Goal: Task Accomplishment & Management: Complete application form

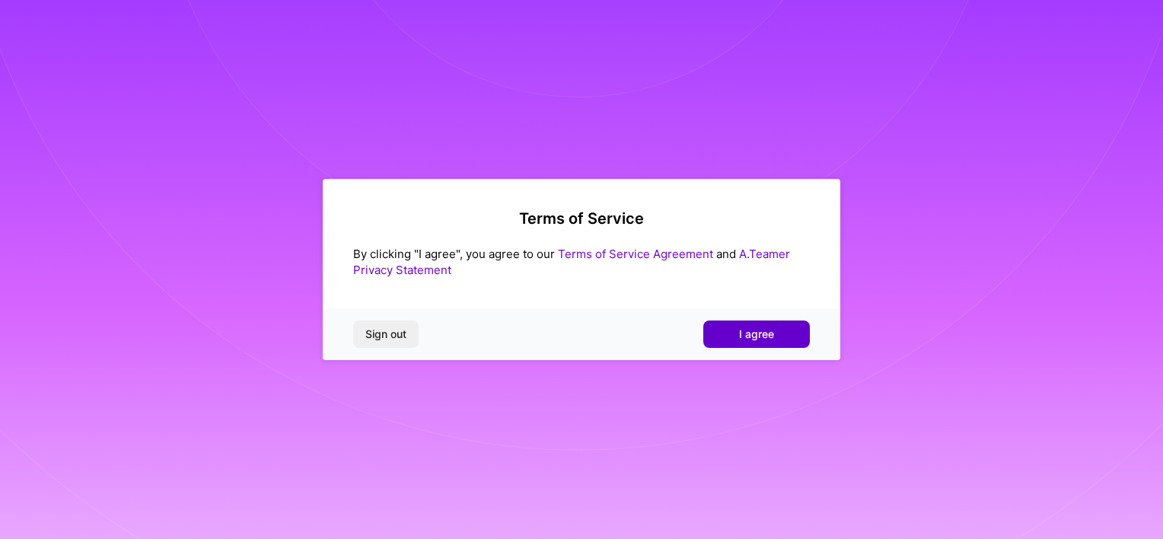
click at [761, 335] on span "I agree" at bounding box center [756, 333] width 35 height 15
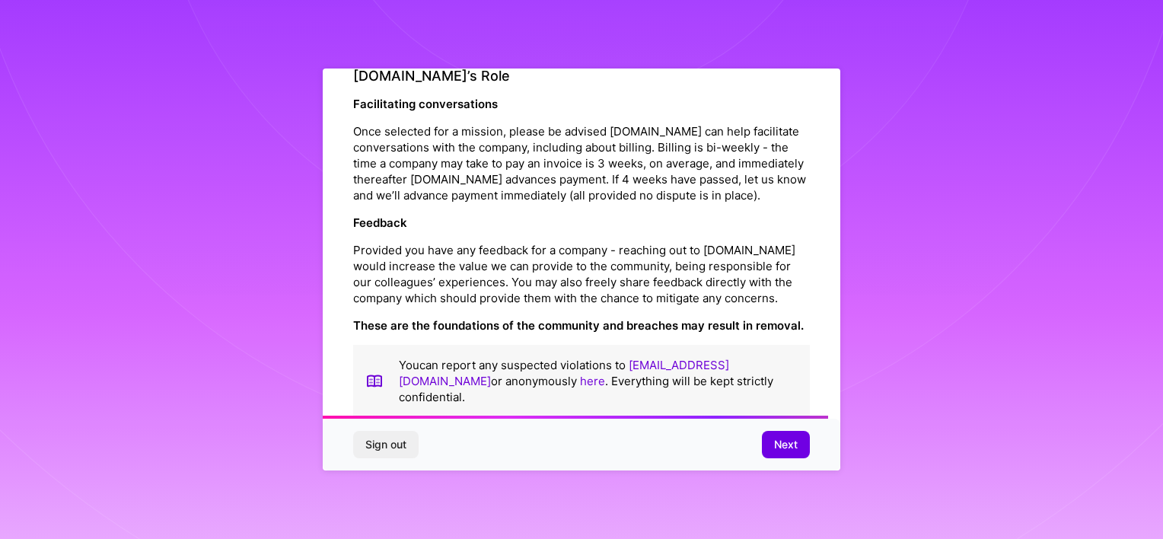
scroll to position [1755, 0]
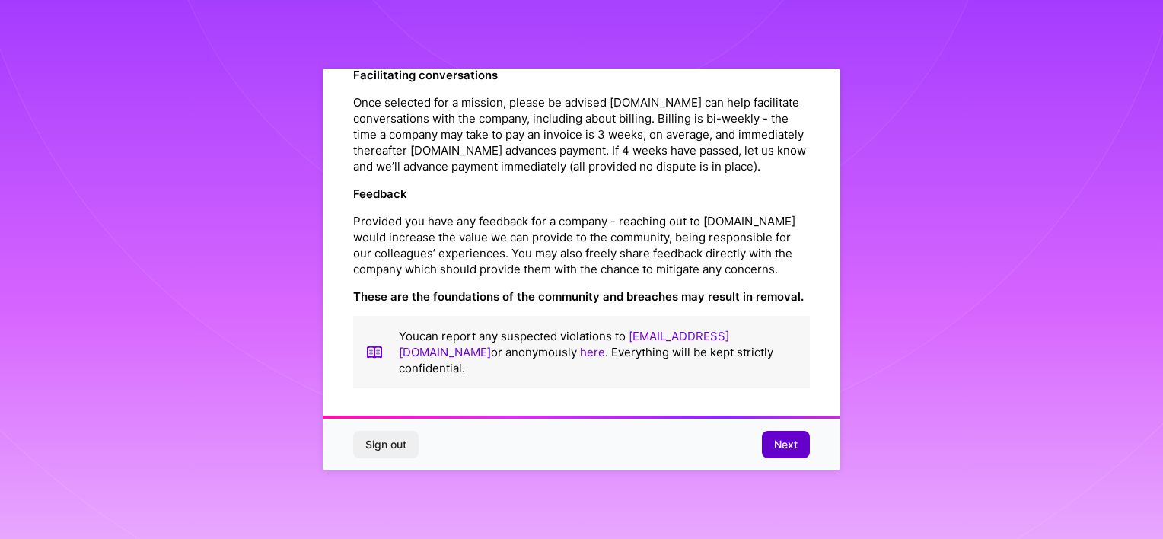
click at [778, 445] on span "Next" at bounding box center [786, 444] width 24 height 15
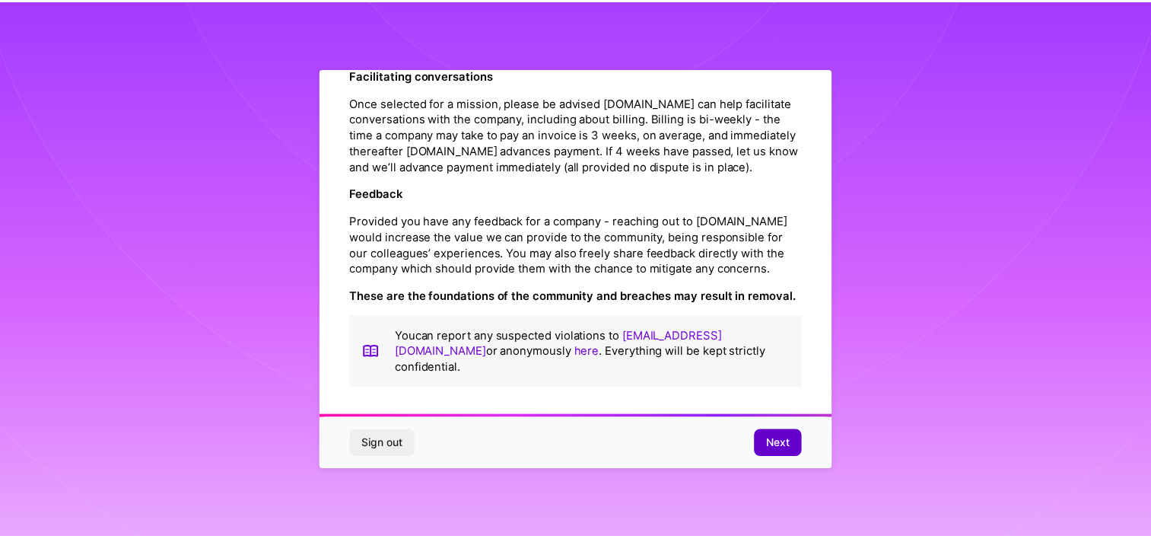
scroll to position [9, 0]
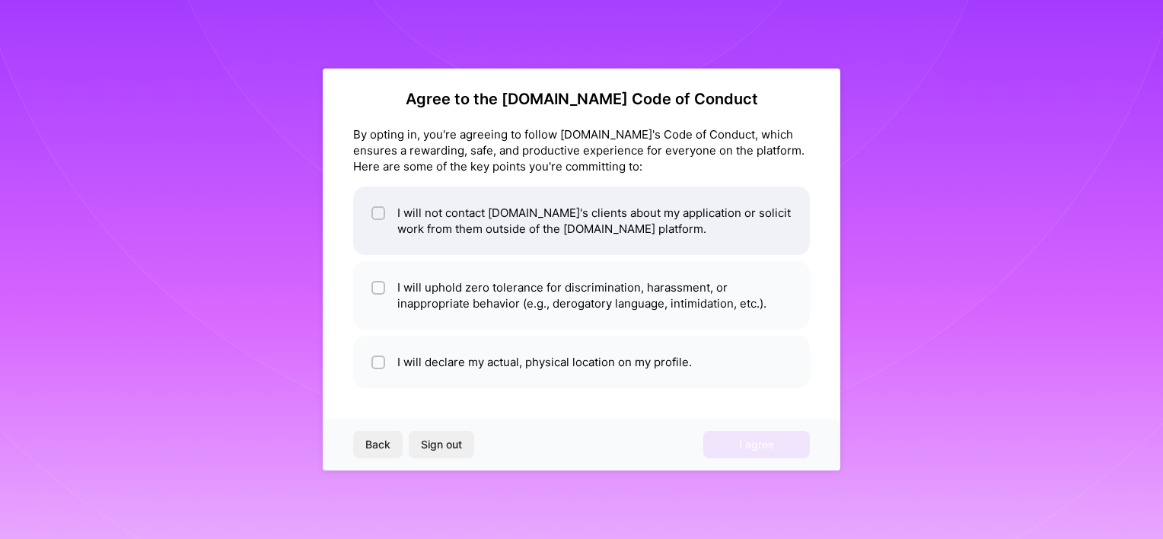
click at [398, 220] on li "I will not contact [DOMAIN_NAME]'s clients about my application or solicit work…" at bounding box center [581, 220] width 457 height 68
checkbox input "true"
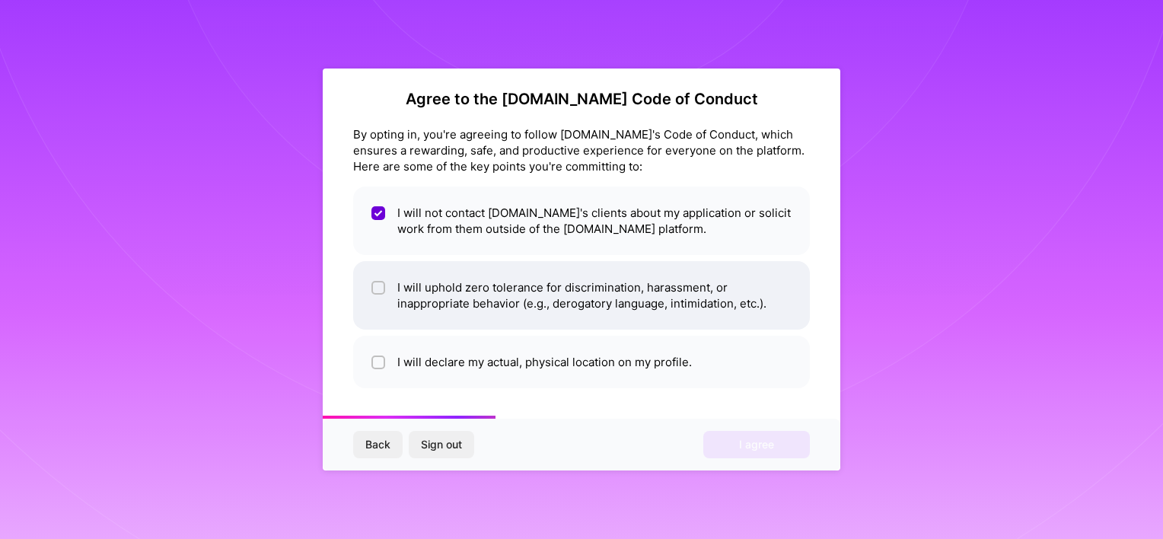
click at [386, 293] on li "I will uphold zero tolerance for discrimination, harassment, or inappropriate b…" at bounding box center [581, 295] width 457 height 68
checkbox input "true"
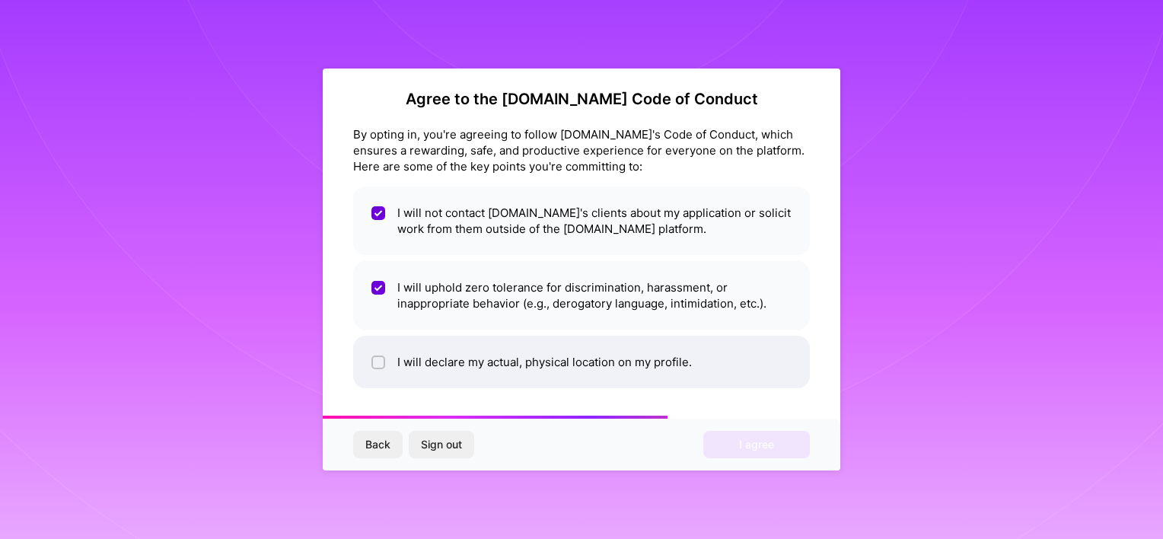
click at [378, 359] on input "checkbox" at bounding box center [379, 363] width 11 height 11
checkbox input "true"
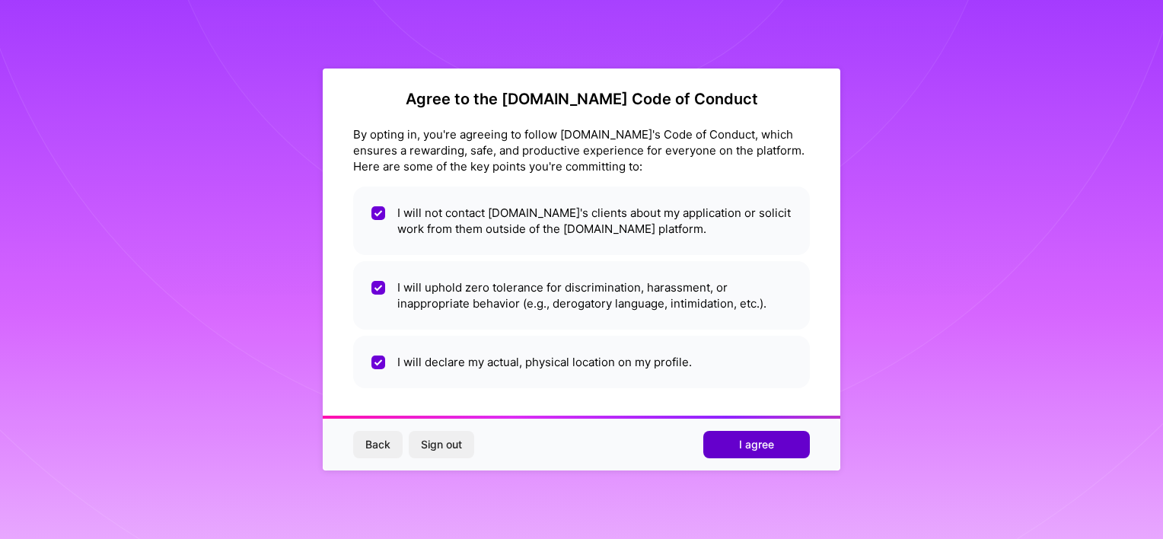
click at [725, 432] on button "I agree" at bounding box center [756, 444] width 107 height 27
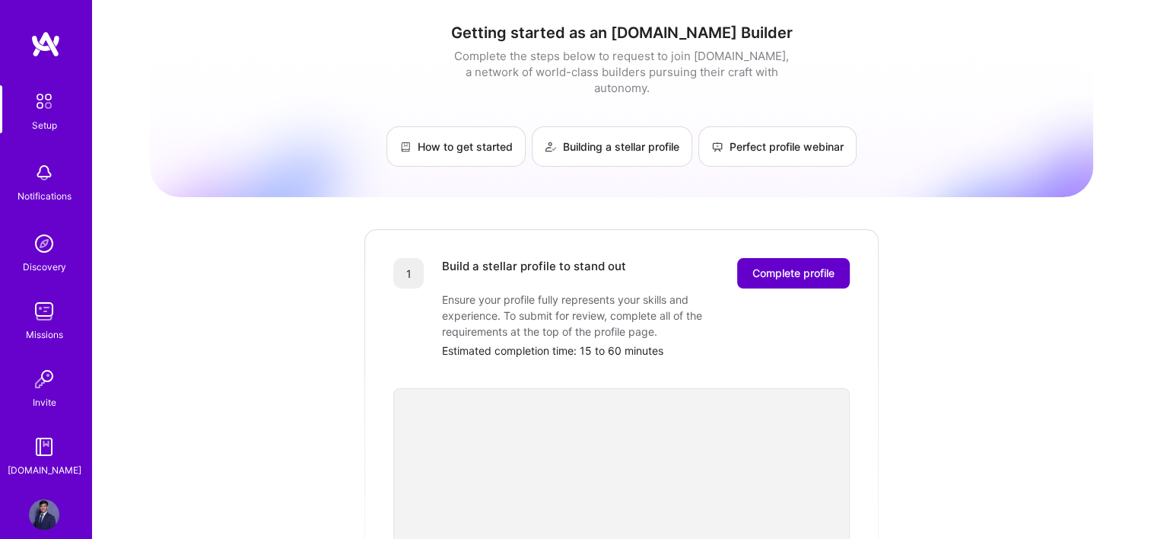
click at [815, 265] on button "Complete profile" at bounding box center [793, 273] width 113 height 30
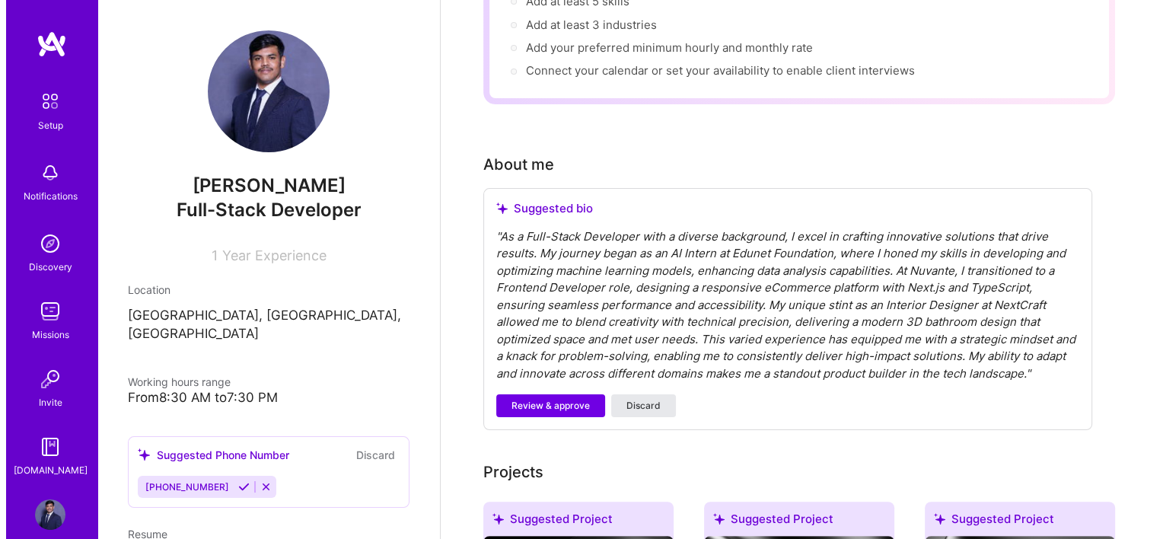
scroll to position [304, 0]
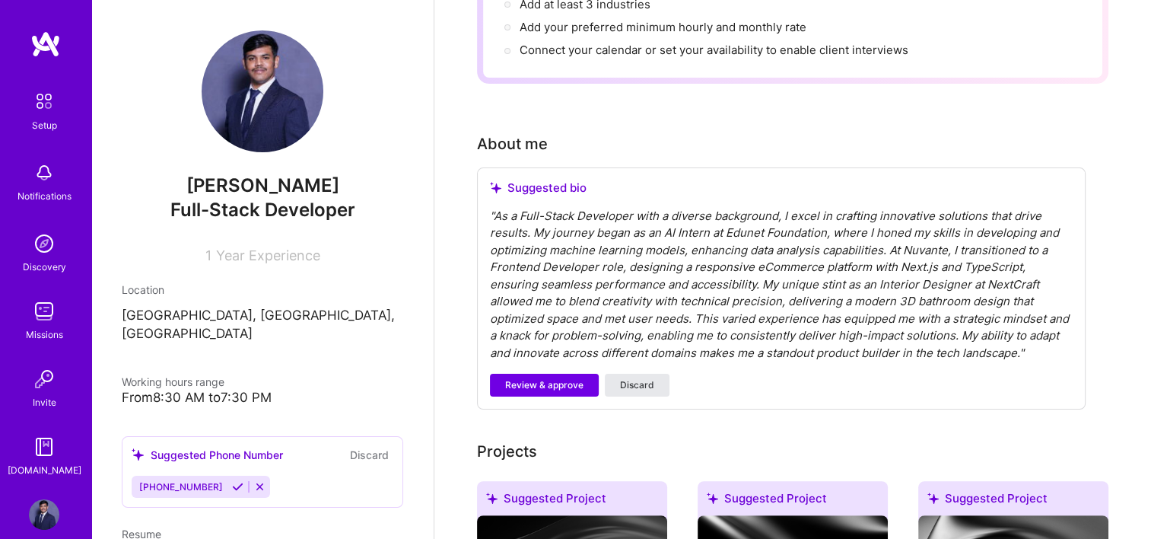
click at [629, 378] on span "Discard" at bounding box center [637, 385] width 34 height 14
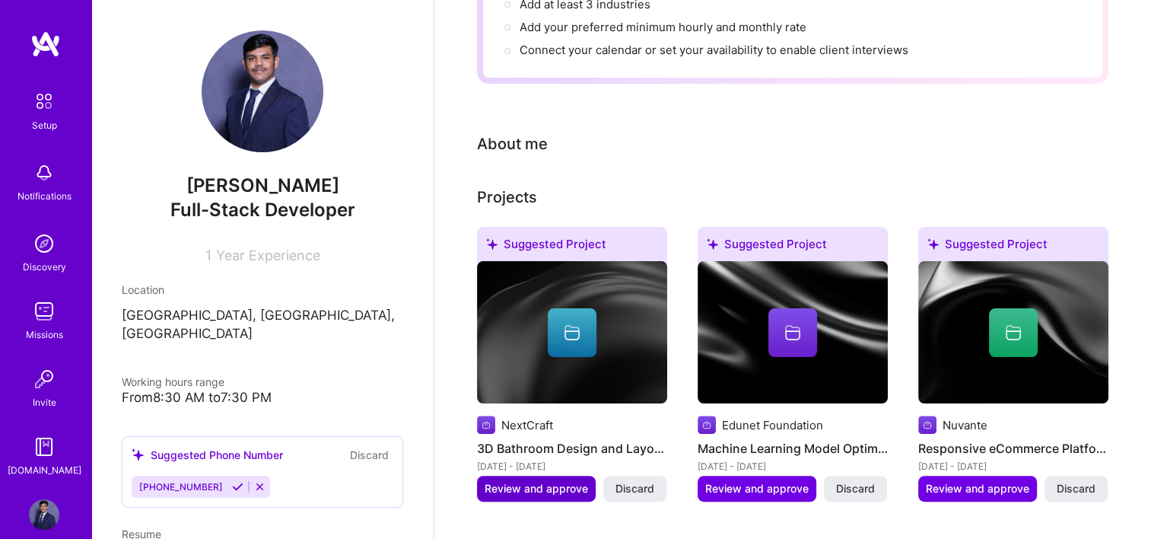
click at [524, 481] on span "Review and approve" at bounding box center [537, 488] width 104 height 15
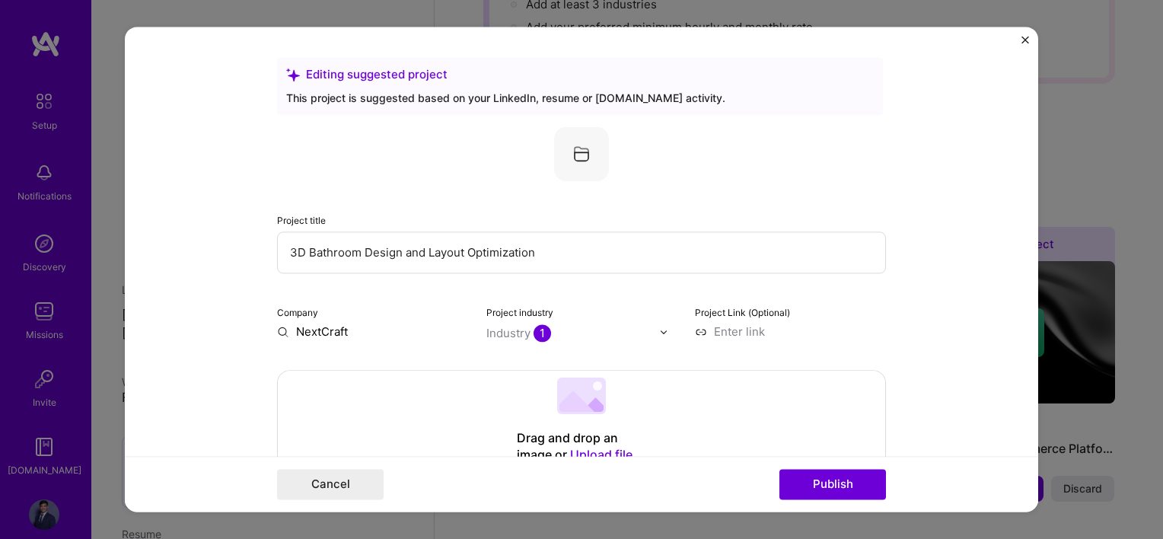
click at [556, 332] on input "text" at bounding box center [573, 333] width 174 height 16
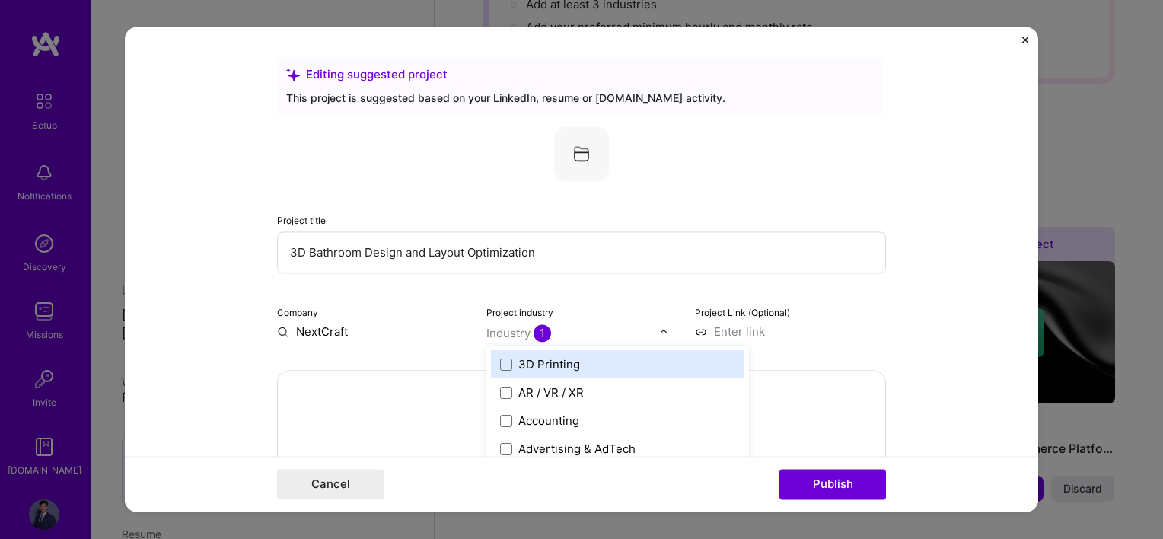
scroll to position [345, 0]
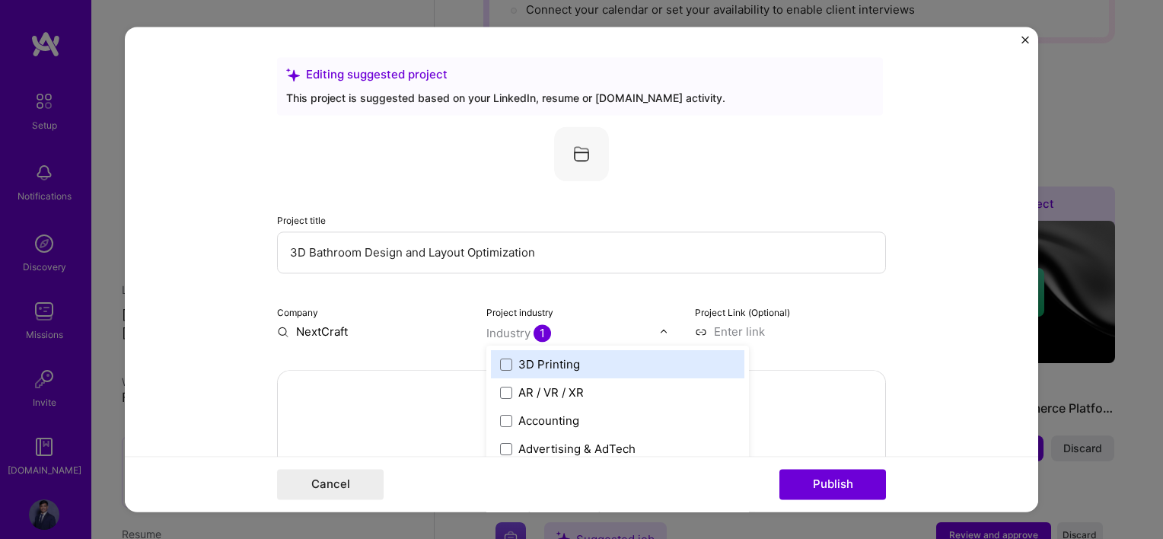
click at [883, 329] on form "Editing suggested project This project is suggested based on your LinkedIn, res…" at bounding box center [581, 269] width 913 height 485
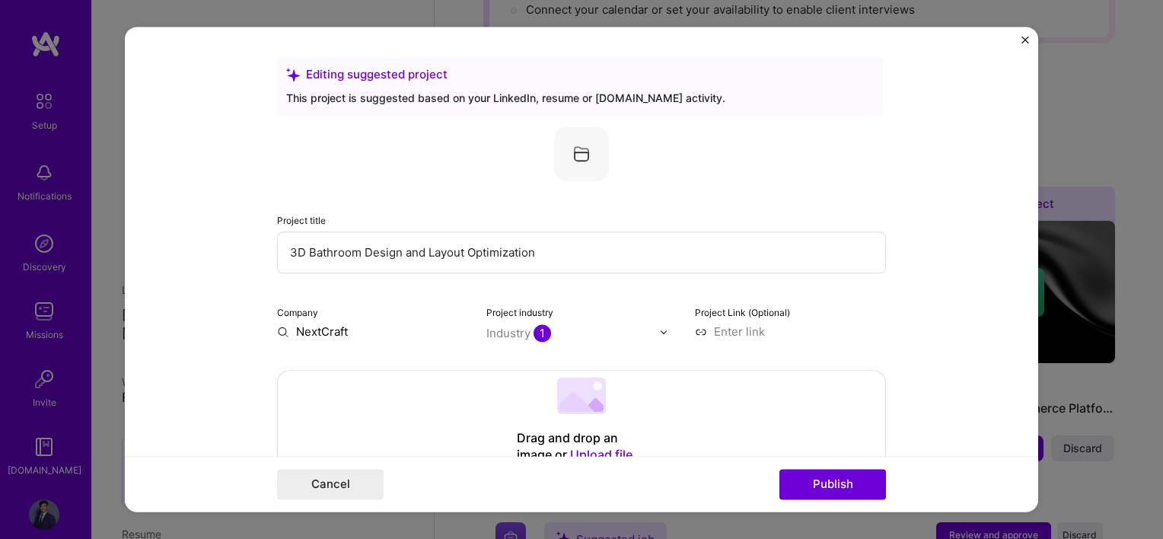
click at [590, 338] on input "text" at bounding box center [573, 333] width 174 height 16
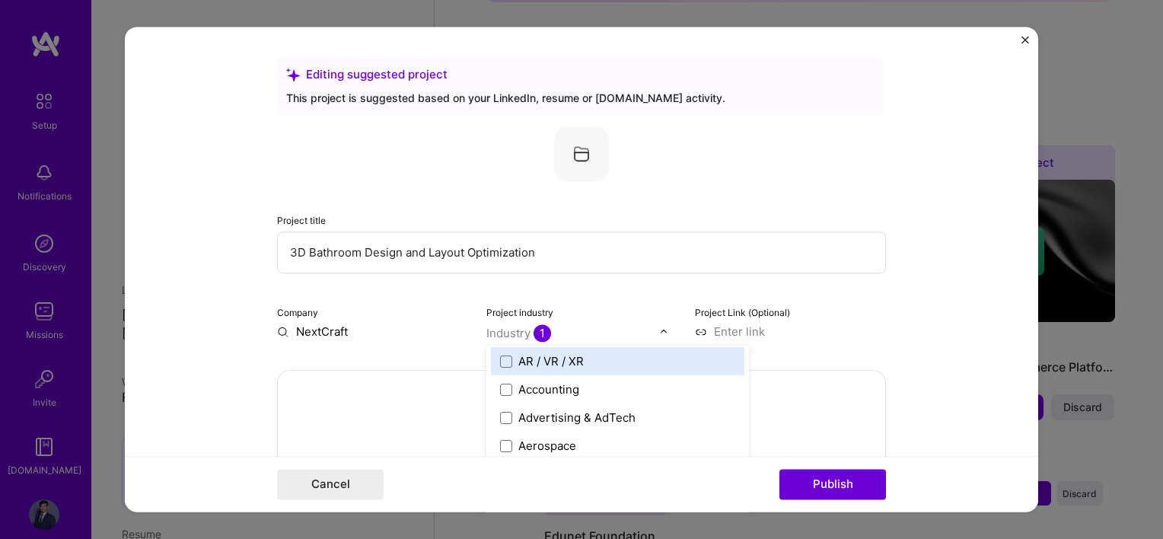
scroll to position [152, 0]
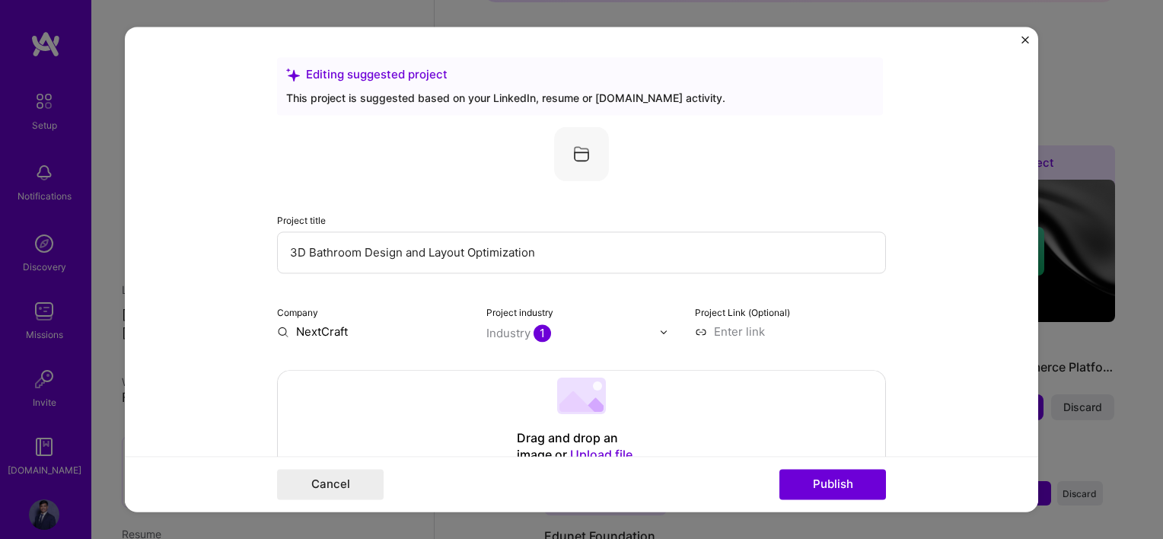
click at [906, 347] on form "Editing suggested project This project is suggested based on your LinkedIn, res…" at bounding box center [581, 269] width 913 height 485
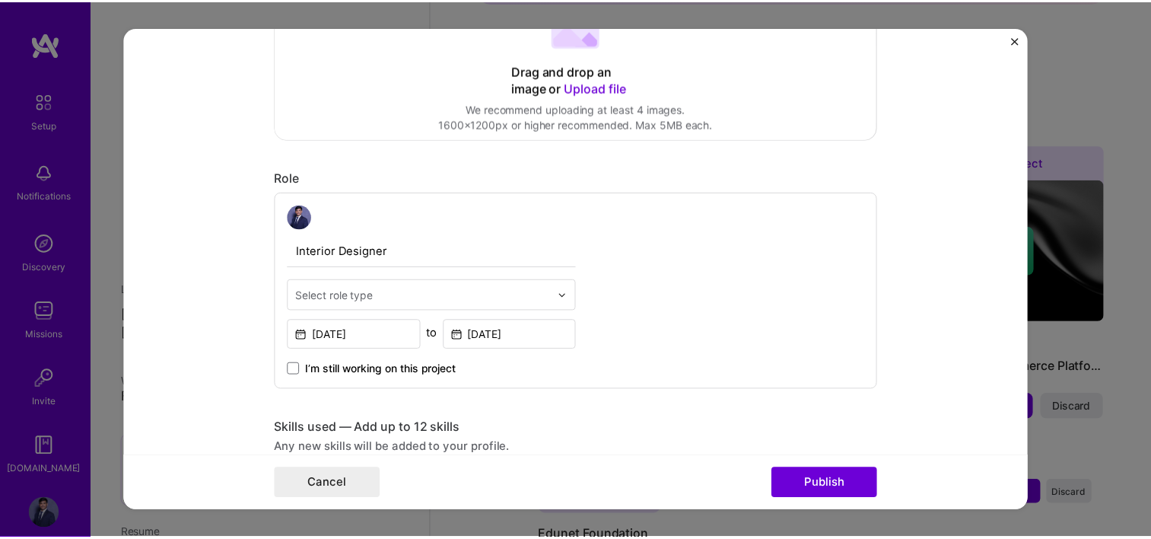
scroll to position [381, 0]
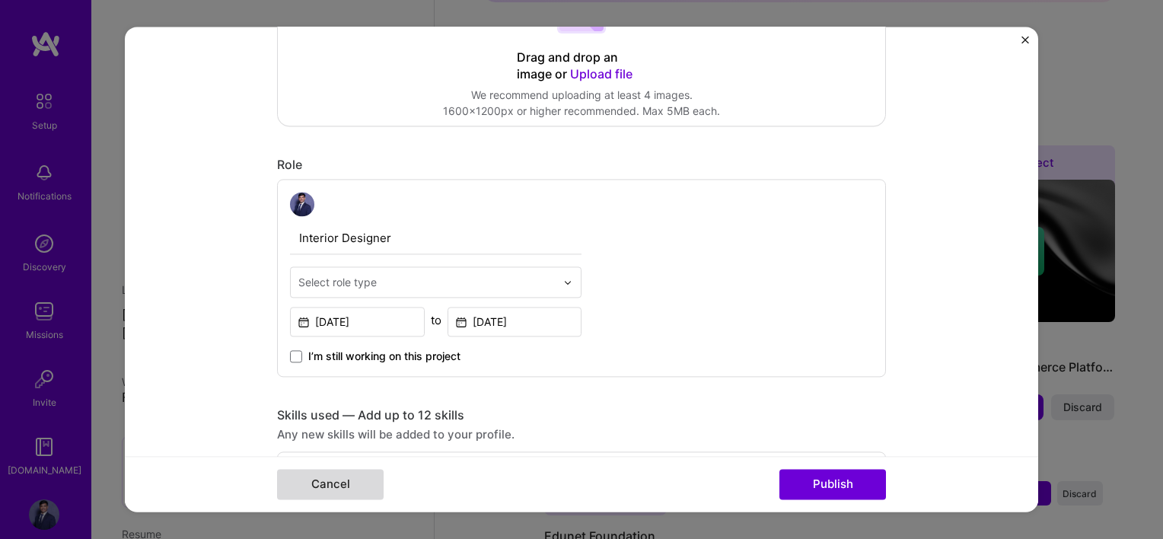
click at [347, 473] on button "Cancel" at bounding box center [330, 485] width 107 height 30
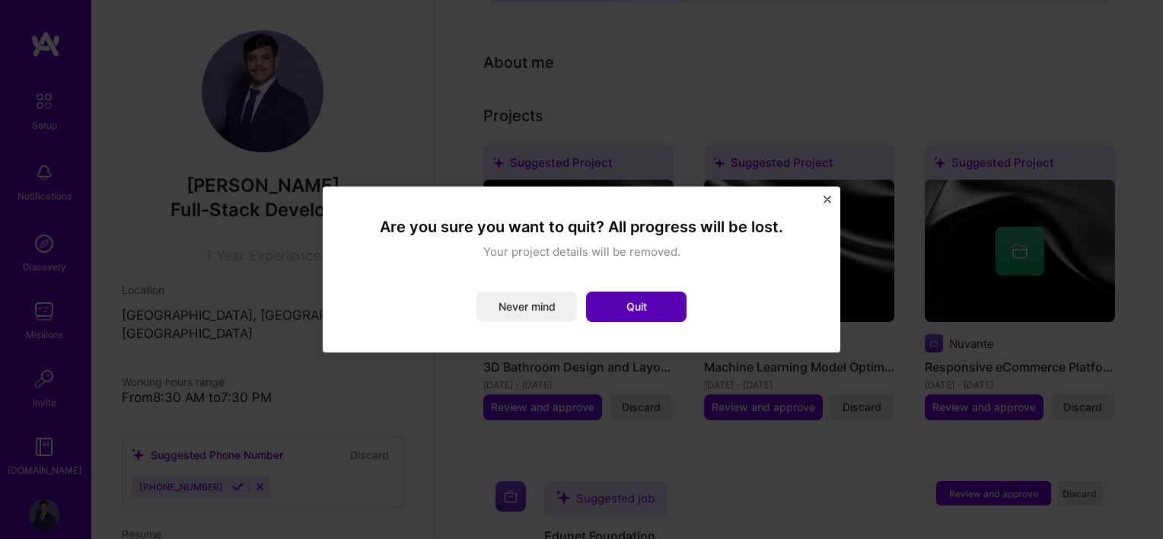
click at [625, 301] on button "Quit" at bounding box center [636, 306] width 100 height 30
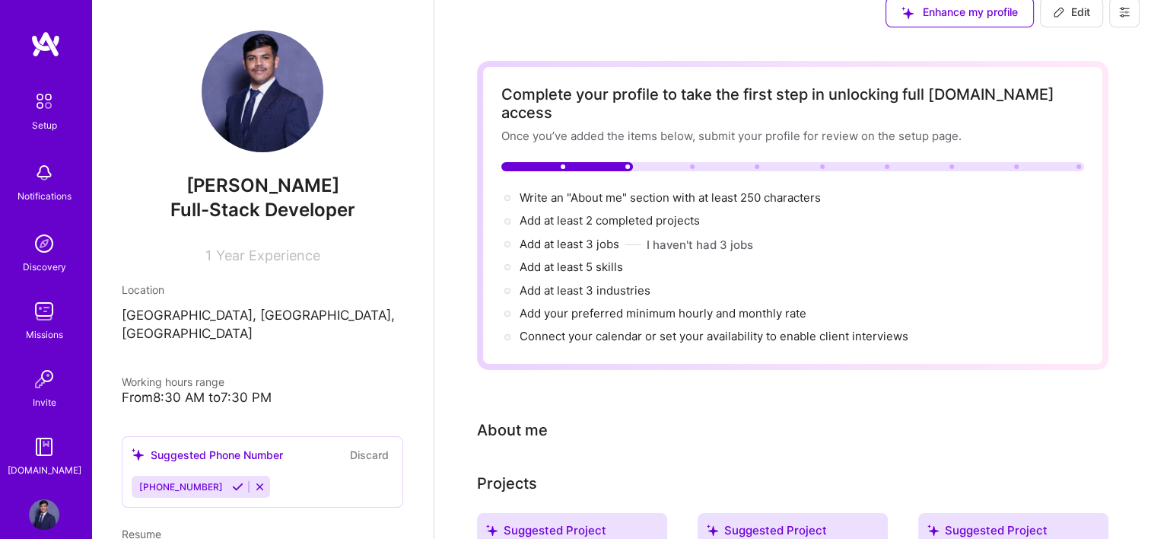
scroll to position [0, 0]
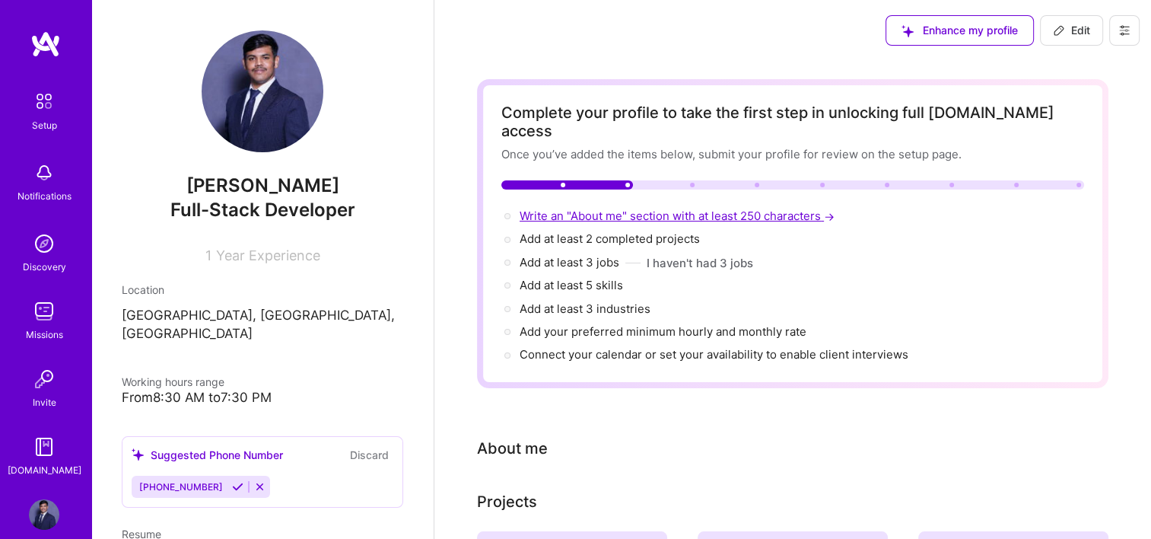
click at [667, 209] on span "Write an "About me" section with at least 250 characters →" at bounding box center [679, 216] width 318 height 14
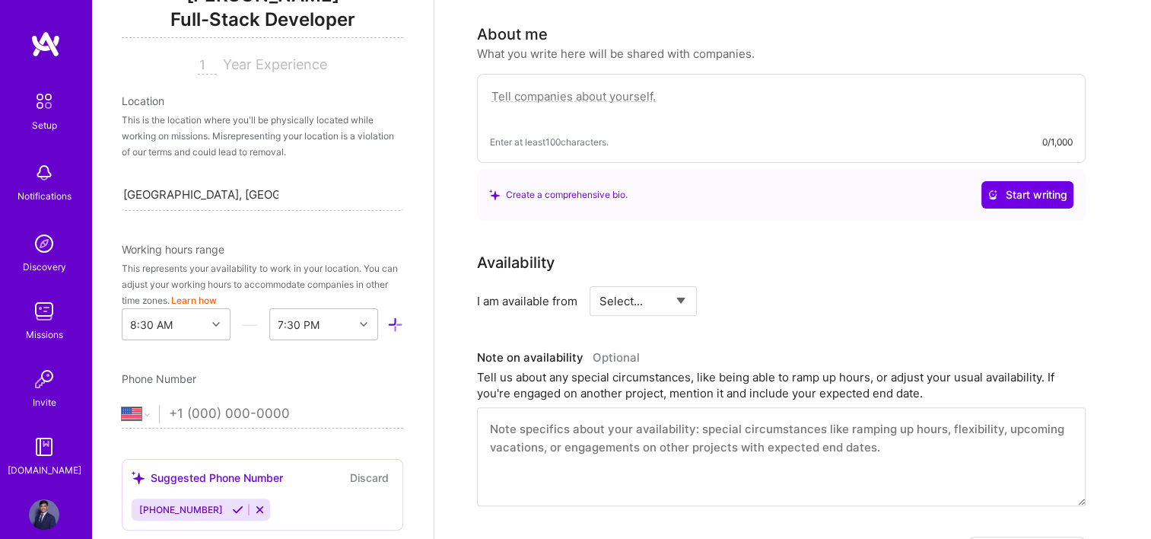
scroll to position [228, 0]
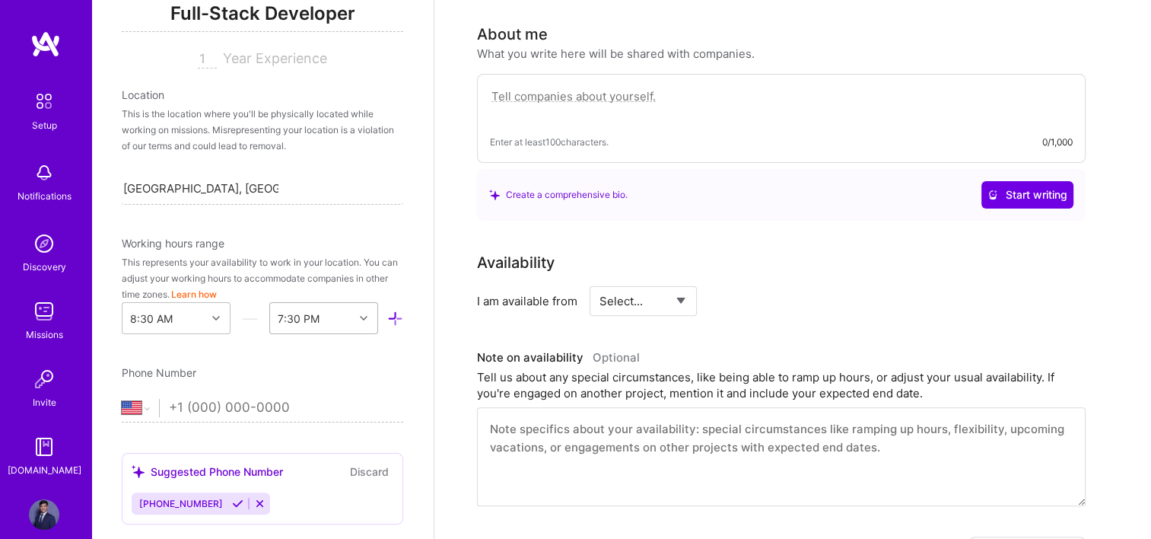
click at [352, 314] on div "7:30 PM" at bounding box center [323, 318] width 109 height 32
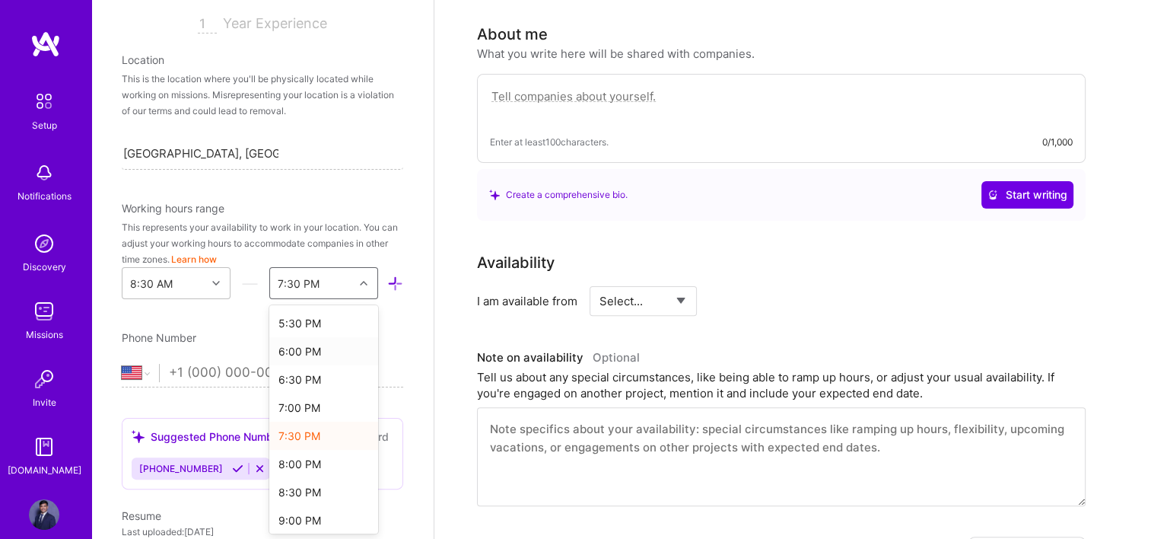
scroll to position [508, 0]
click at [301, 460] on div "8:00 PM" at bounding box center [323, 462] width 109 height 28
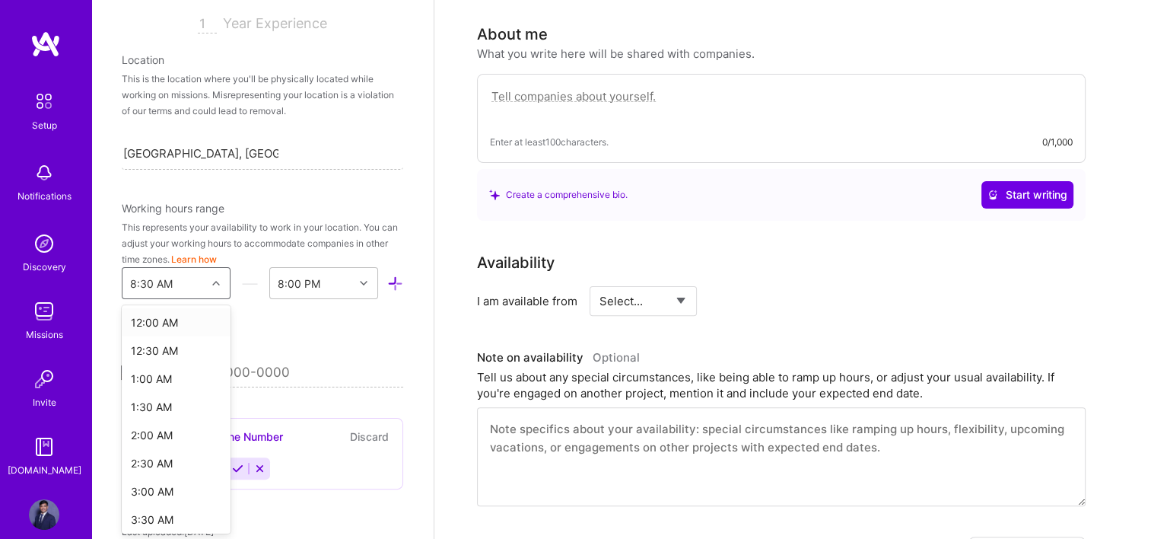
click at [206, 280] on div at bounding box center [218, 283] width 24 height 20
click at [155, 474] on div "8:00 AM" at bounding box center [176, 468] width 109 height 28
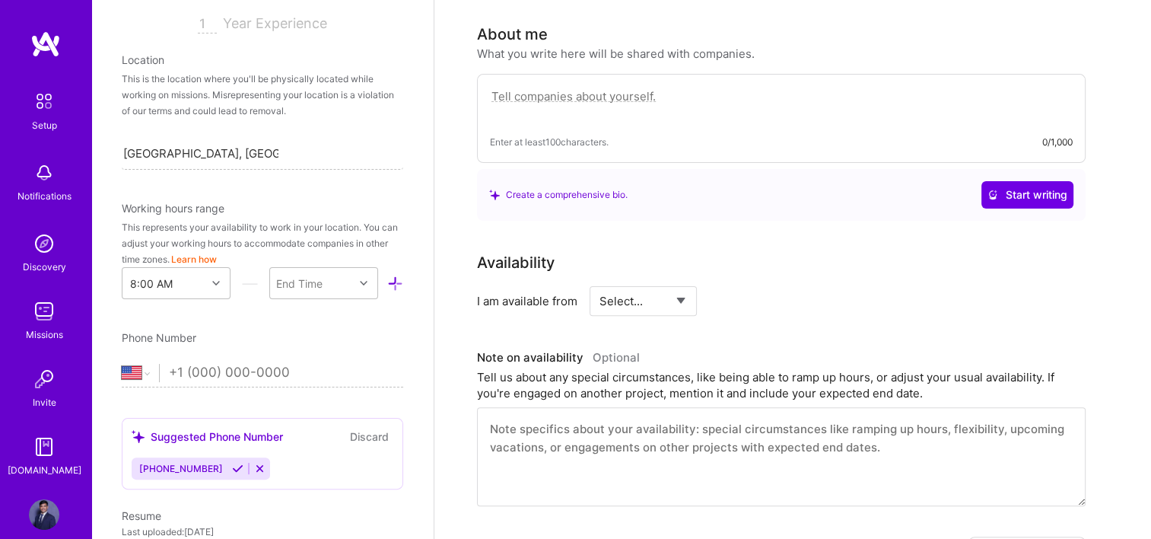
click at [233, 371] on input "tel" at bounding box center [286, 373] width 234 height 44
click at [120, 359] on div "Edit photo [PERSON_NAME] Full-Stack Developer 1 Year Experience Location This i…" at bounding box center [262, 269] width 342 height 539
click at [141, 372] on select "[GEOGRAPHIC_DATA] [GEOGRAPHIC_DATA] [GEOGRAPHIC_DATA] [GEOGRAPHIC_DATA] [US_STA…" at bounding box center [140, 373] width 37 height 18
select select "IN"
click at [122, 364] on select "[GEOGRAPHIC_DATA] [GEOGRAPHIC_DATA] [GEOGRAPHIC_DATA] [GEOGRAPHIC_DATA] [US_STA…" at bounding box center [140, 373] width 37 height 18
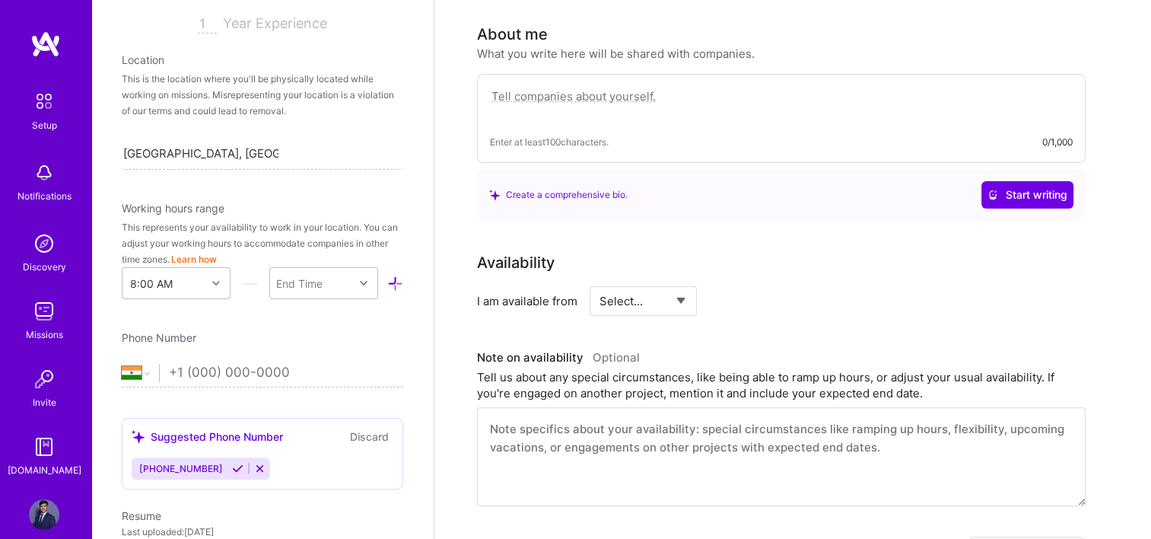
click at [259, 368] on input "tel" at bounding box center [286, 373] width 234 height 44
type input "[PHONE_NUMBER]"
click at [314, 320] on div "Edit photo [PERSON_NAME] Full-Stack Developer 1 Year Experience Location This i…" at bounding box center [262, 269] width 342 height 539
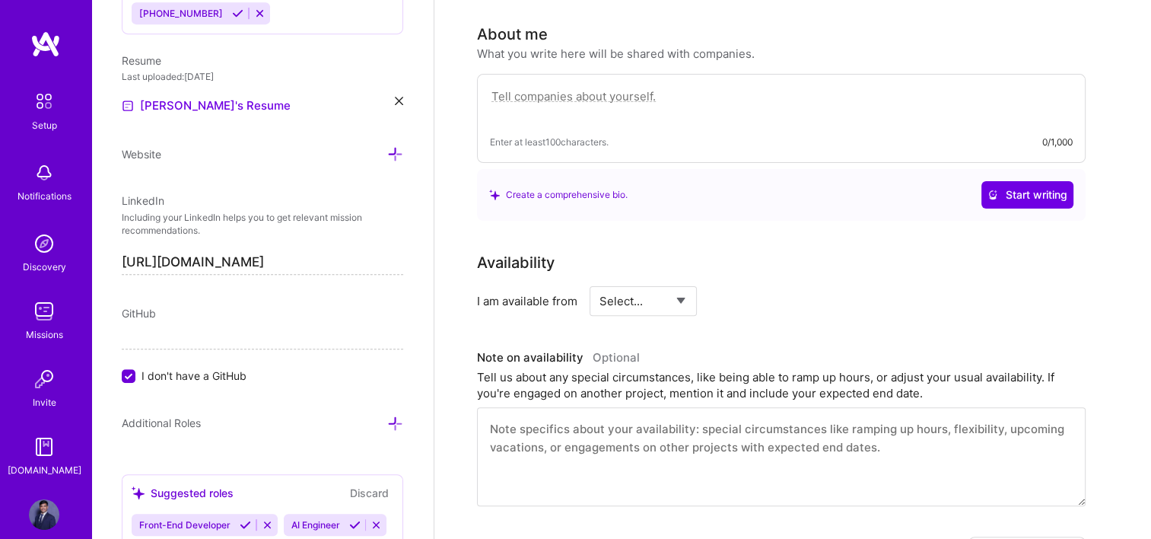
scroll to position [720, 0]
click at [125, 375] on input "I don't have a GitHub" at bounding box center [130, 375] width 14 height 14
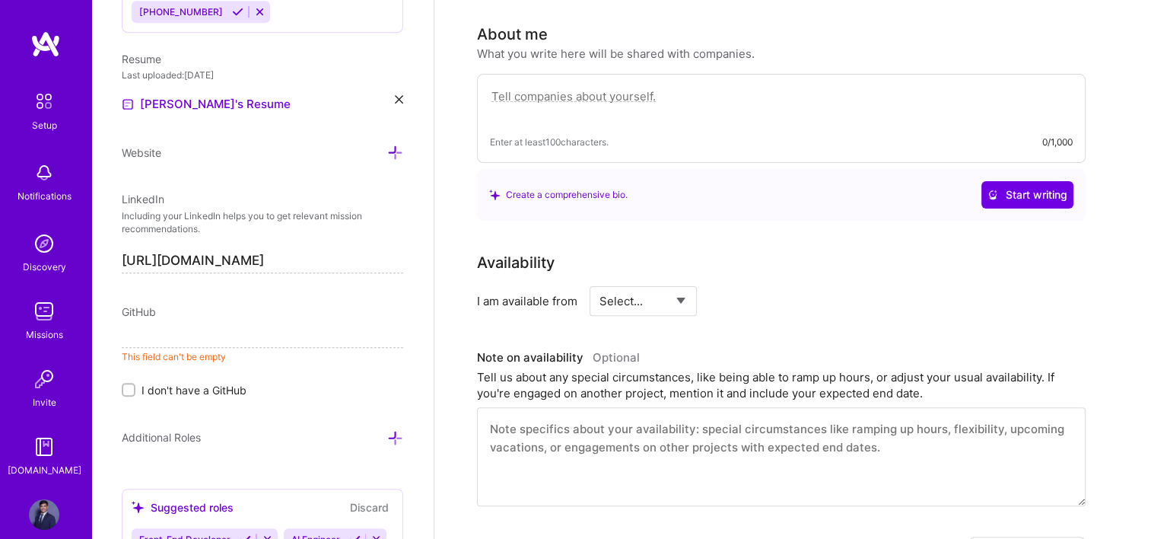
paste input "[URL][DOMAIN_NAME]"
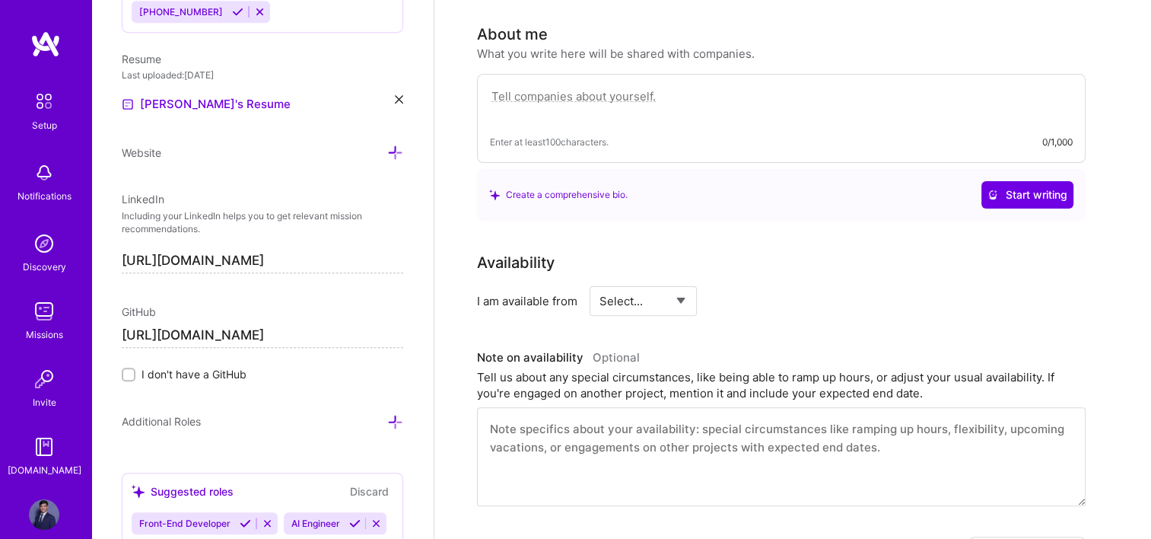
type input "[URL][DOMAIN_NAME]"
click at [267, 399] on div "Edit photo [PERSON_NAME] Full-Stack Developer 1 Year Experience Location This i…" at bounding box center [262, 269] width 342 height 539
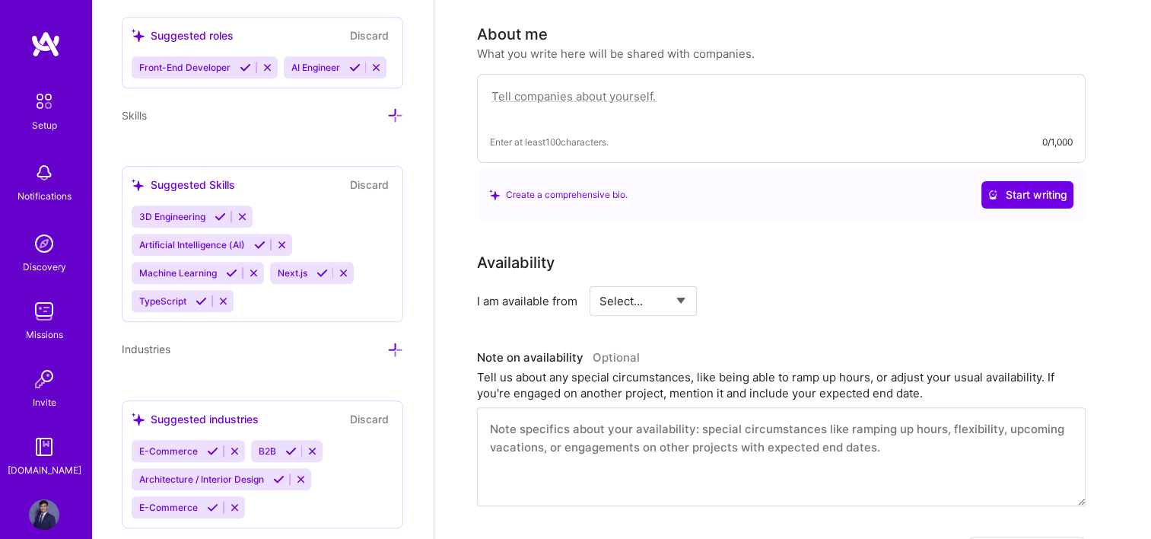
scroll to position [1177, 0]
click at [387, 123] on icon at bounding box center [395, 115] width 16 height 16
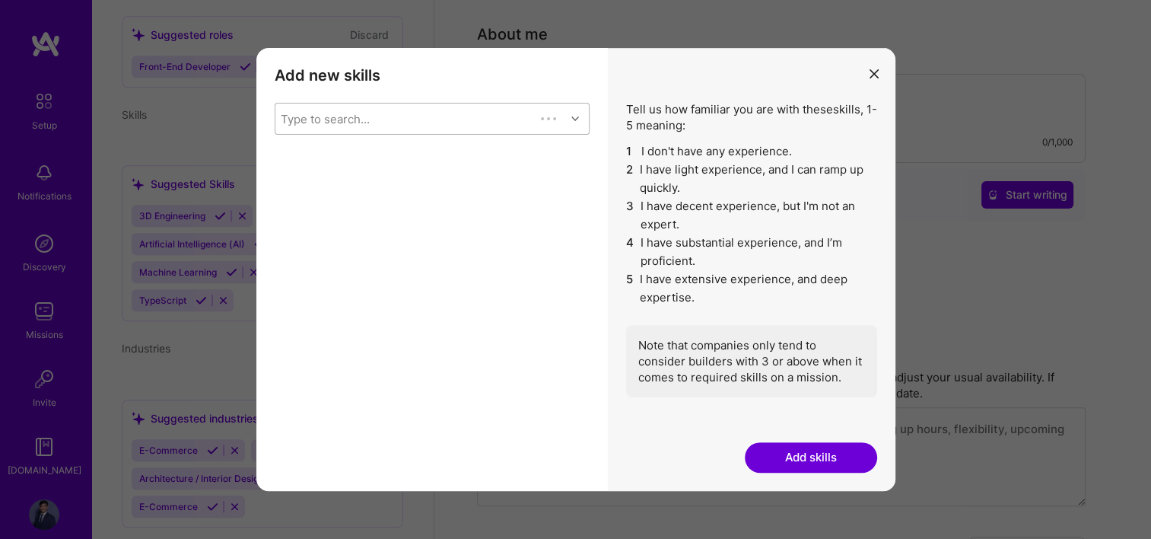
click at [384, 116] on div "Type to search..." at bounding box center [405, 119] width 260 height 30
type input "Text"
click at [365, 151] on div "Text-to-Speech" at bounding box center [432, 158] width 297 height 16
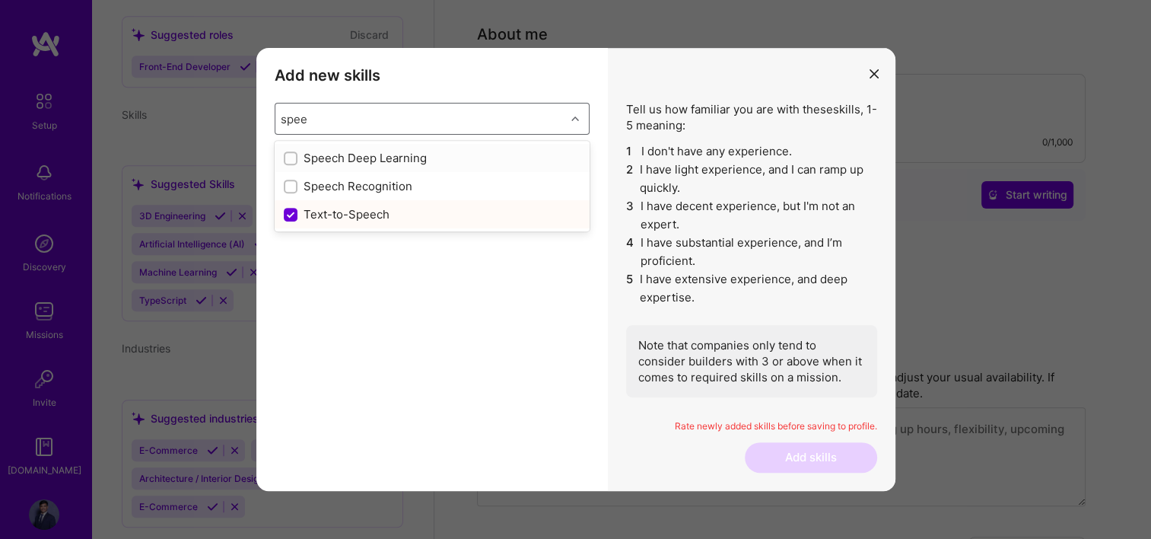
type input "speec"
click at [338, 182] on div "Speech Recognition" at bounding box center [432, 186] width 297 height 16
checkbox input "false"
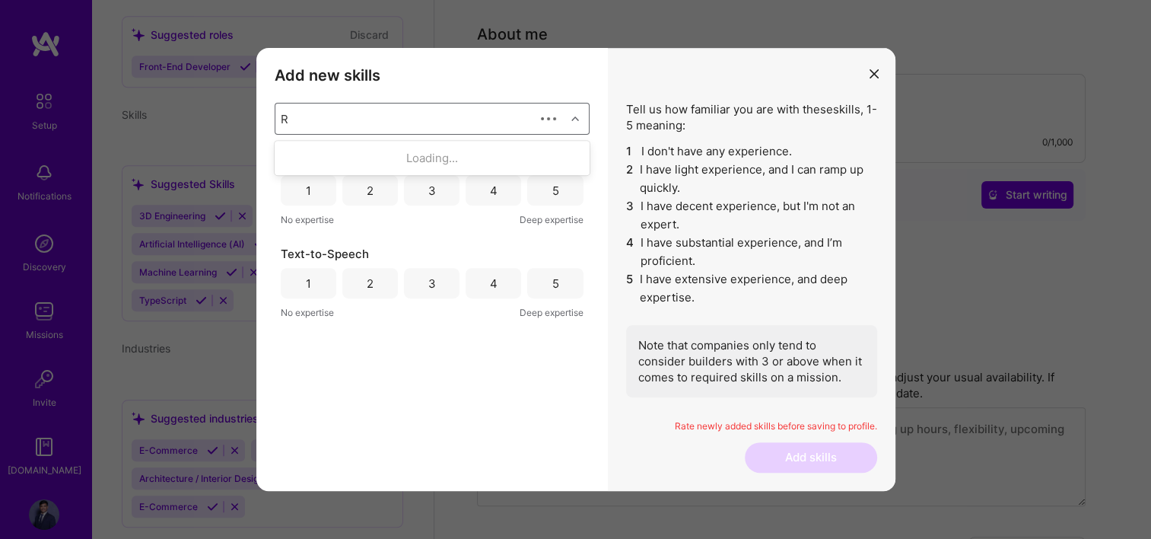
scroll to position [0, 0]
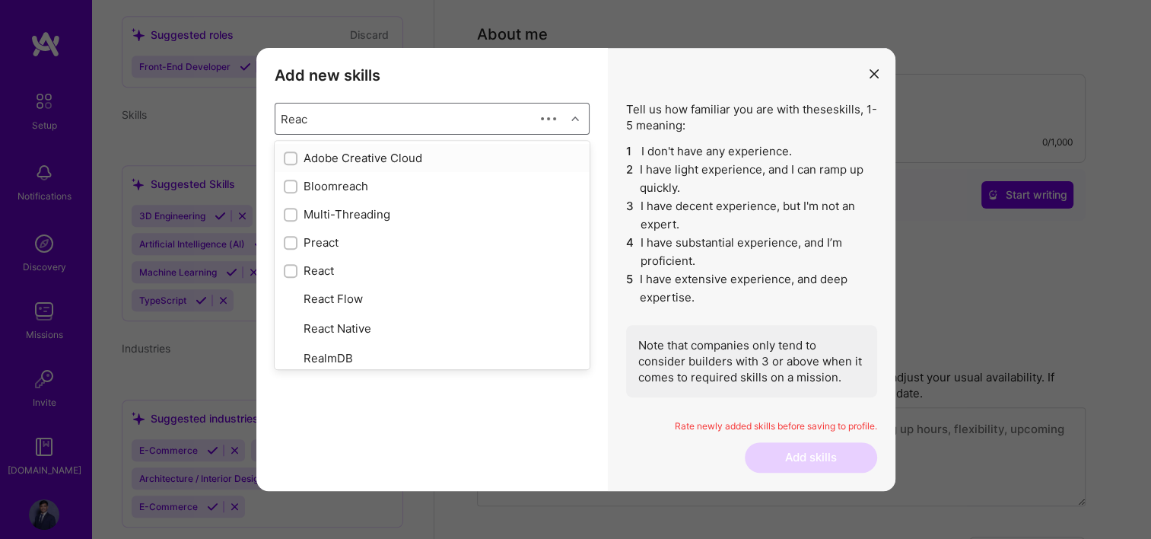
type input "React"
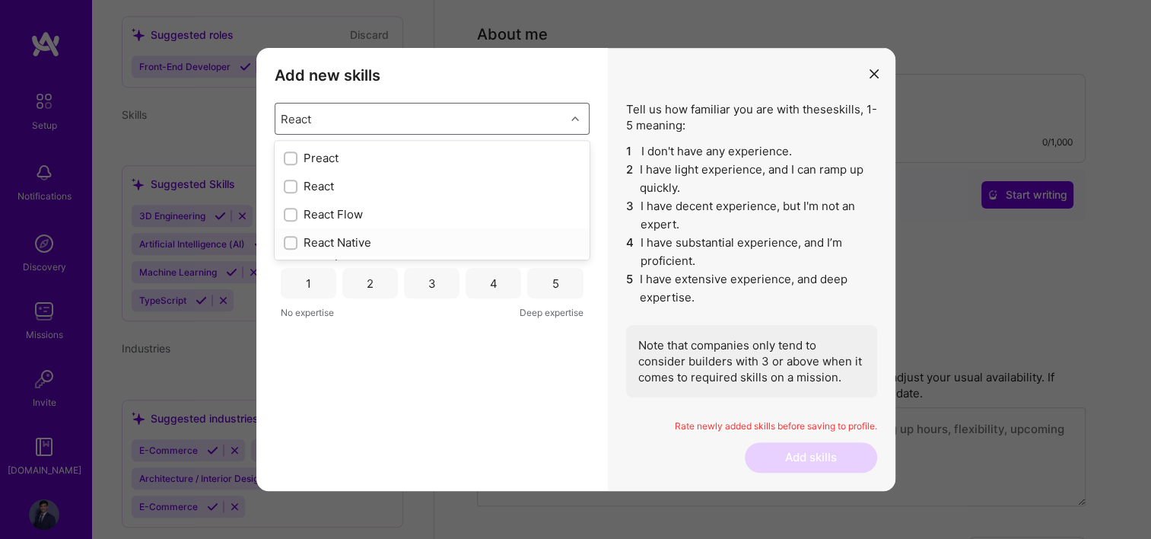
click at [361, 240] on div "React Native" at bounding box center [432, 242] width 297 height 16
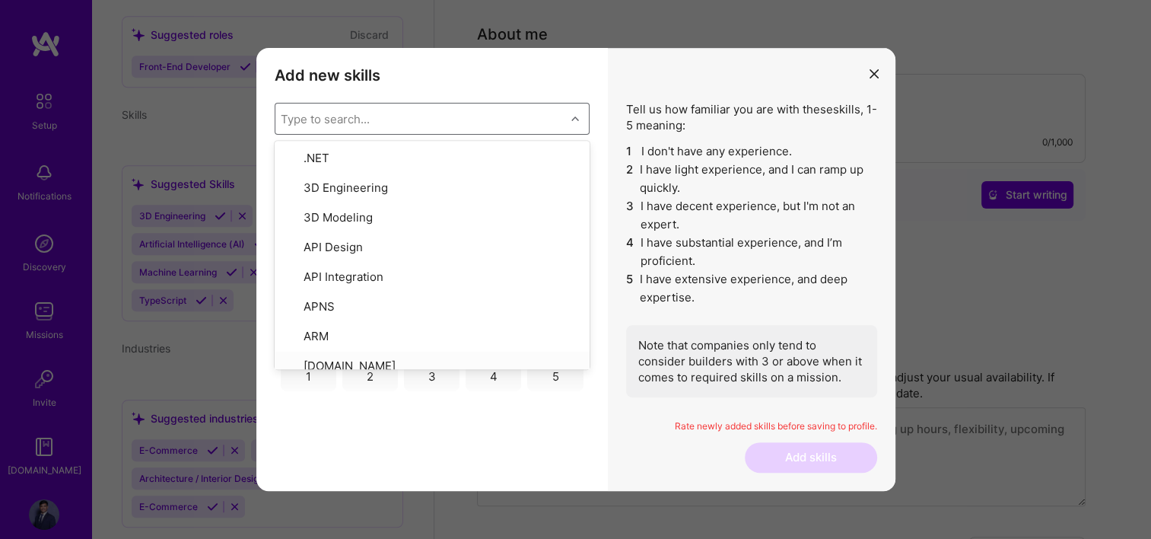
click at [344, 411] on div "Add new skills Tell us how familiar you are with given skills, using between 1 …" at bounding box center [432, 269] width 352 height 443
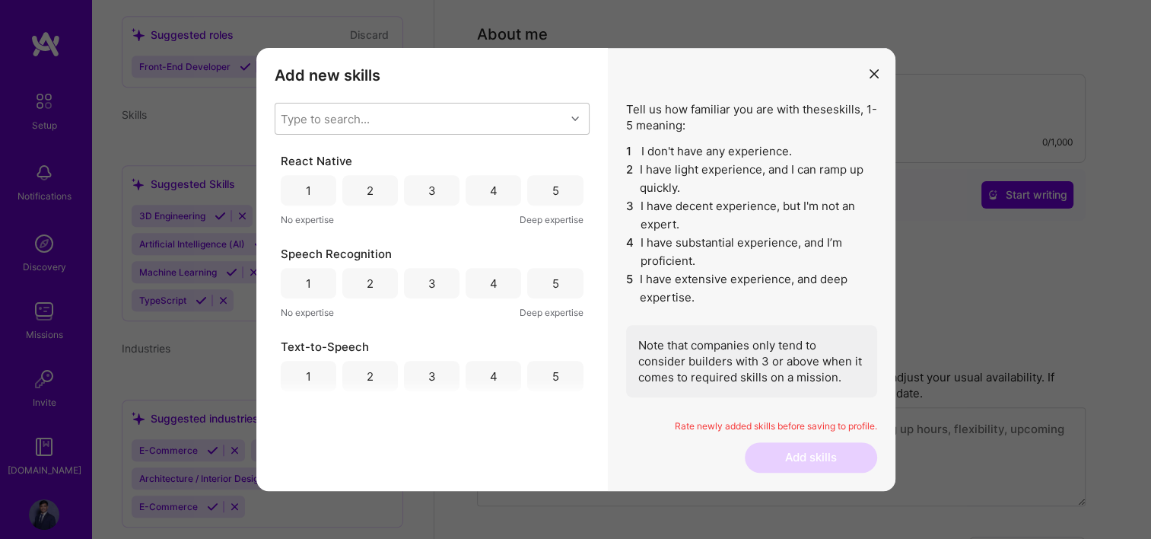
click at [483, 186] on div "4" at bounding box center [494, 190] width 56 height 30
click at [434, 280] on div "3" at bounding box center [432, 283] width 56 height 30
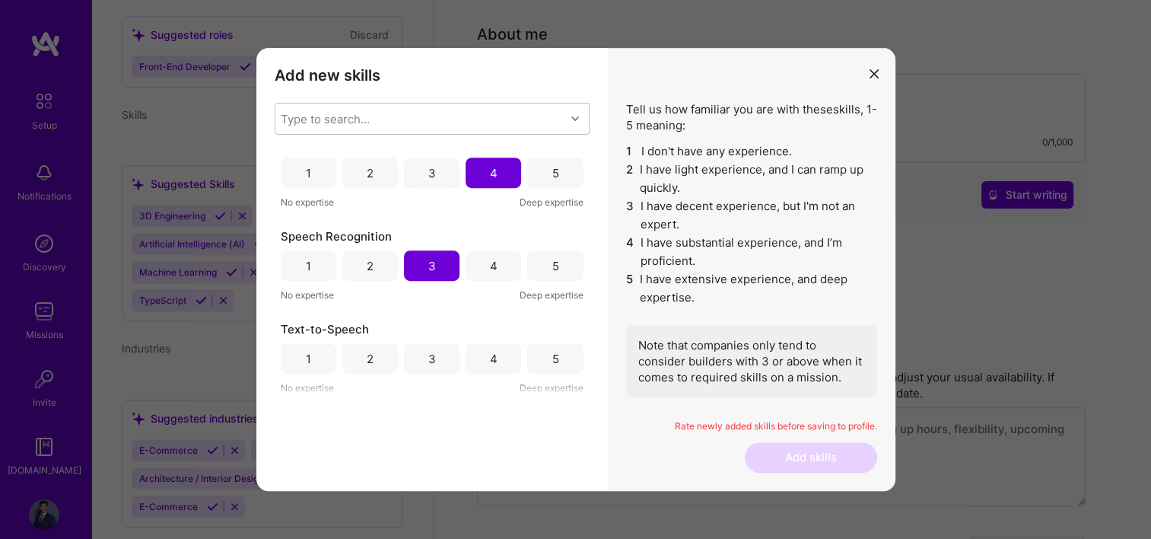
click at [484, 356] on div "4" at bounding box center [494, 358] width 56 height 30
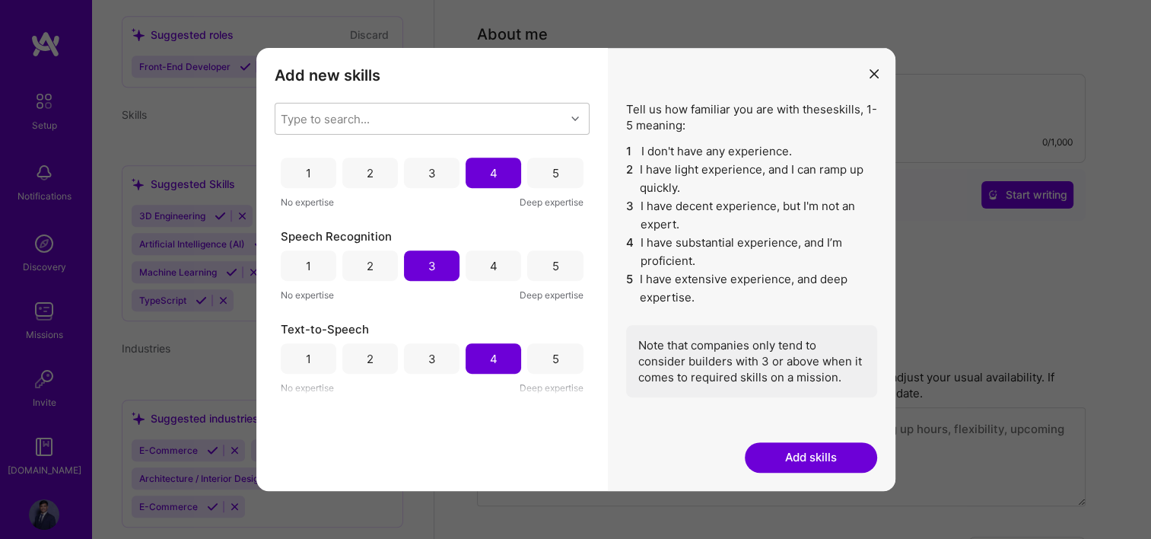
click at [424, 356] on div "3" at bounding box center [432, 358] width 56 height 30
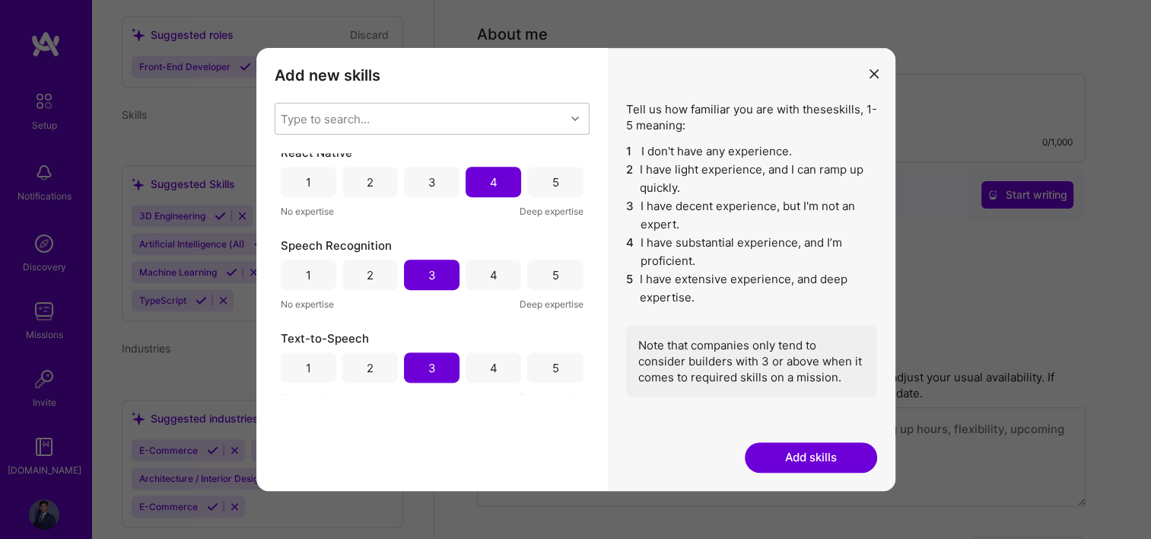
scroll to position [0, 0]
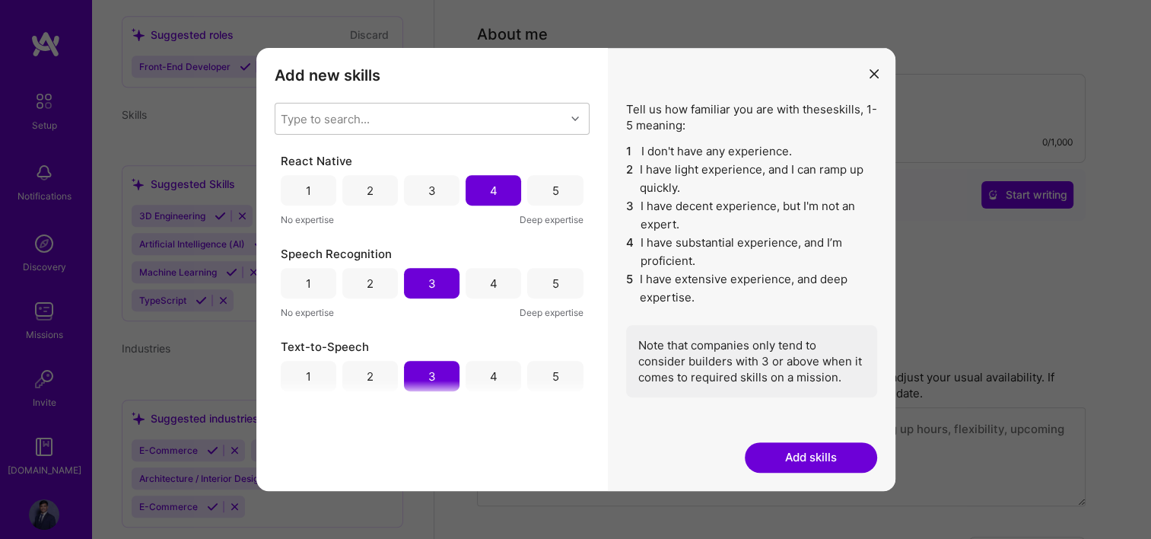
click at [806, 451] on button "Add skills" at bounding box center [811, 457] width 132 height 30
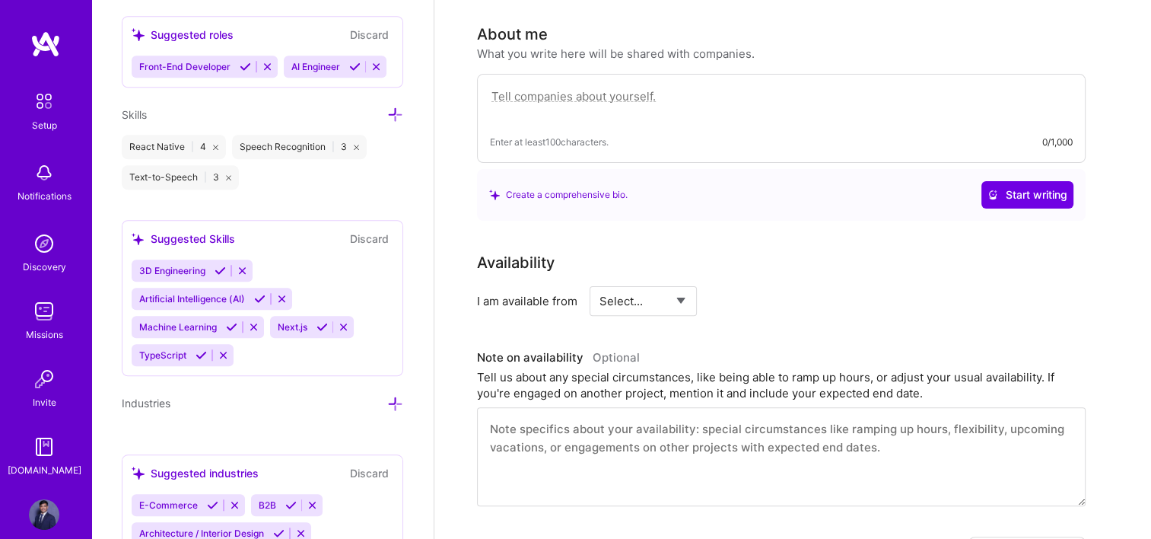
click at [222, 276] on icon at bounding box center [220, 270] width 11 height 11
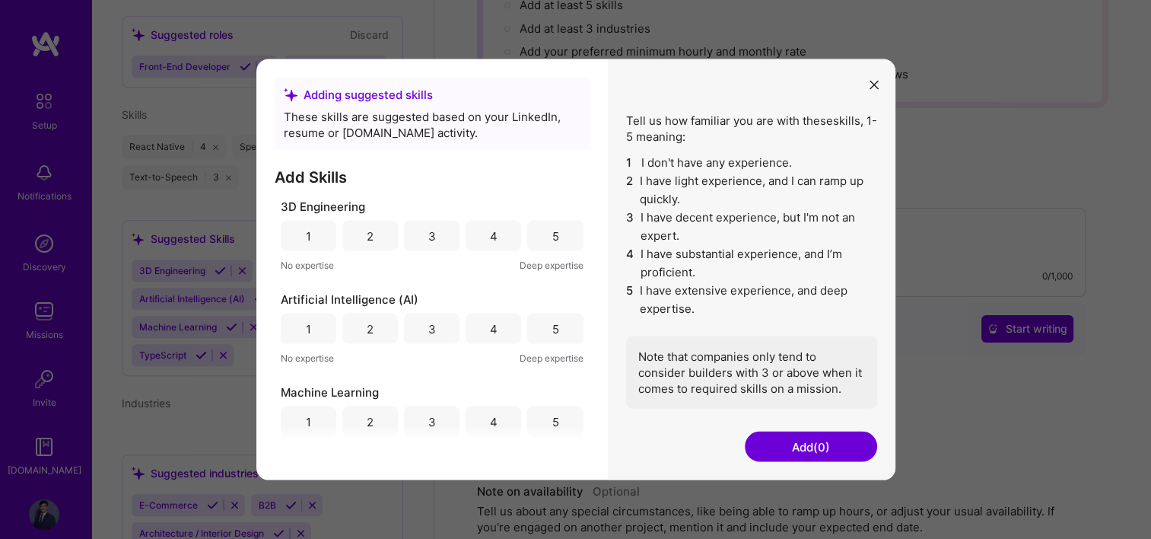
scroll to position [262, 0]
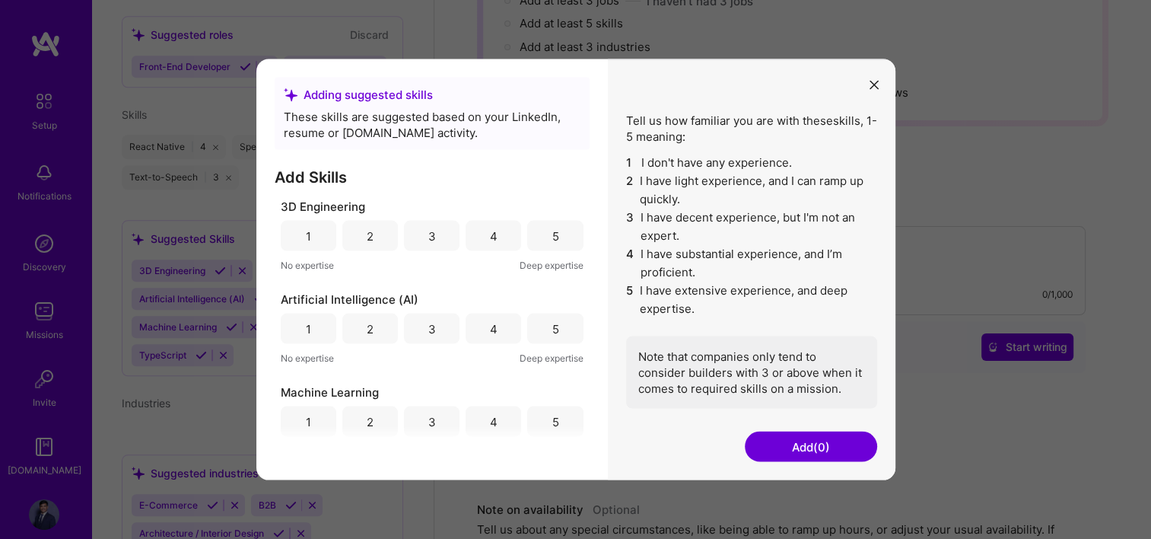
click at [552, 228] on div "5" at bounding box center [555, 236] width 7 height 16
click at [795, 451] on button "Add (1)" at bounding box center [811, 447] width 132 height 30
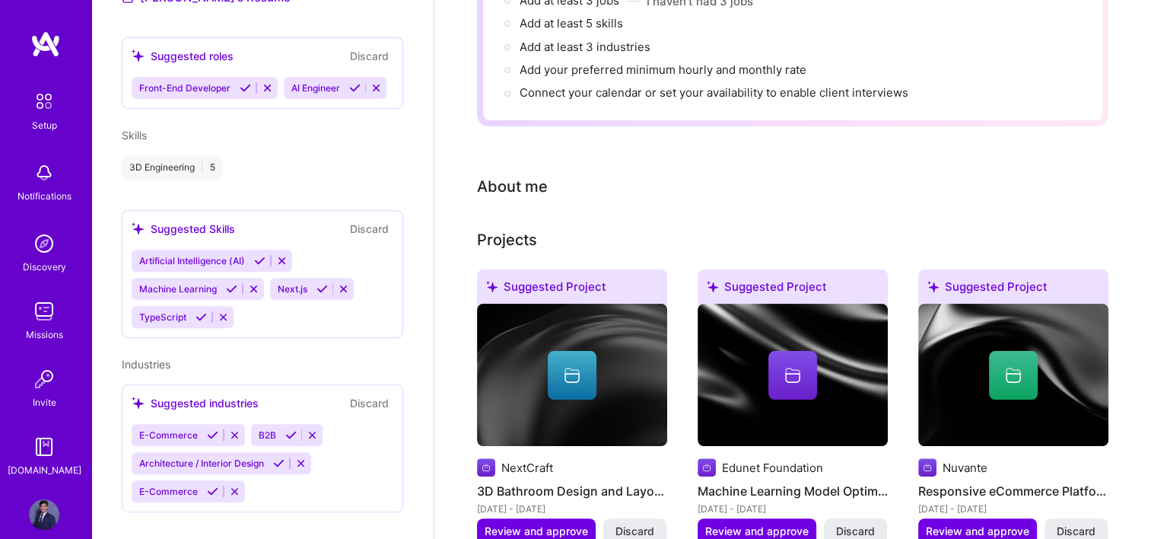
scroll to position [588, 0]
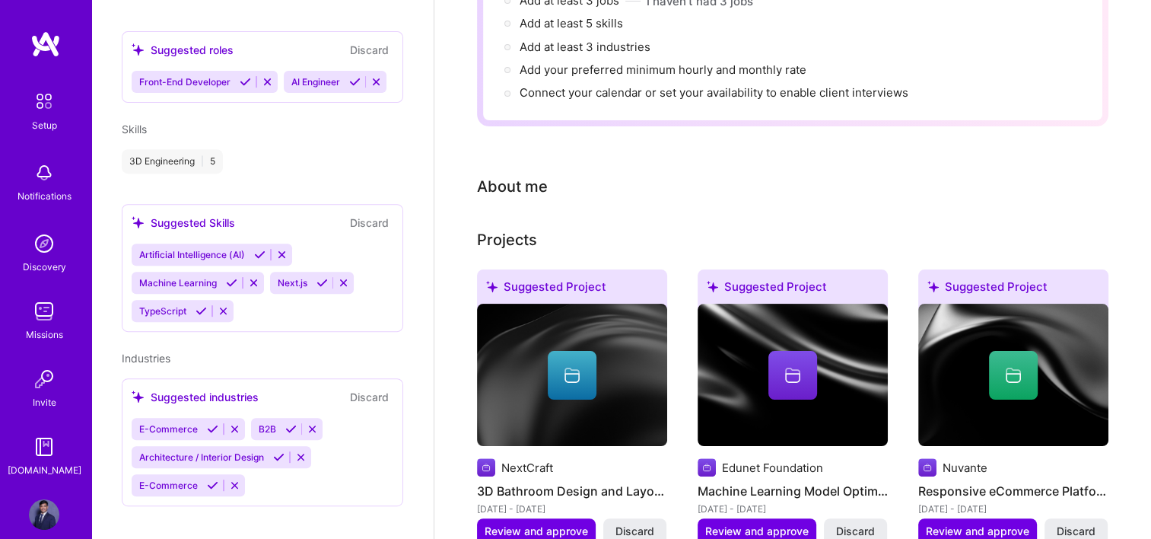
click at [260, 260] on icon at bounding box center [259, 254] width 11 height 11
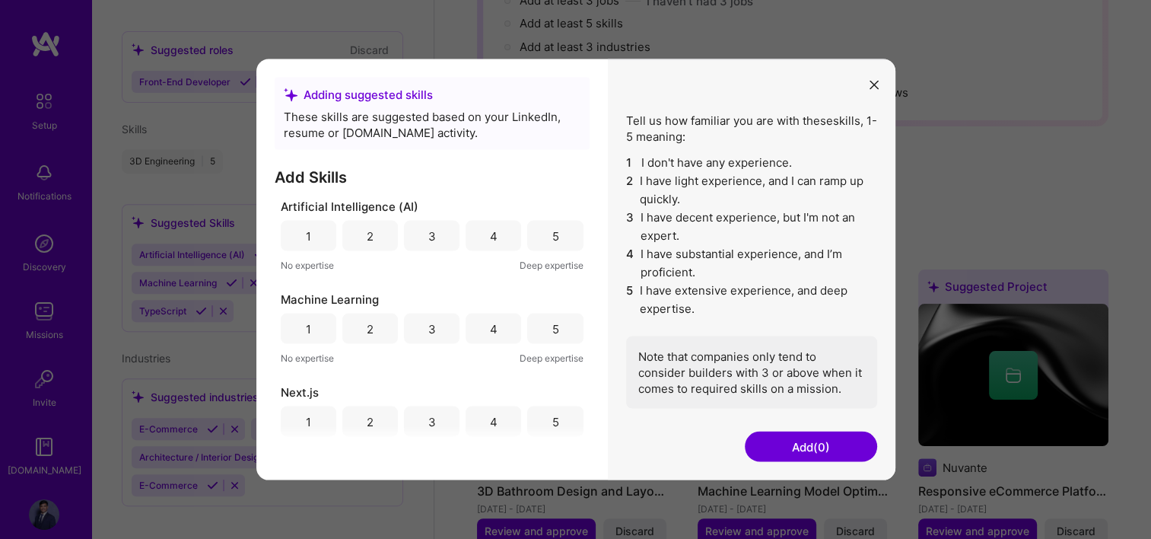
click at [483, 236] on div "4" at bounding box center [494, 236] width 56 height 30
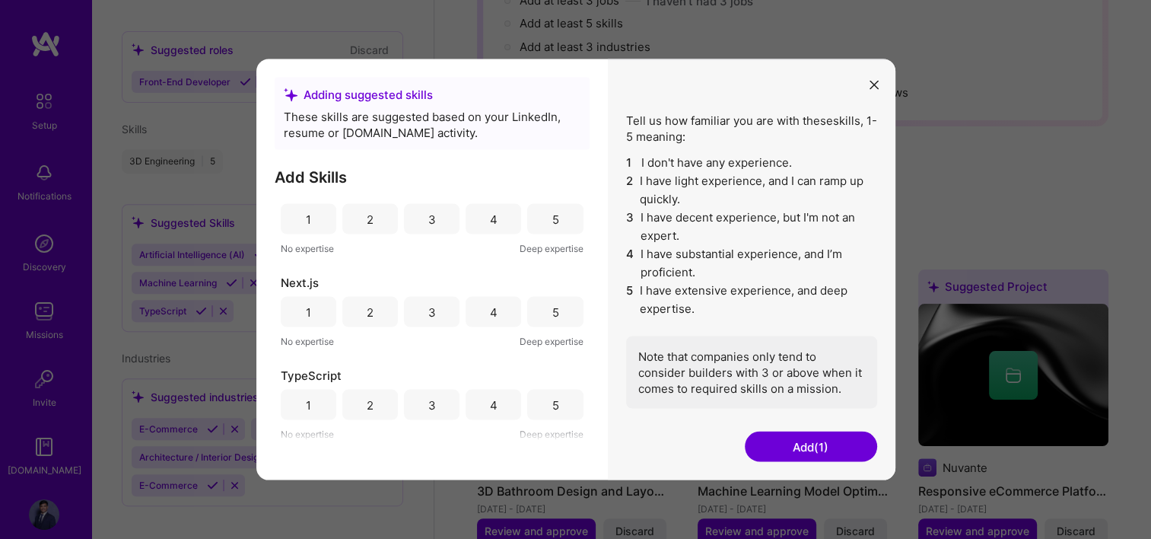
click at [474, 222] on div "4" at bounding box center [494, 219] width 56 height 30
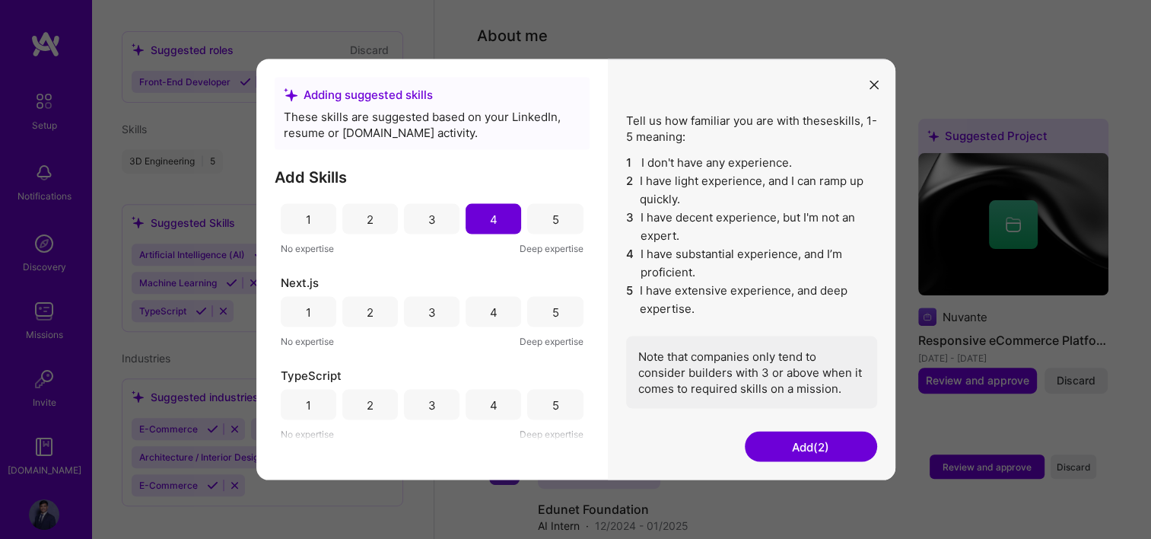
scroll to position [414, 0]
click at [545, 315] on div "5" at bounding box center [555, 312] width 56 height 30
click at [557, 404] on div "5" at bounding box center [555, 405] width 56 height 30
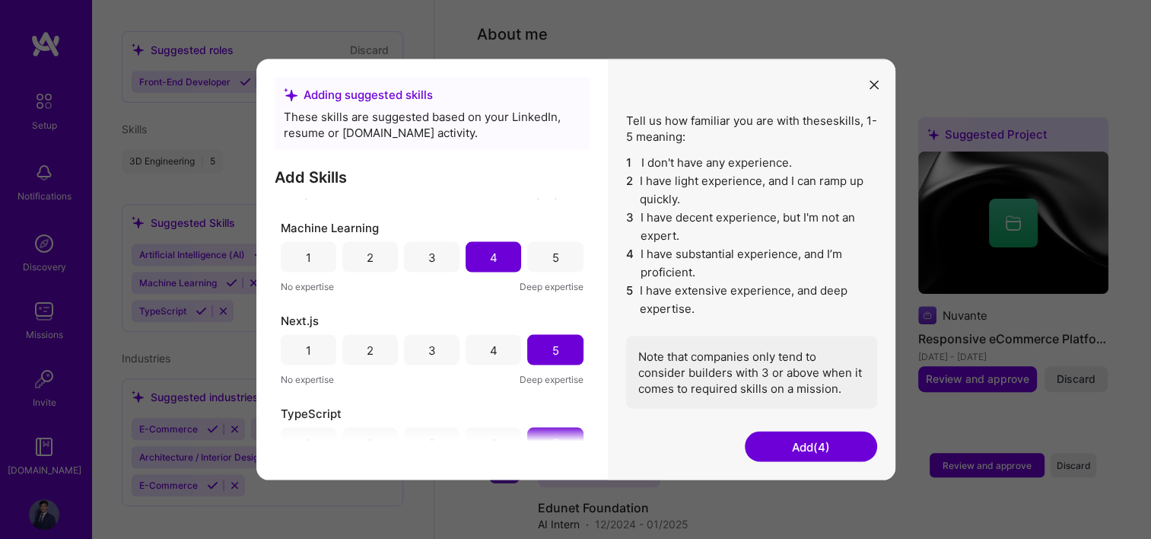
scroll to position [0, 0]
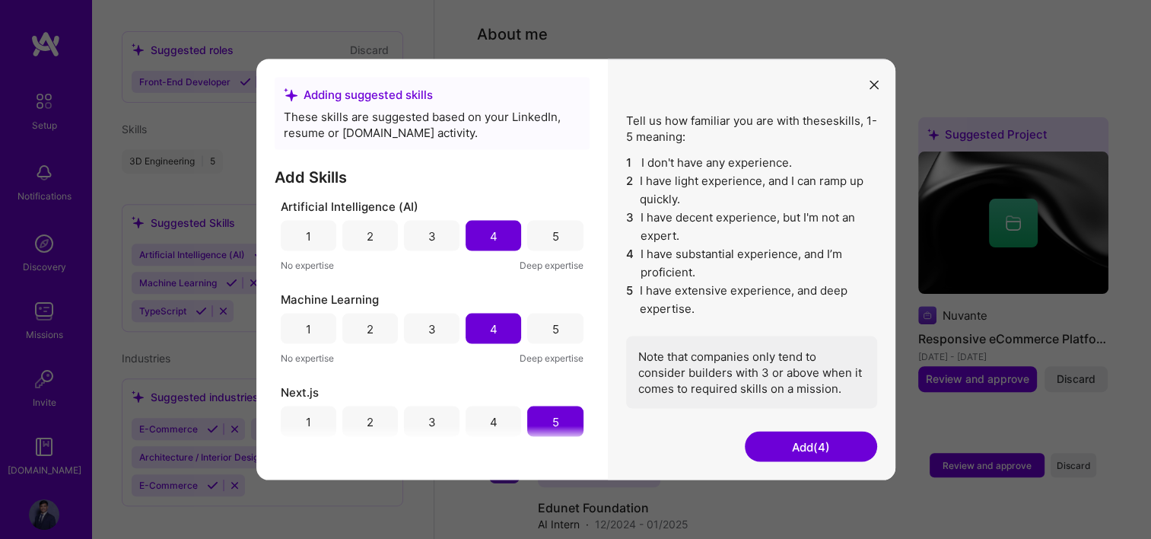
click at [787, 441] on button "Add (4)" at bounding box center [811, 447] width 132 height 30
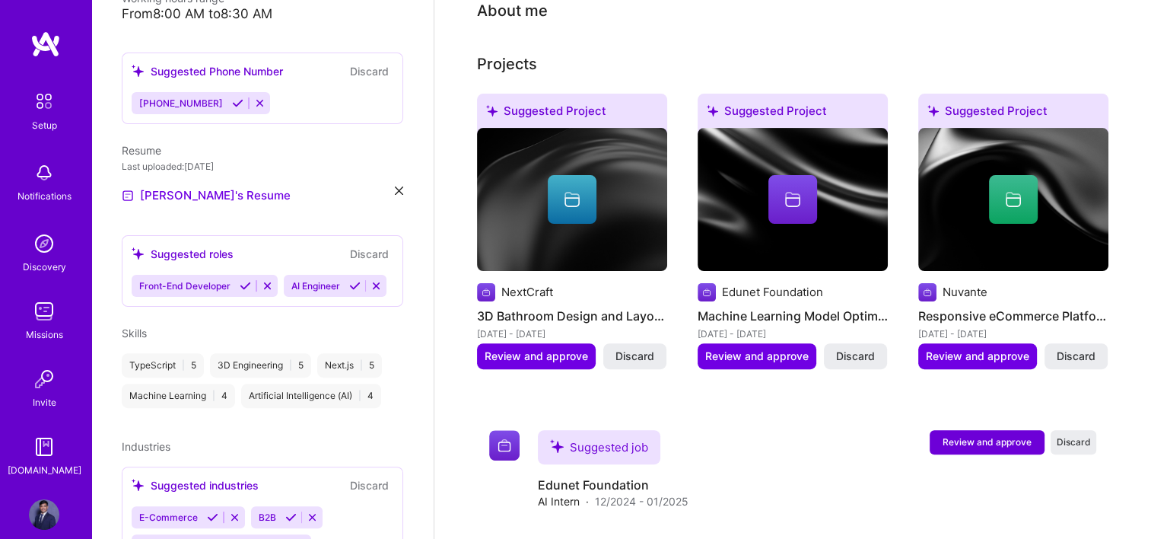
scroll to position [345, 0]
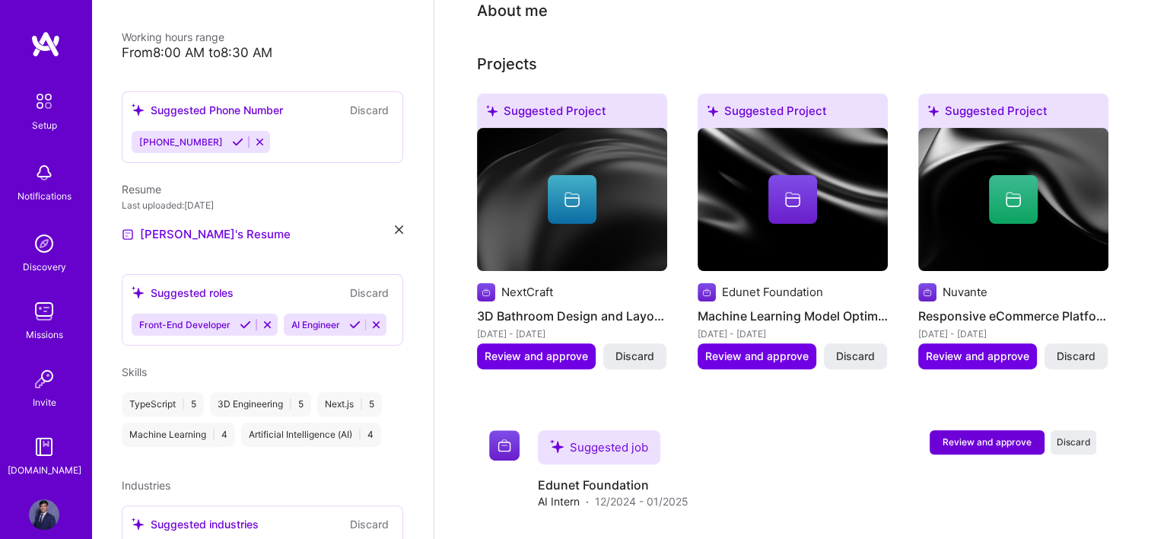
click at [245, 319] on icon at bounding box center [245, 324] width 11 height 11
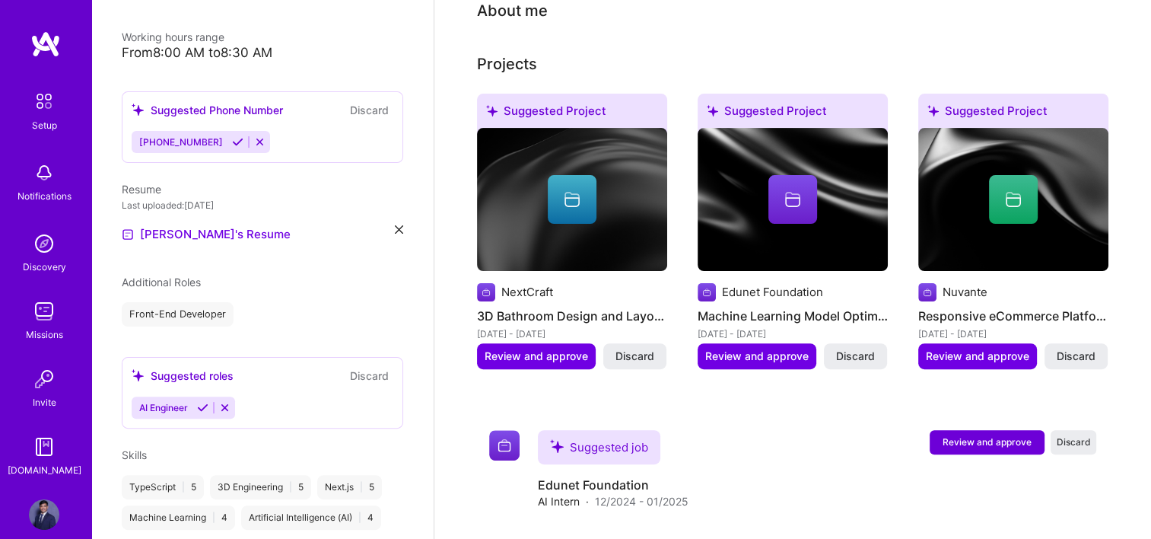
click at [204, 402] on icon at bounding box center [202, 407] width 11 height 11
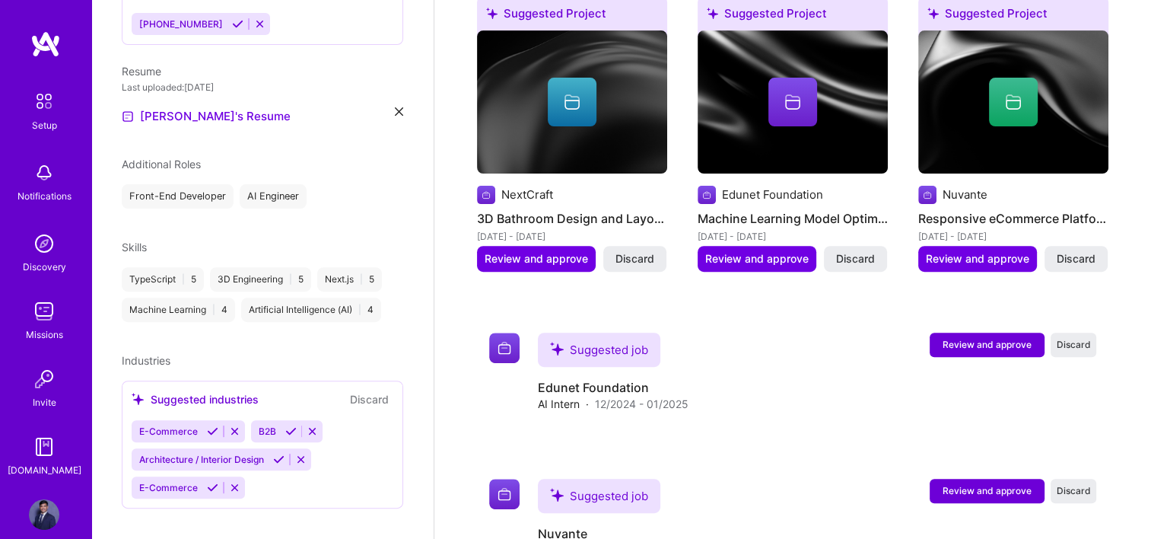
scroll to position [715, 0]
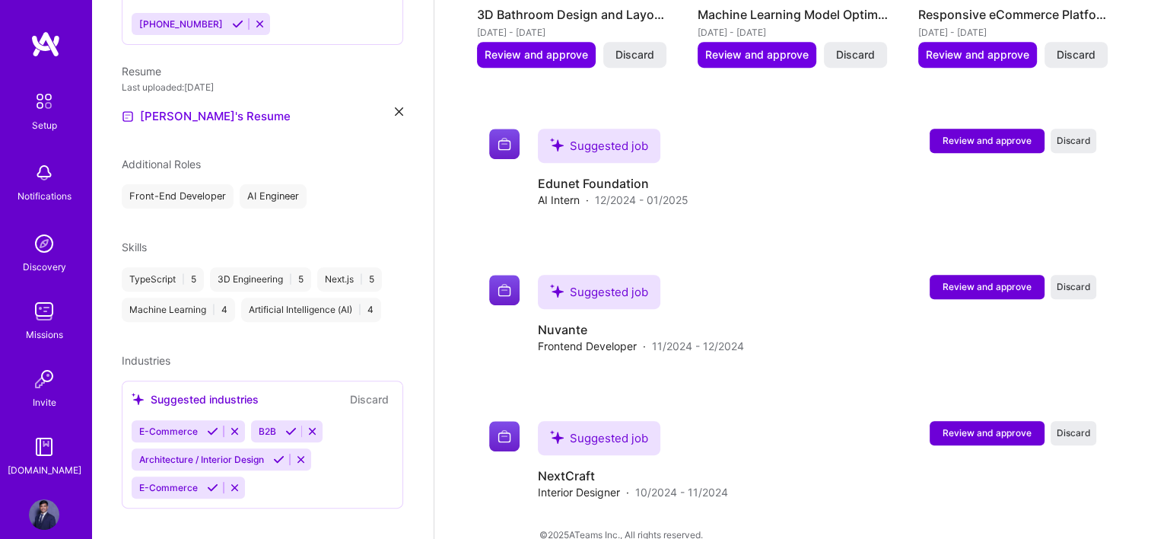
click at [210, 425] on icon at bounding box center [212, 430] width 11 height 11
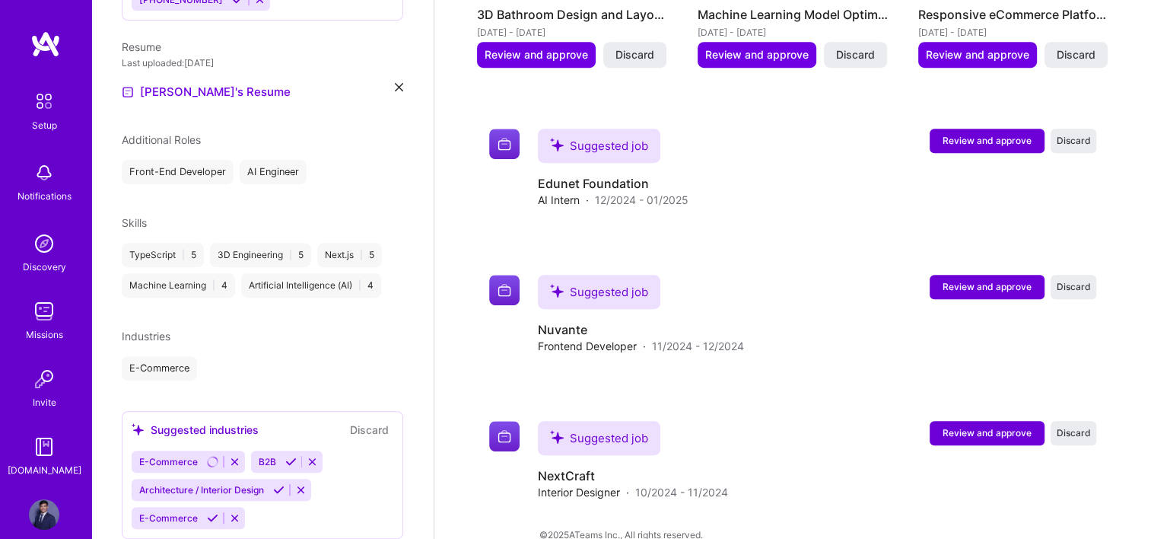
scroll to position [518, 0]
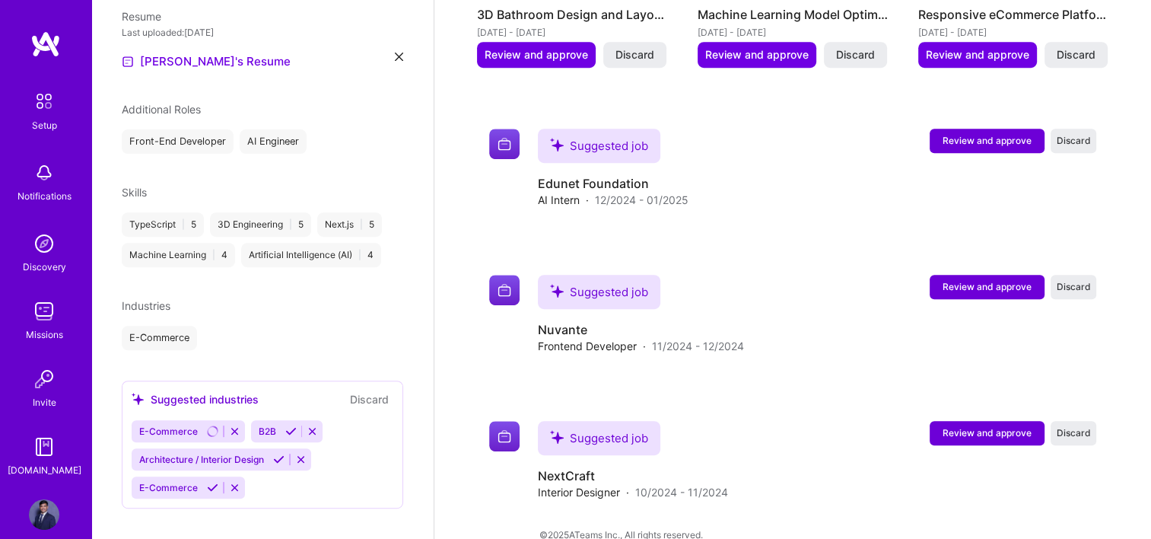
click at [288, 425] on icon at bounding box center [290, 430] width 11 height 11
click at [282, 454] on icon at bounding box center [278, 459] width 11 height 11
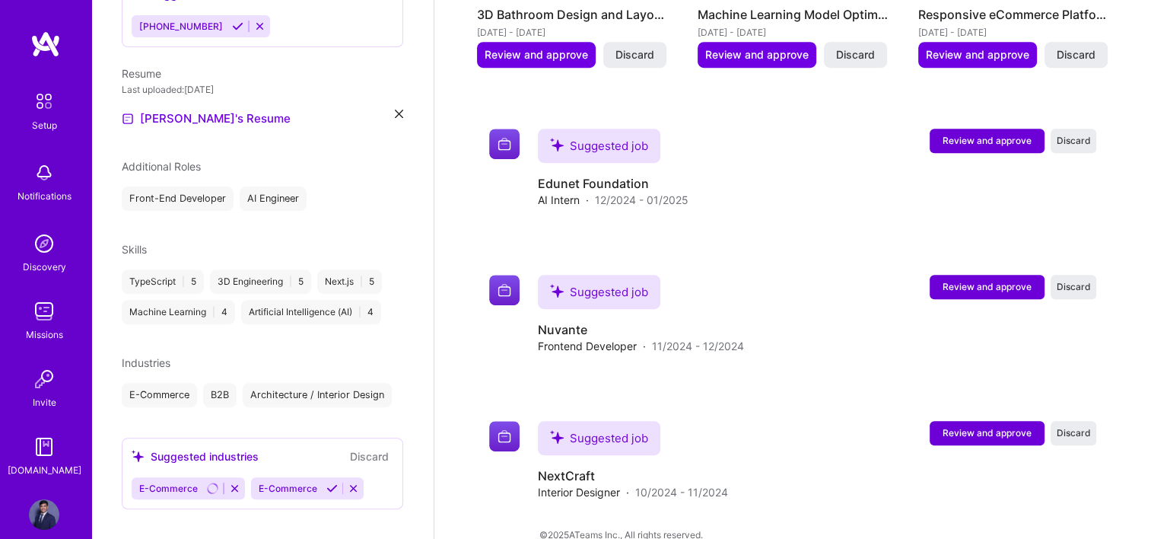
scroll to position [693, 0]
click at [367, 447] on button "Discard" at bounding box center [370, 456] width 48 height 18
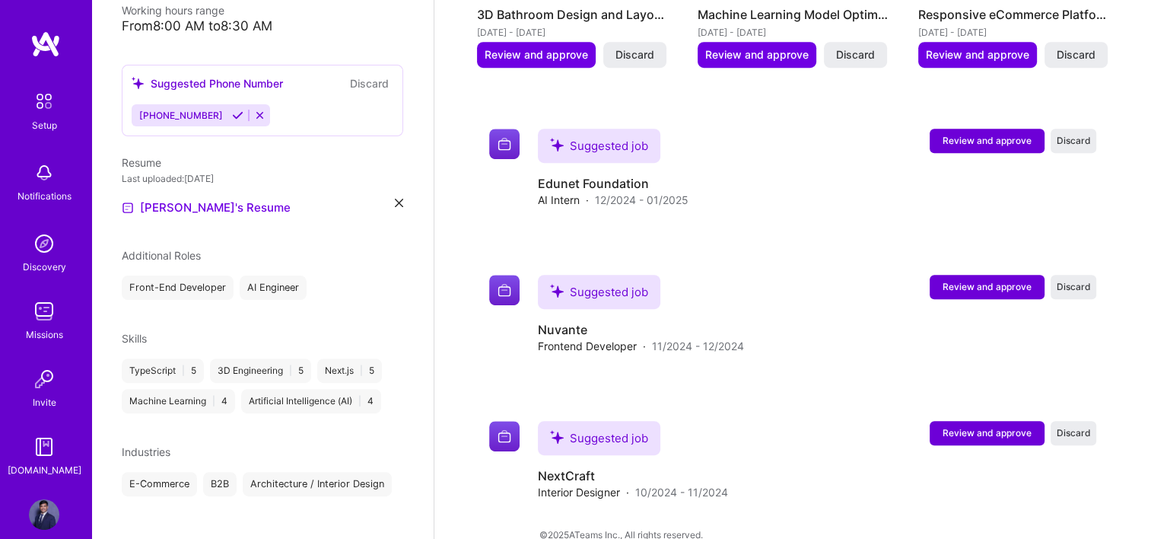
scroll to position [460, 0]
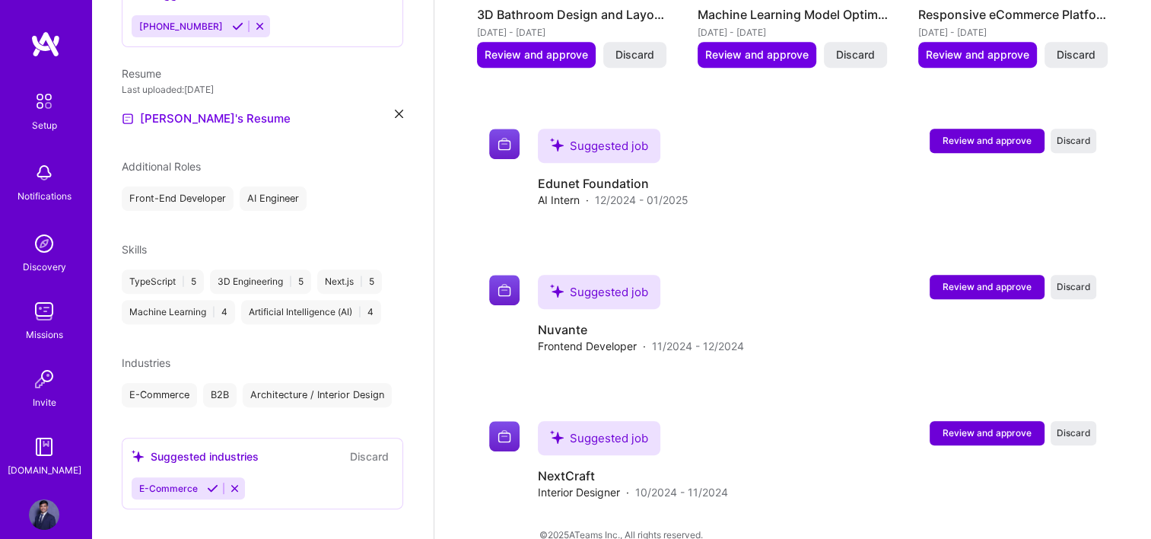
click at [364, 447] on button "Discard" at bounding box center [370, 456] width 48 height 18
click at [237, 483] on icon at bounding box center [234, 488] width 11 height 11
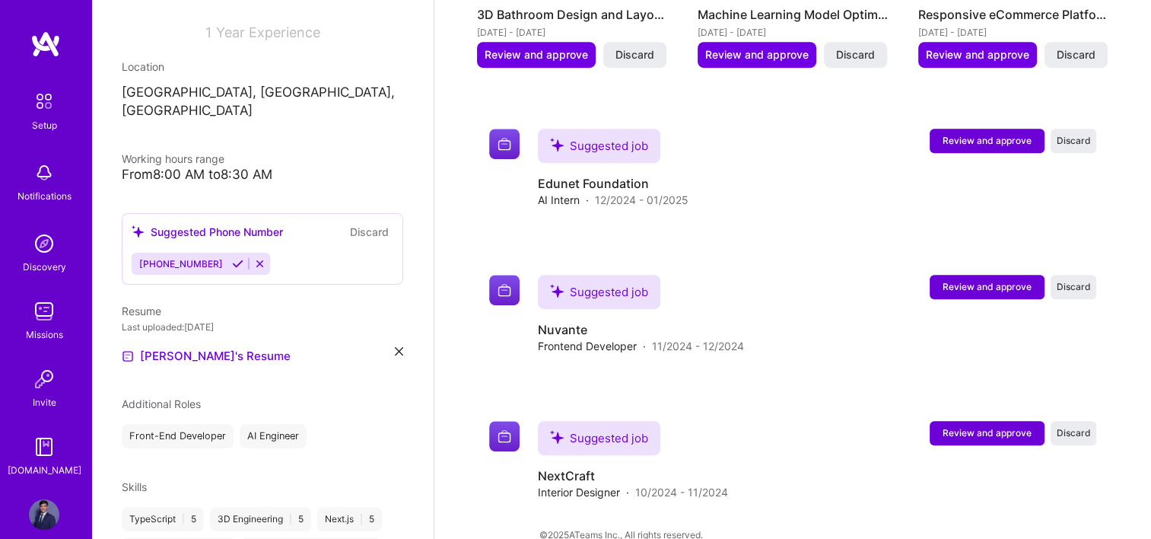
scroll to position [156, 0]
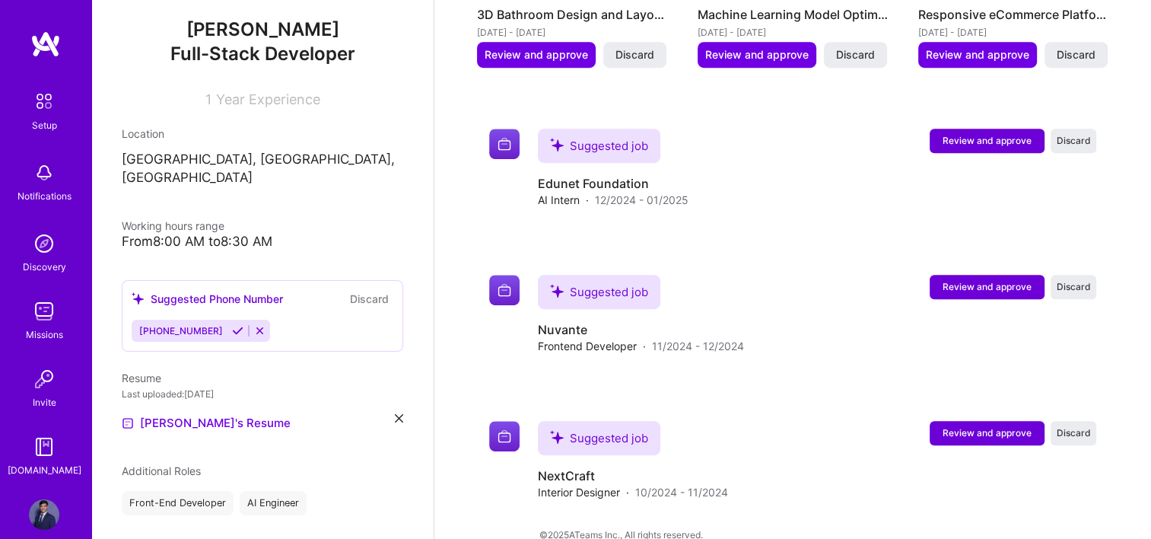
click at [254, 325] on icon at bounding box center [259, 330] width 11 height 11
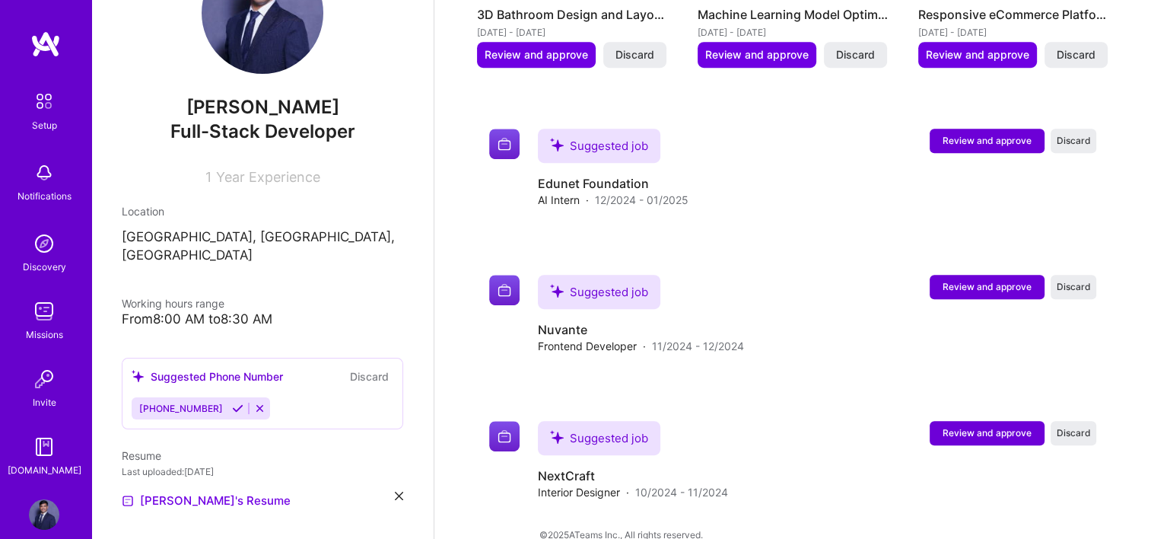
scroll to position [80, 0]
click at [346, 366] on button "Discard" at bounding box center [370, 375] width 48 height 18
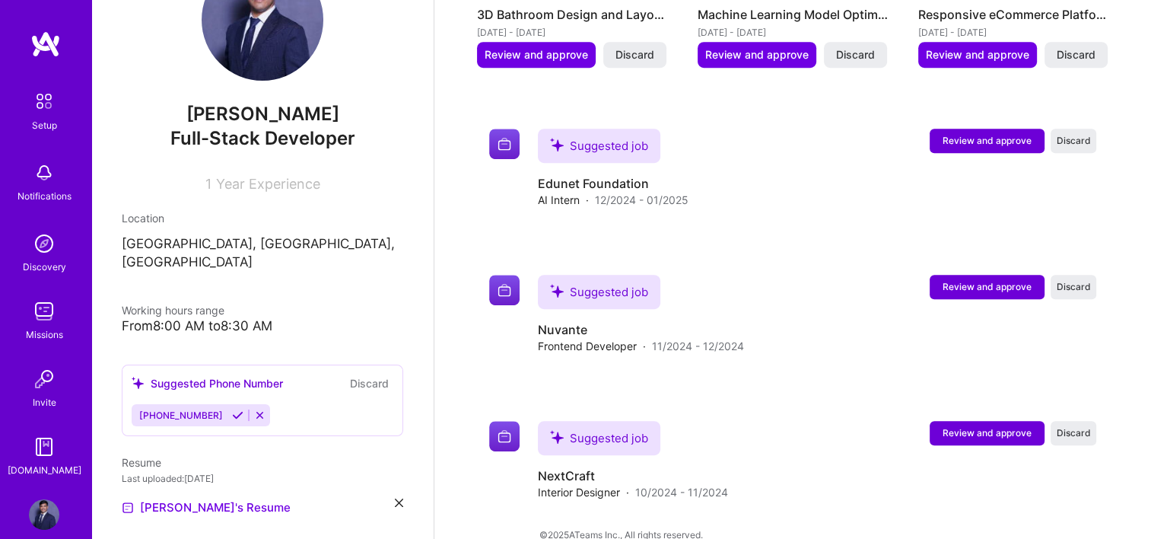
scroll to position [4, 0]
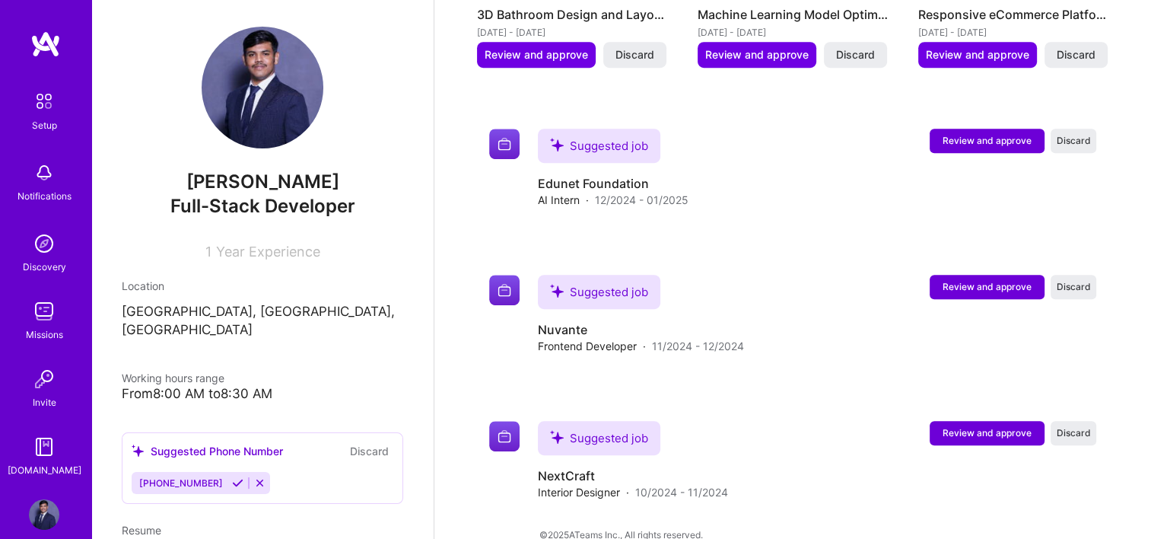
click at [232, 477] on icon at bounding box center [237, 482] width 11 height 11
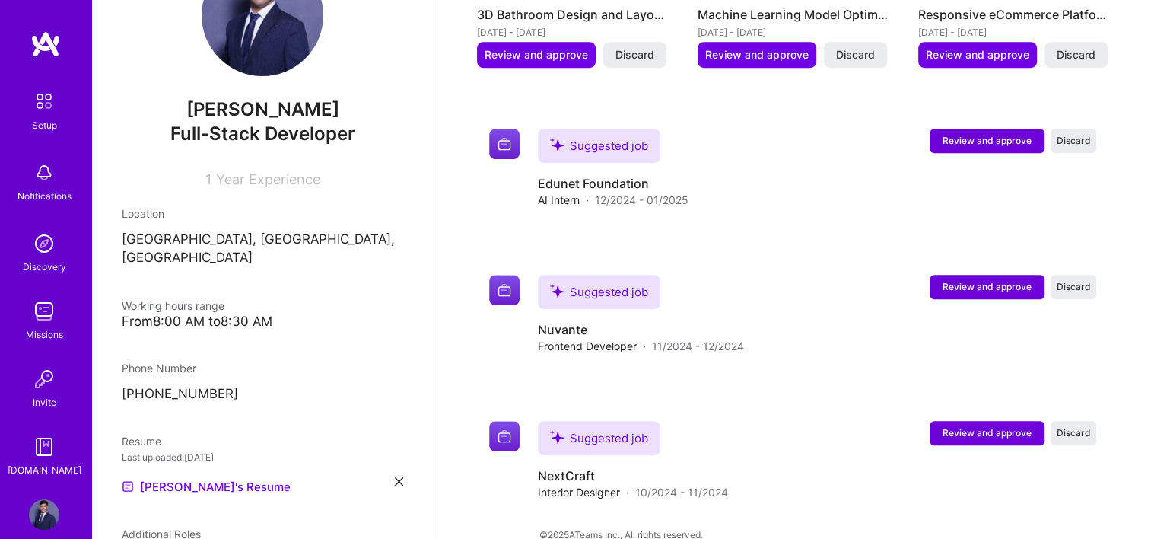
scroll to position [444, 0]
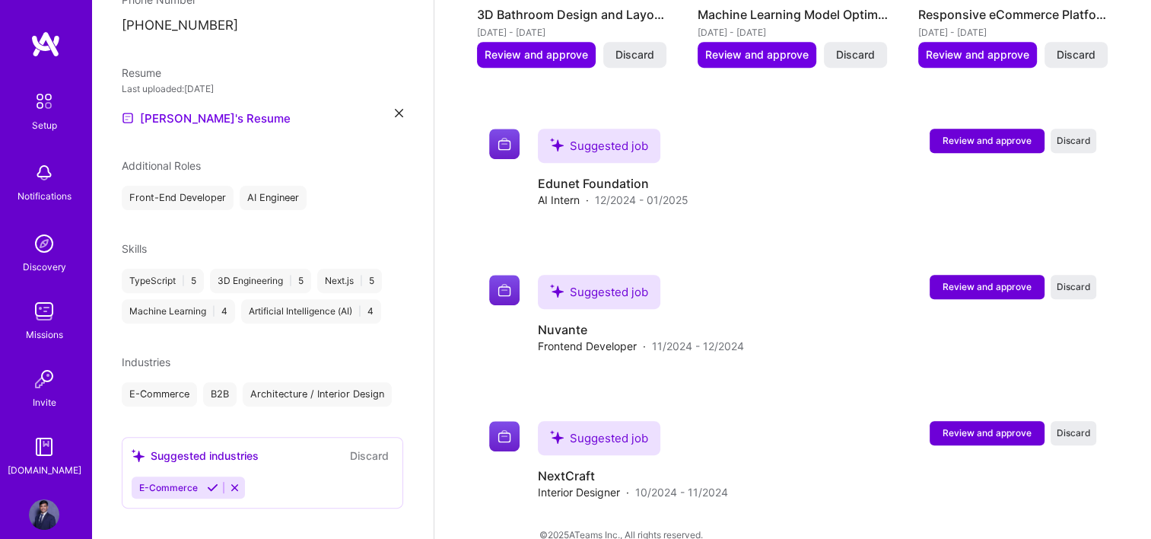
click at [212, 482] on icon at bounding box center [212, 487] width 11 height 11
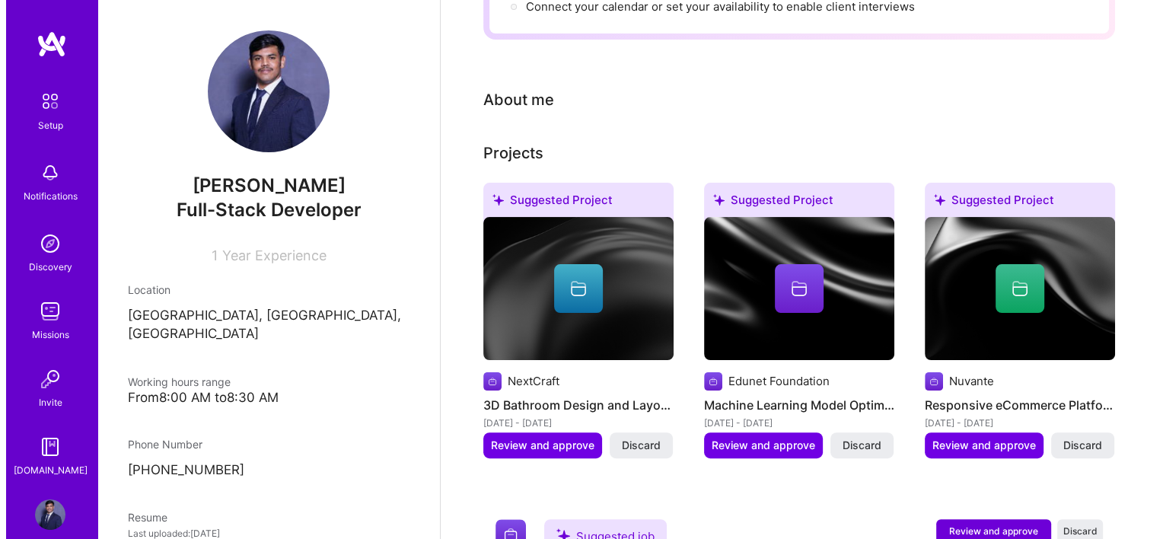
scroll to position [304, 0]
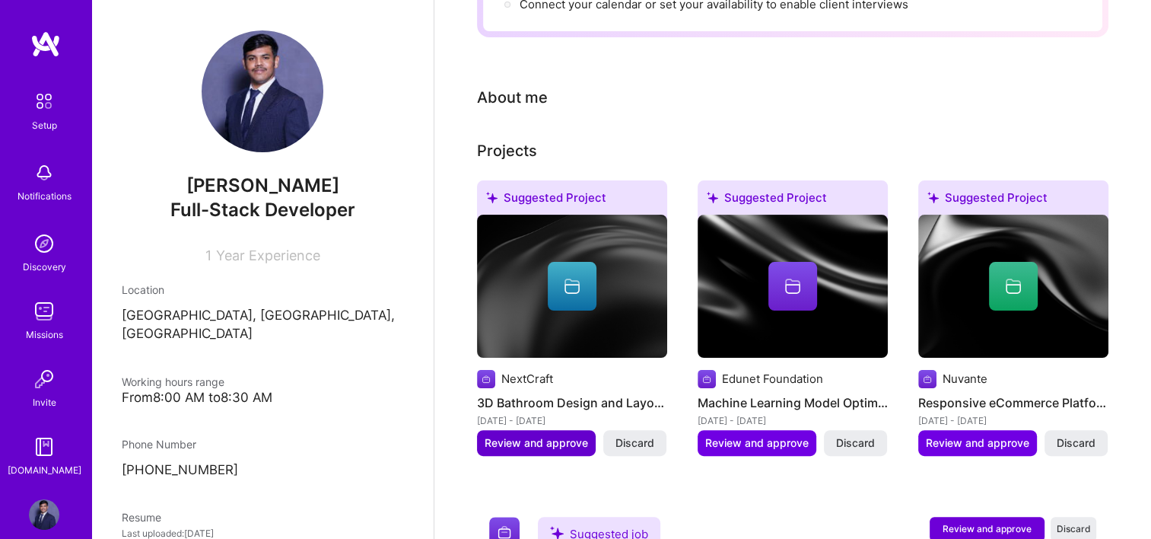
click at [533, 435] on span "Review and approve" at bounding box center [537, 442] width 104 height 15
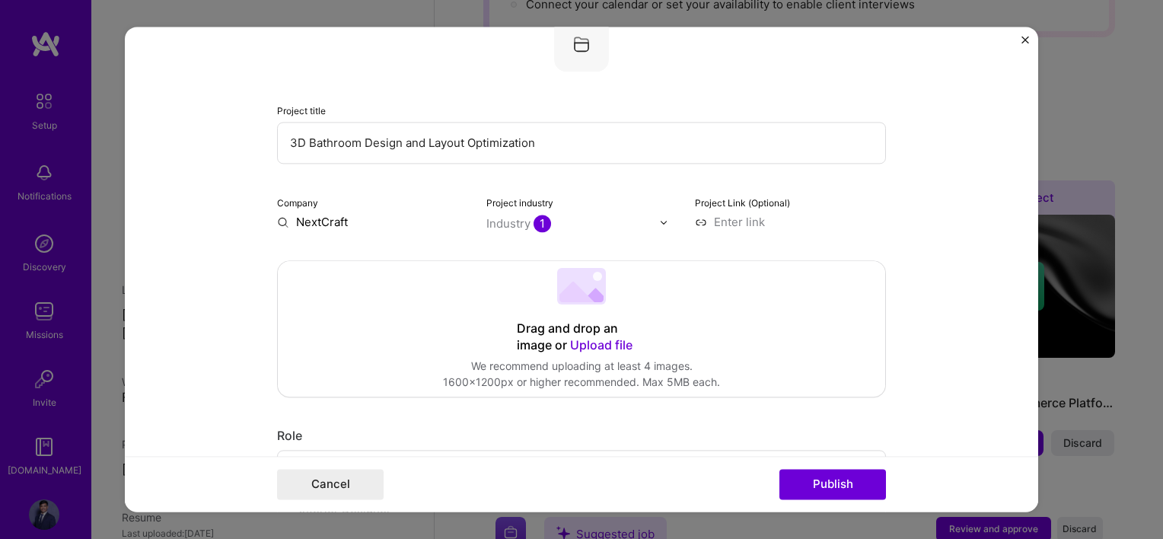
scroll to position [152, 0]
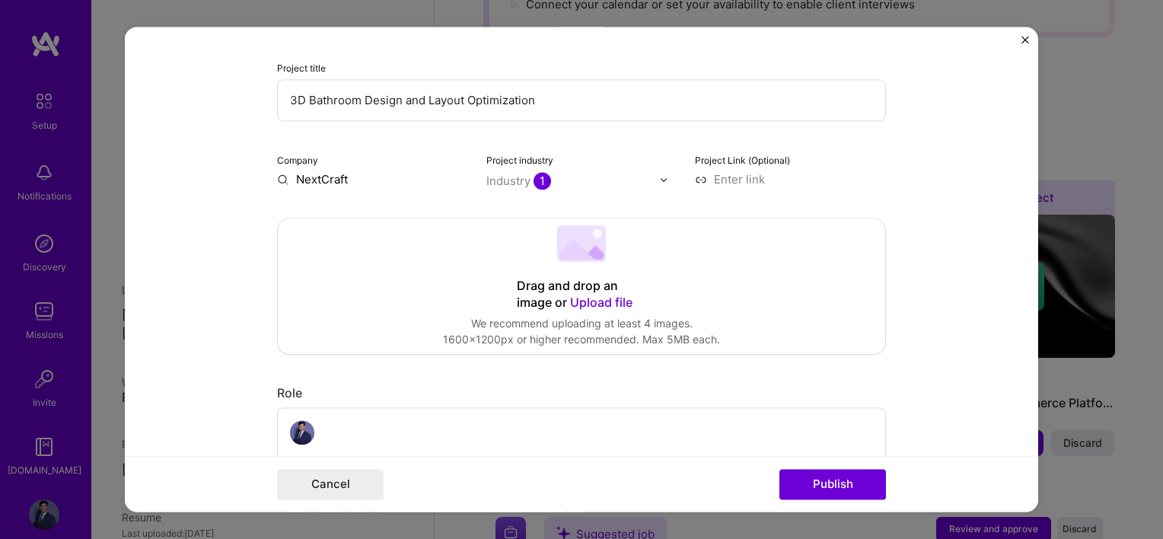
click at [583, 301] on span "Upload file" at bounding box center [601, 302] width 62 height 15
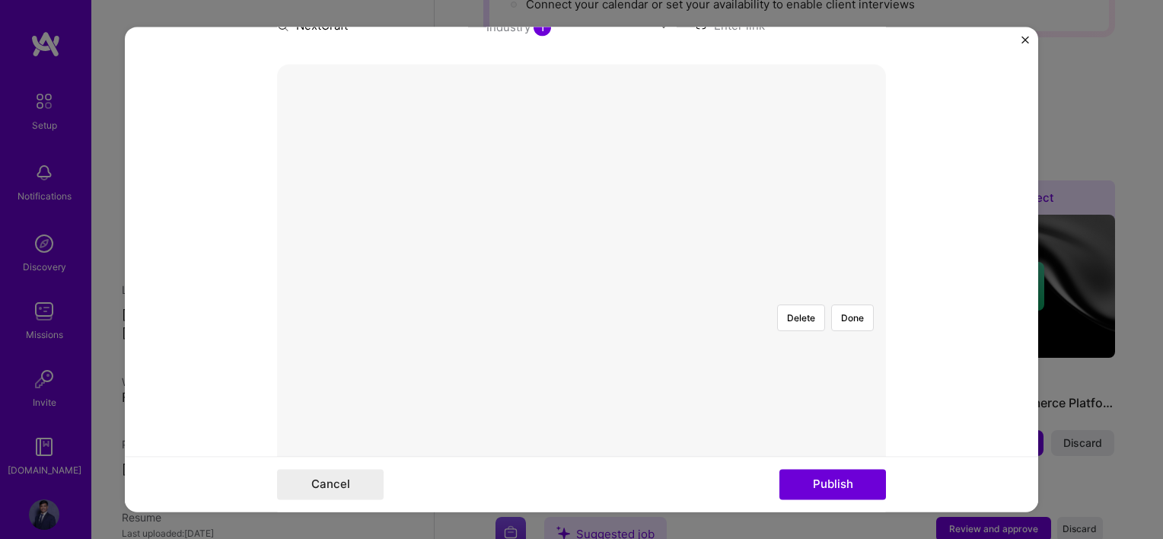
scroll to position [304, 0]
click at [692, 294] on div at bounding box center [832, 465] width 456 height 342
click at [845, 306] on button "Done" at bounding box center [852, 319] width 43 height 27
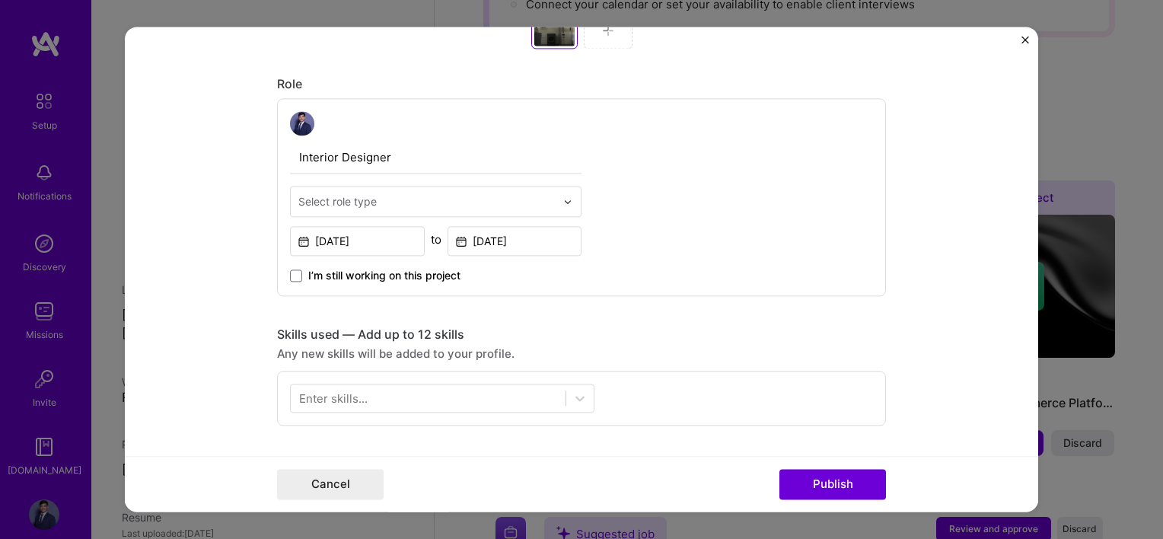
scroll to position [837, 0]
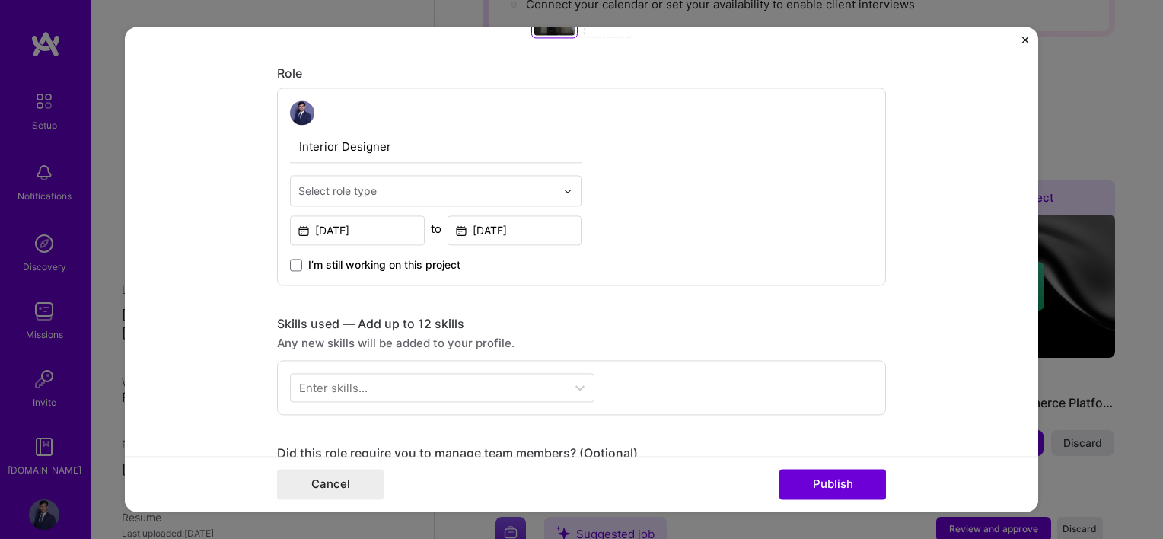
click at [371, 195] on div "Select role type" at bounding box center [337, 191] width 78 height 16
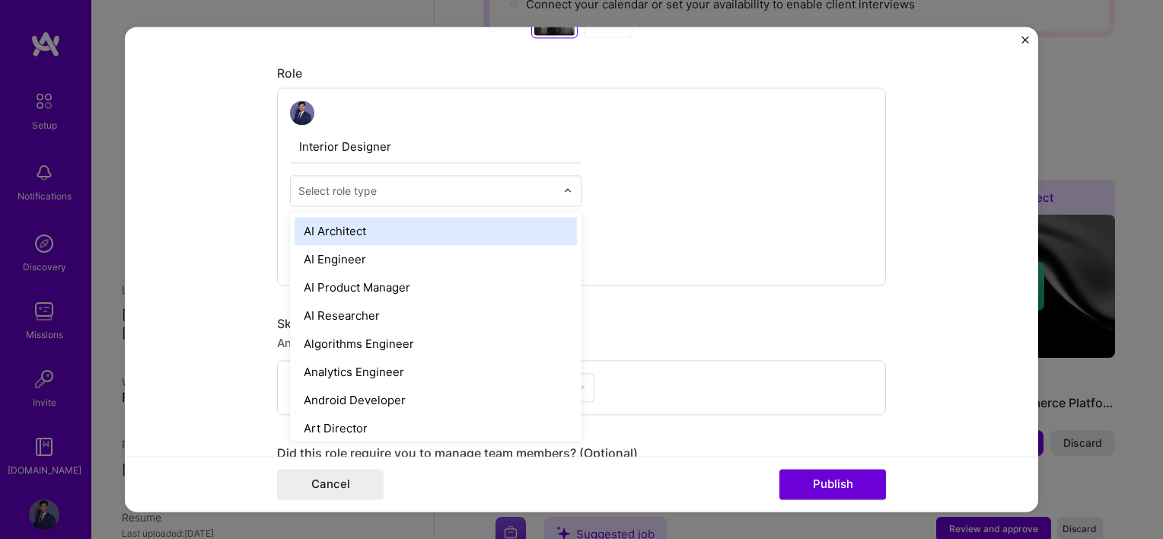
click at [696, 168] on div "Interior Designer option AI Architect focused, 1 of 70. 70 results available. U…" at bounding box center [581, 187] width 609 height 198
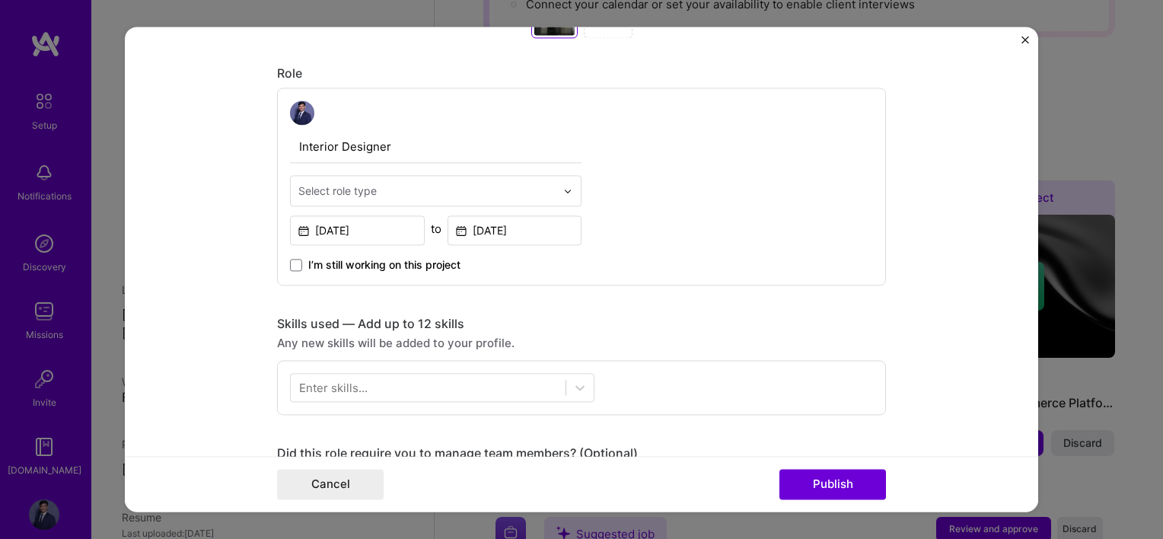
click at [524, 190] on input "text" at bounding box center [426, 191] width 257 height 16
type input "f"
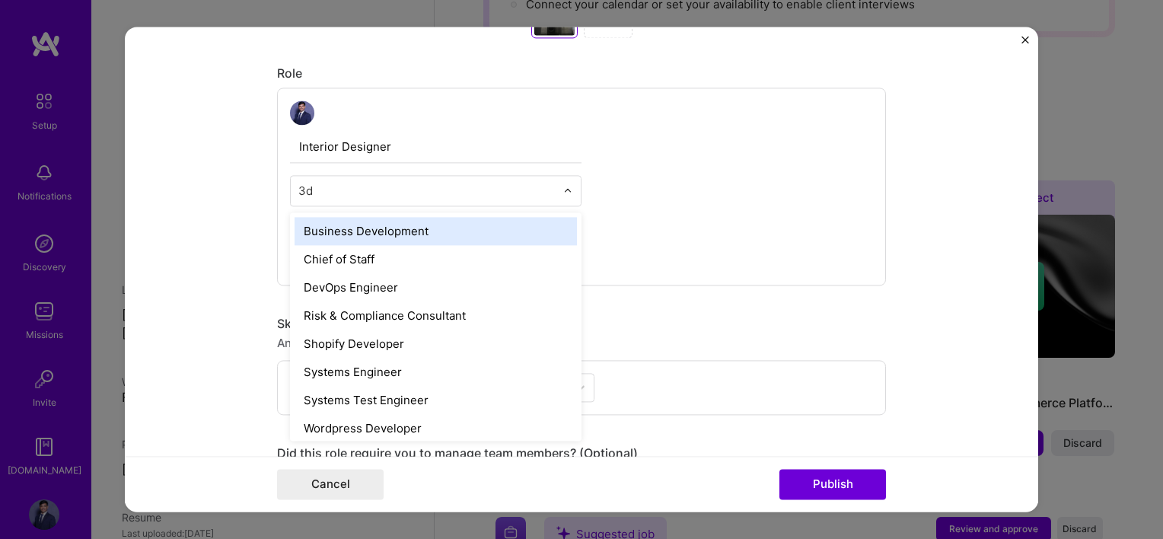
type input "3"
type input "A"
click at [731, 167] on div "Interior Designer option AI Architect focused, 1 of 70. 70 results available. U…" at bounding box center [581, 187] width 609 height 198
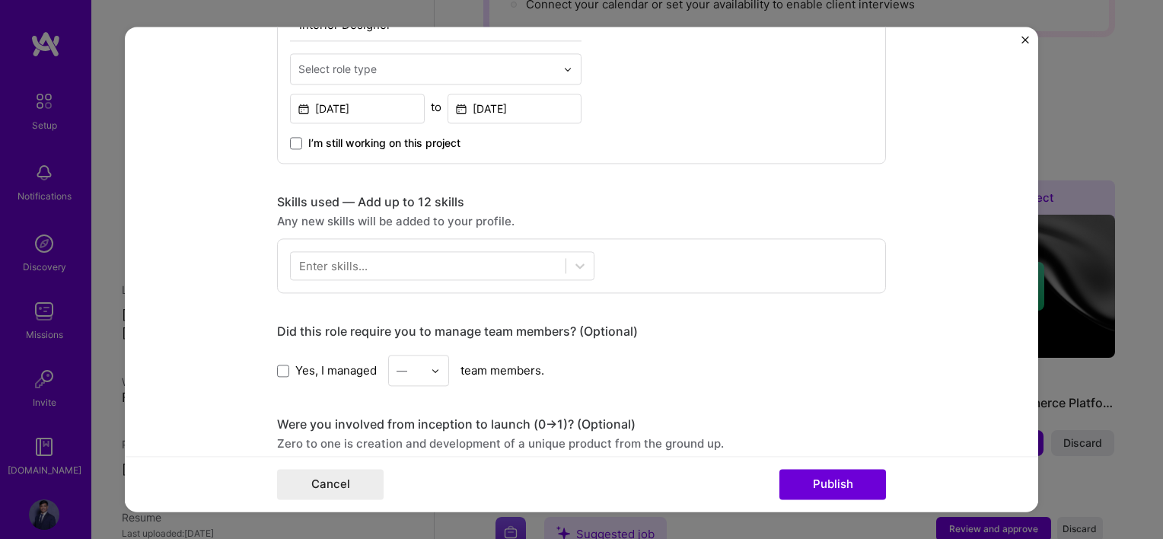
scroll to position [989, 0]
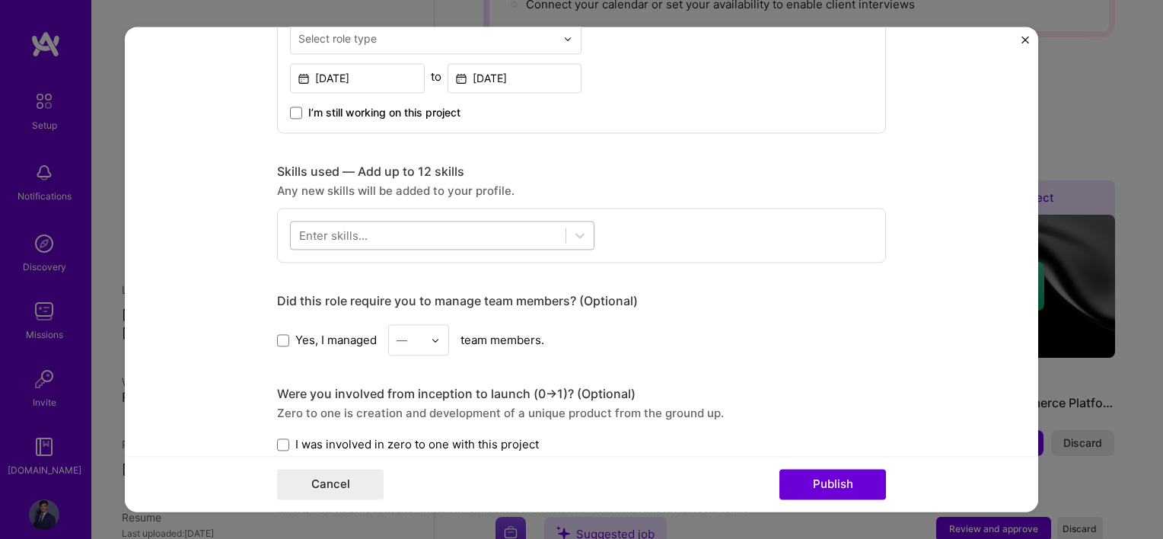
click at [467, 223] on div at bounding box center [428, 235] width 275 height 25
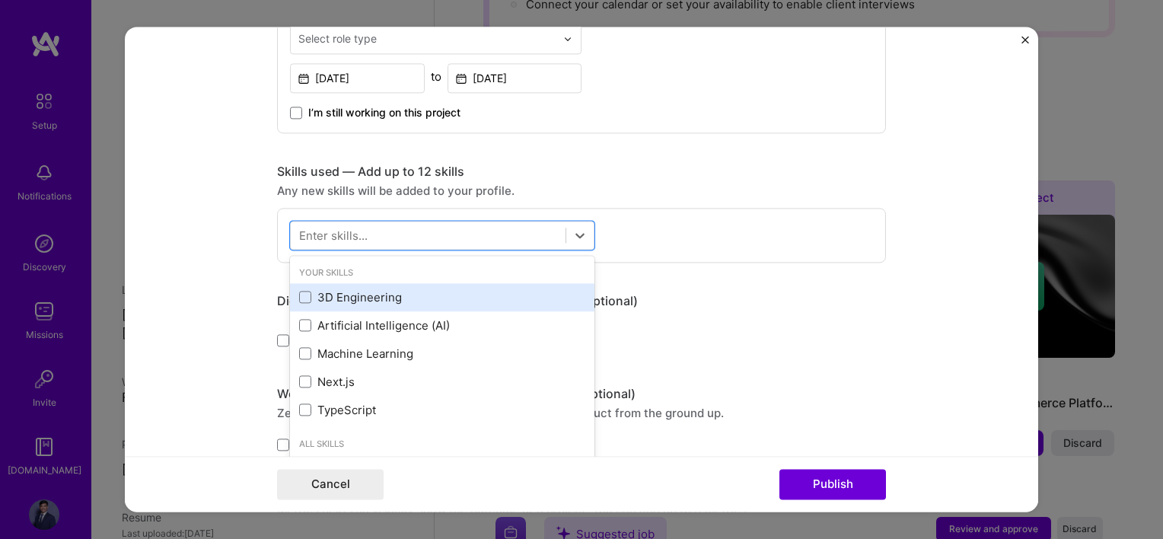
click at [307, 295] on div "3D Engineering" at bounding box center [442, 297] width 286 height 16
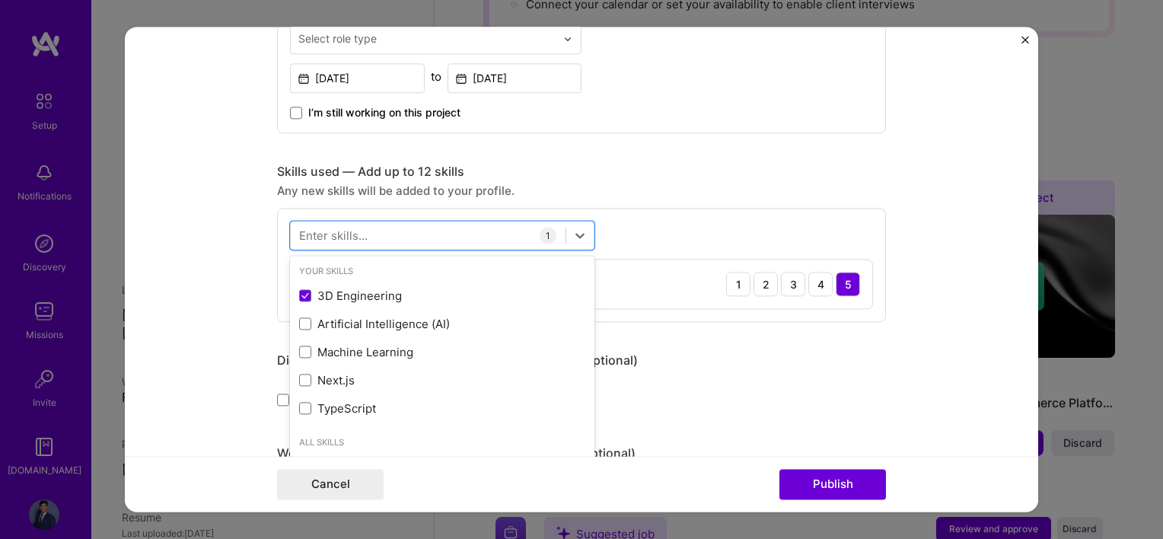
scroll to position [0, 0]
click at [663, 191] on div "Any new skills will be added to your profile." at bounding box center [581, 191] width 609 height 16
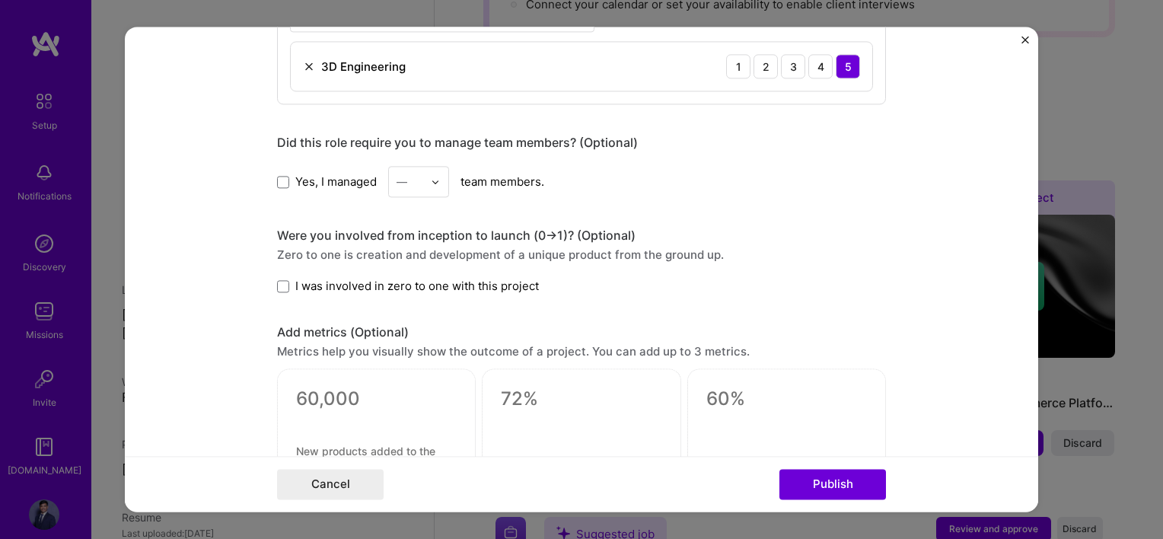
scroll to position [1218, 0]
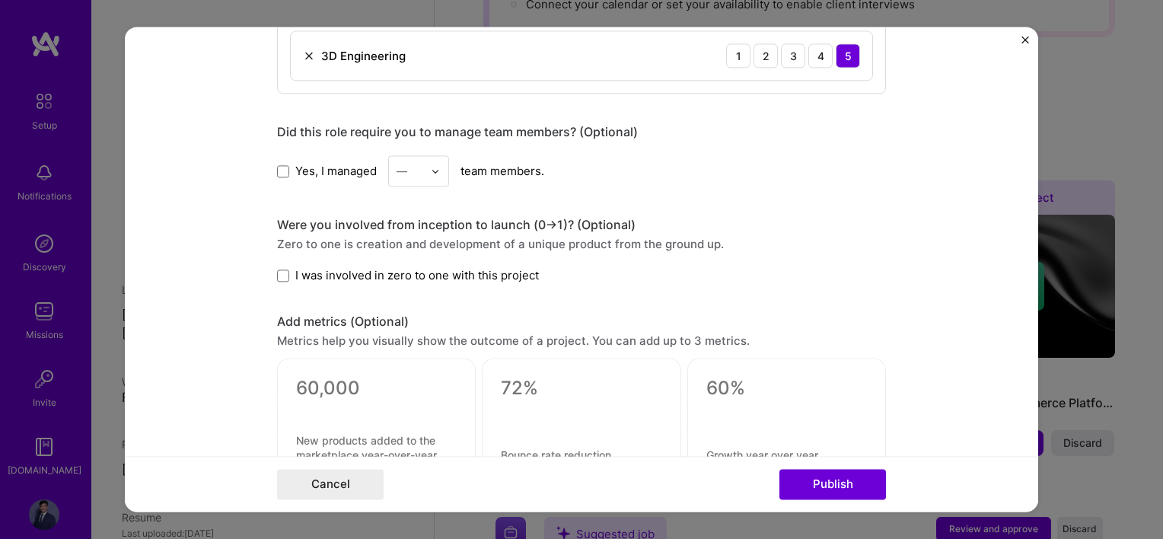
click at [420, 164] on div "—" at bounding box center [410, 171] width 42 height 30
click at [323, 135] on div "Did this role require you to manage team members? (Optional)" at bounding box center [581, 132] width 609 height 16
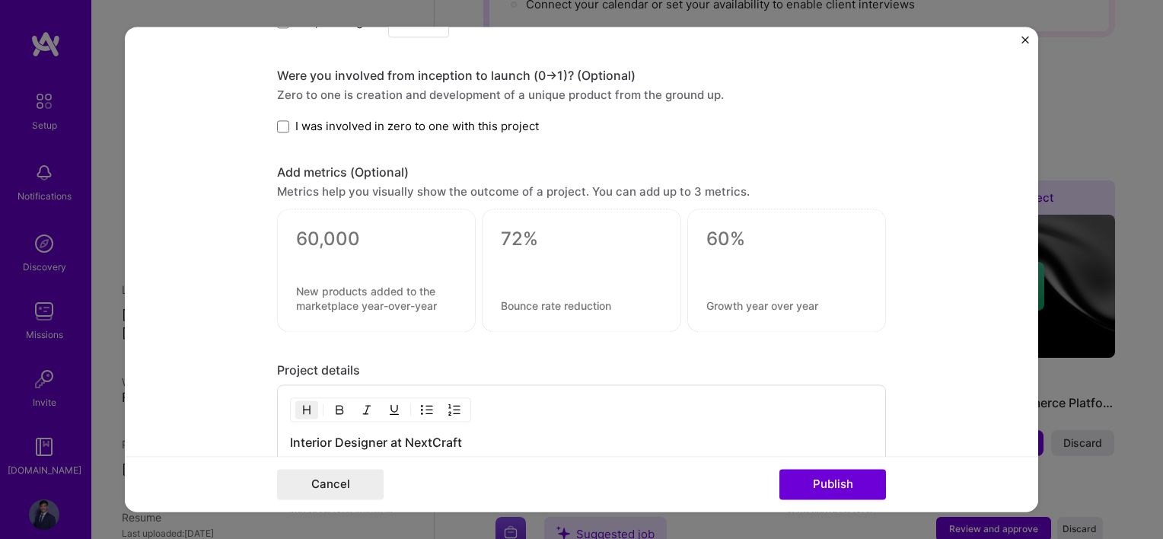
scroll to position [1370, 0]
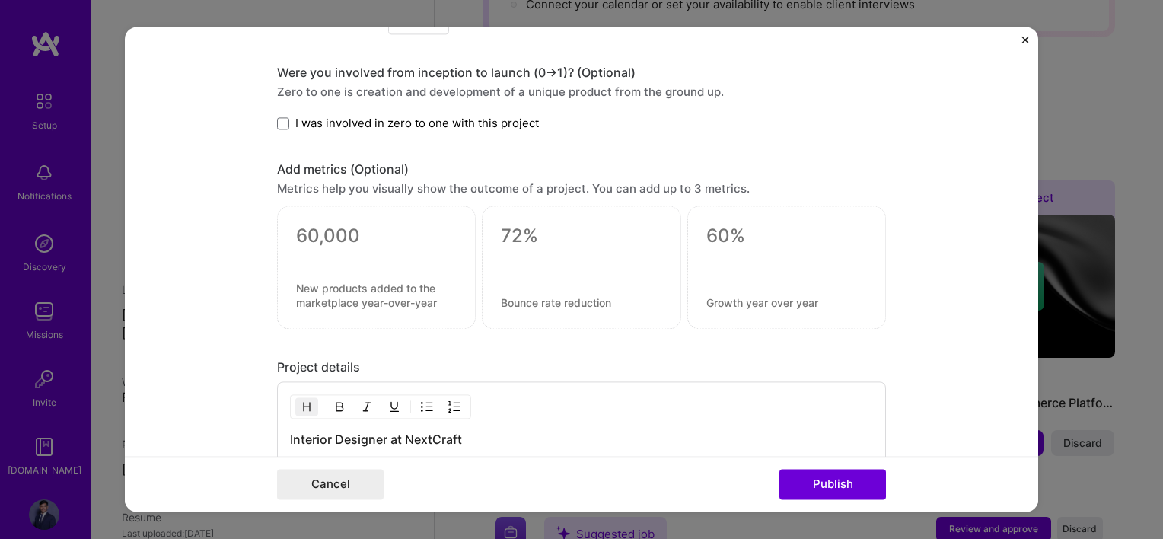
click at [344, 234] on textarea at bounding box center [376, 236] width 161 height 23
click at [185, 204] on form "Editing suggested project This project is suggested based on your LinkedIn, res…" at bounding box center [581, 269] width 913 height 485
click at [232, 207] on form "Editing suggested project This project is suggested based on your LinkedIn, res…" at bounding box center [581, 269] width 913 height 485
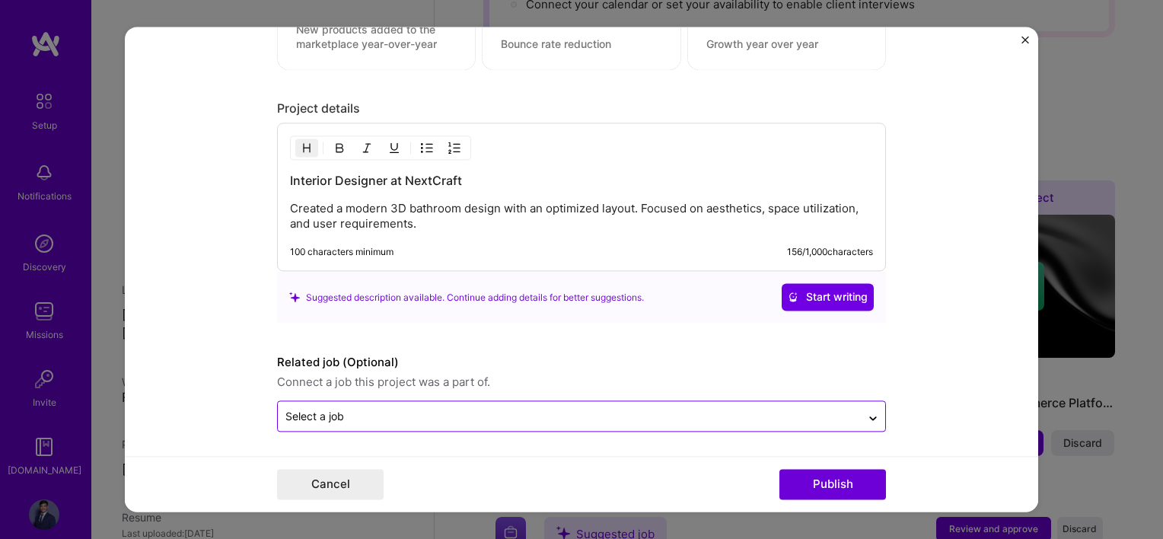
click at [335, 409] on div "Select a job" at bounding box center [314, 417] width 59 height 16
click at [216, 334] on form "Editing suggested project This project is suggested based on your LinkedIn, res…" at bounding box center [581, 269] width 913 height 485
click at [333, 402] on div "Select a job" at bounding box center [569, 417] width 583 height 30
click at [244, 355] on form "Editing suggested project This project is suggested based on your LinkedIn, res…" at bounding box center [581, 269] width 913 height 485
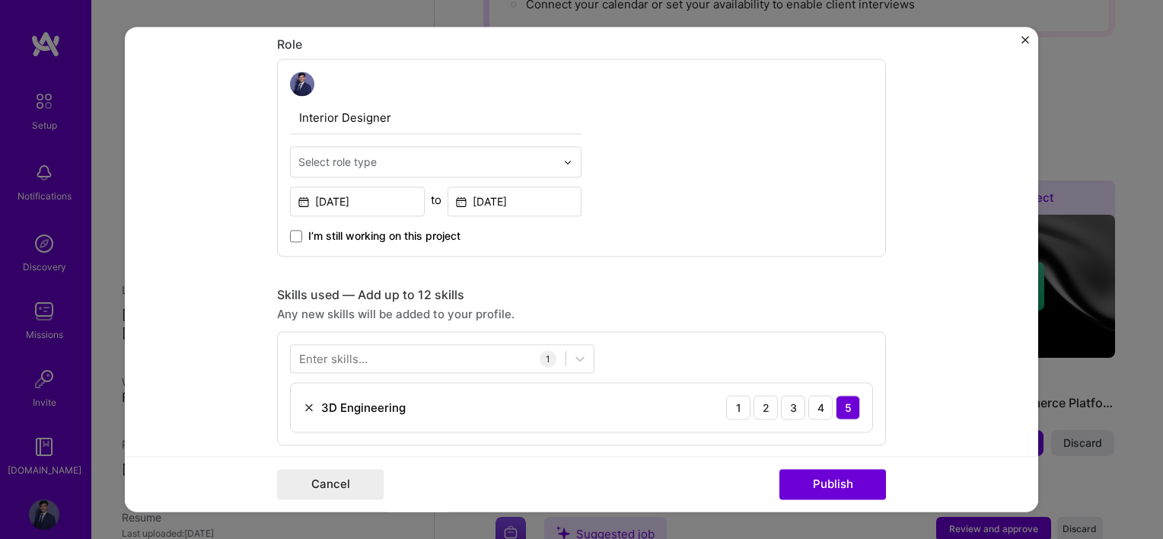
scroll to position [868, 0]
click at [791, 470] on div "Cancel Publish" at bounding box center [581, 485] width 609 height 30
click at [811, 479] on button "Publish" at bounding box center [832, 485] width 107 height 30
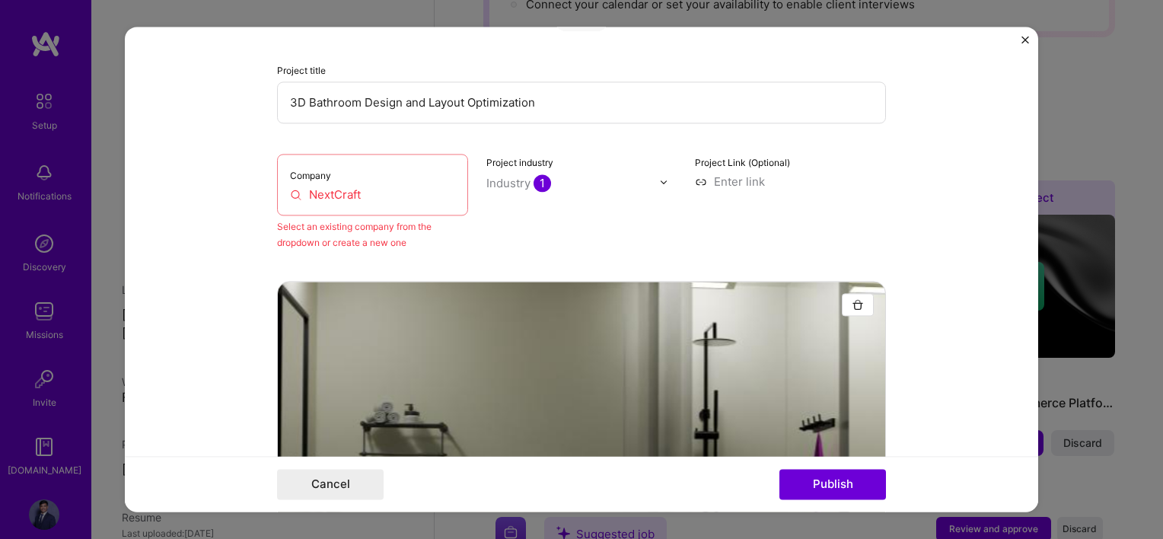
scroll to position [100, 0]
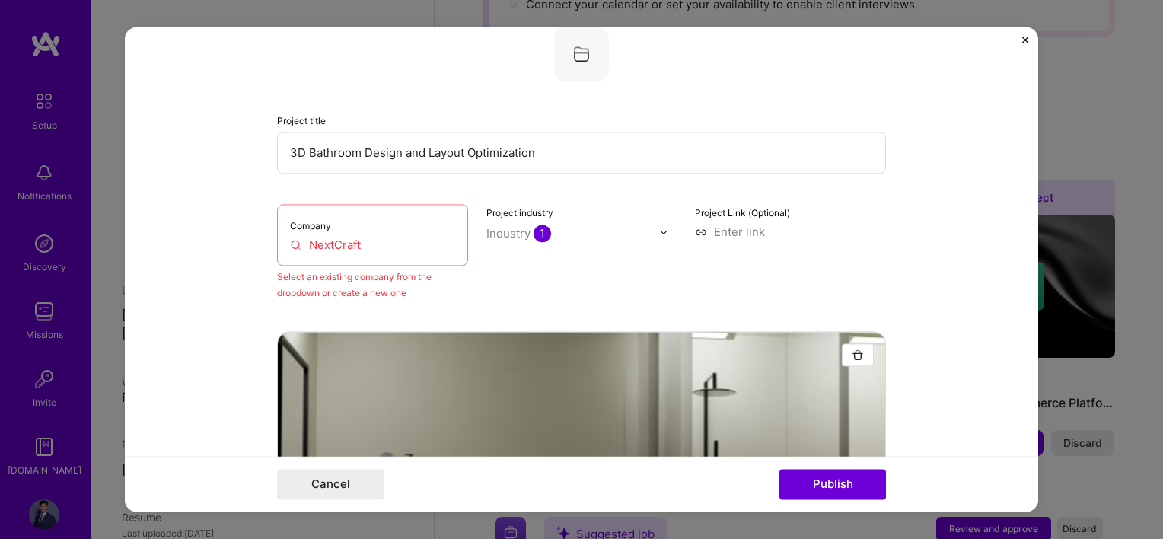
click at [369, 237] on input "NextCraft" at bounding box center [372, 245] width 165 height 16
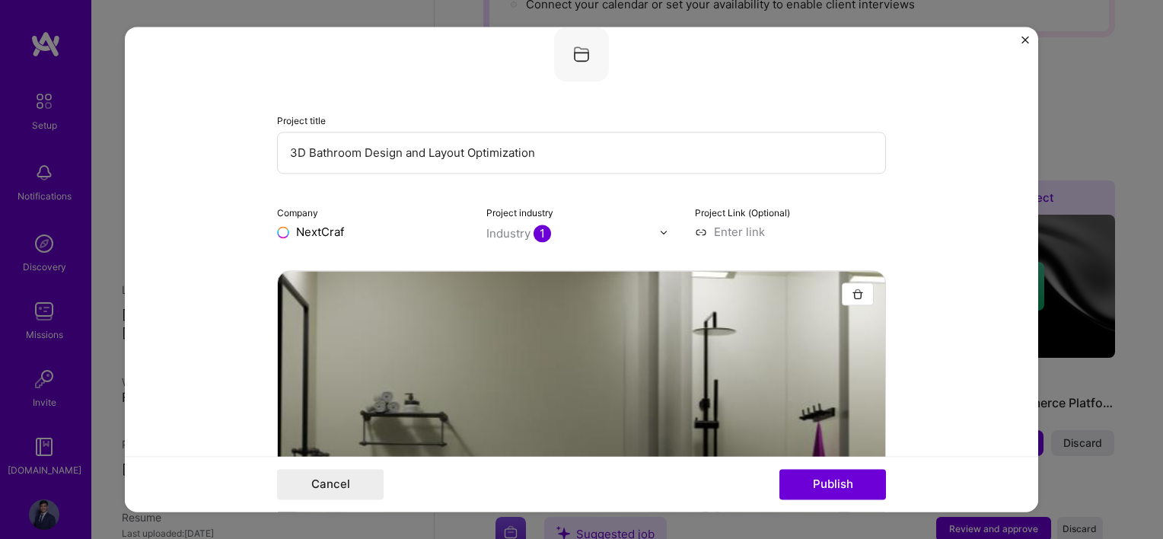
type input "NextCraft"
click at [379, 269] on div "NextCraft" at bounding box center [395, 266] width 67 height 27
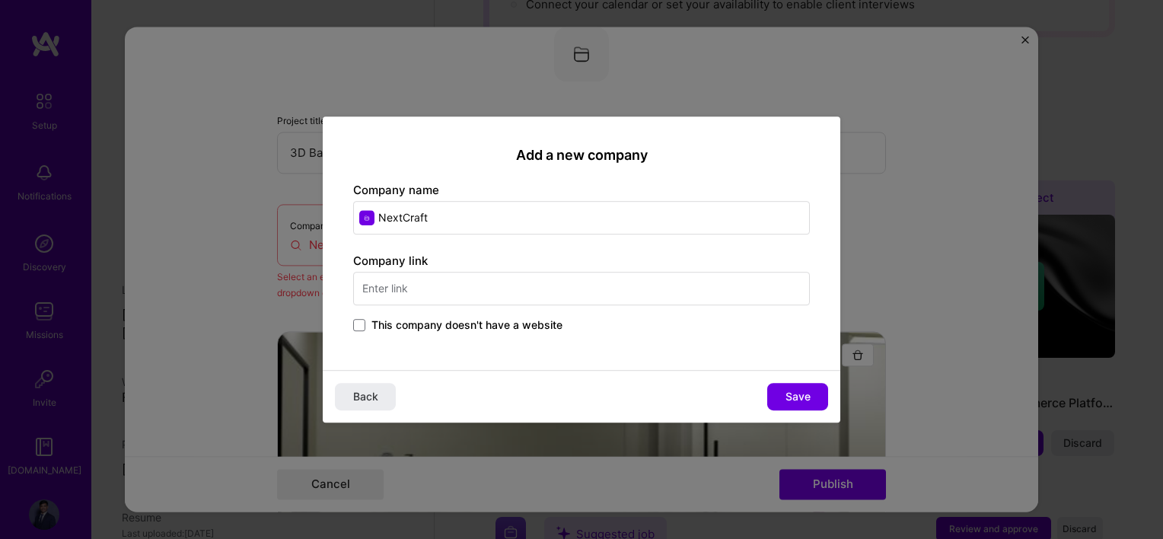
click at [436, 329] on span "This company doesn't have a website" at bounding box center [466, 324] width 191 height 15
click at [0, 0] on input "This company doesn't have a website" at bounding box center [0, 0] width 0 height 0
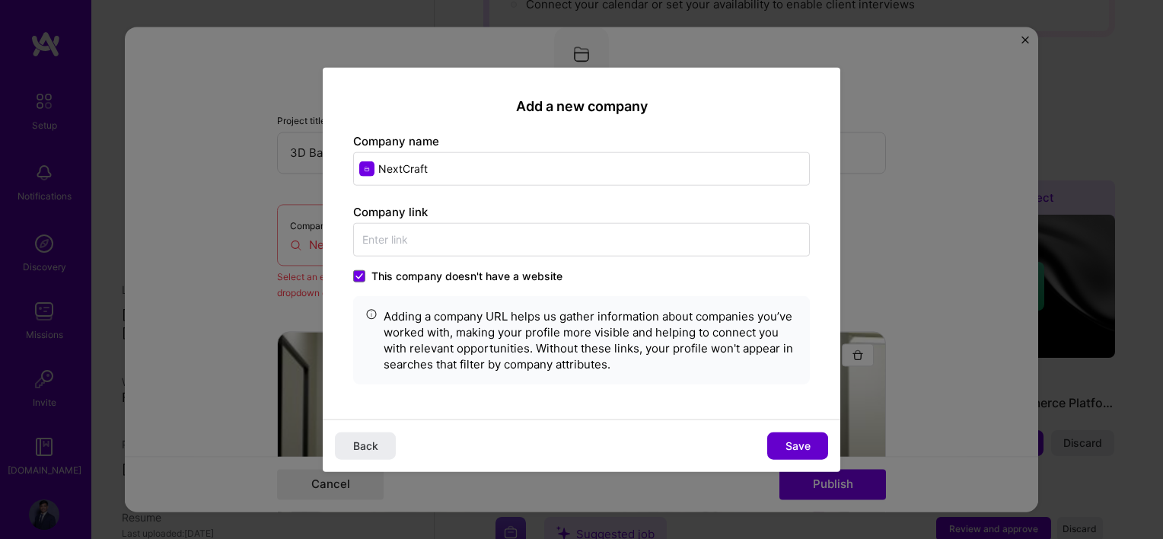
click at [811, 440] on button "Save" at bounding box center [797, 445] width 61 height 27
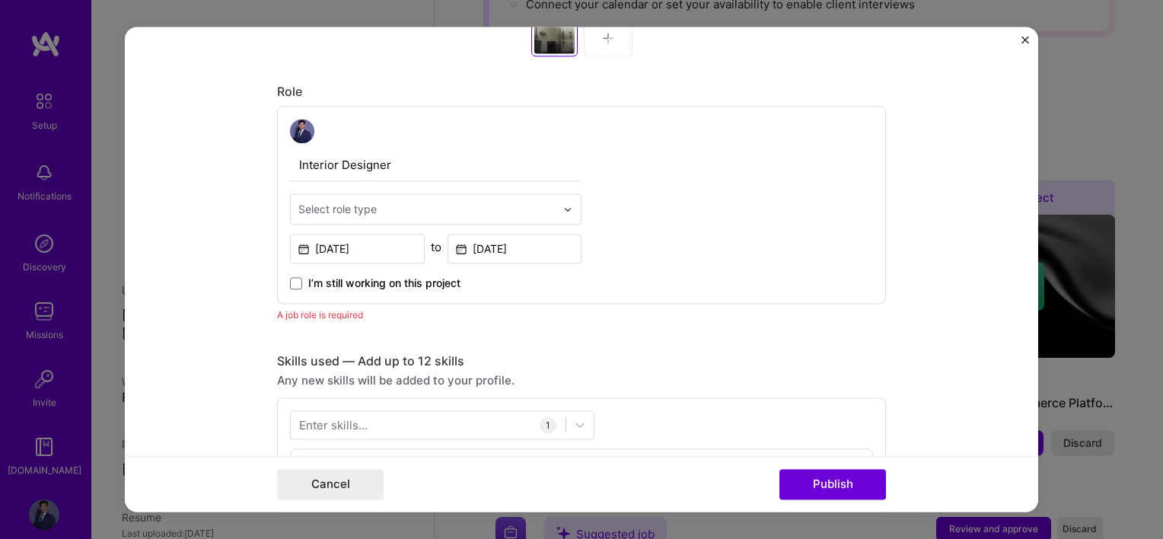
scroll to position [785, 0]
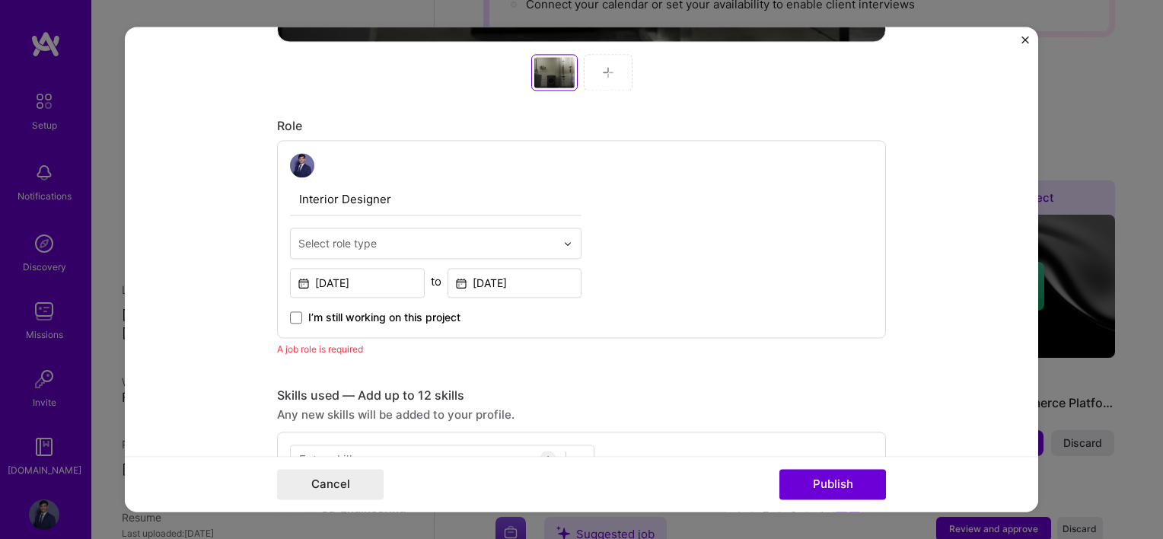
click at [366, 251] on div at bounding box center [426, 243] width 257 height 19
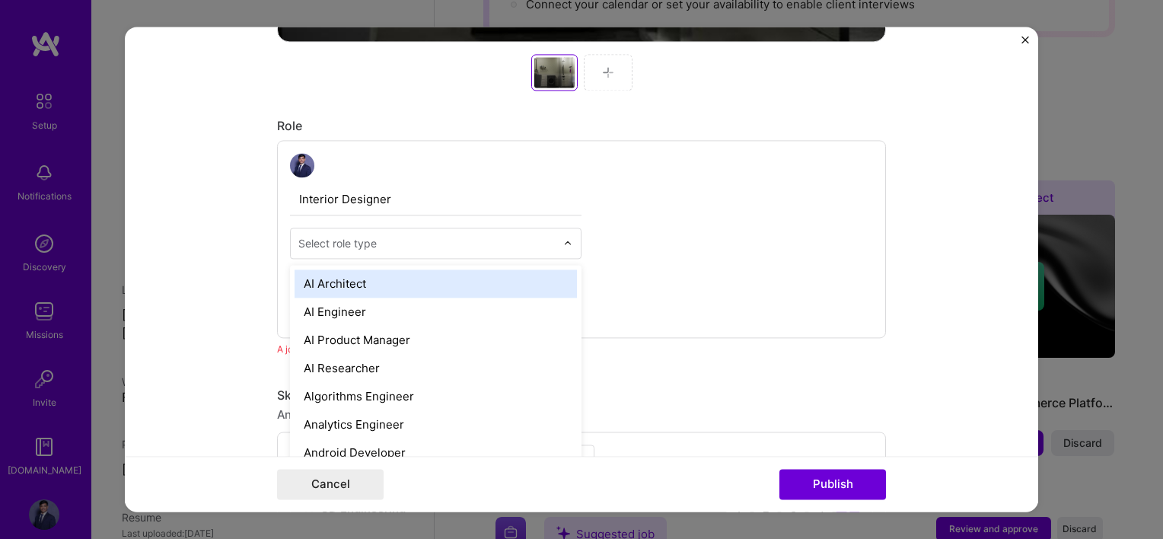
click at [368, 277] on div "AI Architect" at bounding box center [436, 283] width 282 height 28
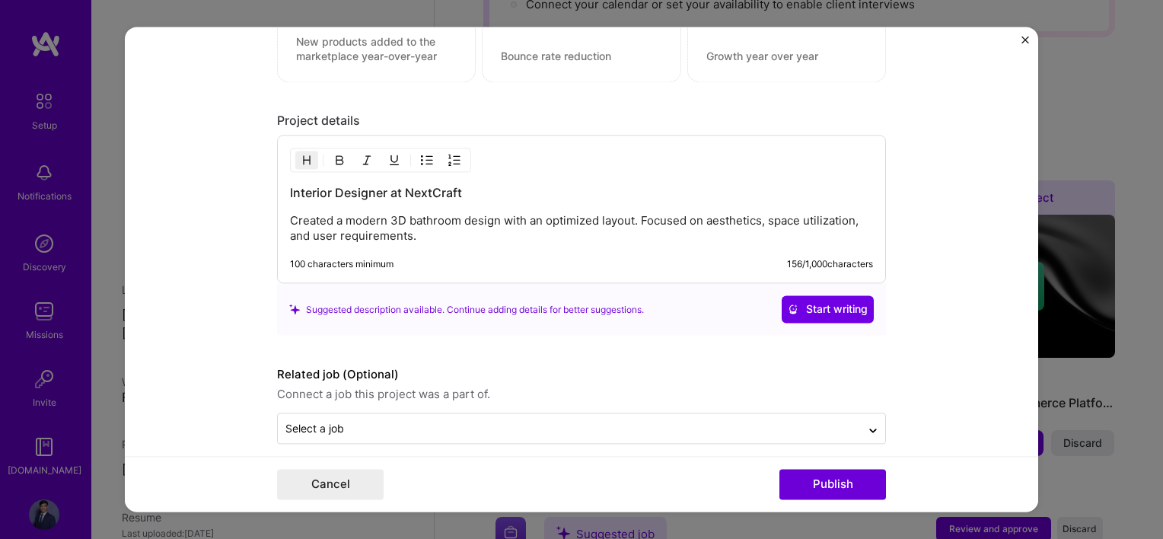
scroll to position [1629, 0]
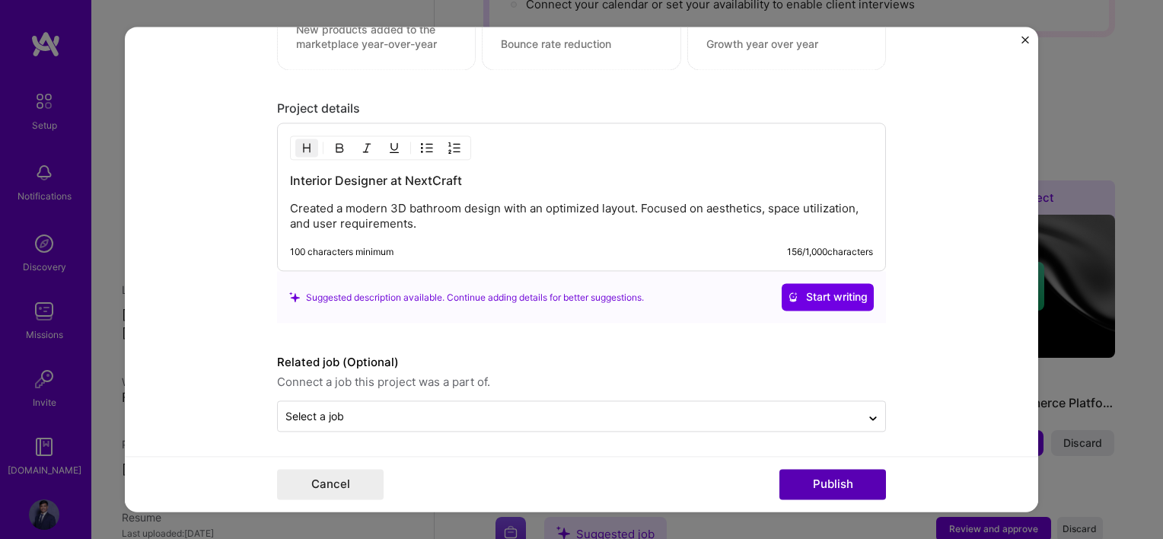
click at [810, 479] on button "Publish" at bounding box center [832, 485] width 107 height 30
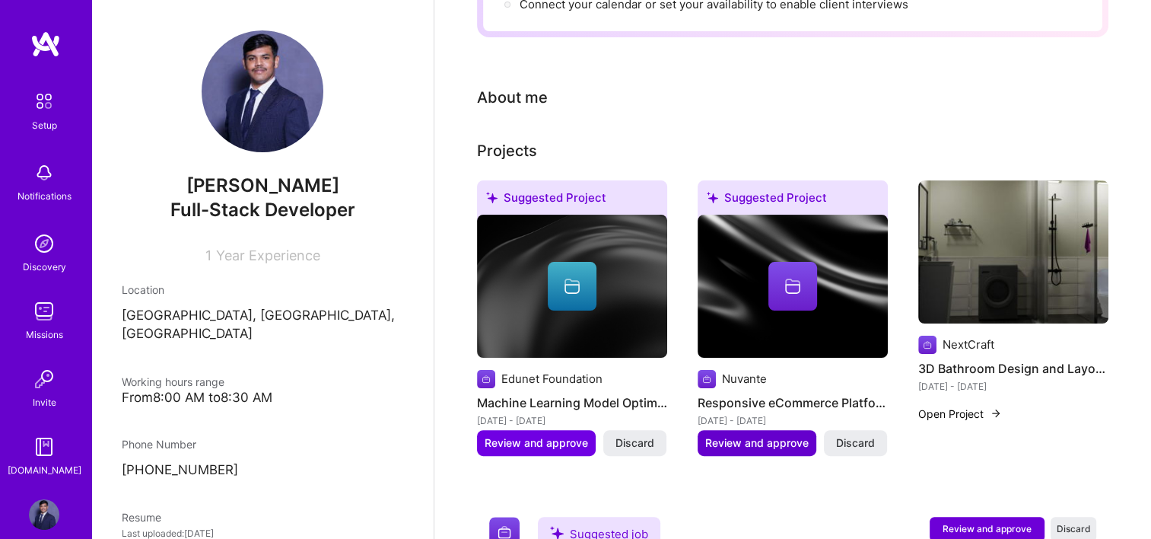
click at [734, 435] on span "Review and approve" at bounding box center [757, 442] width 104 height 15
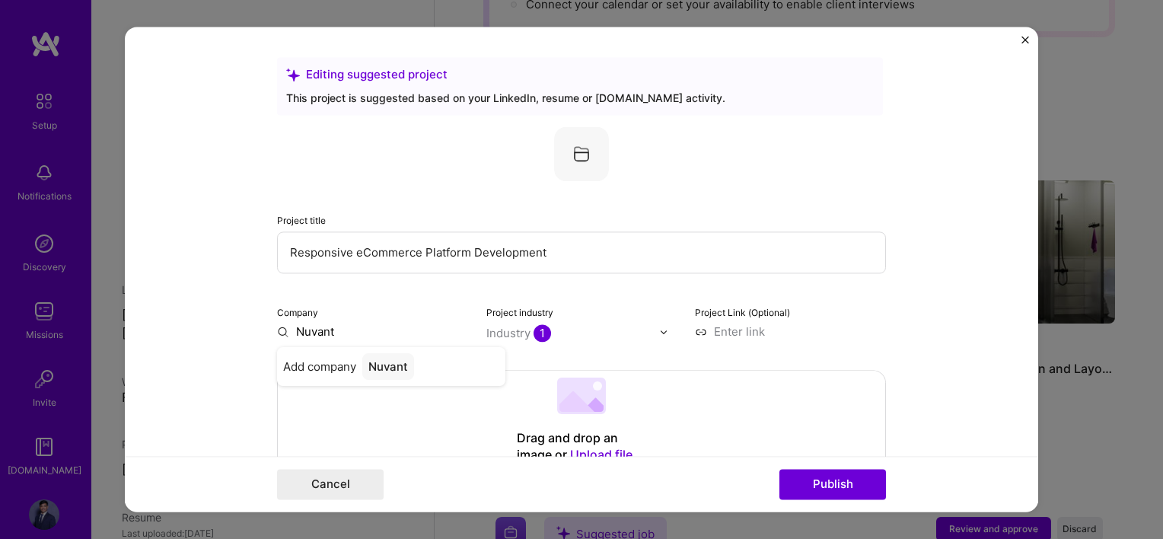
type input "Nuvante"
click at [329, 357] on div "Add company Nuvante" at bounding box center [391, 366] width 228 height 39
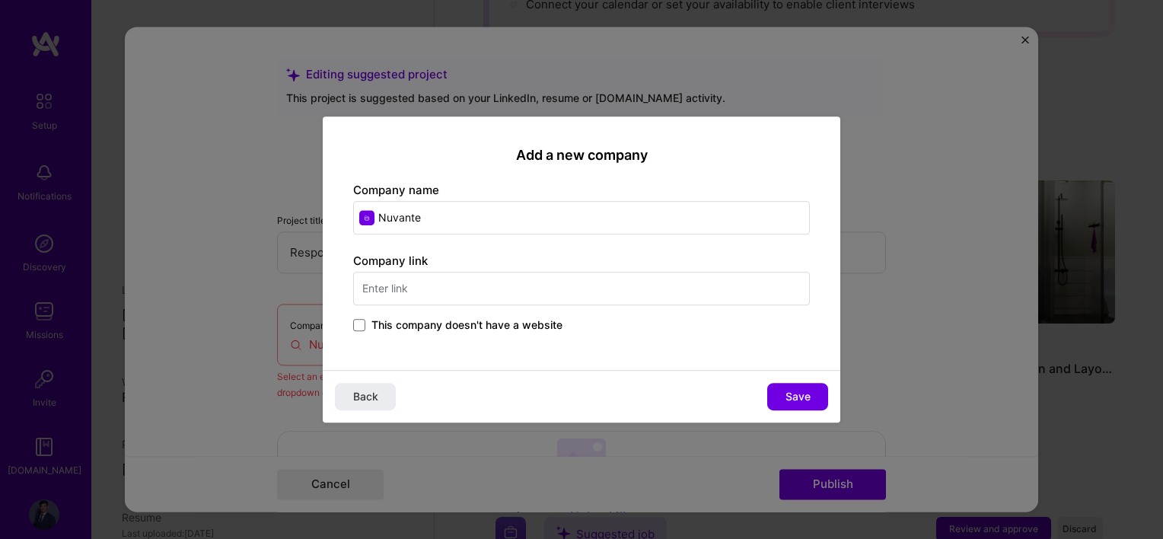
click at [425, 288] on input "text" at bounding box center [581, 288] width 457 height 33
type input "[URL][DOMAIN_NAME]"
click at [609, 374] on div "Back Save" at bounding box center [582, 396] width 518 height 53
click at [782, 391] on button "Save" at bounding box center [797, 396] width 61 height 27
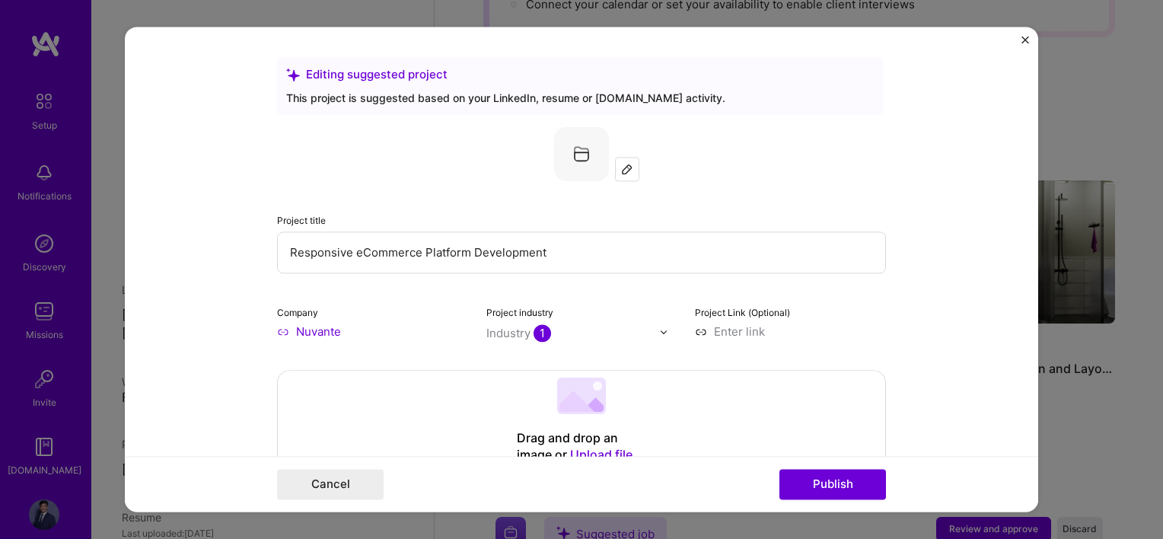
click at [747, 332] on input at bounding box center [790, 331] width 191 height 16
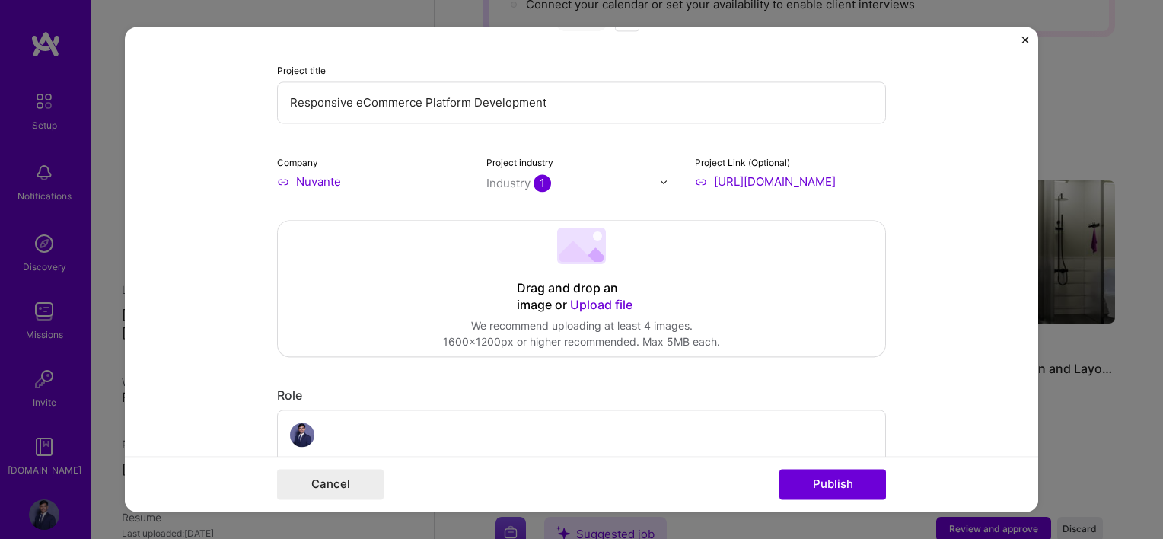
scroll to position [152, 0]
type input "[URL][DOMAIN_NAME]"
click at [587, 298] on span "Upload file" at bounding box center [601, 302] width 62 height 15
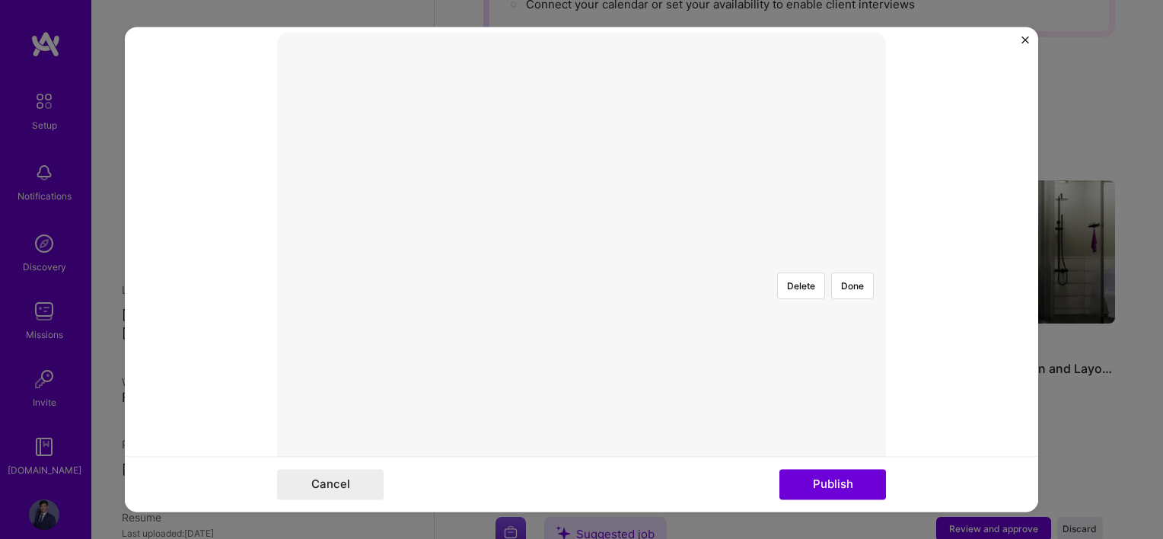
scroll to position [304, 0]
click at [426, 294] on div "Delete Done" at bounding box center [581, 294] width 609 height 0
click at [624, 336] on div at bounding box center [708, 431] width 254 height 191
click at [803, 306] on button "Delete" at bounding box center [801, 319] width 48 height 27
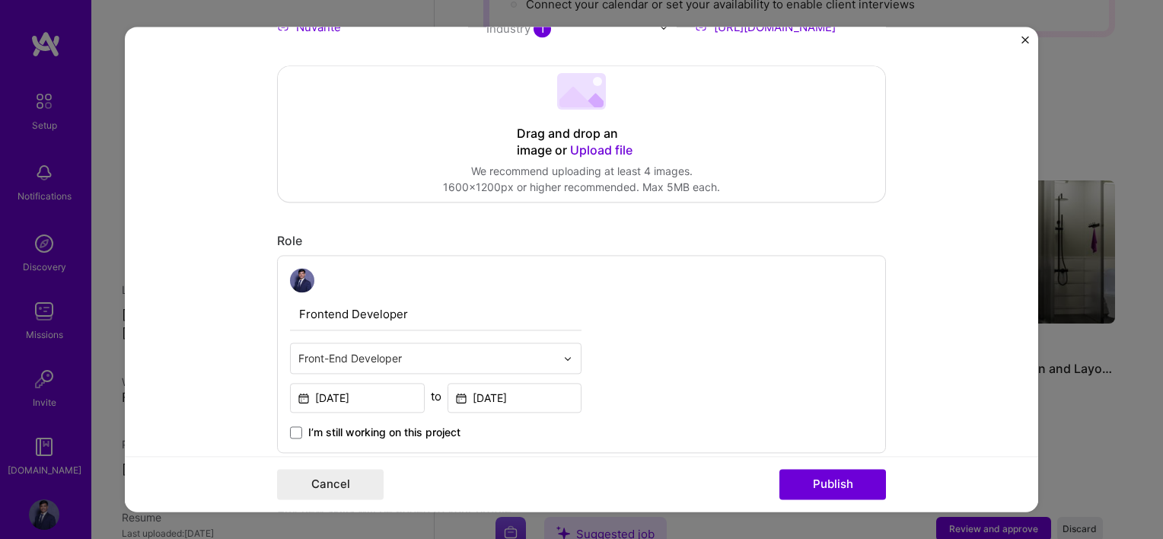
click at [411, 154] on div "Drag and drop an image or Upload file Upload file We recommend uploading at lea…" at bounding box center [581, 133] width 607 height 135
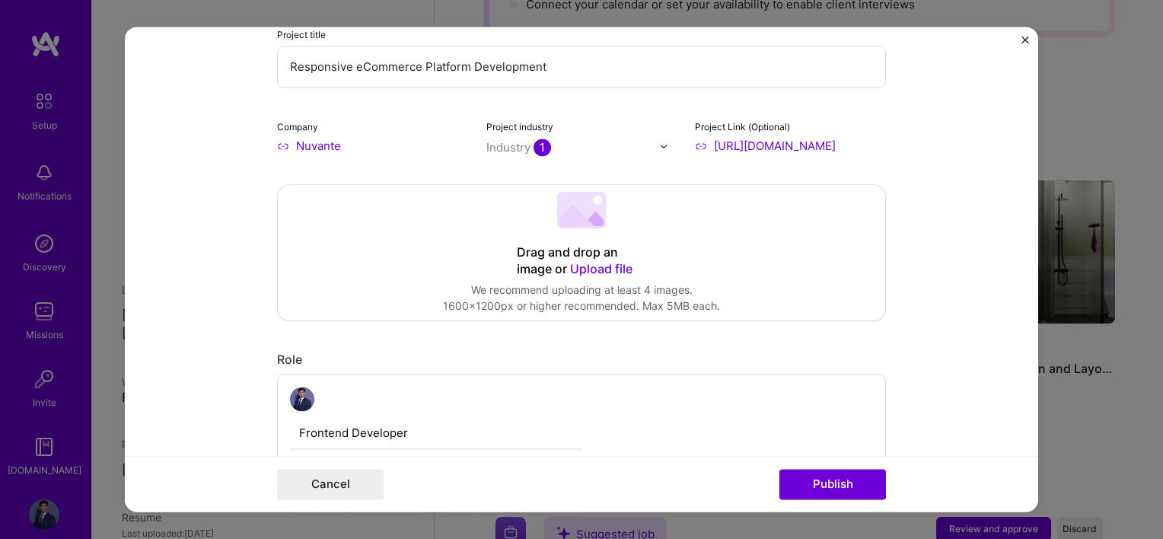
scroll to position [152, 0]
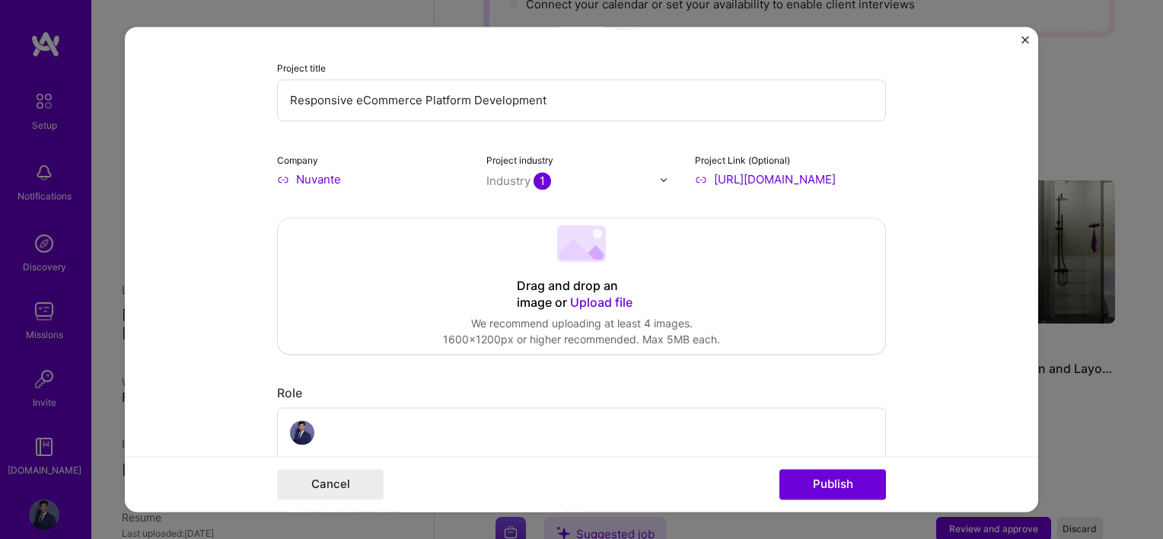
click at [597, 301] on span "Upload file" at bounding box center [601, 302] width 62 height 15
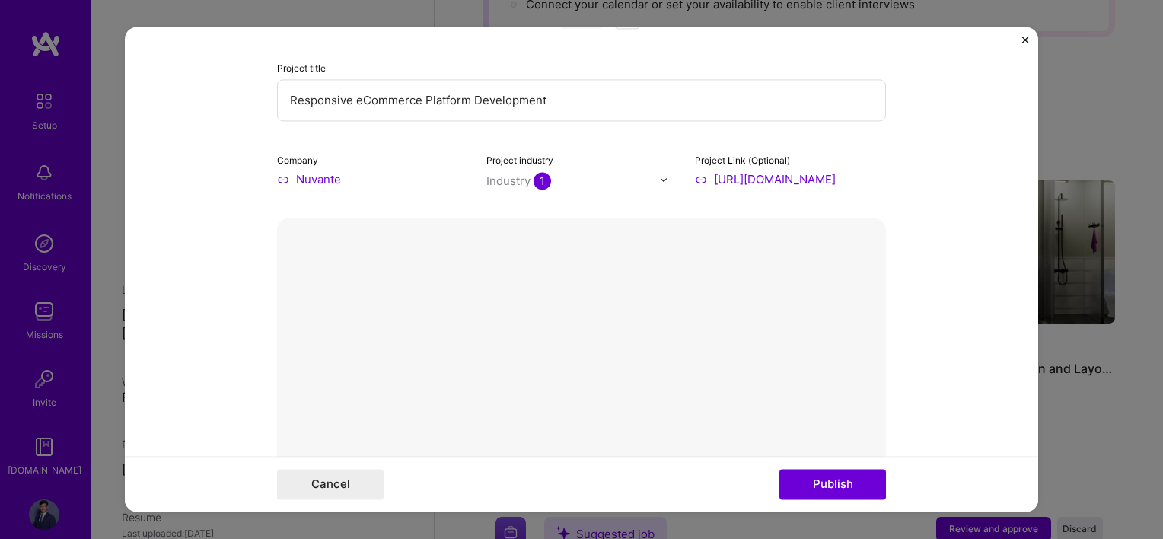
click at [545, 178] on input "text" at bounding box center [573, 181] width 174 height 16
type input "fas"
click at [548, 219] on div "Fashion" at bounding box center [530, 212] width 79 height 28
click at [958, 235] on form "Editing suggested project This project is suggested based on your LinkedIn, res…" at bounding box center [581, 269] width 913 height 485
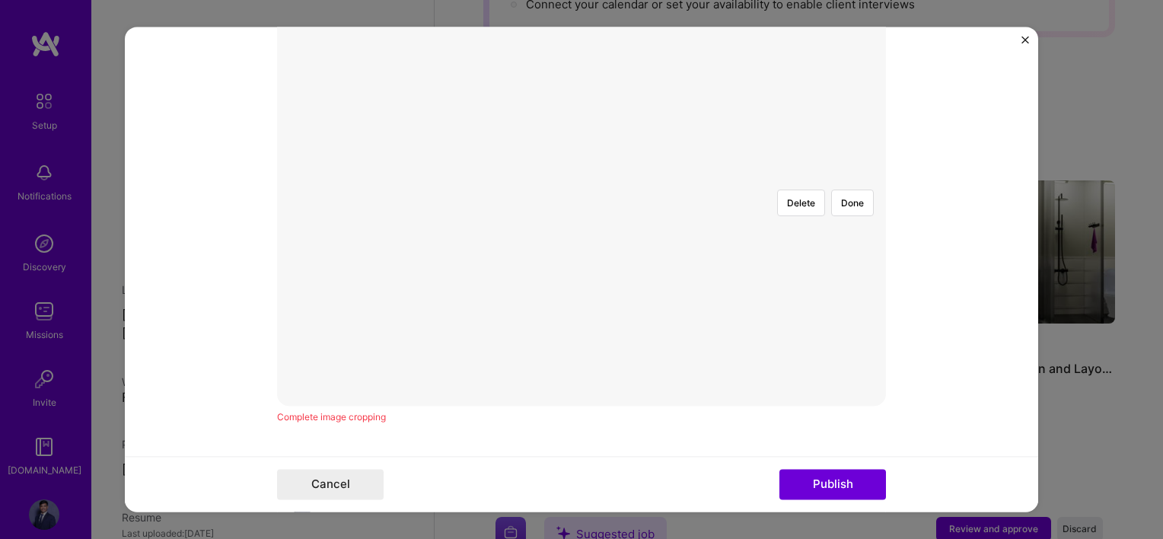
scroll to position [381, 0]
click at [619, 218] on div at bounding box center [795, 350] width 352 height 264
click at [785, 230] on button "Delete" at bounding box center [801, 243] width 48 height 27
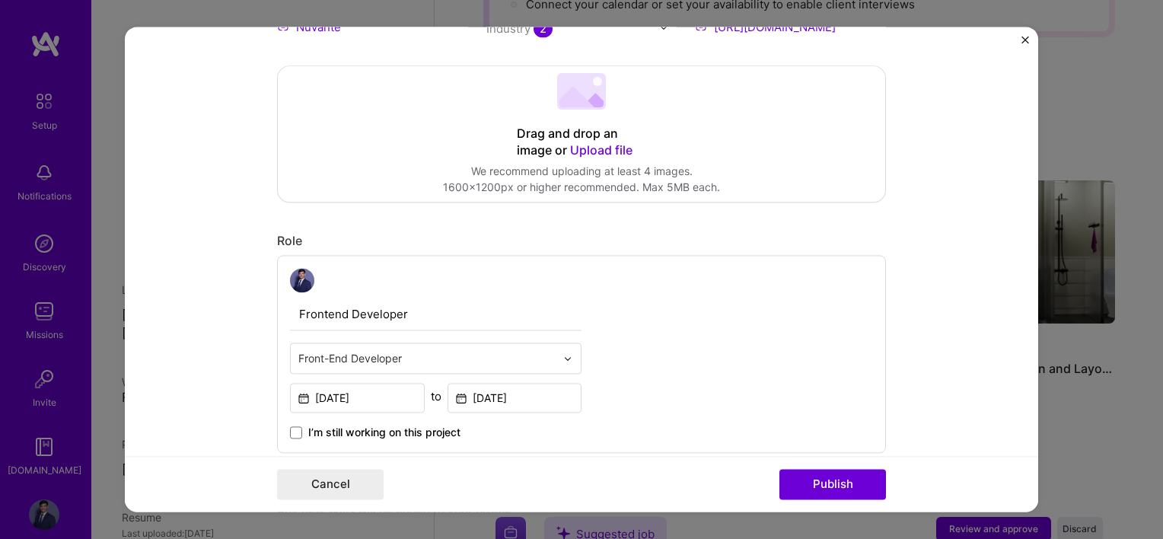
scroll to position [304, 0]
click at [586, 142] on span "Upload file" at bounding box center [601, 149] width 62 height 15
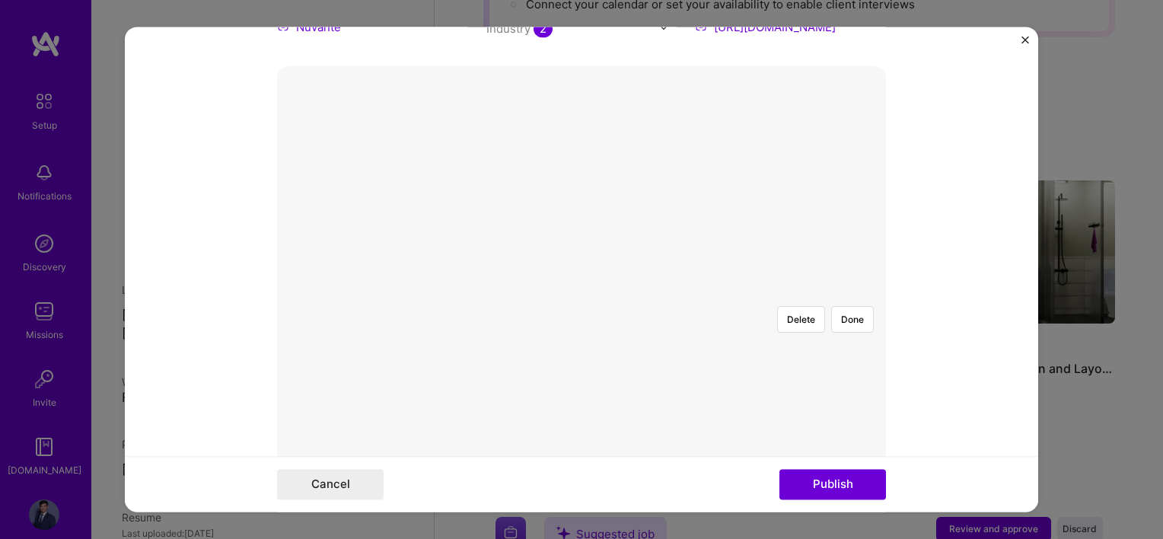
click at [616, 294] on div at bounding box center [708, 389] width 254 height 191
click at [851, 306] on button "Done" at bounding box center [852, 319] width 43 height 27
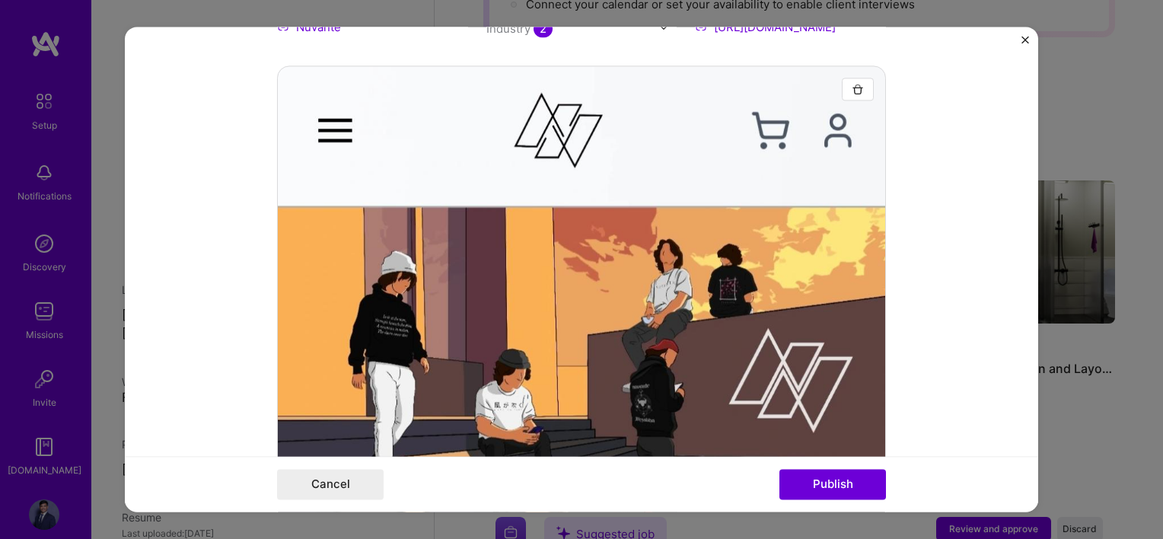
scroll to position [837, 0]
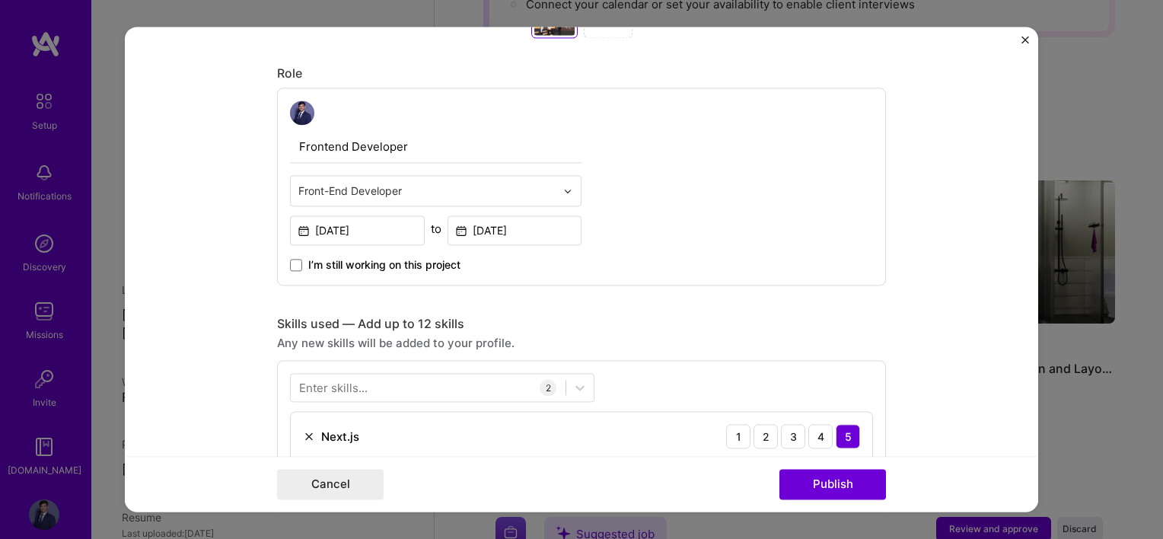
click at [428, 183] on input "text" at bounding box center [426, 191] width 257 height 16
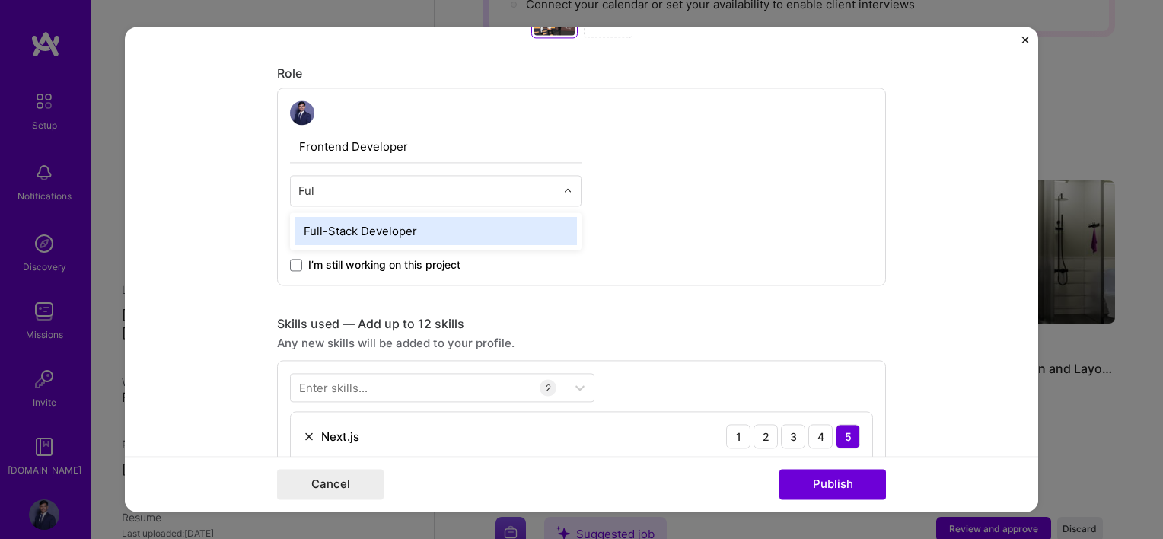
type input "Full"
click at [381, 235] on div "Full-Stack Developer" at bounding box center [436, 231] width 282 height 28
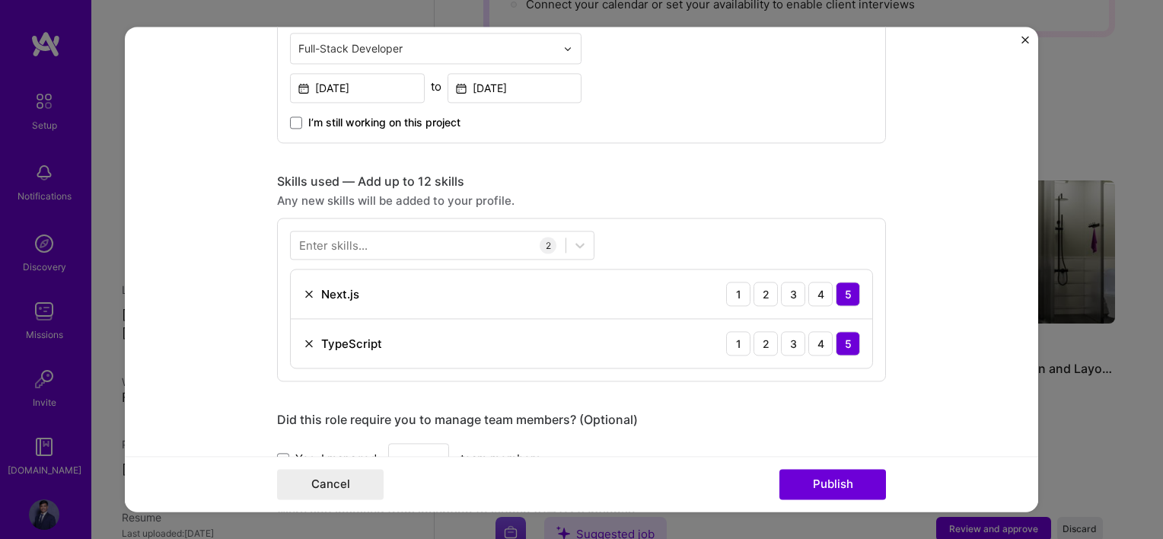
scroll to position [989, 0]
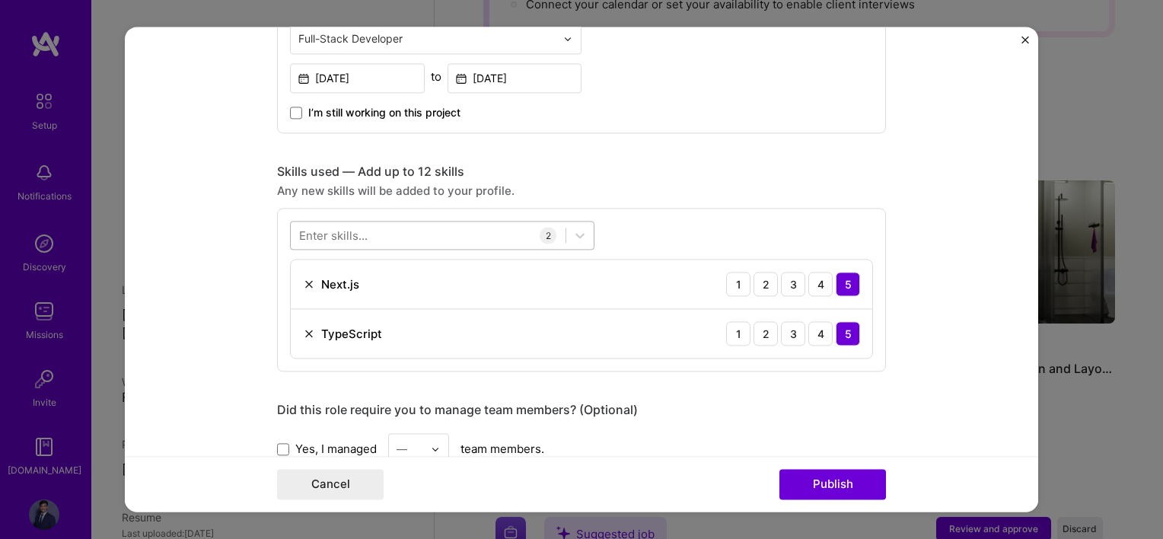
click at [388, 232] on div at bounding box center [428, 235] width 275 height 25
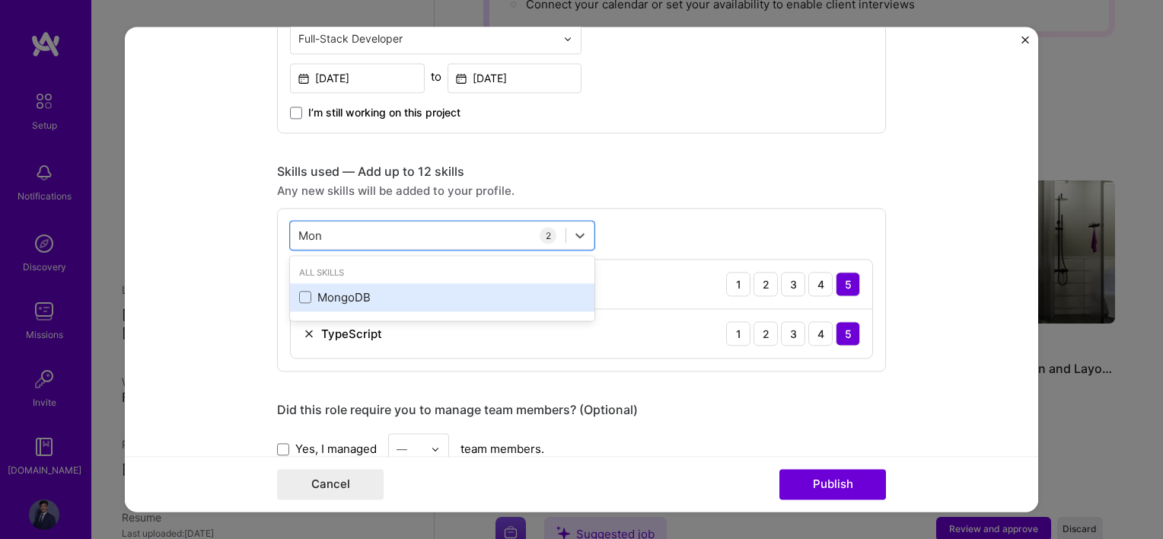
click at [333, 294] on div "MongoDB" at bounding box center [442, 297] width 286 height 16
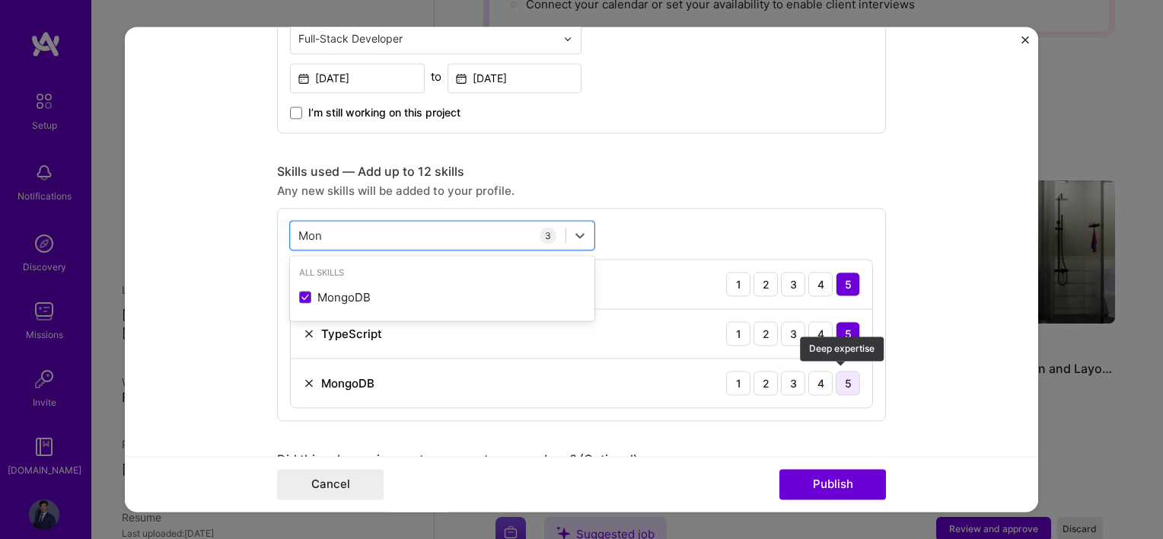
click at [836, 374] on div "5" at bounding box center [848, 383] width 24 height 24
click at [387, 230] on div "Mon Mon" at bounding box center [428, 235] width 275 height 25
drag, startPoint x: 311, startPoint y: 234, endPoint x: 265, endPoint y: 234, distance: 45.7
click at [265, 234] on form "Editing suggested project This project is suggested based on your LinkedIn, res…" at bounding box center [581, 269] width 913 height 485
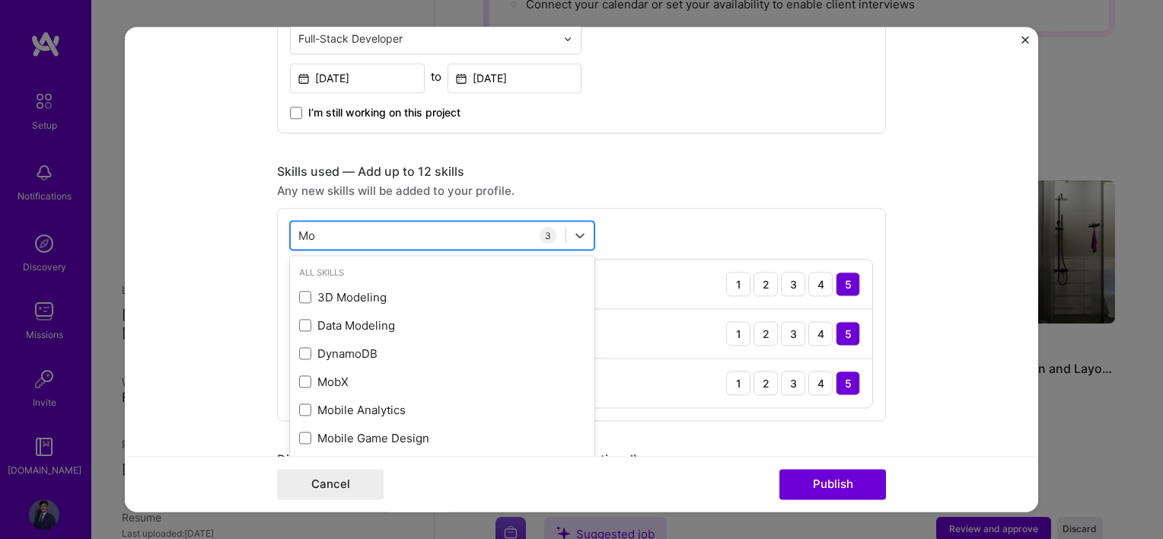
type input "M"
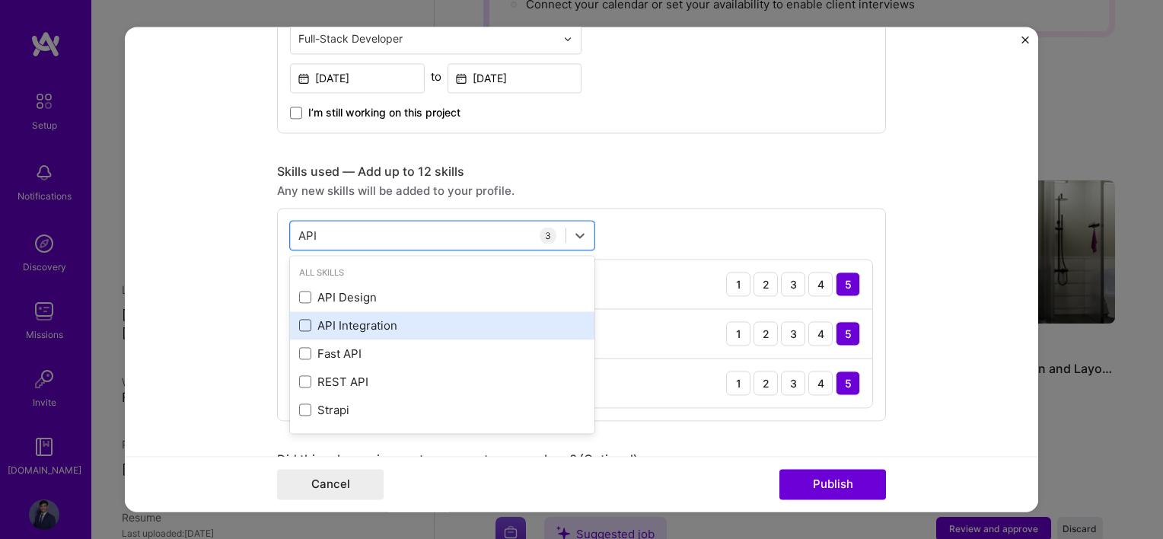
click at [299, 320] on span at bounding box center [305, 326] width 12 height 12
click at [0, 0] on input "checkbox" at bounding box center [0, 0] width 0 height 0
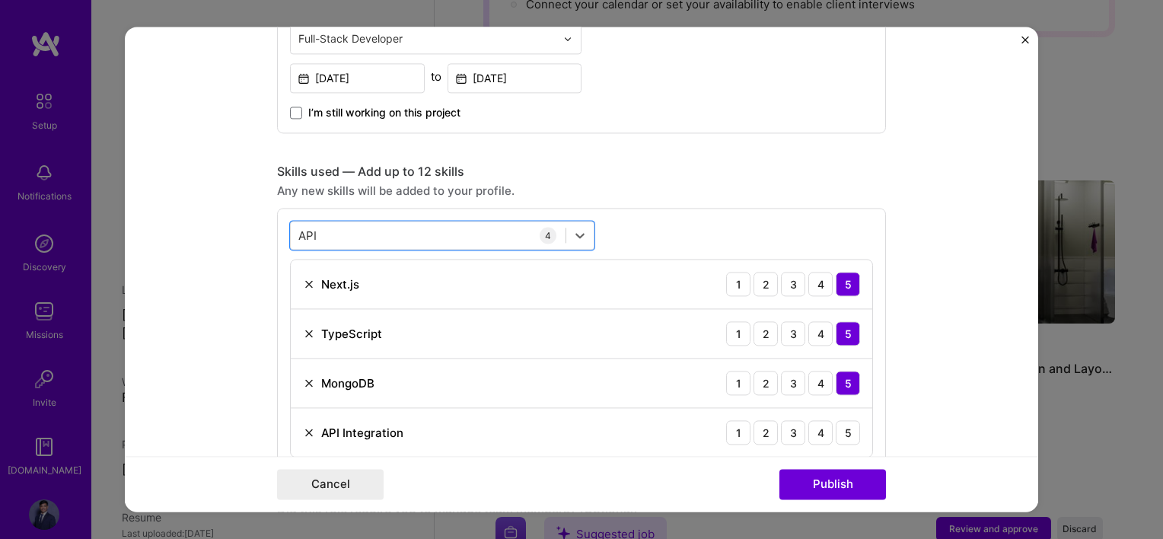
drag, startPoint x: 312, startPoint y: 233, endPoint x: 275, endPoint y: 234, distance: 37.3
click at [277, 234] on div "option API Integration, selected. Select is focused ,type to refine list, press…" at bounding box center [581, 339] width 609 height 263
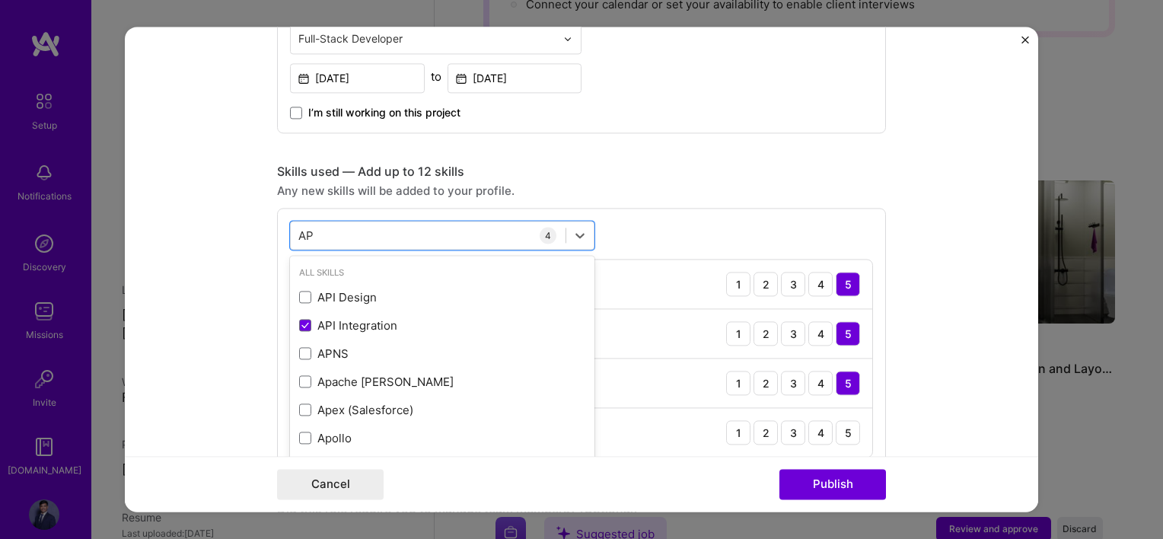
type input "A"
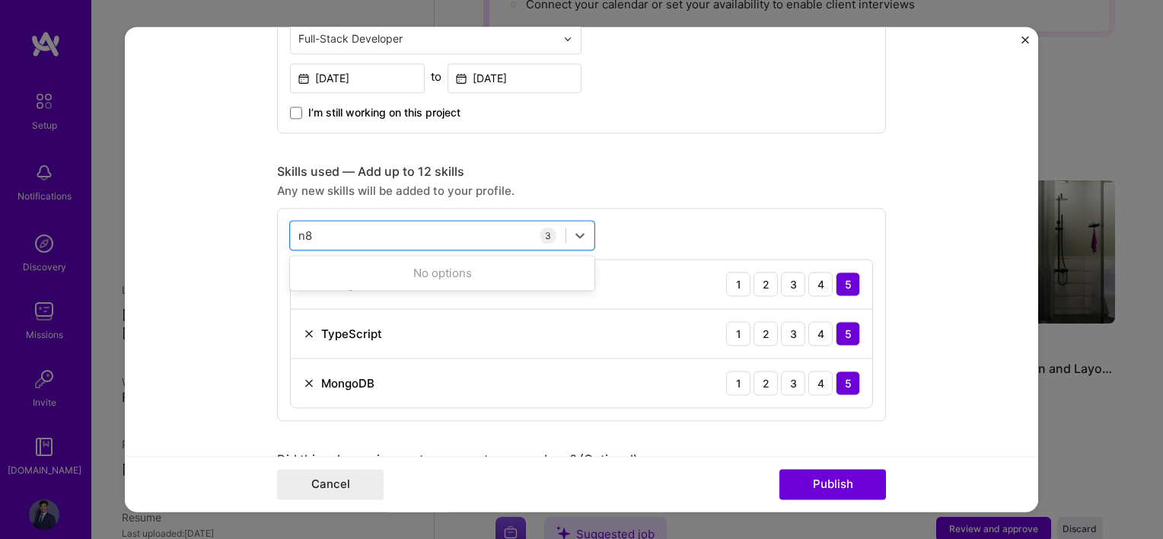
type input "n"
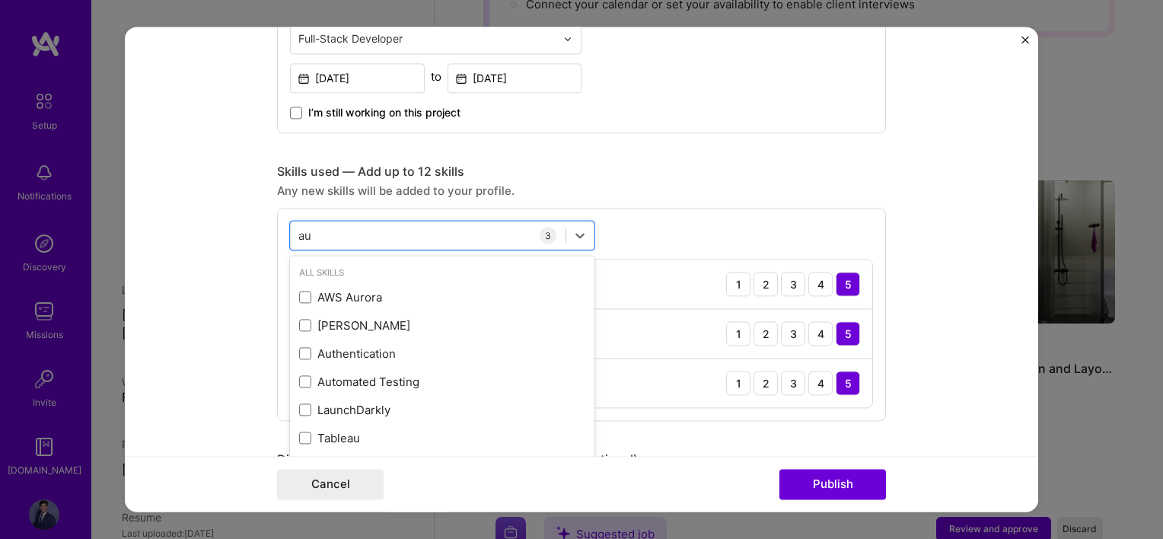
type input "a"
type input "e"
click at [756, 198] on div "Skills used — Add up to 12 skills Any new skills will be added to your profile.…" at bounding box center [581, 292] width 609 height 257
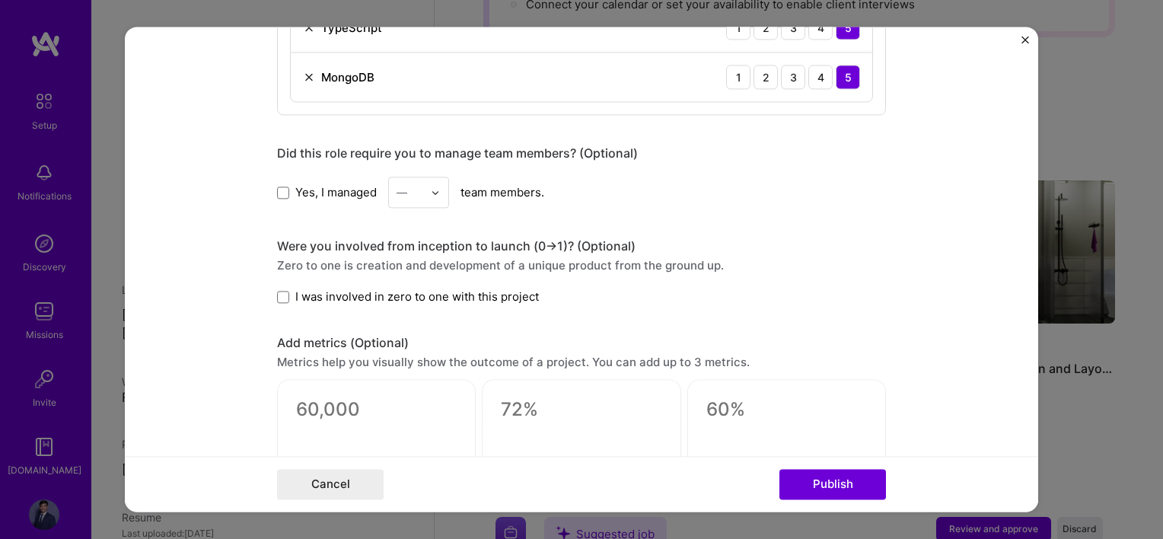
scroll to position [1294, 0]
click at [277, 186] on label "Yes, I managed" at bounding box center [327, 194] width 100 height 16
click at [0, 0] on input "Yes, I managed" at bounding box center [0, 0] width 0 height 0
click at [425, 192] on div "—" at bounding box center [410, 194] width 42 height 30
click at [409, 280] on div "3" at bounding box center [419, 290] width 52 height 28
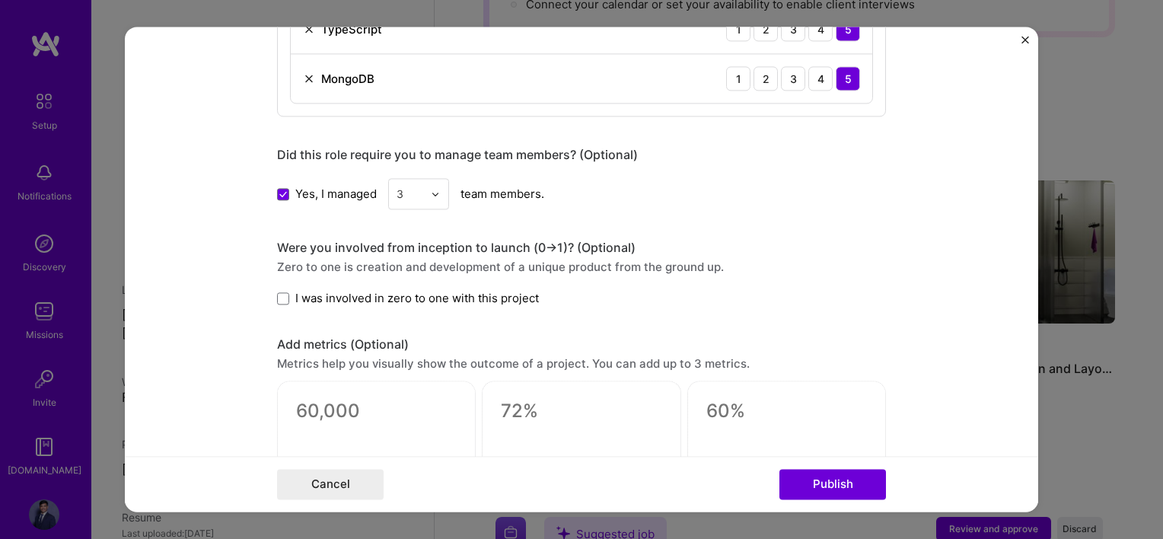
click at [283, 290] on label "I was involved in zero to one with this project" at bounding box center [408, 298] width 262 height 16
click at [0, 0] on input "I was involved in zero to one with this project" at bounding box center [0, 0] width 0 height 0
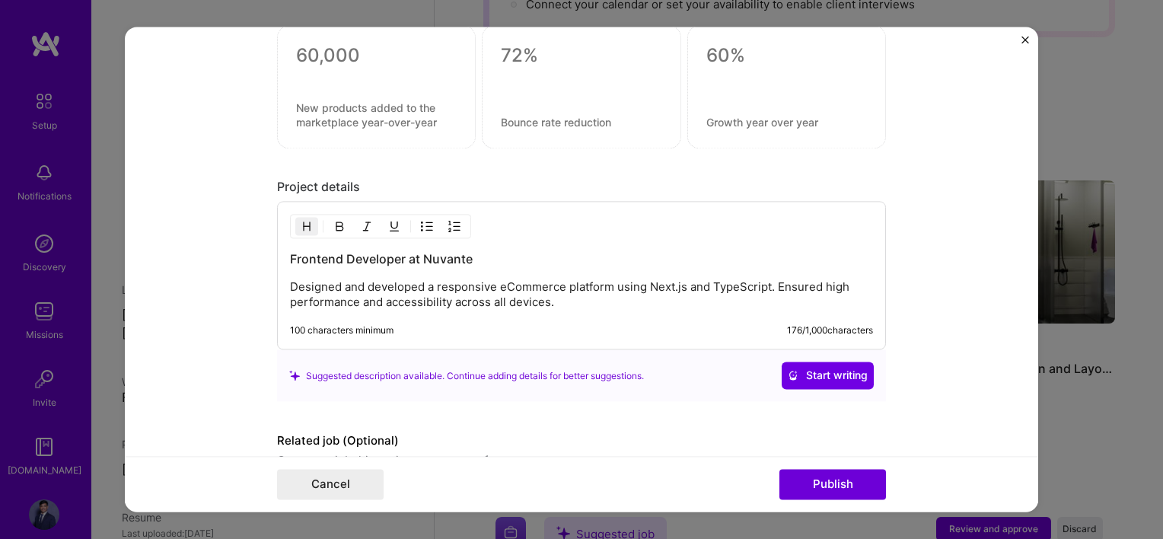
scroll to position [1727, 0]
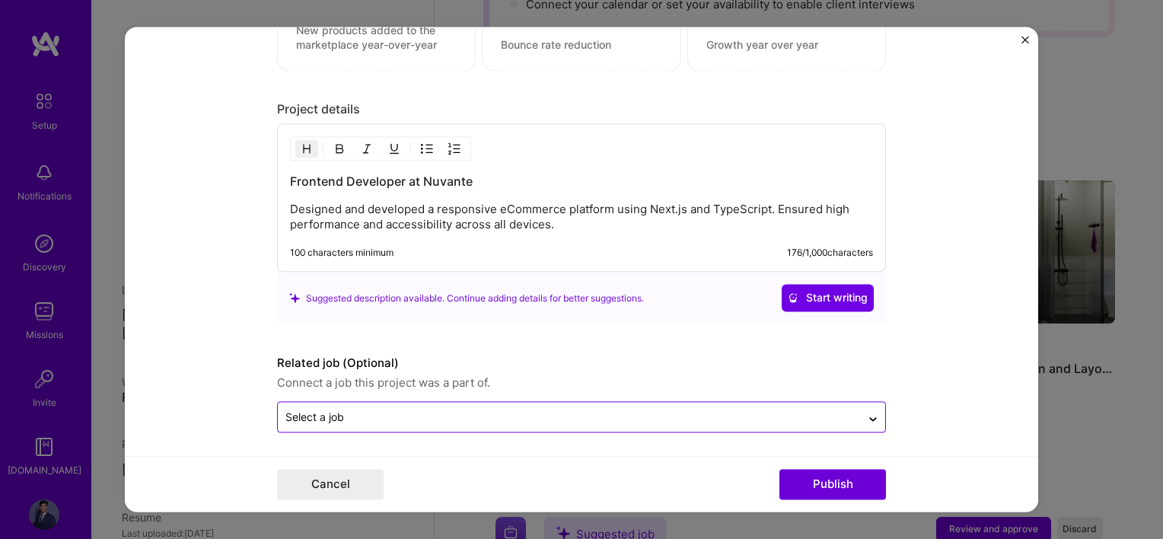
click at [308, 412] on div "Select a job" at bounding box center [314, 417] width 59 height 16
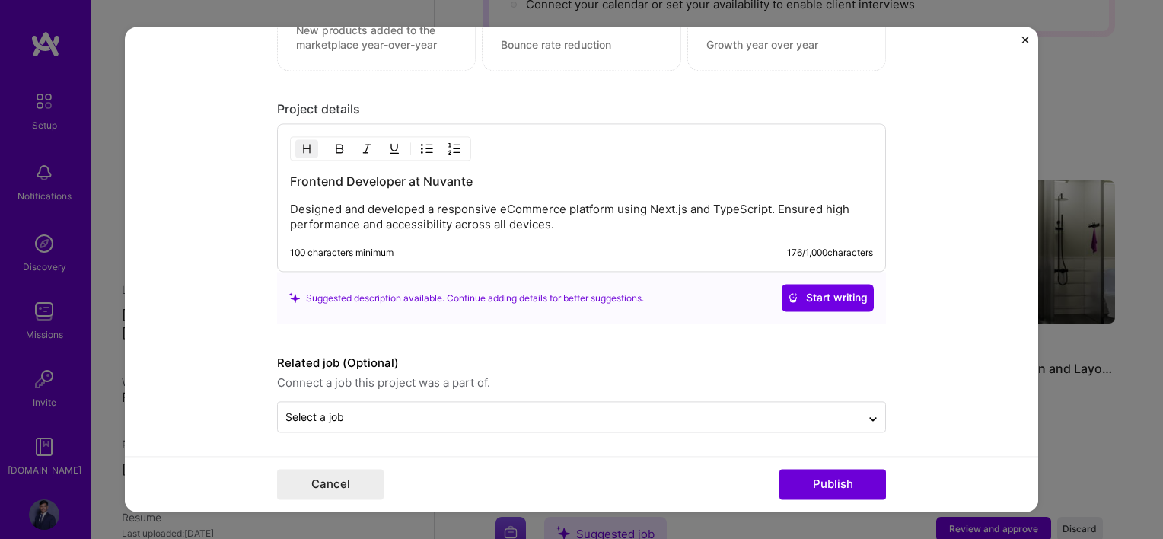
click at [247, 348] on form "Editing suggested project This project is suggested based on your LinkedIn, res…" at bounding box center [581, 269] width 913 height 485
click at [848, 489] on button "Publish" at bounding box center [832, 485] width 107 height 30
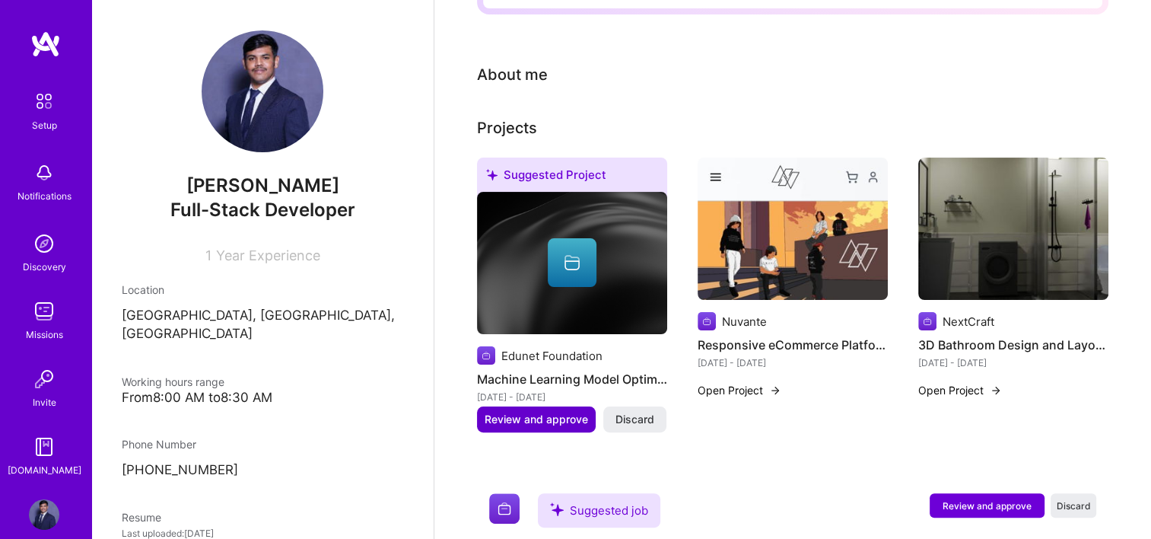
click at [542, 412] on span "Review and approve" at bounding box center [537, 419] width 104 height 15
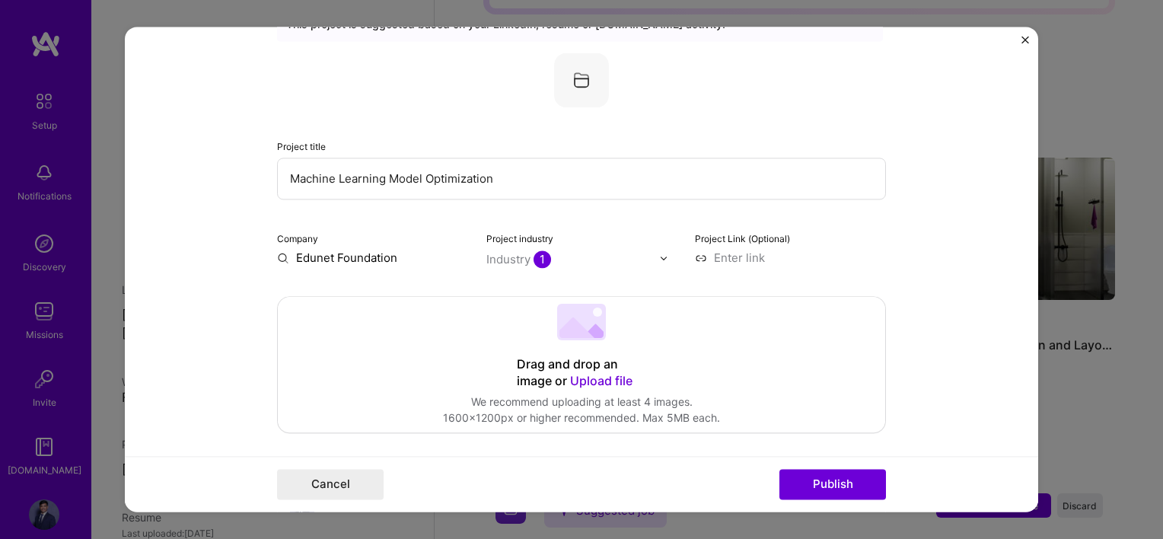
scroll to position [76, 0]
click at [387, 253] on input "Edunet Foundation" at bounding box center [372, 255] width 191 height 16
click at [391, 253] on input "Edunet Foundation" at bounding box center [372, 255] width 191 height 16
type input "Edunet Foundation"
click at [387, 292] on div "Edunet Foundation" at bounding box center [420, 290] width 116 height 27
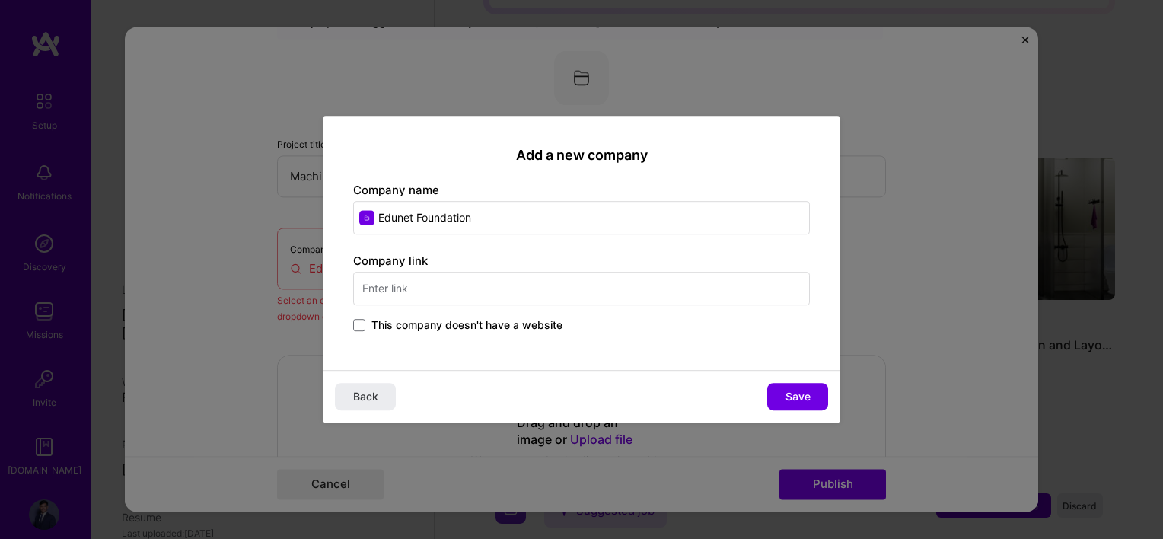
click at [376, 323] on span "This company doesn't have a website" at bounding box center [466, 324] width 191 height 15
click at [0, 0] on input "This company doesn't have a website" at bounding box center [0, 0] width 0 height 0
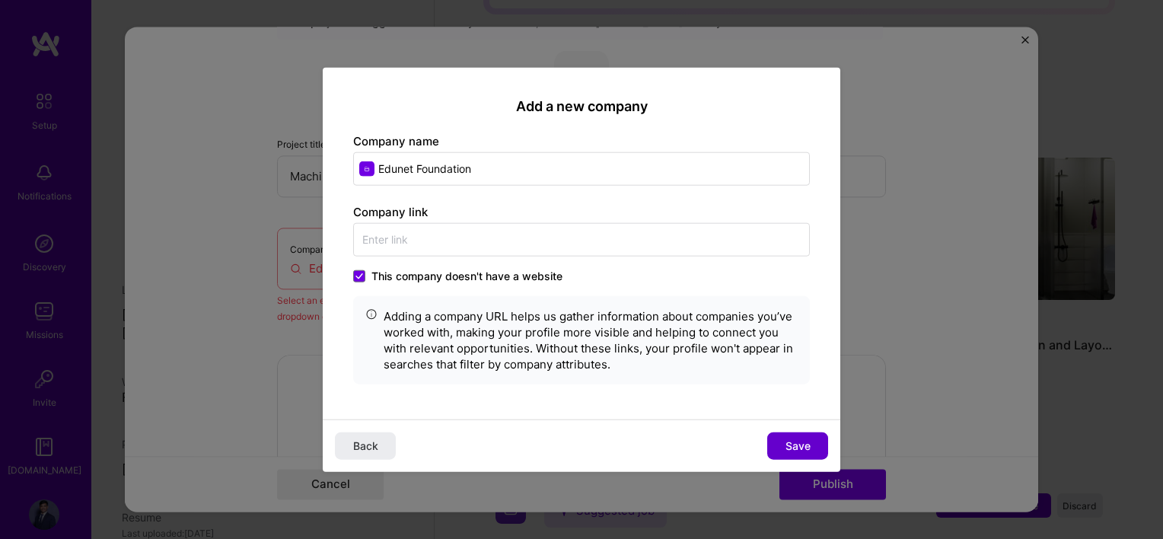
click at [791, 438] on span "Save" at bounding box center [797, 445] width 25 height 15
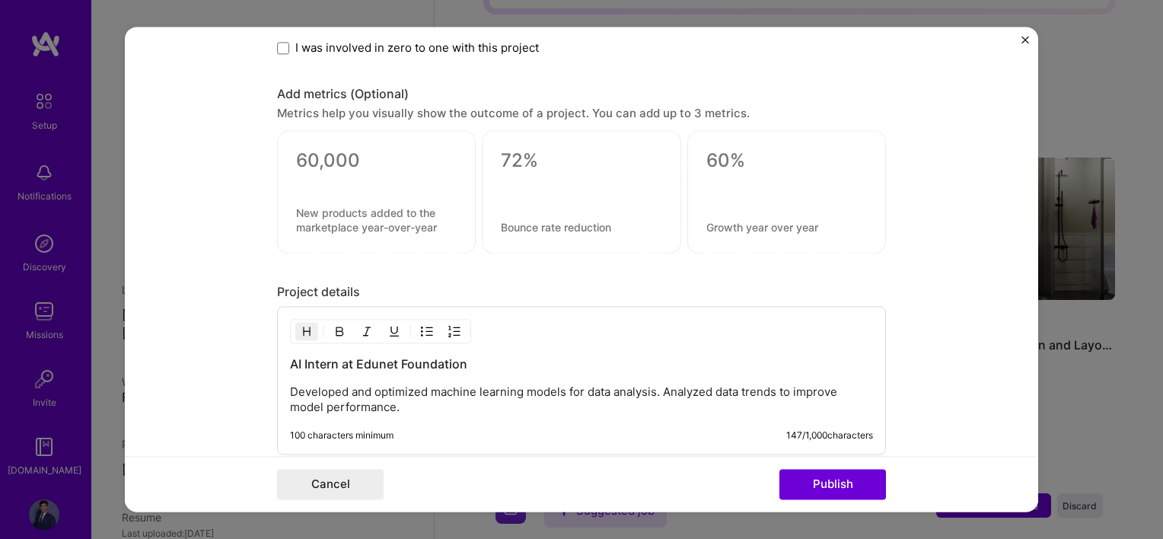
scroll to position [1312, 0]
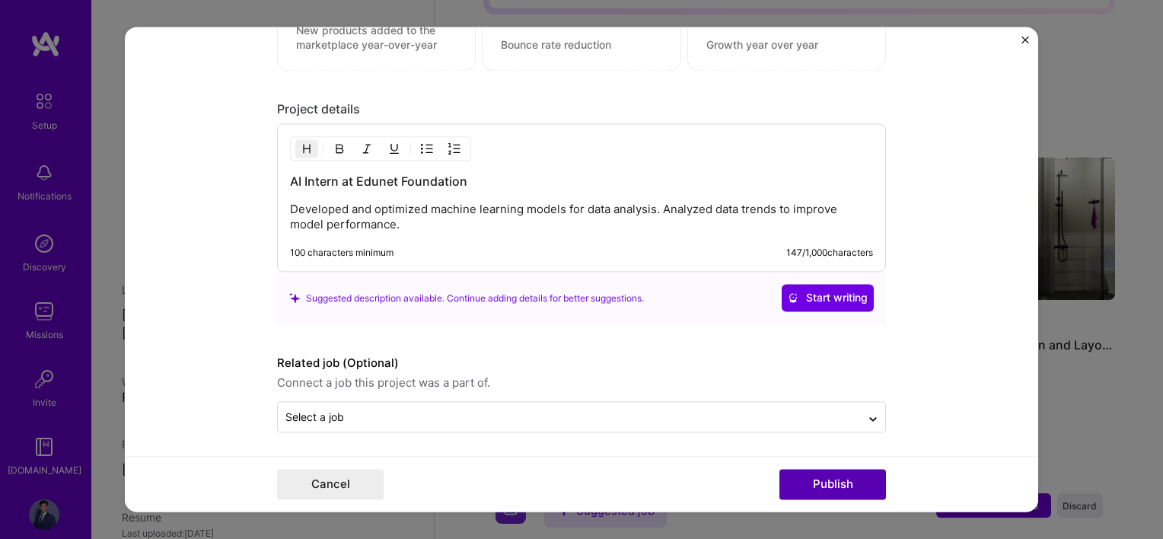
click at [817, 480] on button "Publish" at bounding box center [832, 485] width 107 height 30
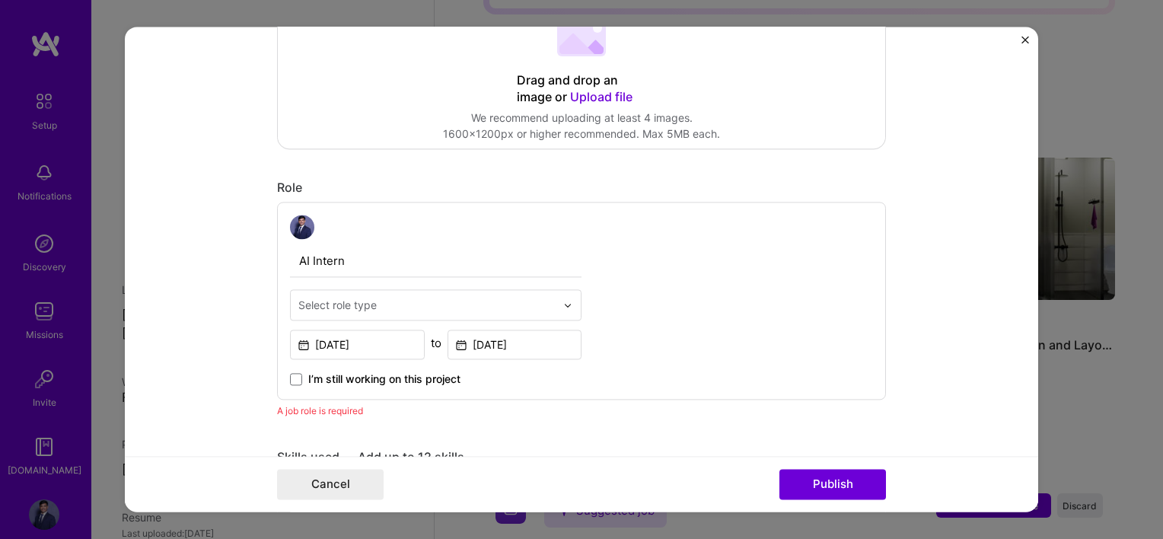
scroll to position [325, 0]
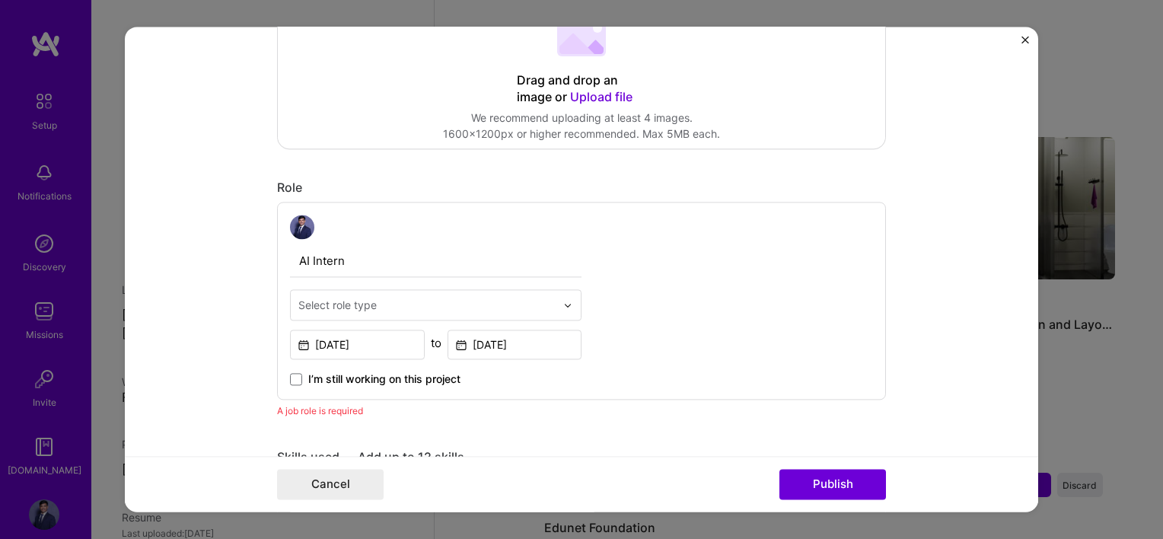
click at [387, 301] on input "text" at bounding box center [426, 305] width 257 height 16
type input "AI"
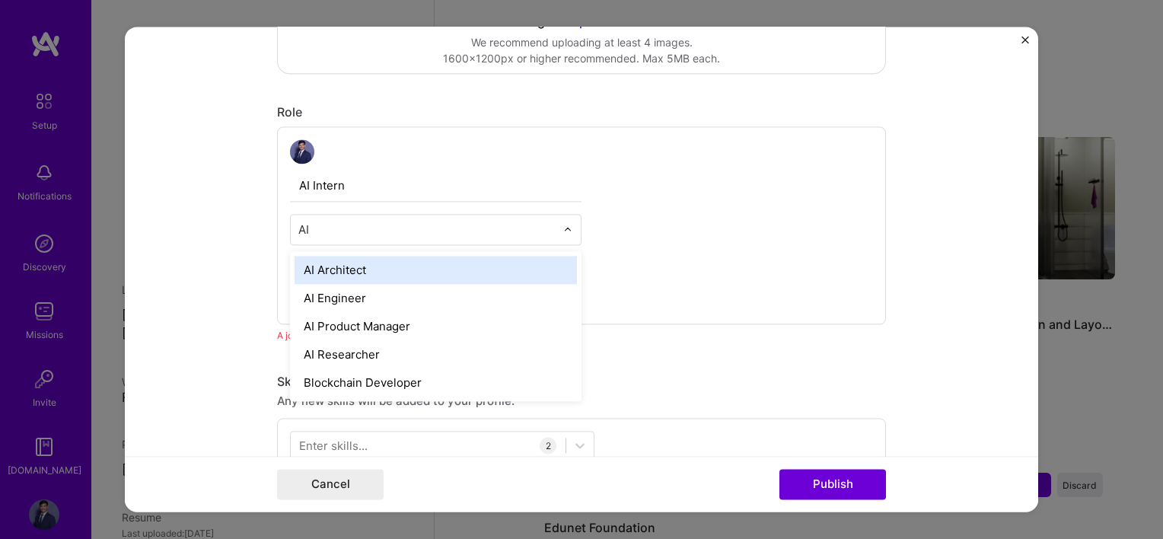
scroll to position [434, 0]
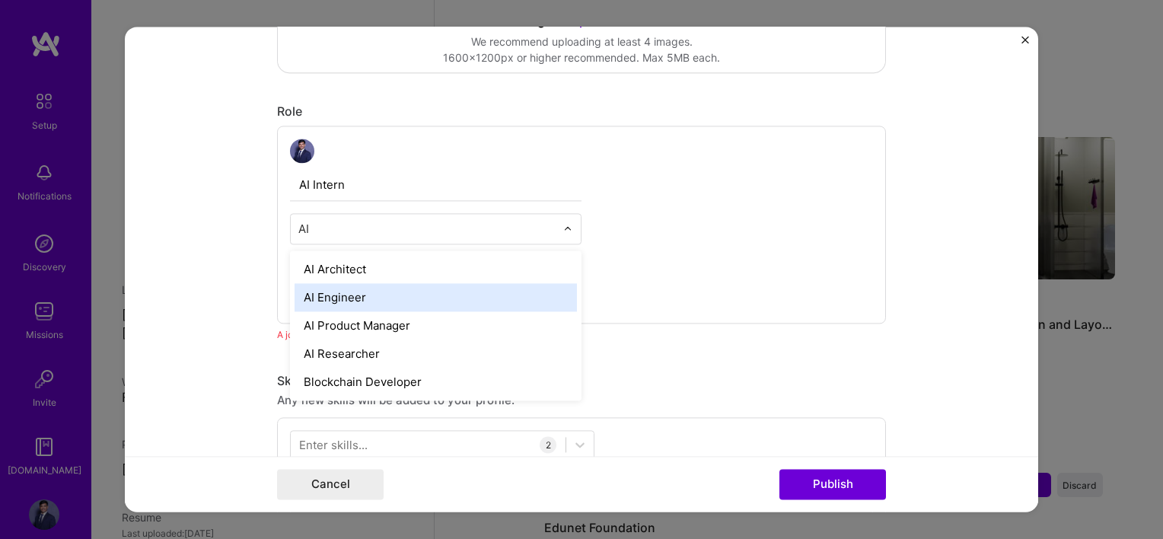
click at [338, 297] on div "AI Engineer" at bounding box center [436, 297] width 282 height 28
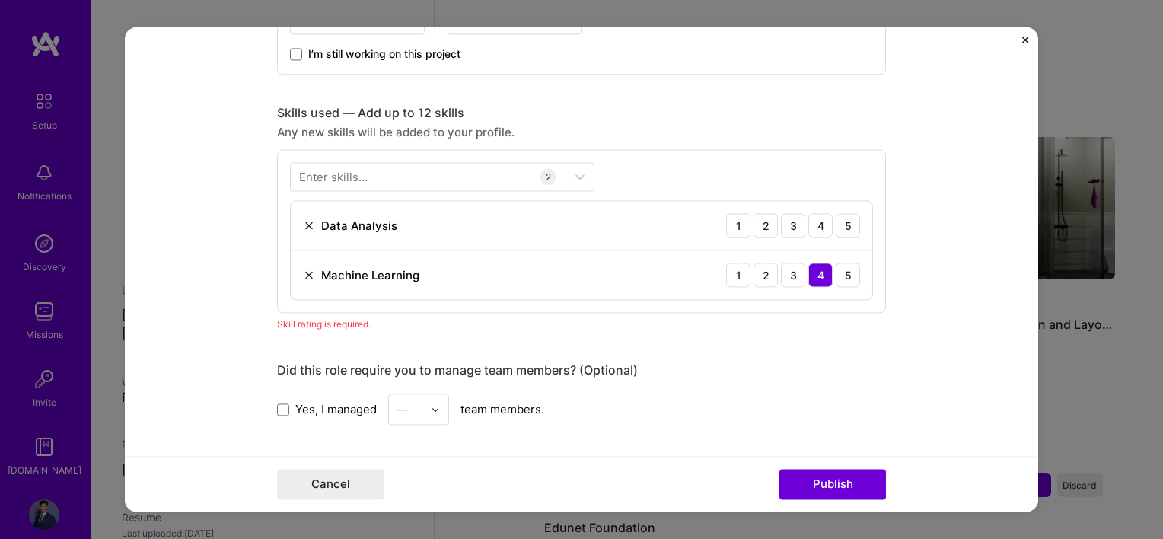
scroll to position [662, 0]
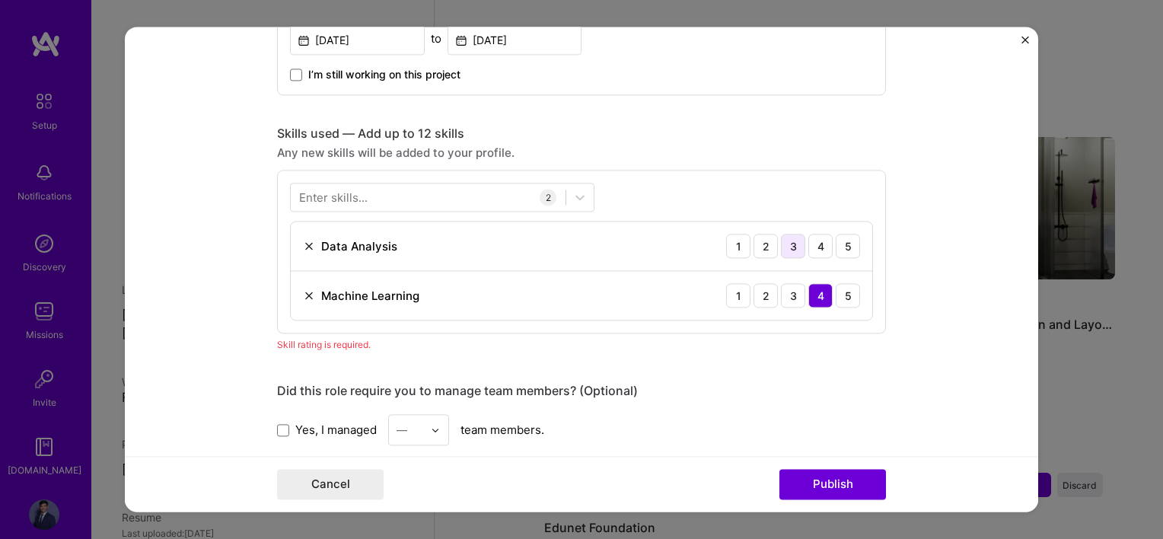
click at [788, 240] on div "3" at bounding box center [793, 246] width 24 height 24
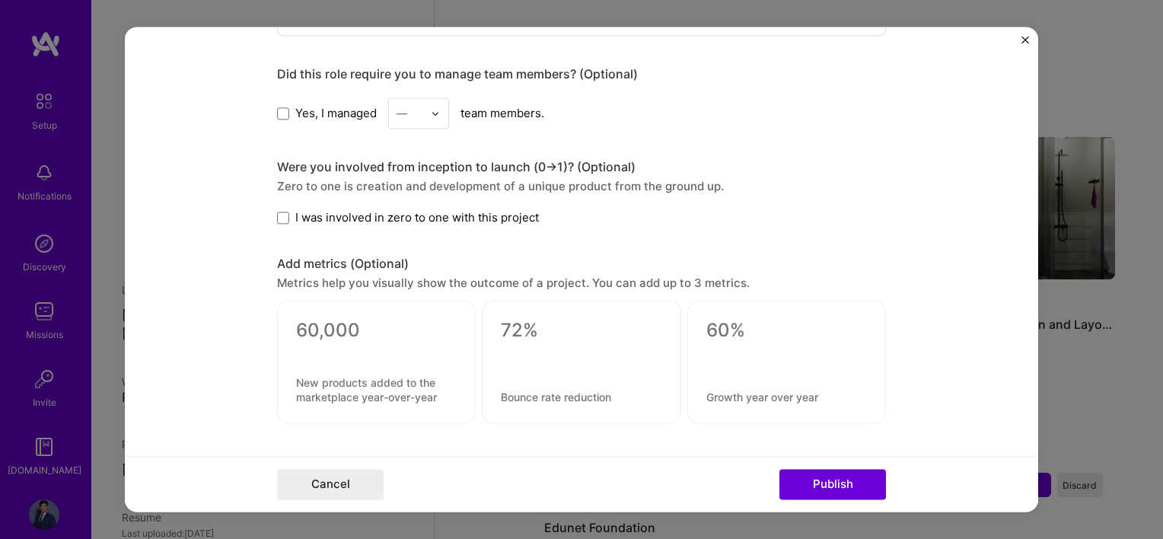
scroll to position [1271, 0]
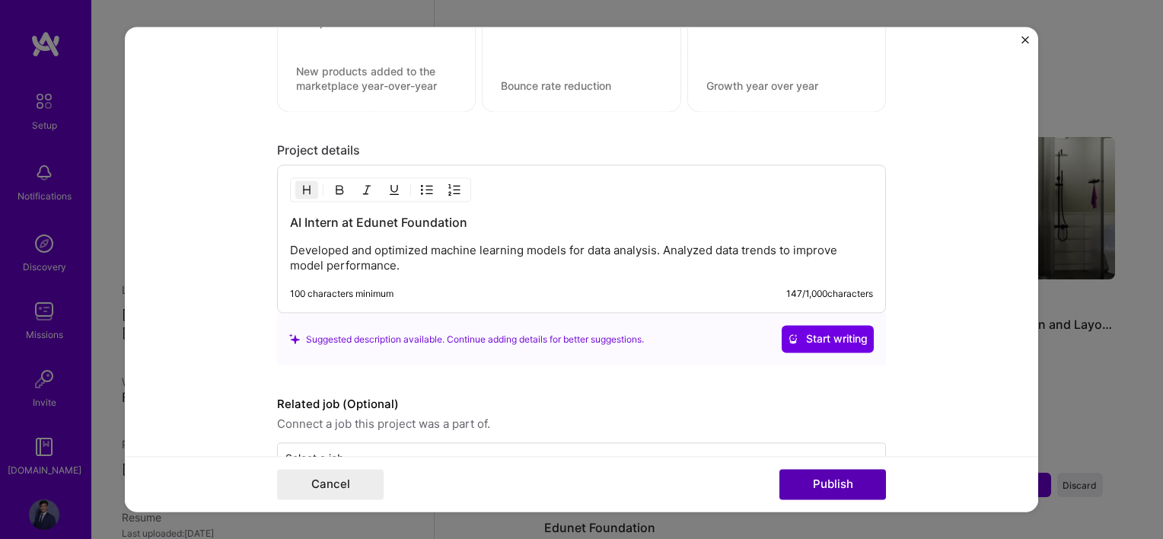
click at [846, 499] on button "Publish" at bounding box center [832, 485] width 107 height 30
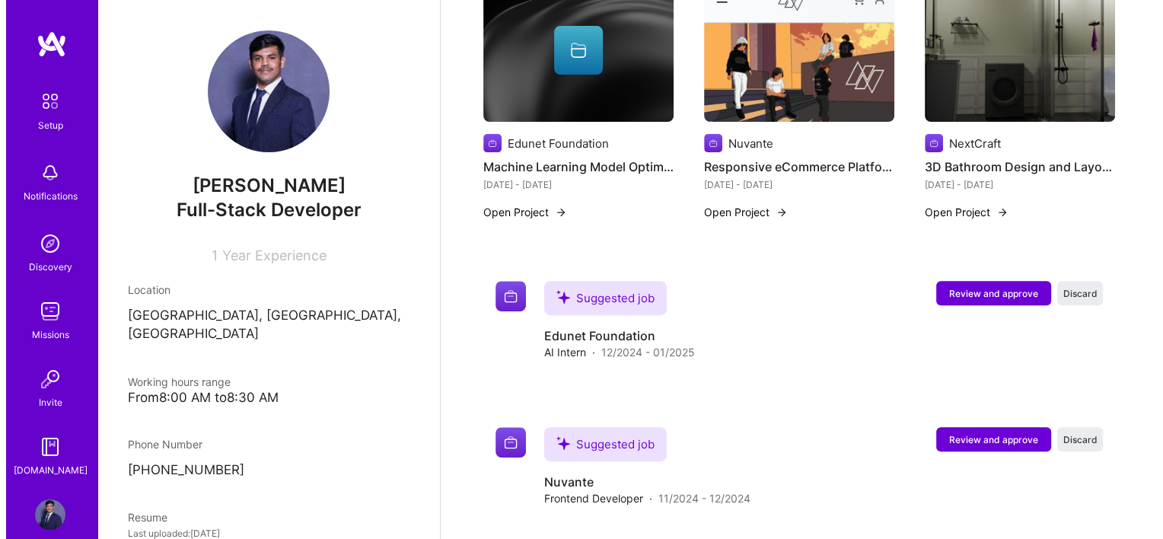
scroll to position [553, 0]
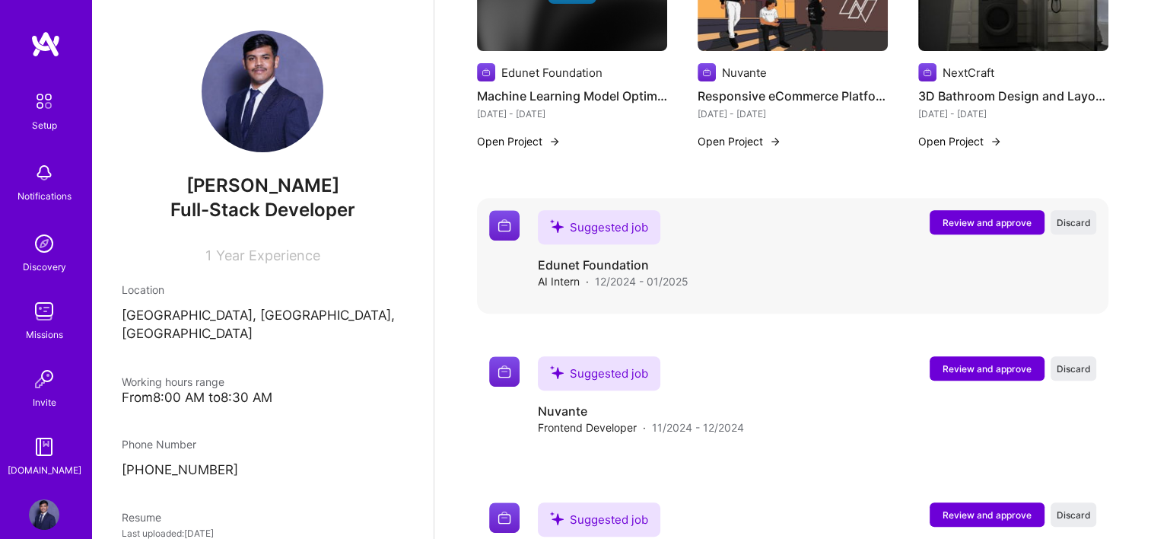
click at [968, 216] on span "Review and approve" at bounding box center [987, 222] width 89 height 13
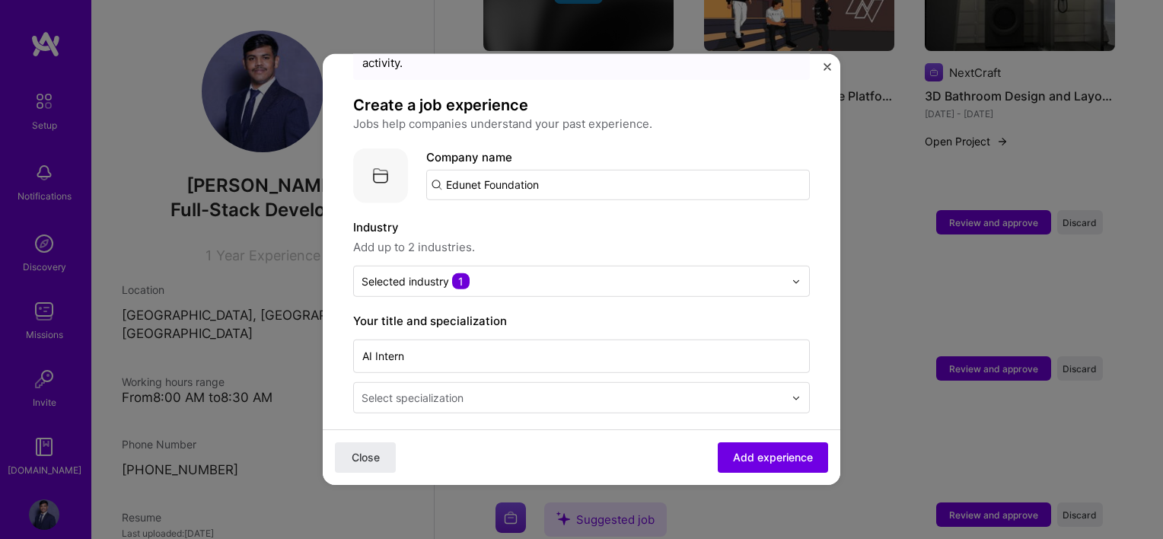
scroll to position [76, 0]
click at [553, 167] on input "Edunet Foundation" at bounding box center [618, 182] width 384 height 30
type input "Edunet Foundation"
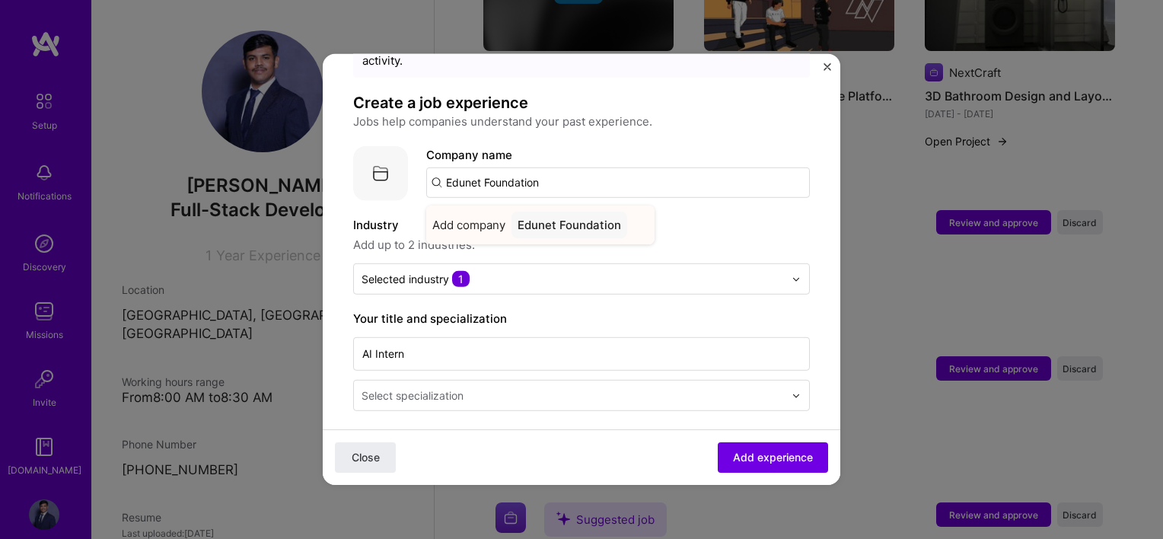
click at [520, 212] on div "Edunet Foundation" at bounding box center [569, 225] width 116 height 27
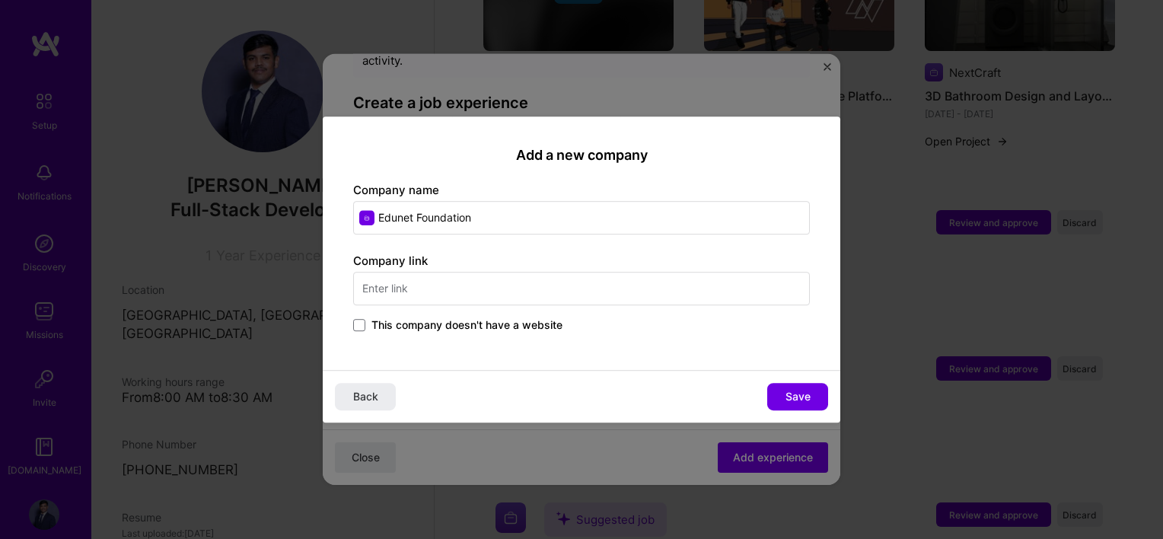
click at [460, 323] on span "This company doesn't have a website" at bounding box center [466, 324] width 191 height 15
click at [0, 0] on input "This company doesn't have a website" at bounding box center [0, 0] width 0 height 0
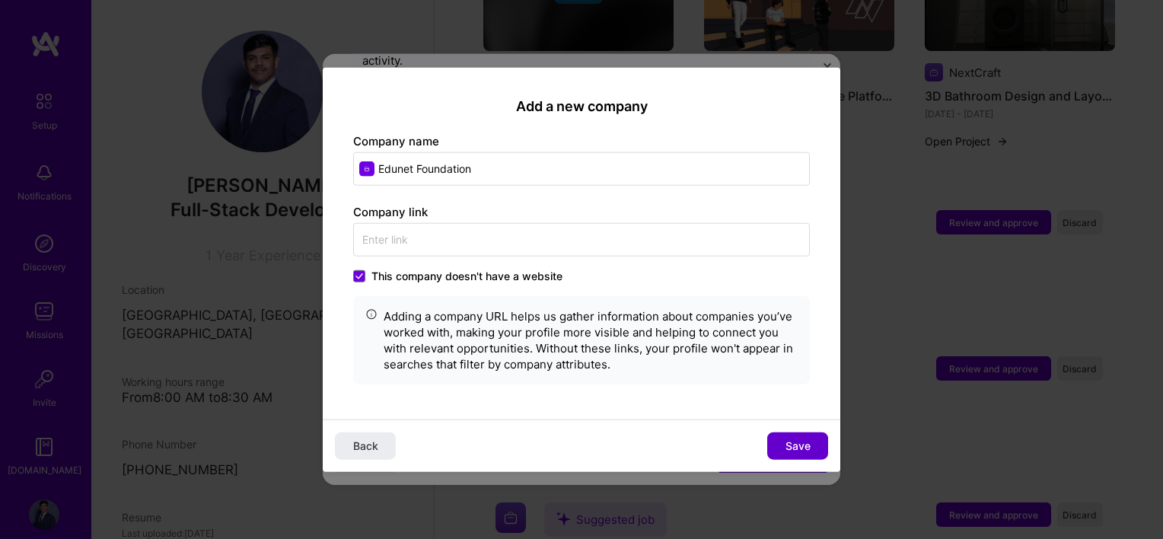
click at [791, 444] on span "Save" at bounding box center [797, 445] width 25 height 15
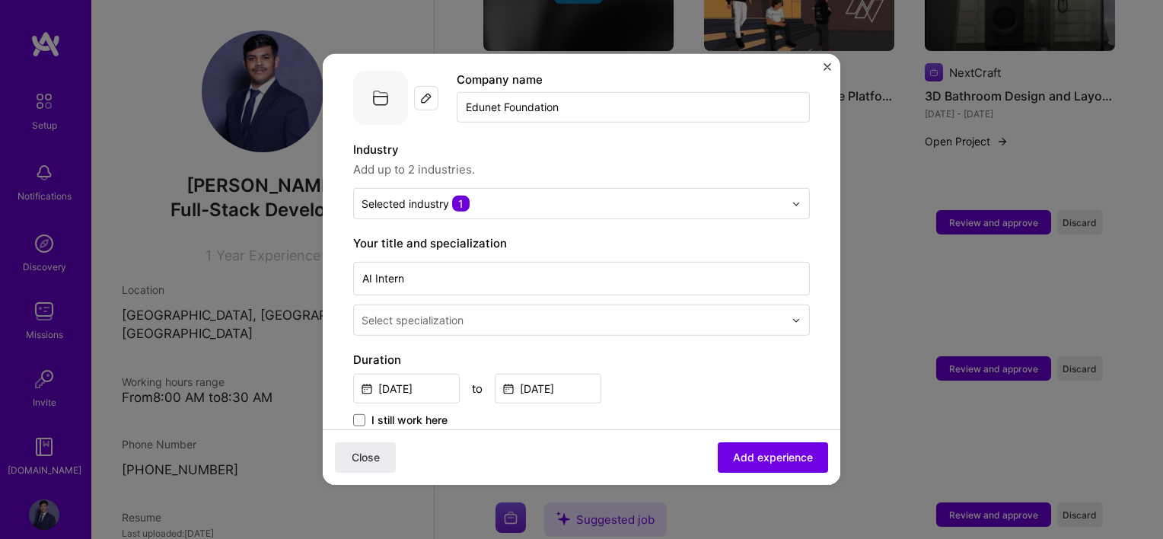
scroll to position [152, 0]
click at [471, 311] on div at bounding box center [573, 319] width 425 height 19
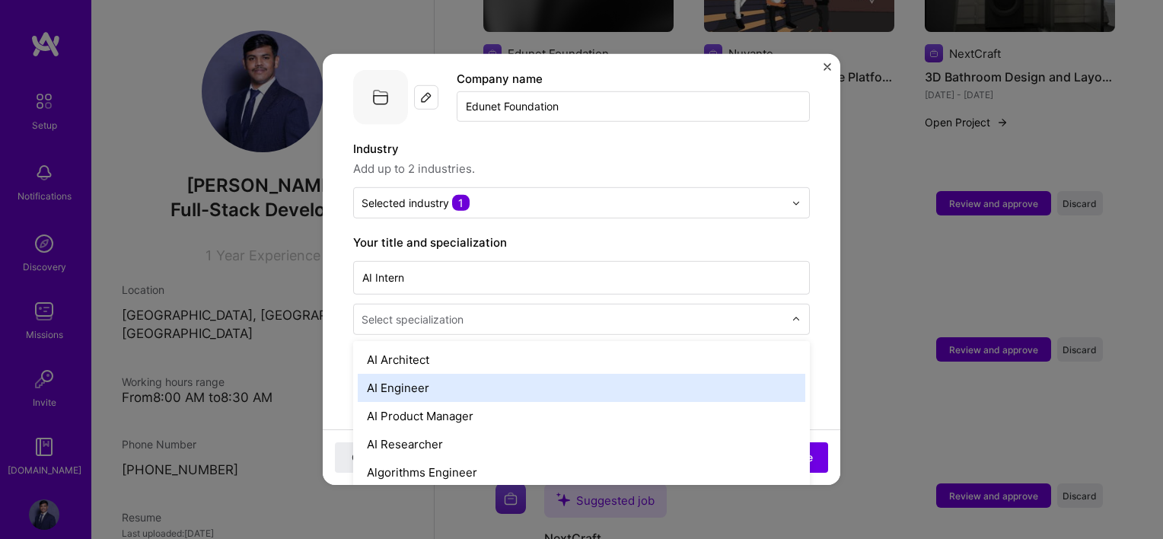
click at [414, 374] on div "AI Engineer" at bounding box center [581, 388] width 447 height 28
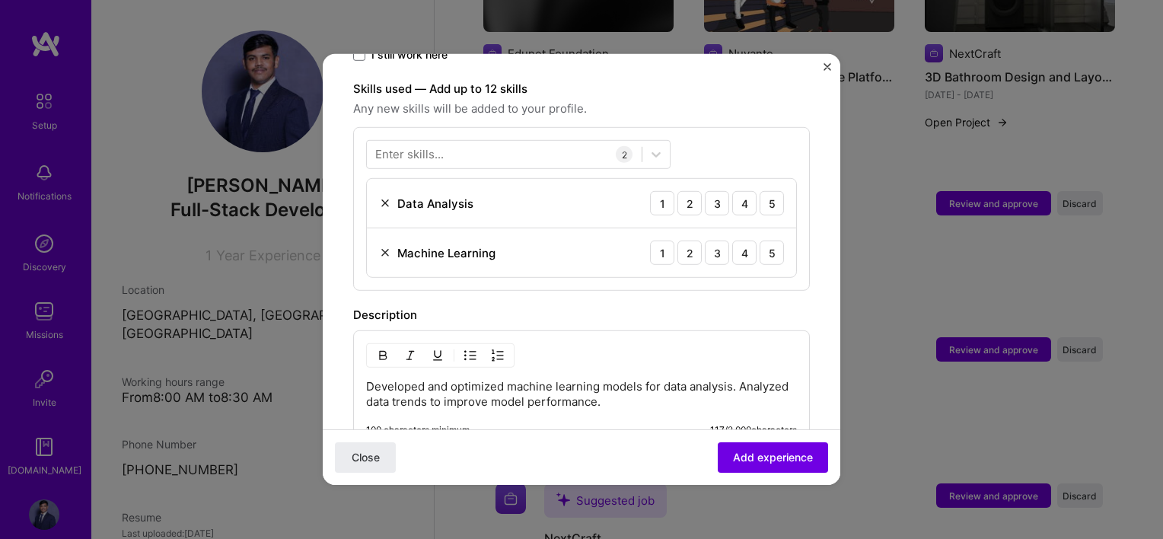
scroll to position [533, 0]
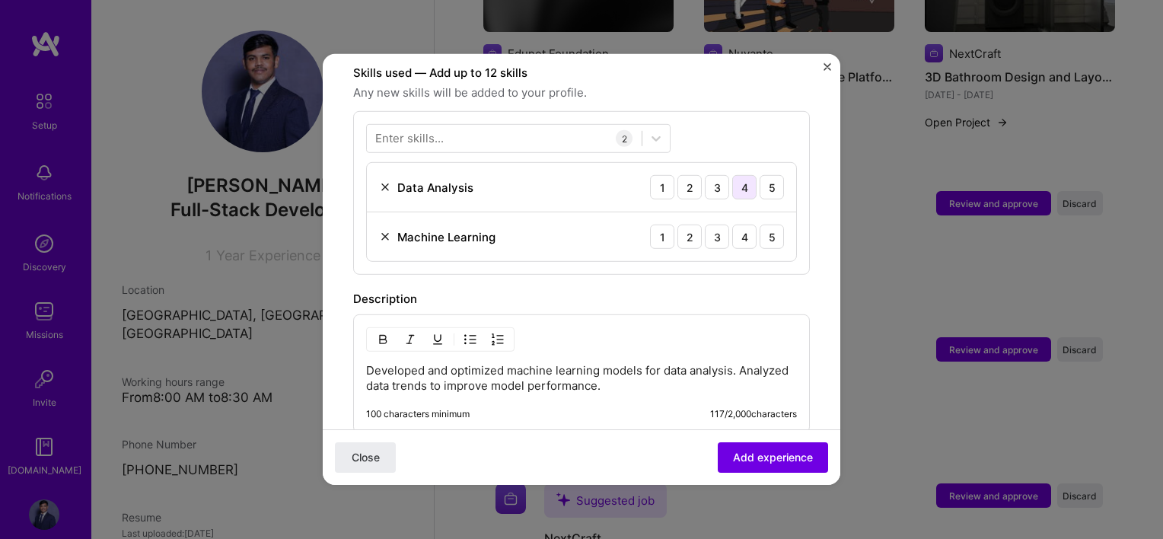
click at [732, 175] on div "4" at bounding box center [744, 187] width 24 height 24
click at [738, 228] on div "4" at bounding box center [744, 237] width 24 height 24
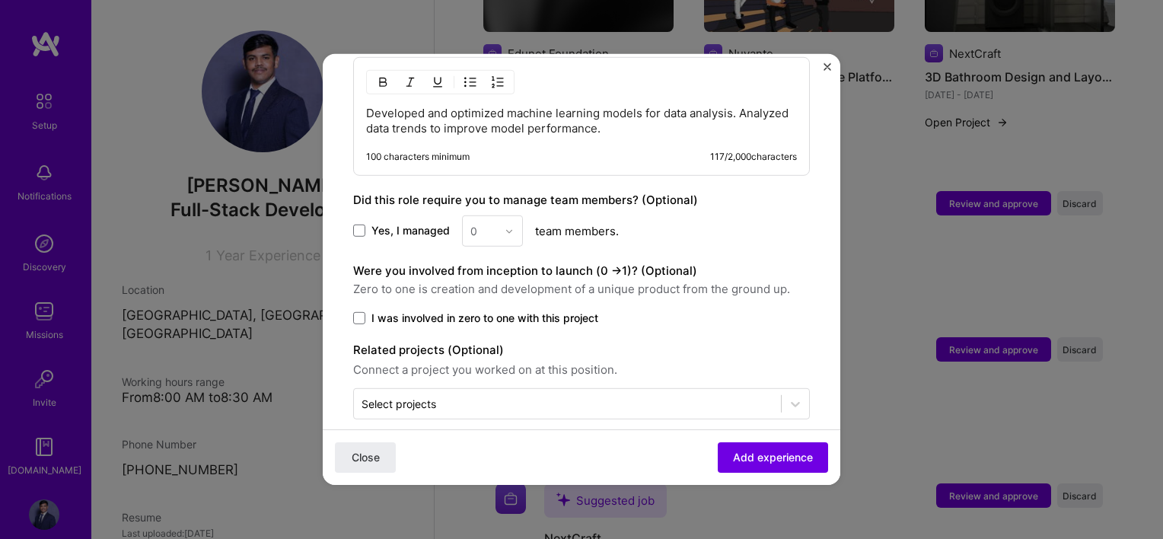
scroll to position [791, 0]
click at [424, 394] on div "Select projects" at bounding box center [398, 402] width 75 height 16
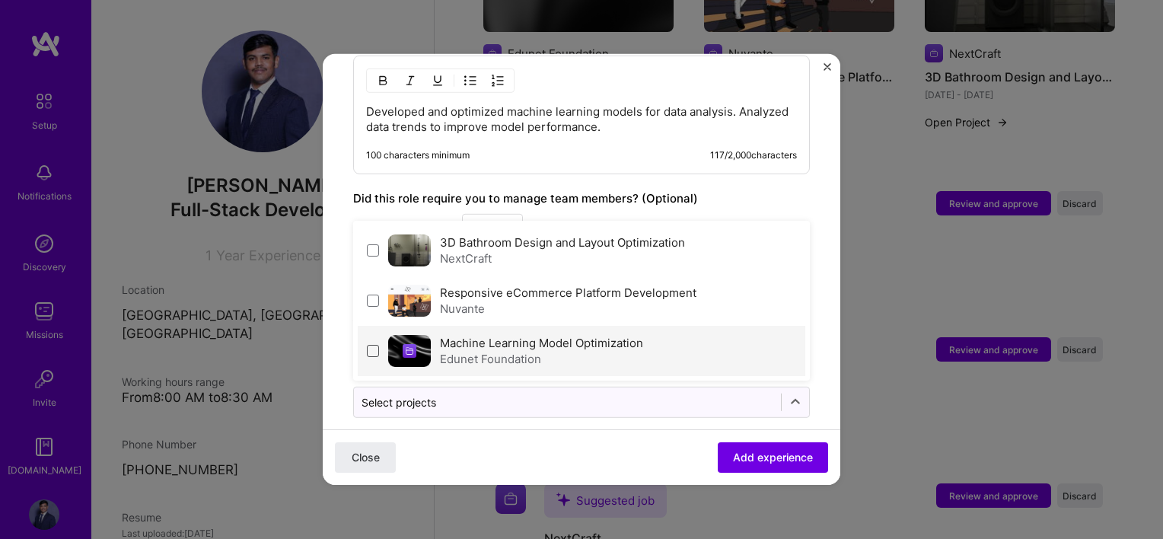
click at [374, 345] on span at bounding box center [373, 351] width 12 height 12
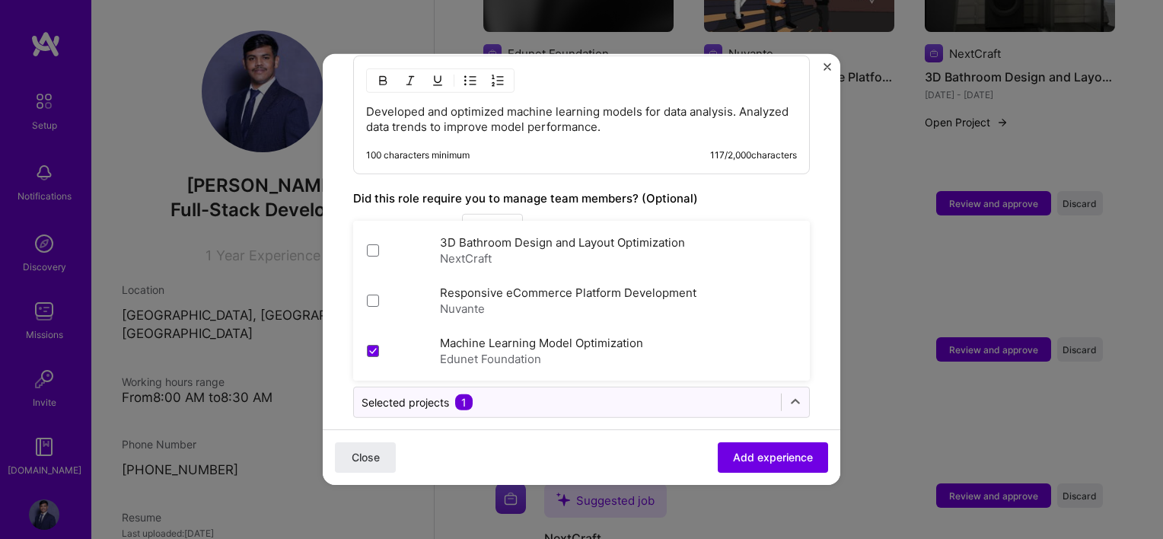
click at [448, 429] on div "Close Add experience" at bounding box center [582, 457] width 518 height 56
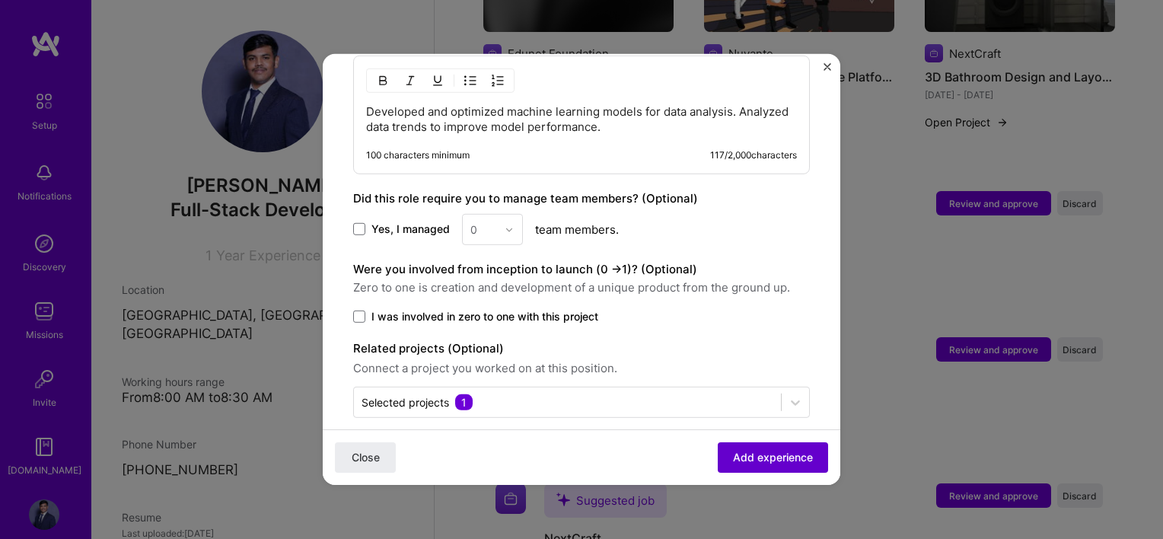
click at [749, 460] on span "Add experience" at bounding box center [773, 457] width 80 height 15
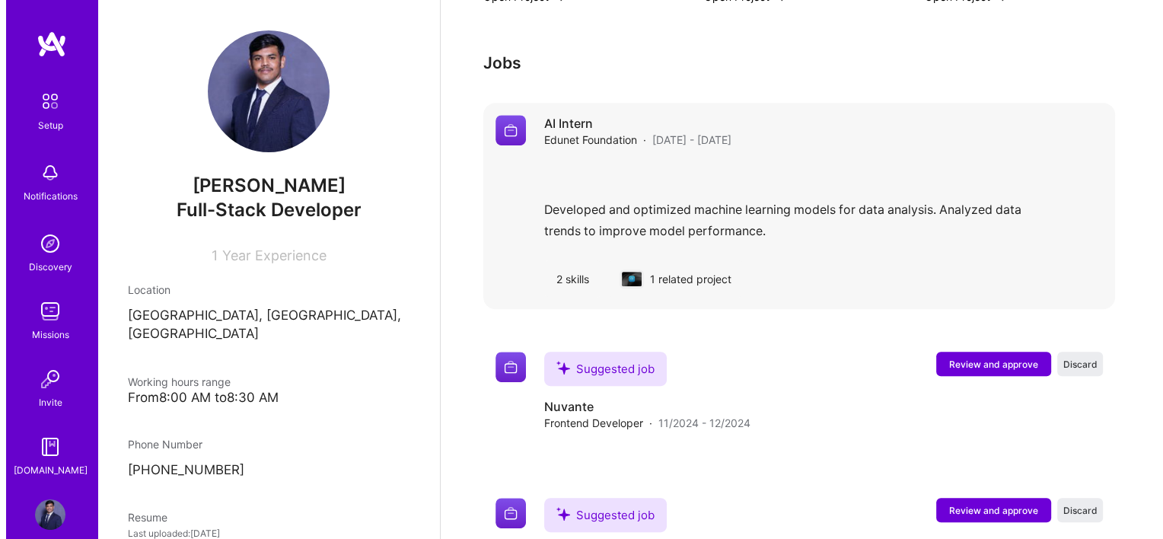
scroll to position [700, 0]
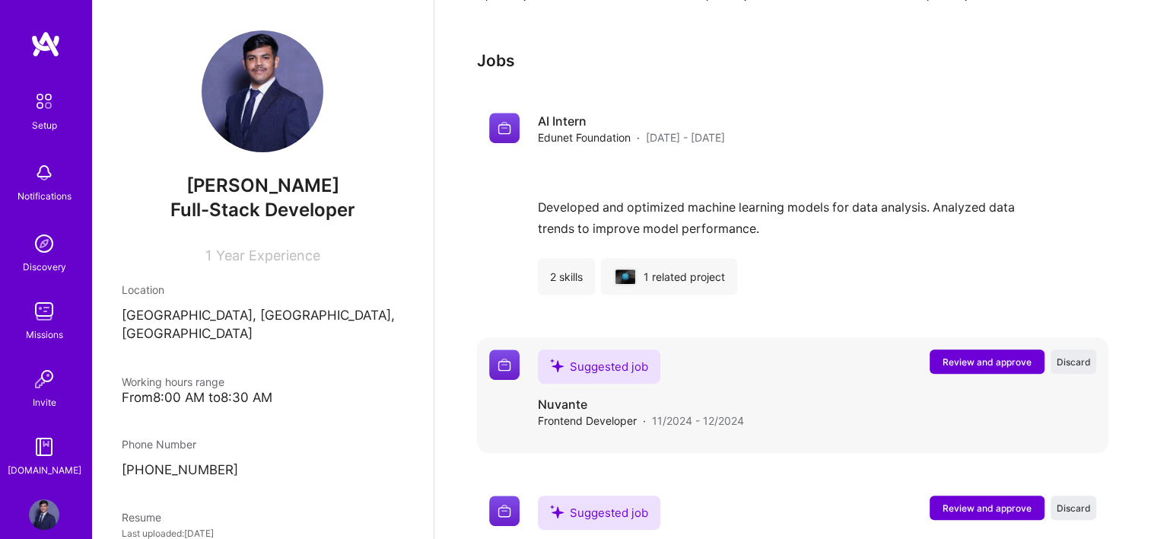
click at [965, 355] on span "Review and approve" at bounding box center [987, 361] width 89 height 13
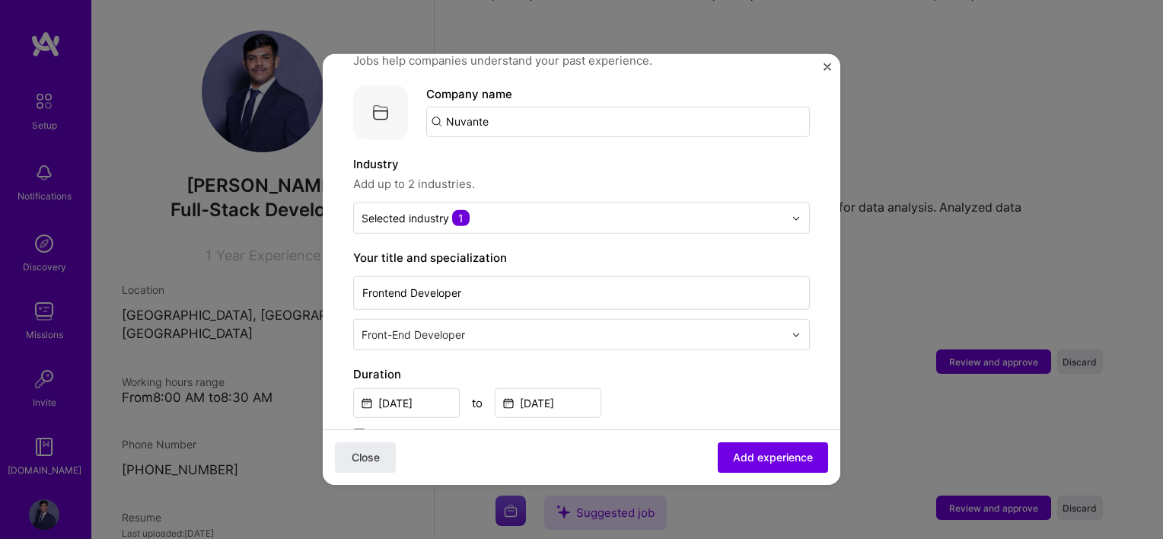
scroll to position [152, 0]
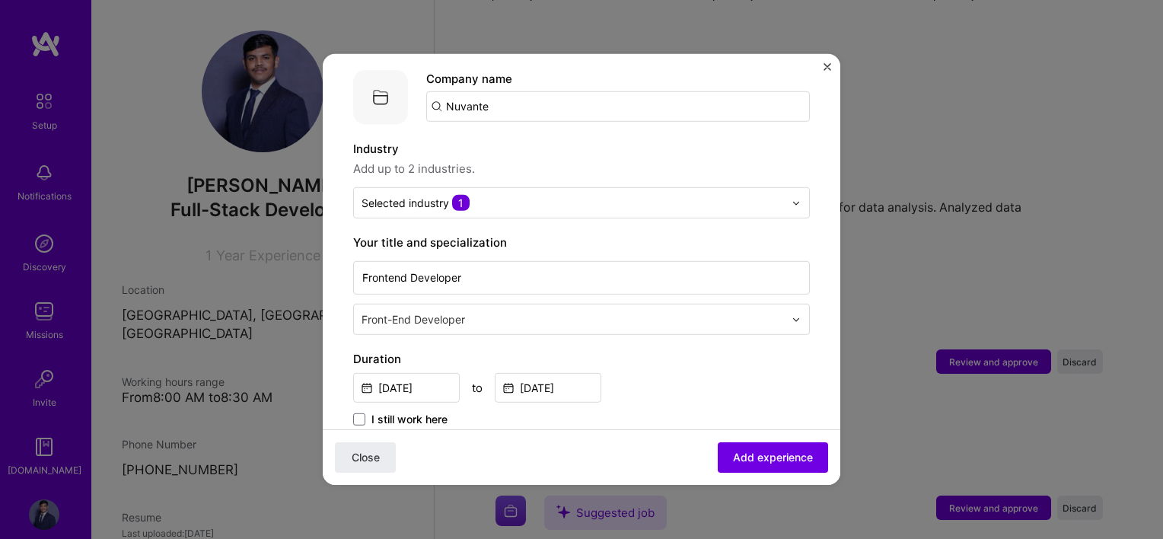
click at [451, 311] on input "text" at bounding box center [573, 319] width 425 height 16
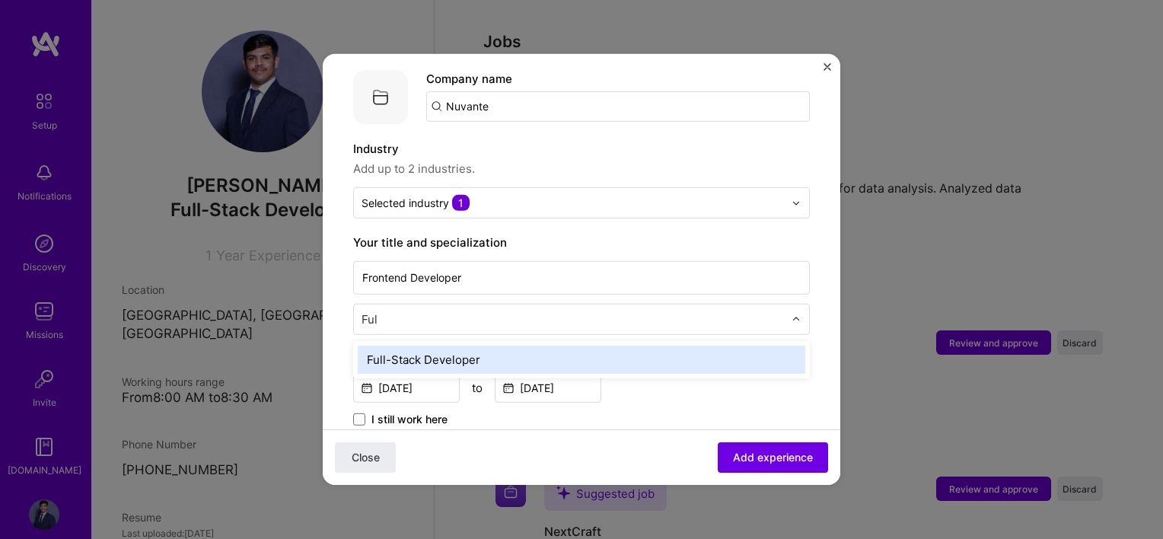
type input "Full"
click at [408, 353] on div "Full-Stack Developer" at bounding box center [581, 360] width 447 height 28
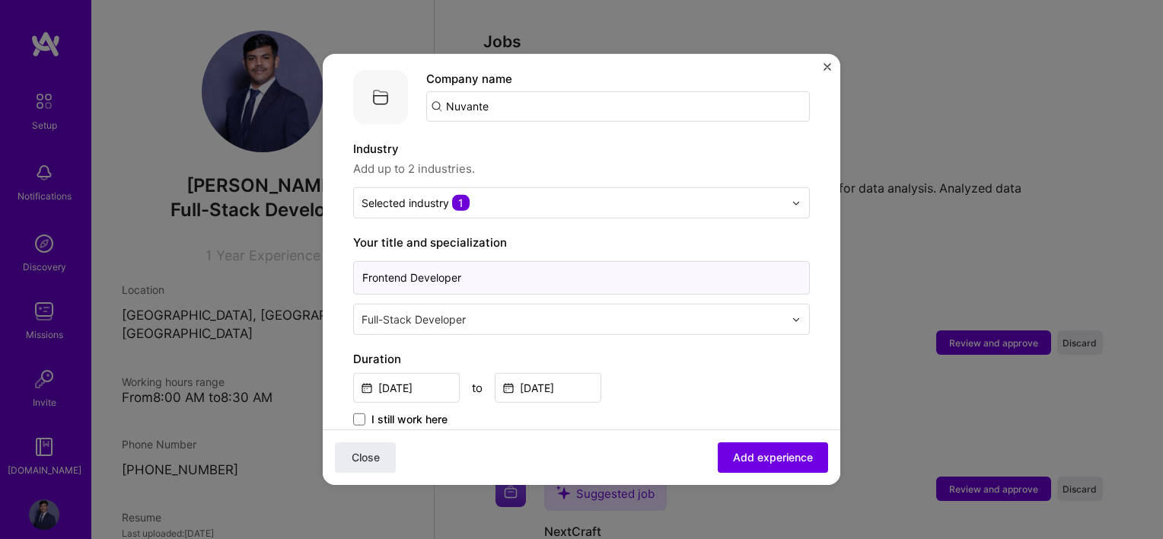
click at [469, 261] on input "Frontend Developer" at bounding box center [581, 277] width 457 height 33
drag, startPoint x: 469, startPoint y: 256, endPoint x: 354, endPoint y: 256, distance: 114.9
click at [354, 261] on input "Frontend Developer" at bounding box center [581, 277] width 457 height 33
type input "Full-Stack Developer"
click at [632, 350] on label "Duration" at bounding box center [581, 359] width 457 height 18
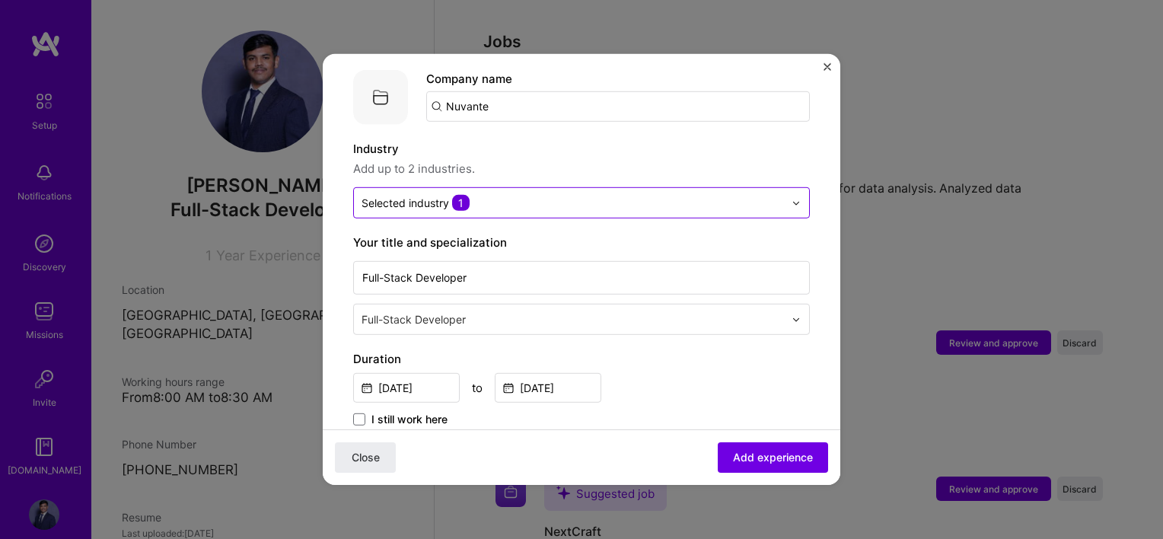
click at [485, 195] on input "text" at bounding box center [572, 203] width 422 height 16
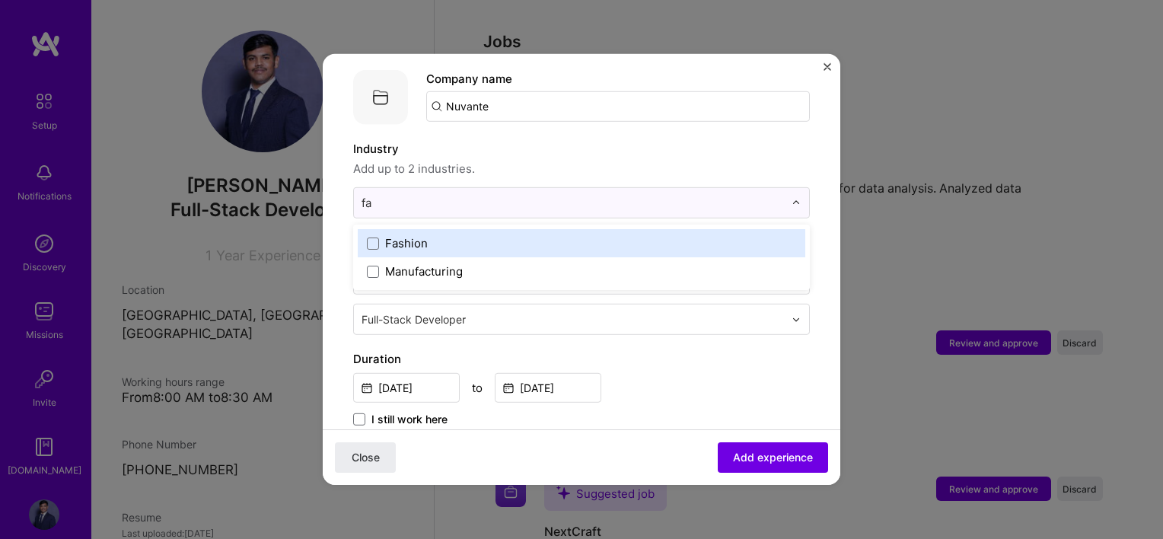
type input "fas"
click at [429, 235] on label "Fashion" at bounding box center [581, 243] width 429 height 16
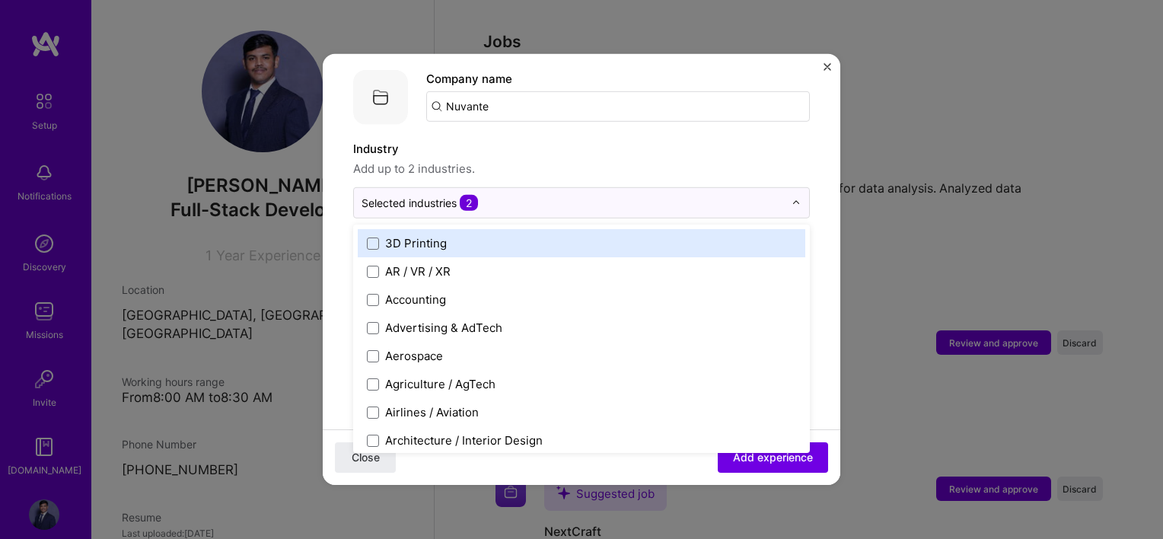
click at [533, 163] on div "Industry Add up to 2 industries. option Fashion, selected. option 3D Printing f…" at bounding box center [581, 179] width 457 height 78
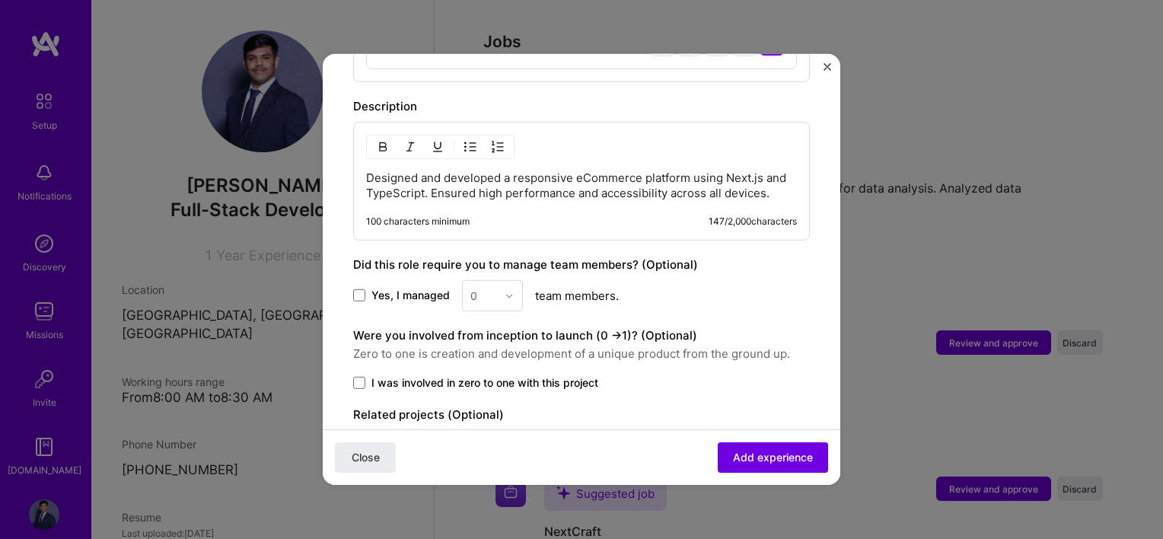
scroll to position [807, 0]
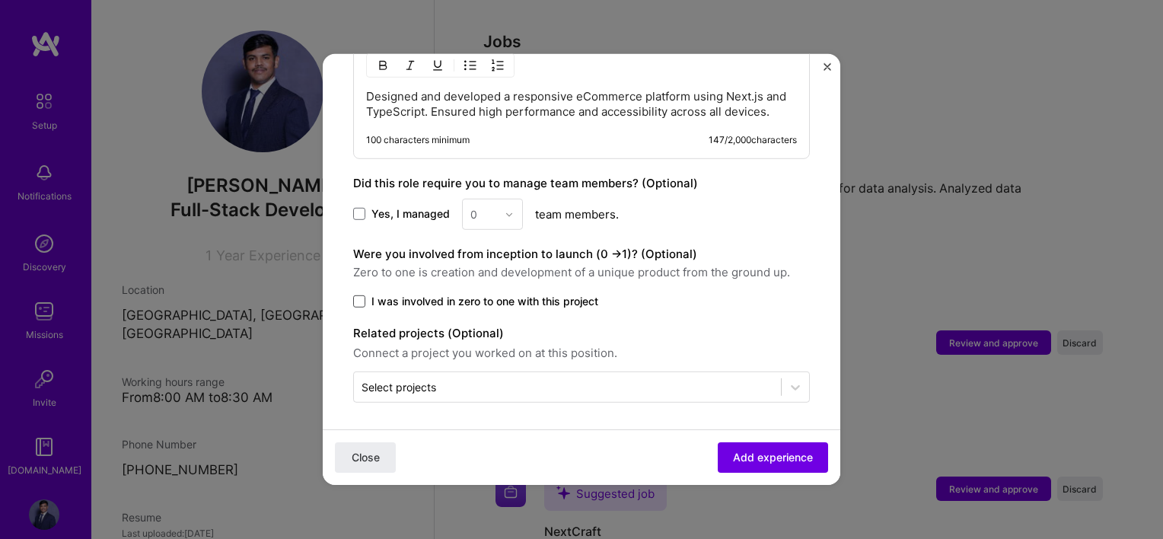
click at [361, 301] on span at bounding box center [359, 301] width 12 height 12
click at [0, 0] on input "I was involved in zero to one with this project" at bounding box center [0, 0] width 0 height 0
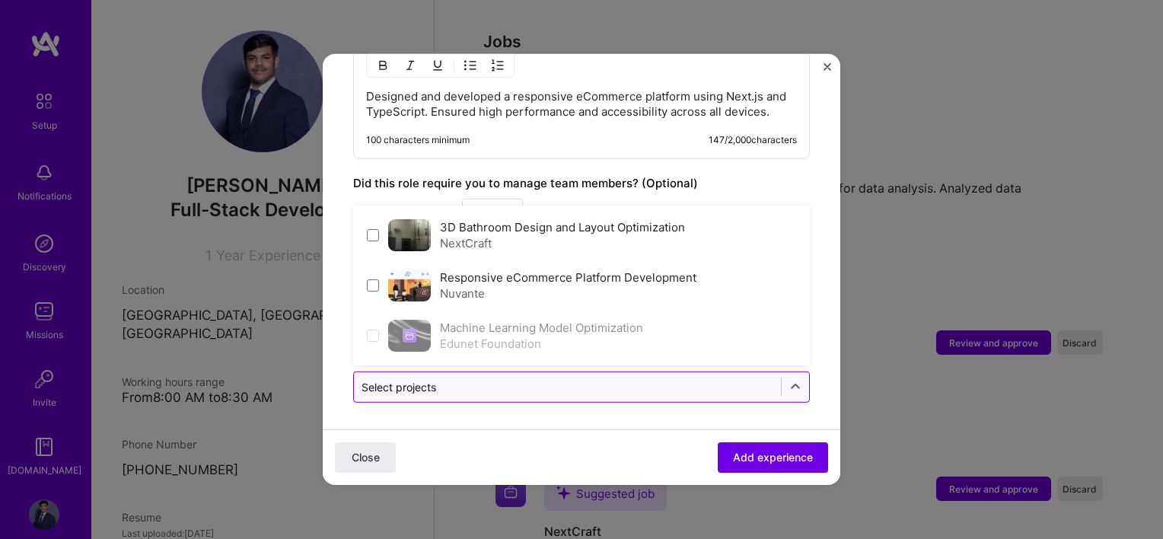
click at [410, 391] on div "Select projects" at bounding box center [398, 387] width 75 height 16
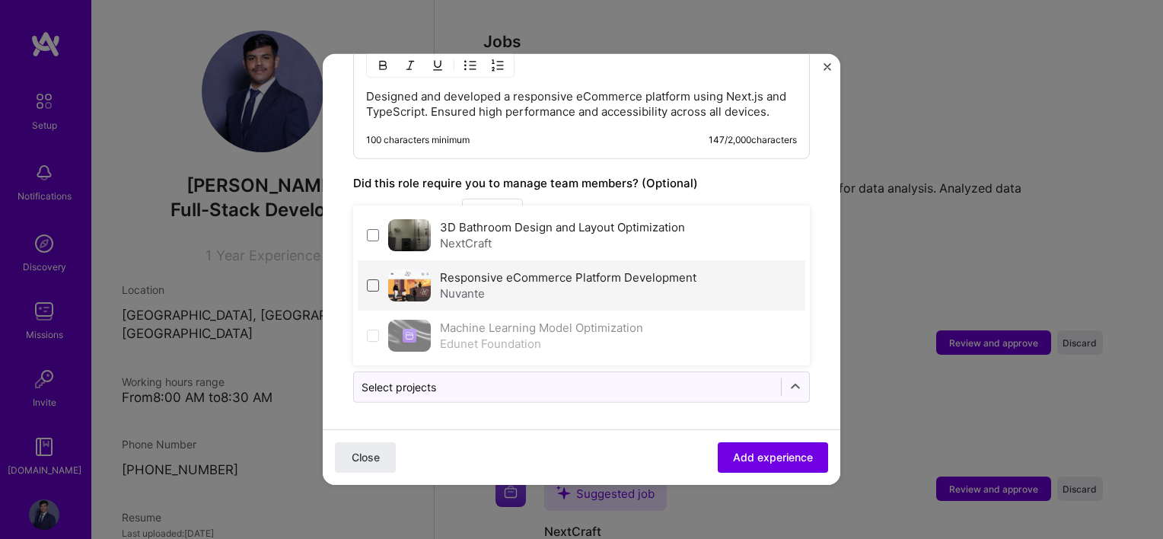
click at [373, 283] on span at bounding box center [373, 285] width 12 height 12
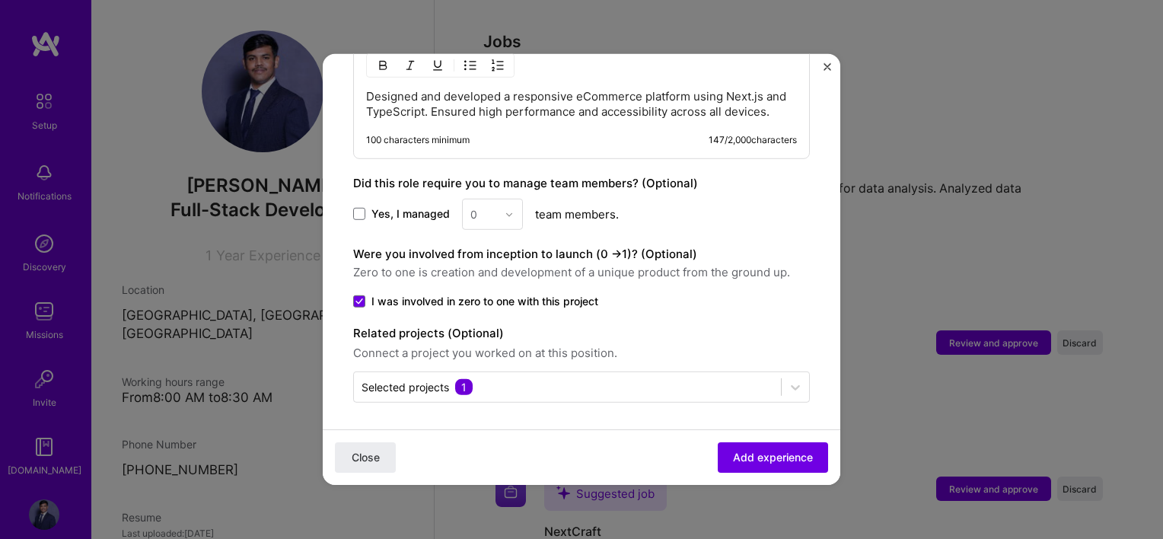
click at [502, 221] on div "0" at bounding box center [492, 214] width 61 height 31
click at [360, 209] on span at bounding box center [359, 214] width 12 height 12
click at [0, 0] on input "Yes, I managed" at bounding box center [0, 0] width 0 height 0
click at [495, 206] on input "text" at bounding box center [483, 214] width 27 height 16
click at [480, 304] on div "3" at bounding box center [493, 311] width 52 height 28
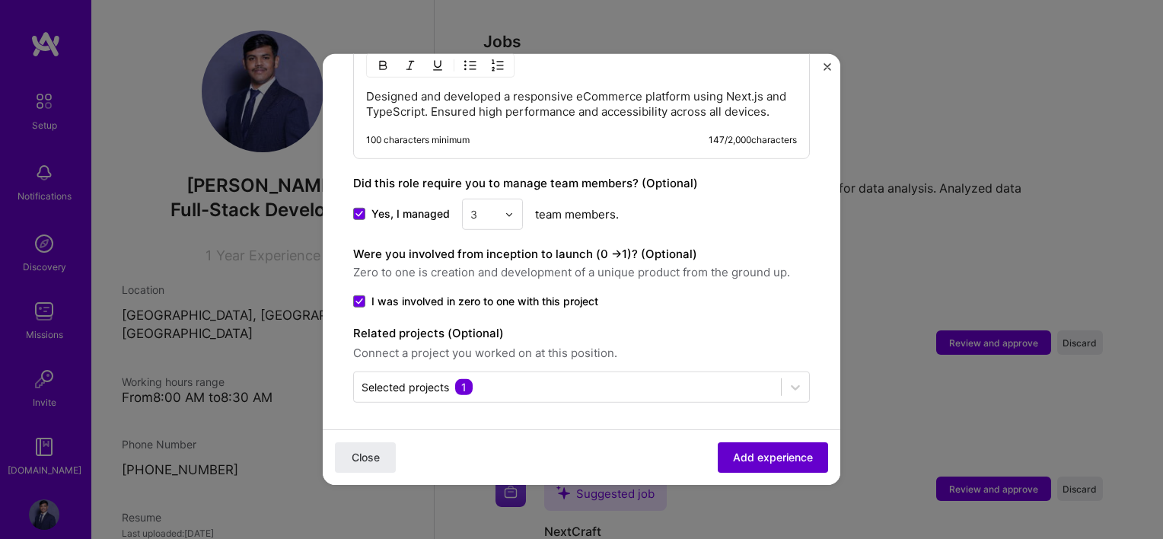
click at [747, 454] on span "Add experience" at bounding box center [773, 457] width 80 height 15
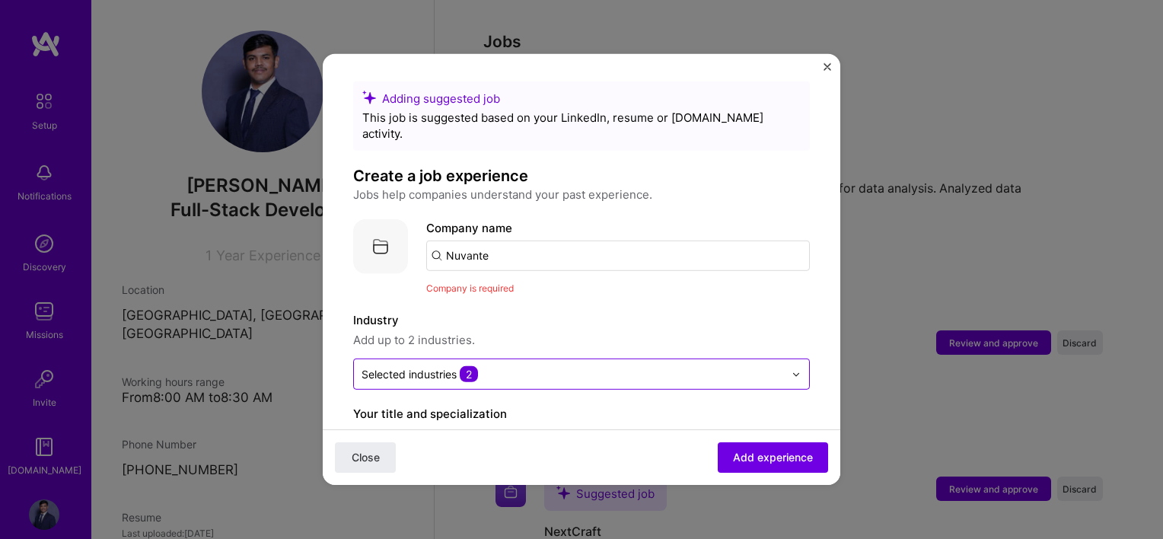
scroll to position [0, 0]
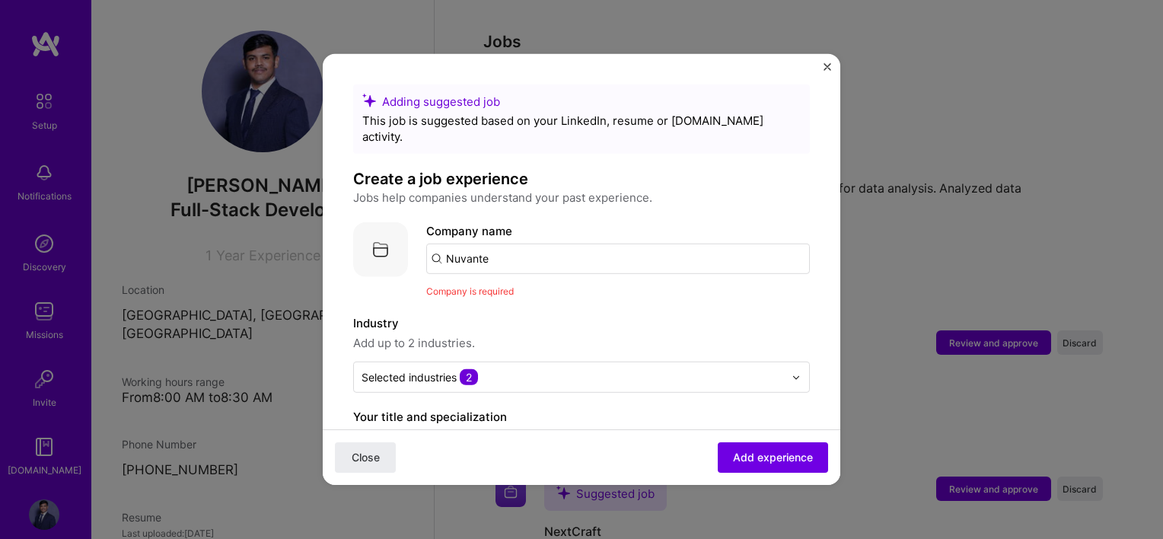
click at [518, 244] on input "Nuvante" at bounding box center [618, 259] width 384 height 30
type input "Nuvante"
click at [492, 282] on div "Add company Nuvante" at bounding box center [540, 301] width 228 height 39
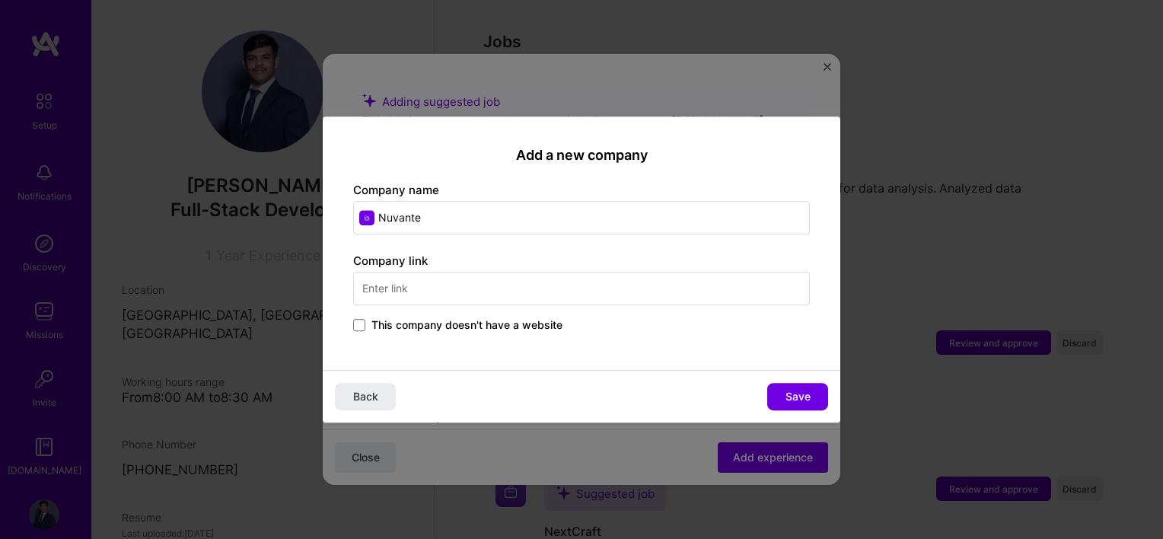
click at [428, 280] on input "text" at bounding box center [581, 288] width 457 height 33
type input "[URL][DOMAIN_NAME]"
click at [795, 390] on span "Save" at bounding box center [797, 396] width 25 height 15
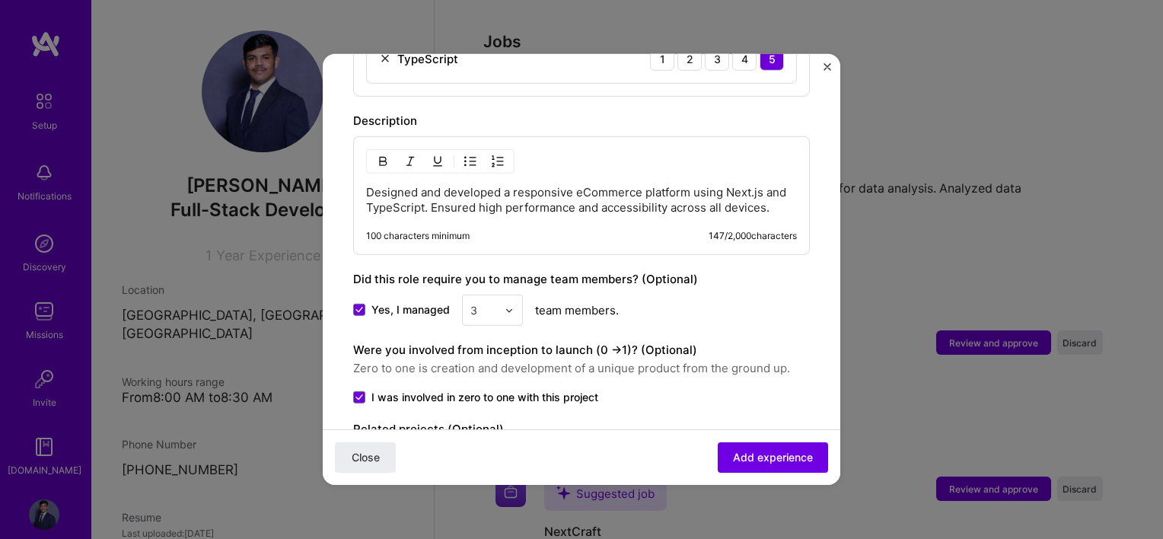
scroll to position [828, 0]
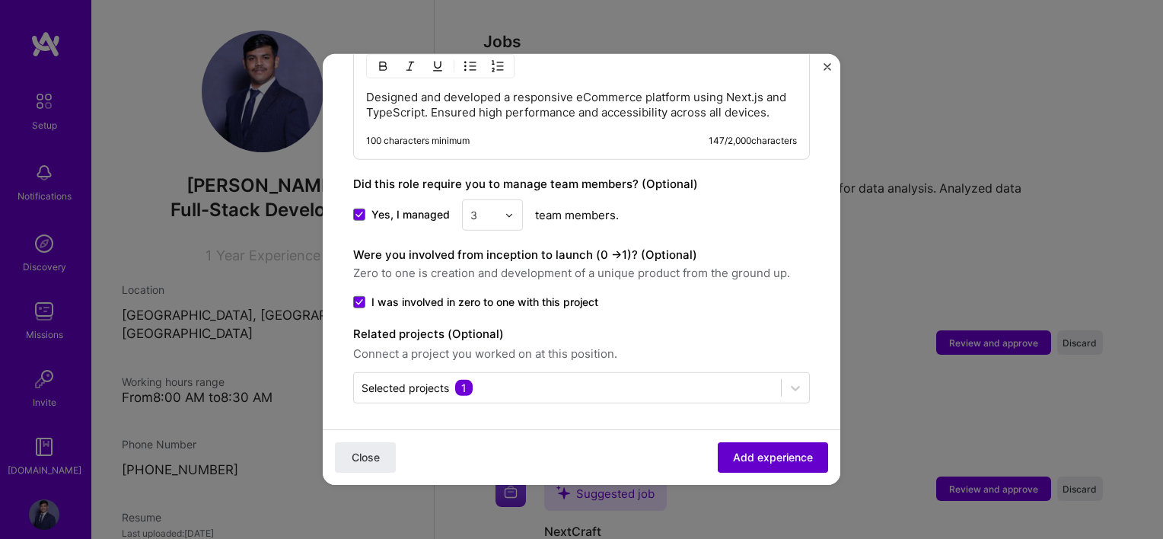
click at [740, 456] on span "Add experience" at bounding box center [773, 457] width 80 height 15
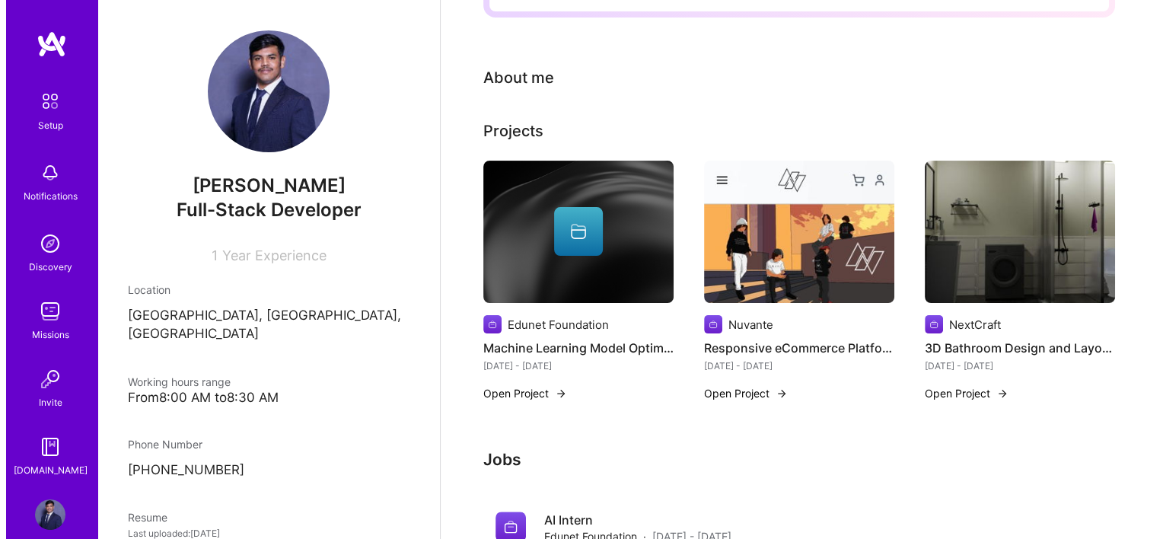
scroll to position [258, 0]
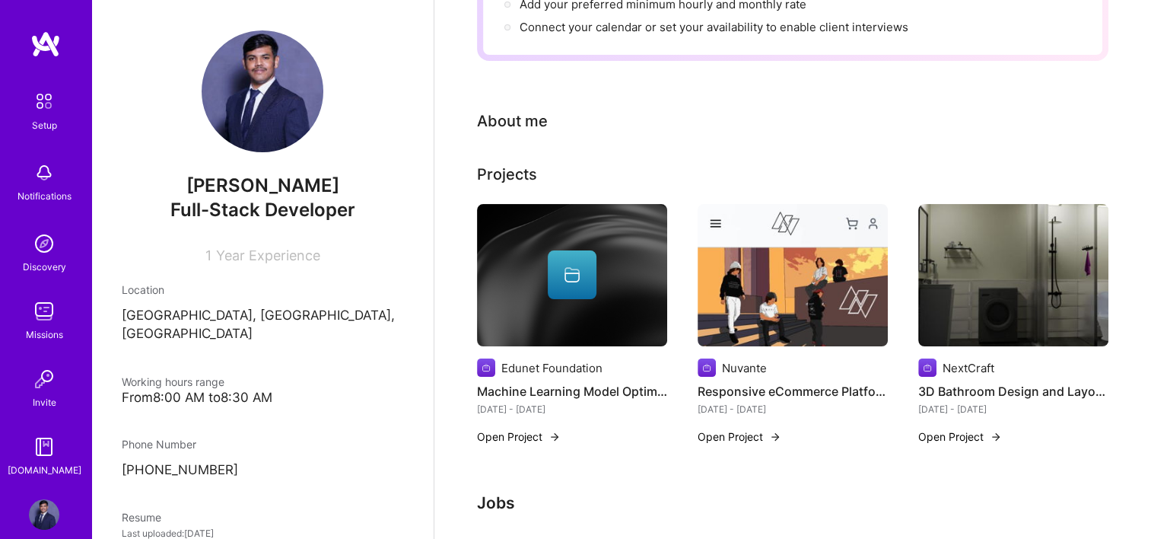
click at [968, 309] on img at bounding box center [1014, 275] width 190 height 143
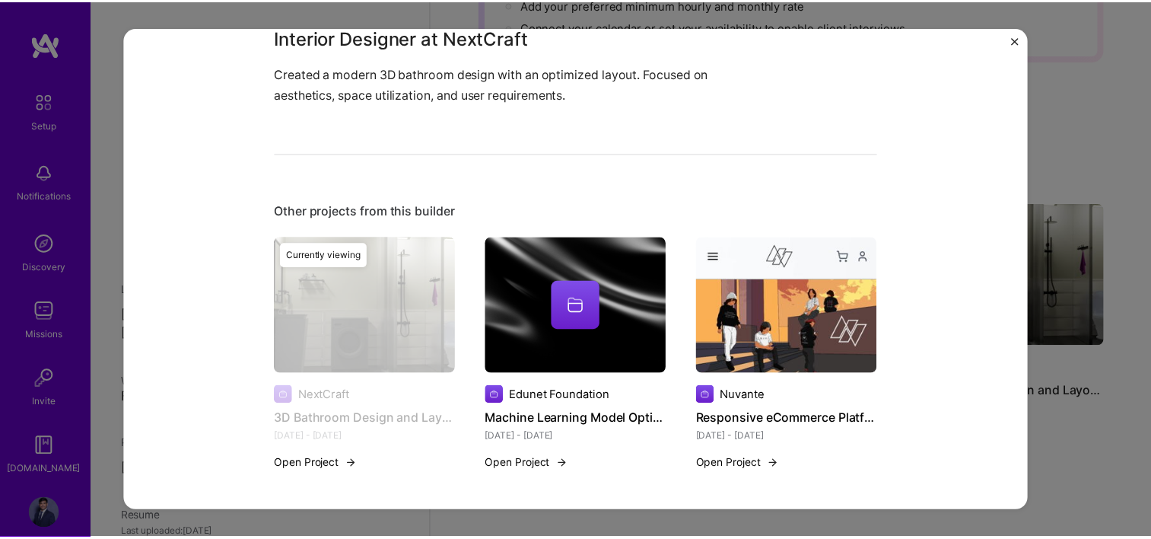
scroll to position [932, 0]
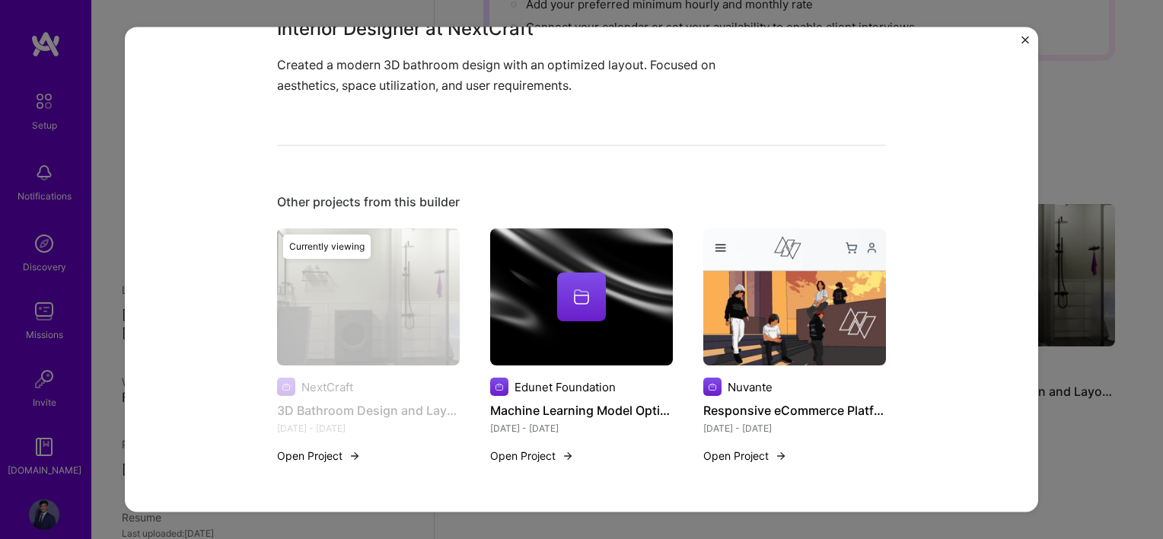
click at [1025, 38] on img "Close" at bounding box center [1025, 40] width 8 height 8
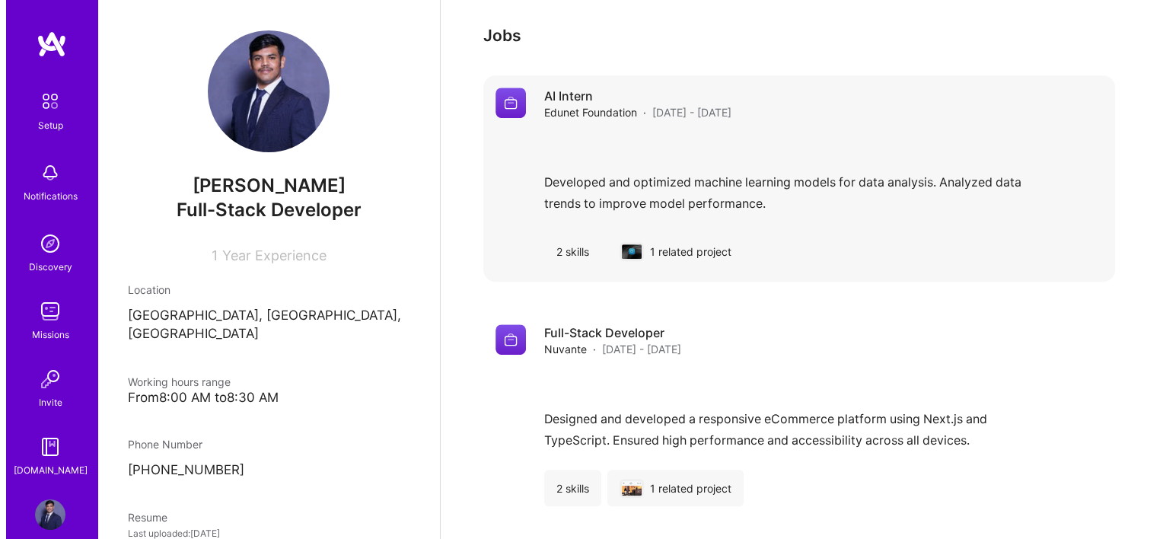
scroll to position [867, 0]
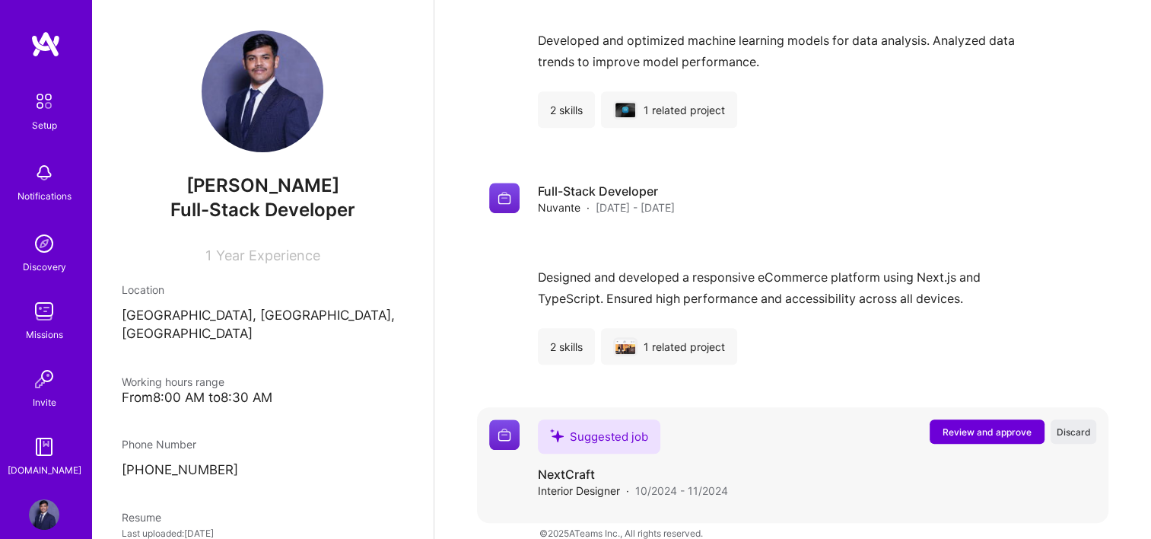
click at [977, 425] on span "Review and approve" at bounding box center [987, 431] width 89 height 13
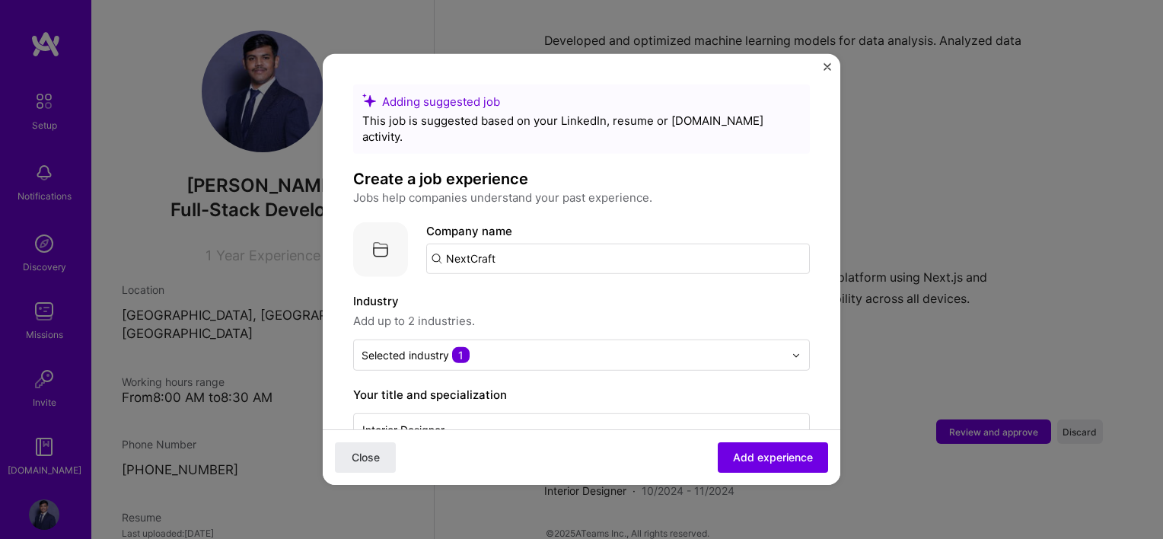
drag, startPoint x: 508, startPoint y: 239, endPoint x: 437, endPoint y: 242, distance: 70.8
click at [437, 244] on input "NextCraft" at bounding box center [618, 259] width 384 height 30
type input "Digicrest"
click at [498, 293] on span "Add company" at bounding box center [468, 301] width 73 height 16
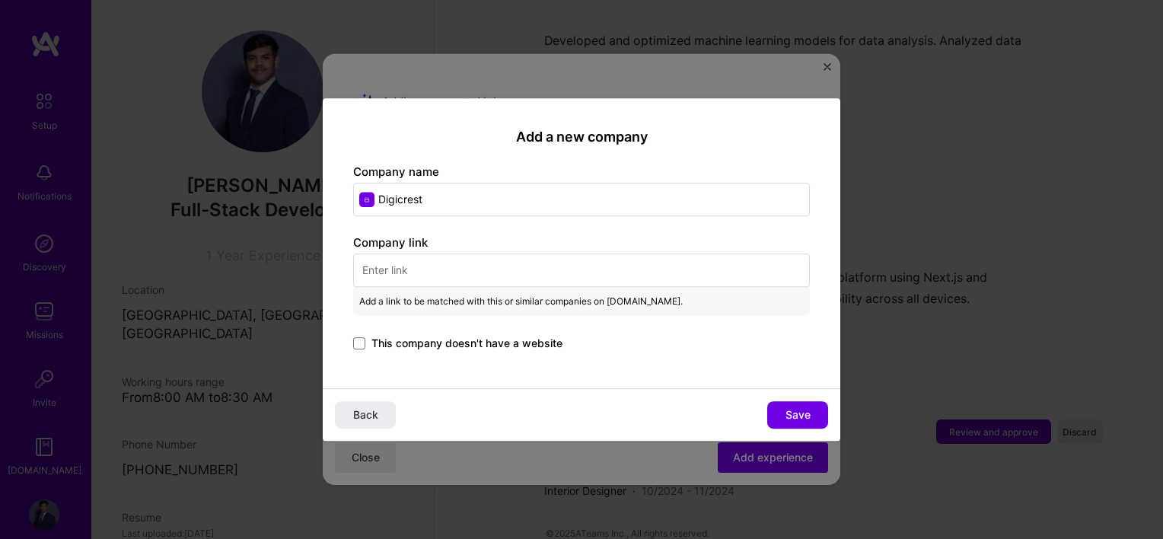
click at [424, 266] on input "text" at bounding box center [581, 269] width 457 height 33
paste input "[URL][DOMAIN_NAME]"
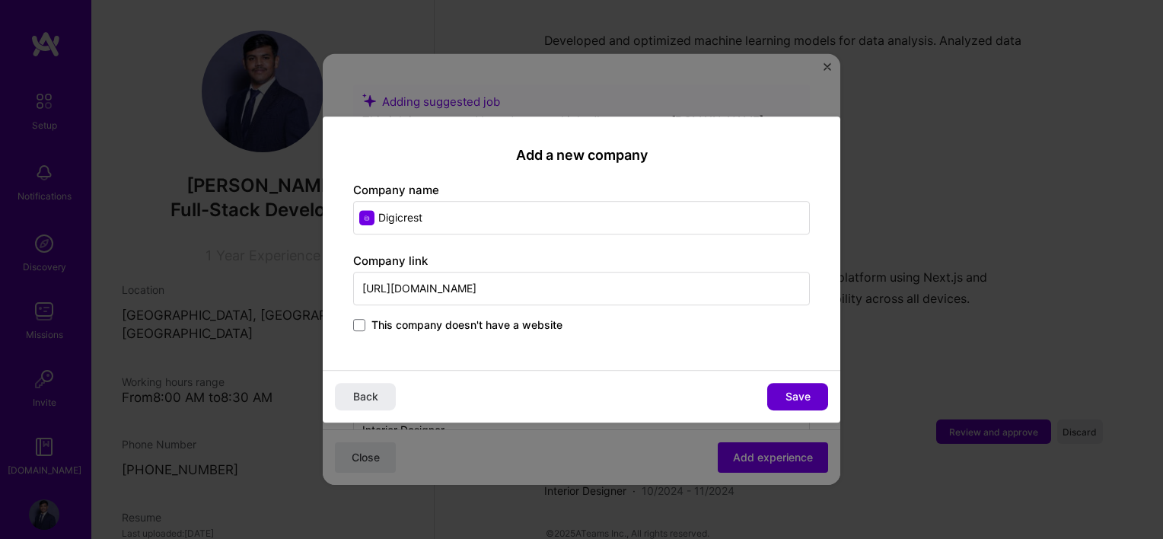
type input "[URL][DOMAIN_NAME]"
click at [795, 393] on span "Save" at bounding box center [797, 396] width 25 height 15
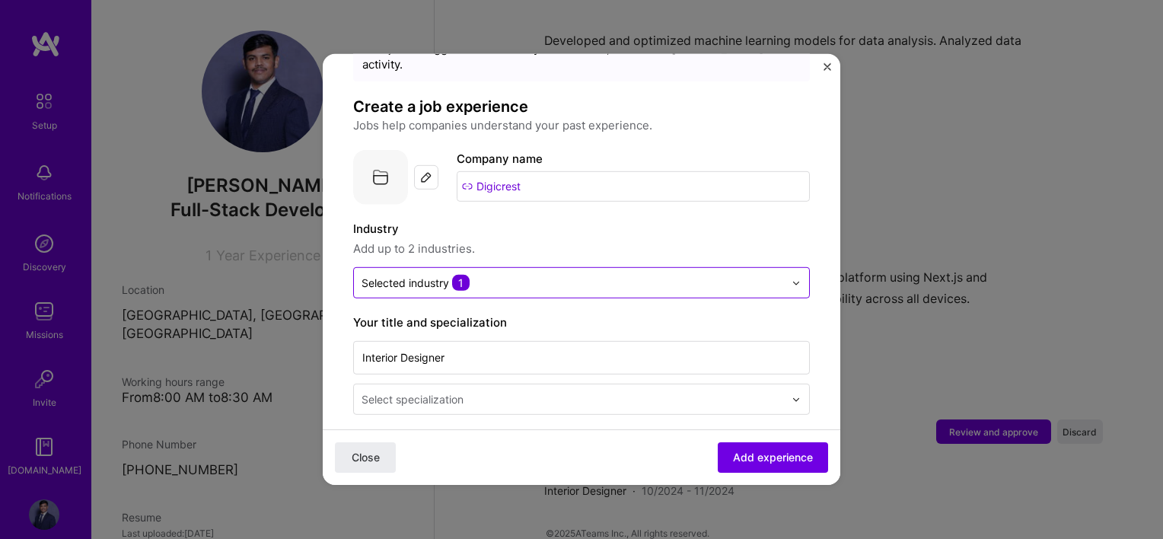
scroll to position [76, 0]
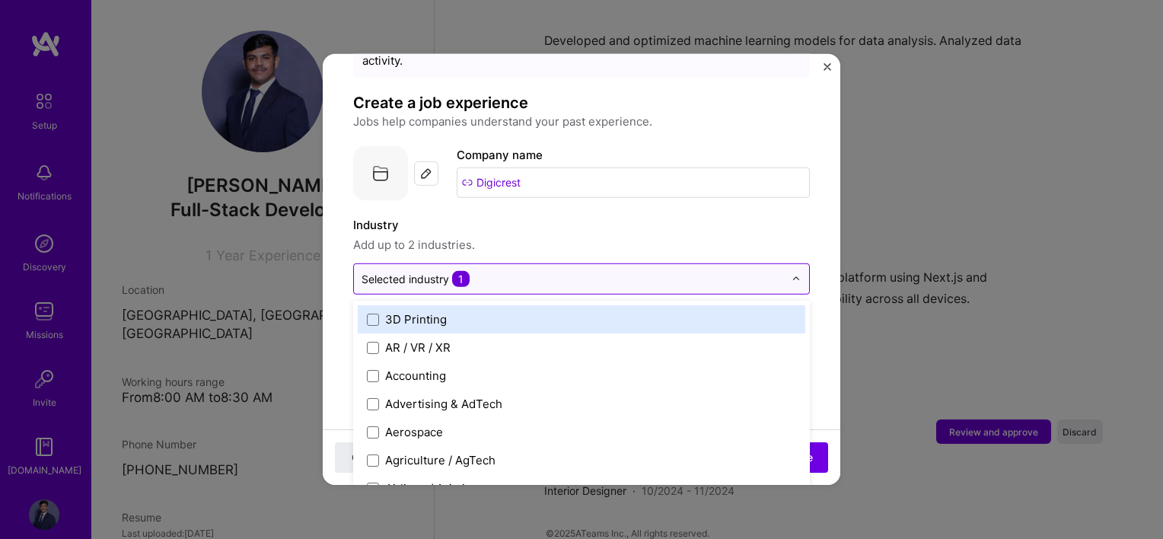
click at [494, 271] on input "text" at bounding box center [572, 279] width 422 height 16
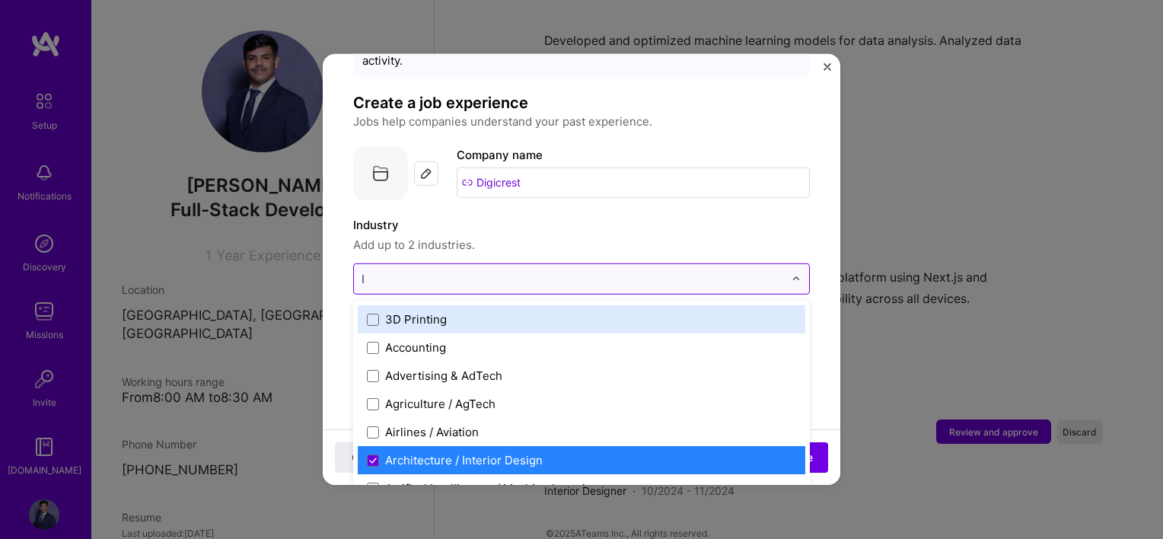
type input "IT"
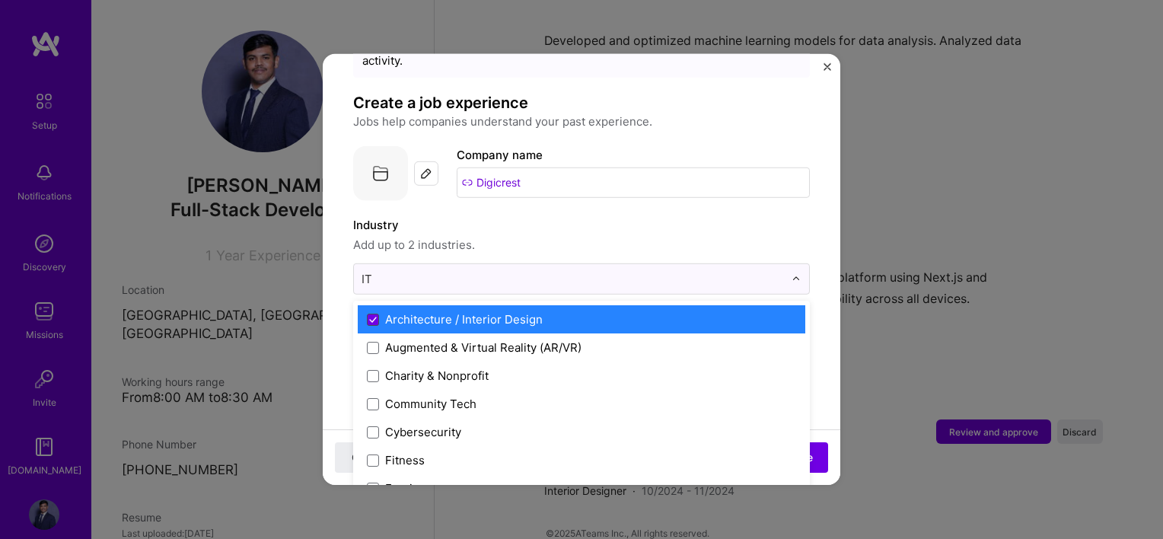
click at [368, 313] on span at bounding box center [373, 319] width 12 height 12
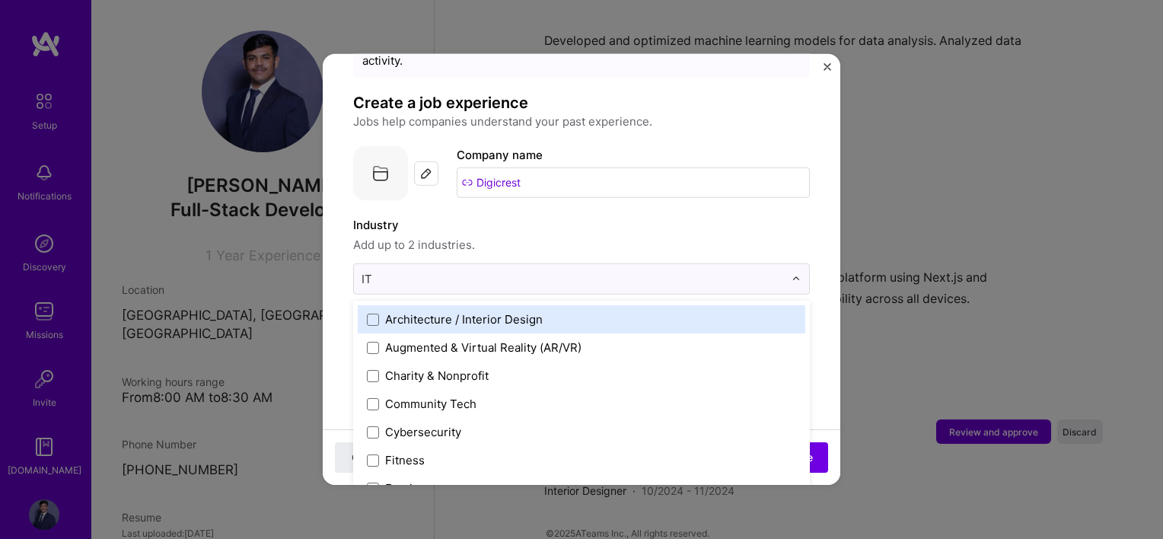
type input "I"
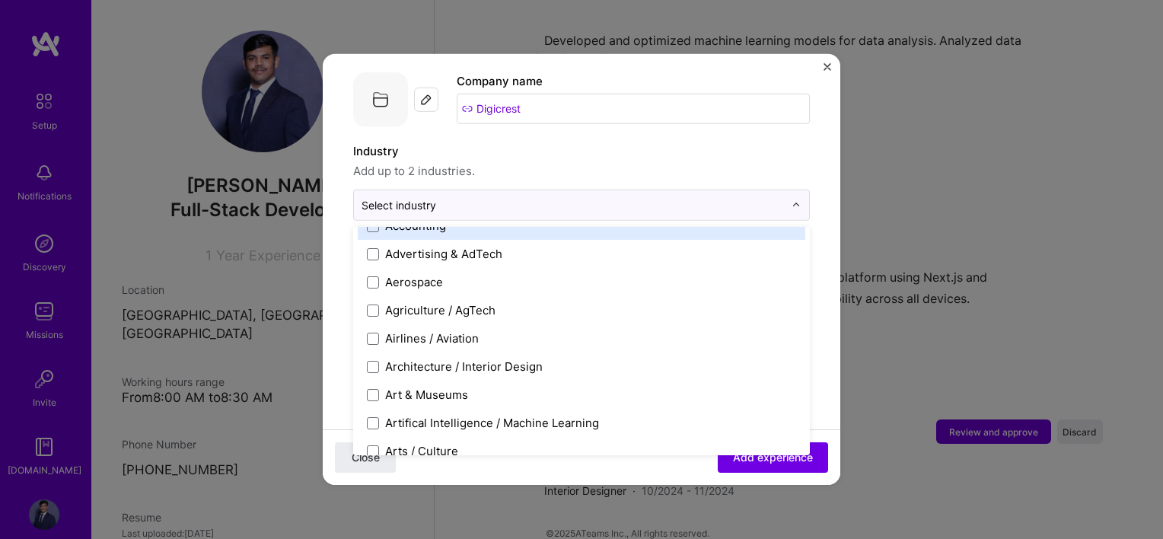
click at [505, 227] on div "3D Printing AR / VR / XR Accounting Advertising & AdTech Aerospace Agriculture …" at bounding box center [581, 341] width 457 height 228
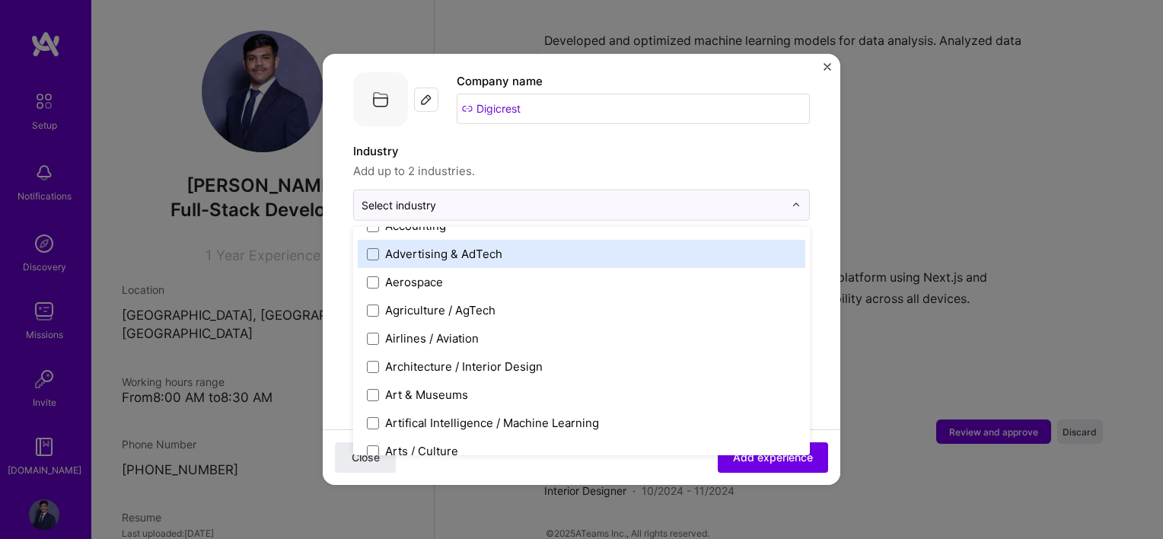
scroll to position [152, 0]
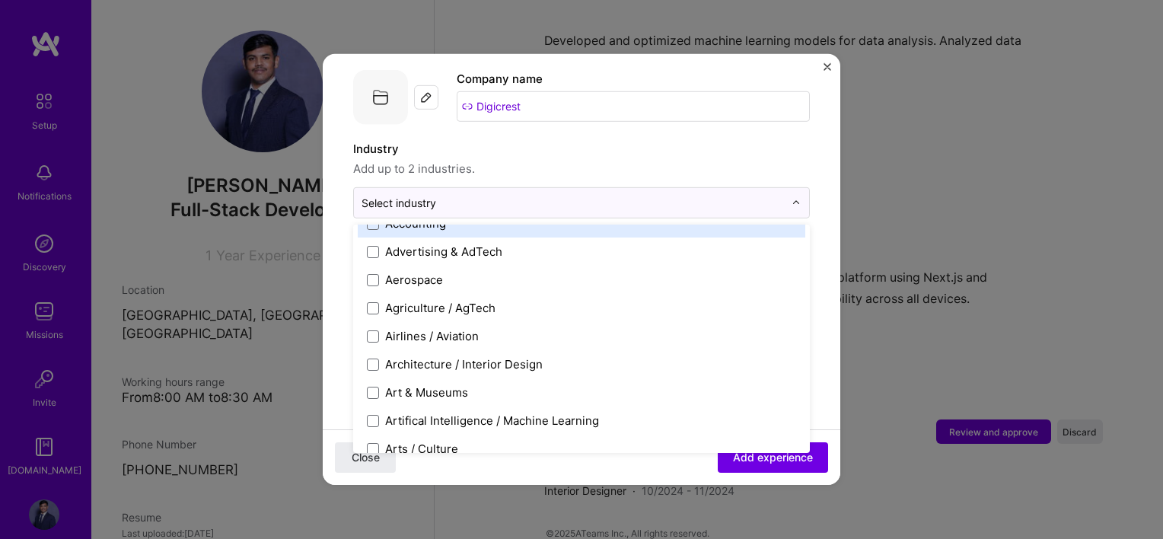
click at [521, 160] on span "Add up to 2 industries." at bounding box center [581, 169] width 457 height 18
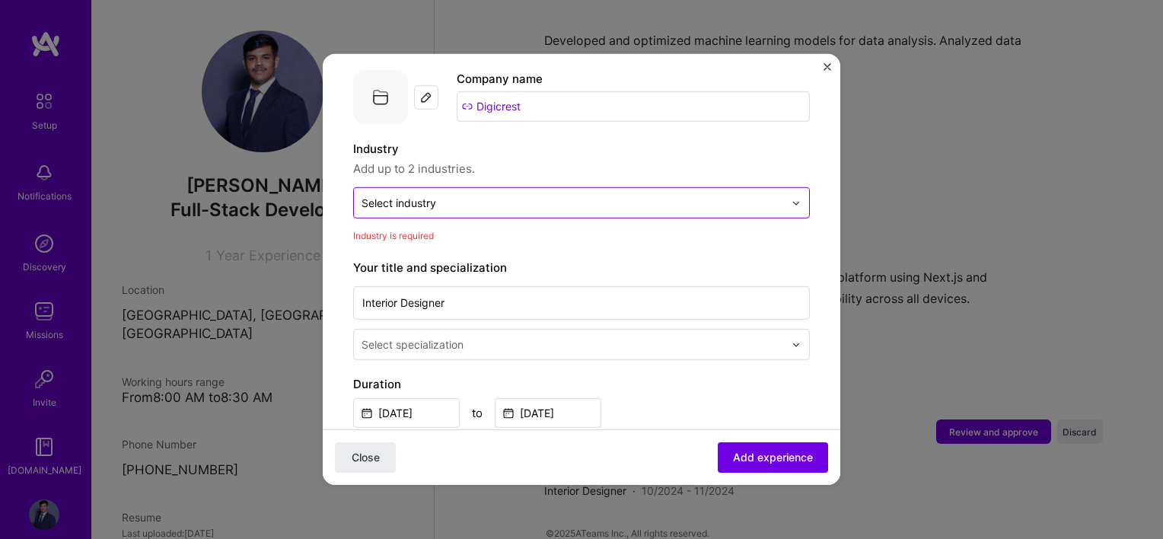
click at [494, 201] on div "Select industry 0" at bounding box center [581, 202] width 457 height 31
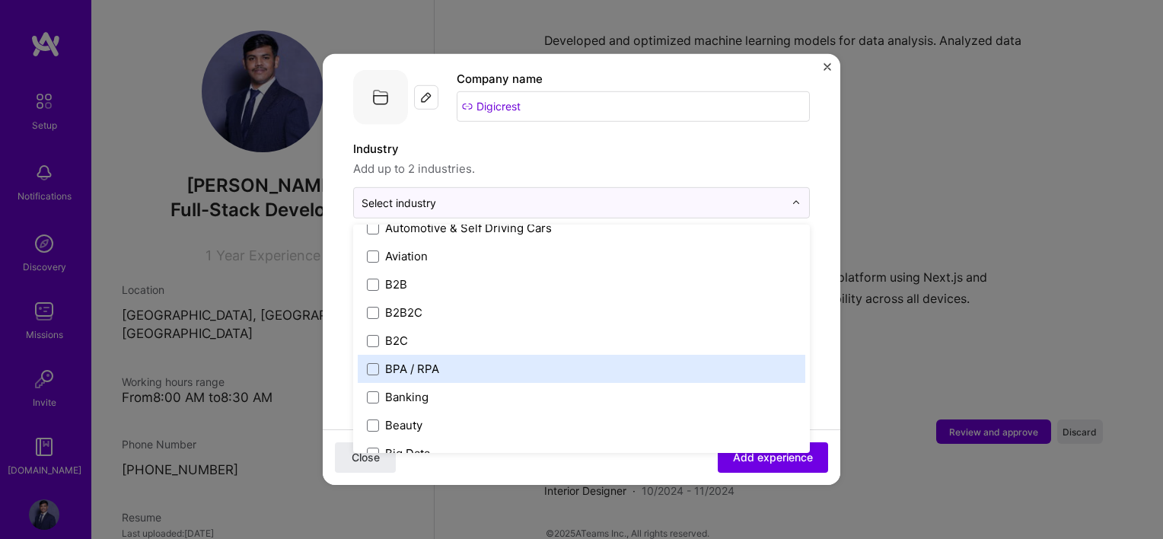
scroll to position [381, 0]
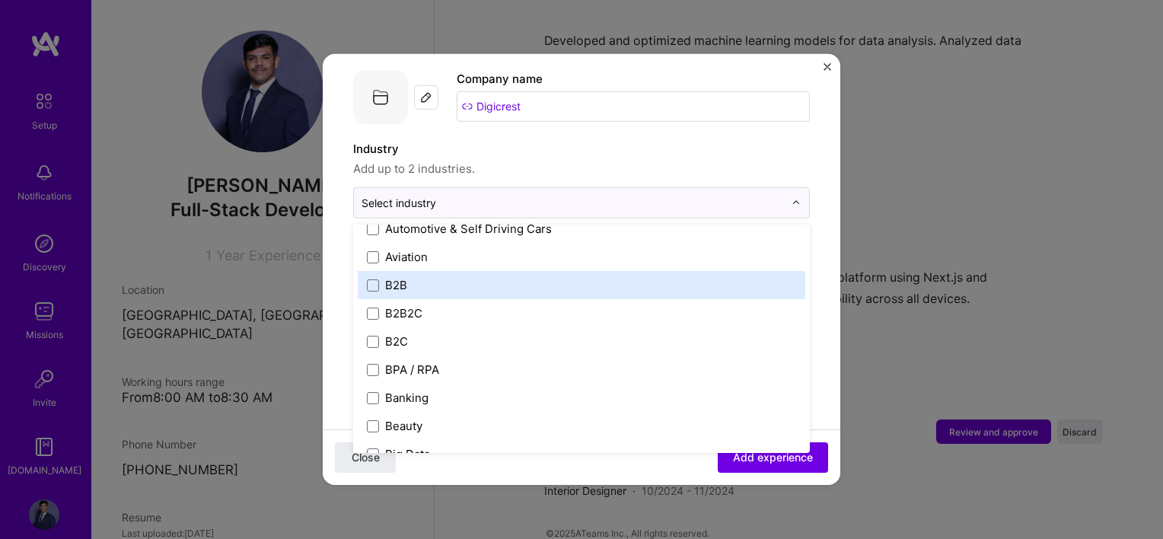
click at [419, 277] on label "B2B" at bounding box center [581, 285] width 429 height 16
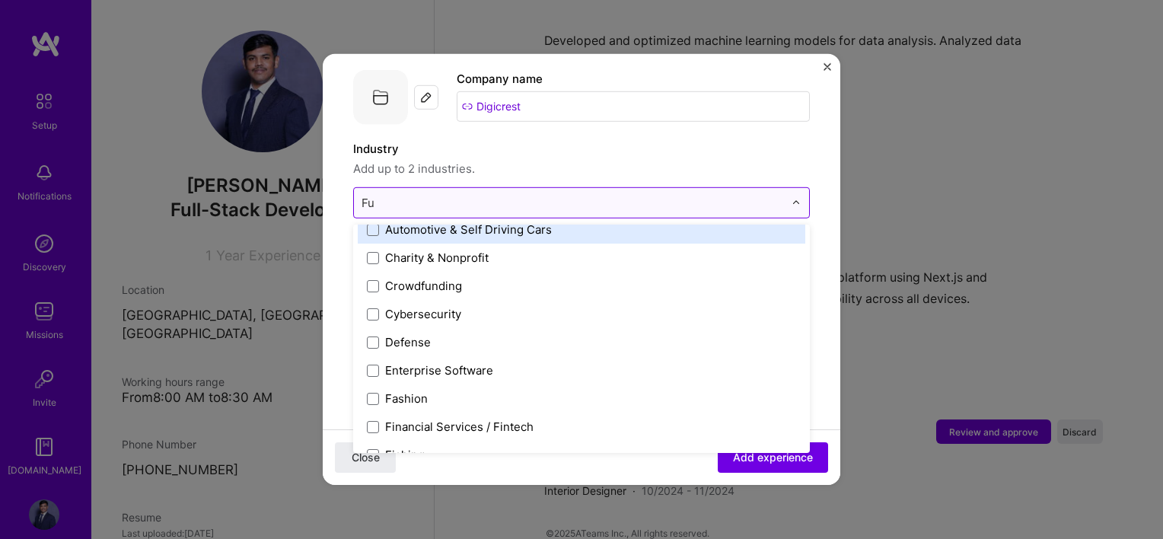
scroll to position [0, 0]
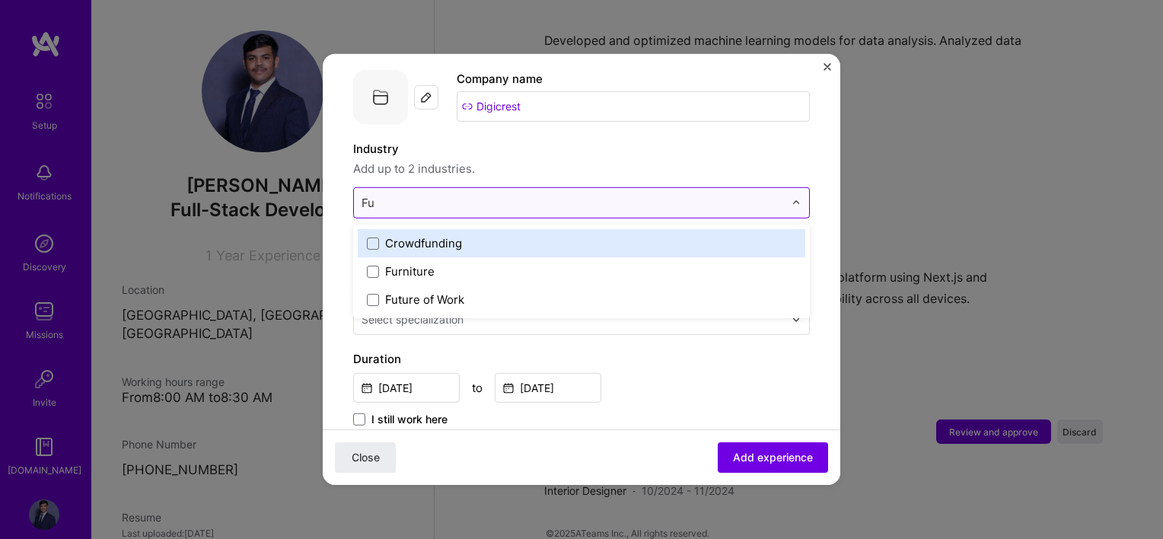
type input "F"
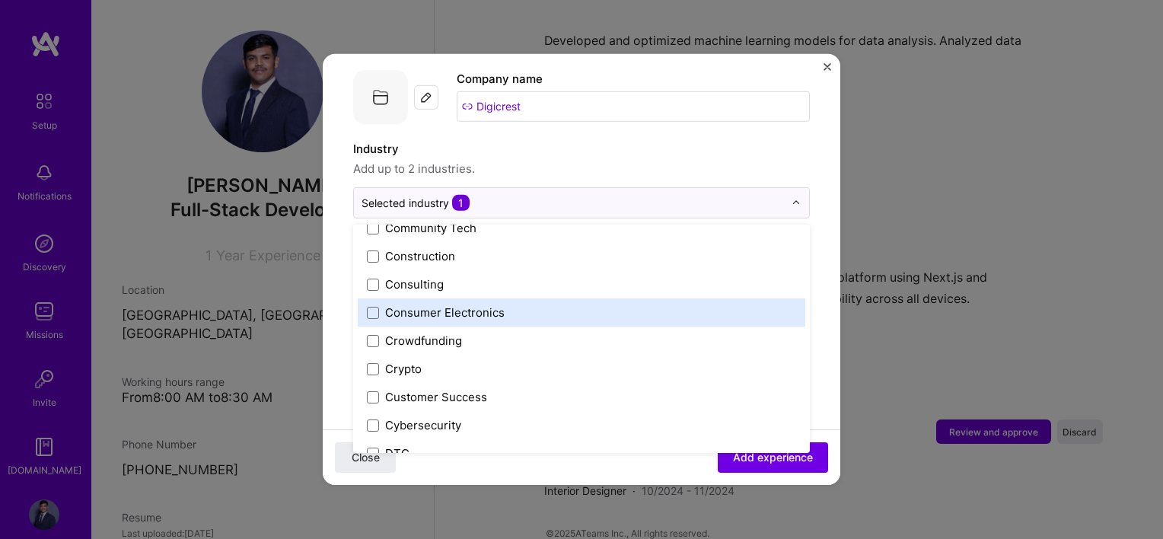
scroll to position [968, 0]
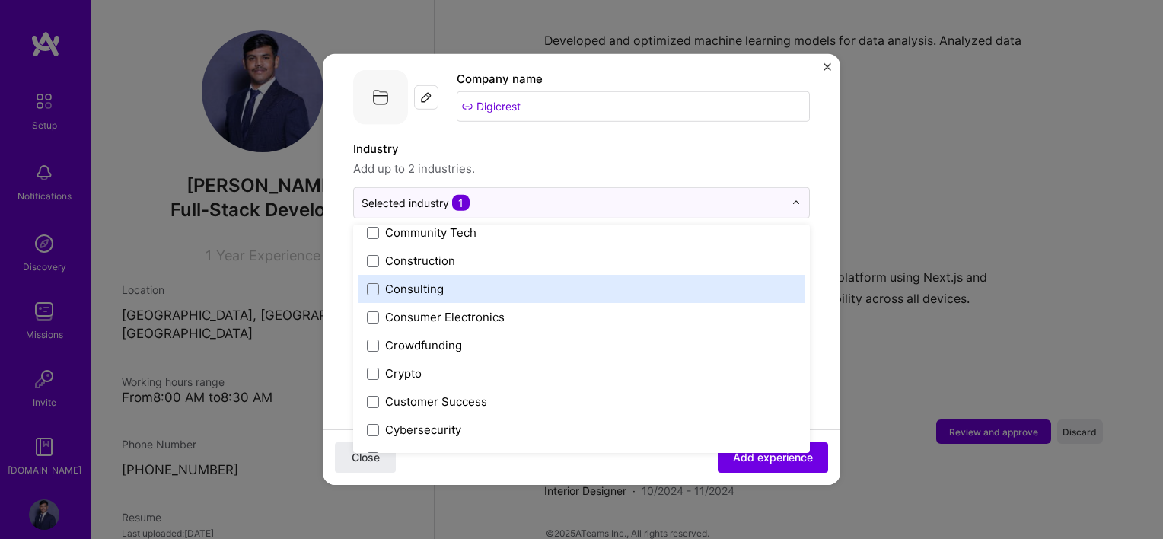
click at [420, 281] on div "Consulting" at bounding box center [414, 289] width 59 height 16
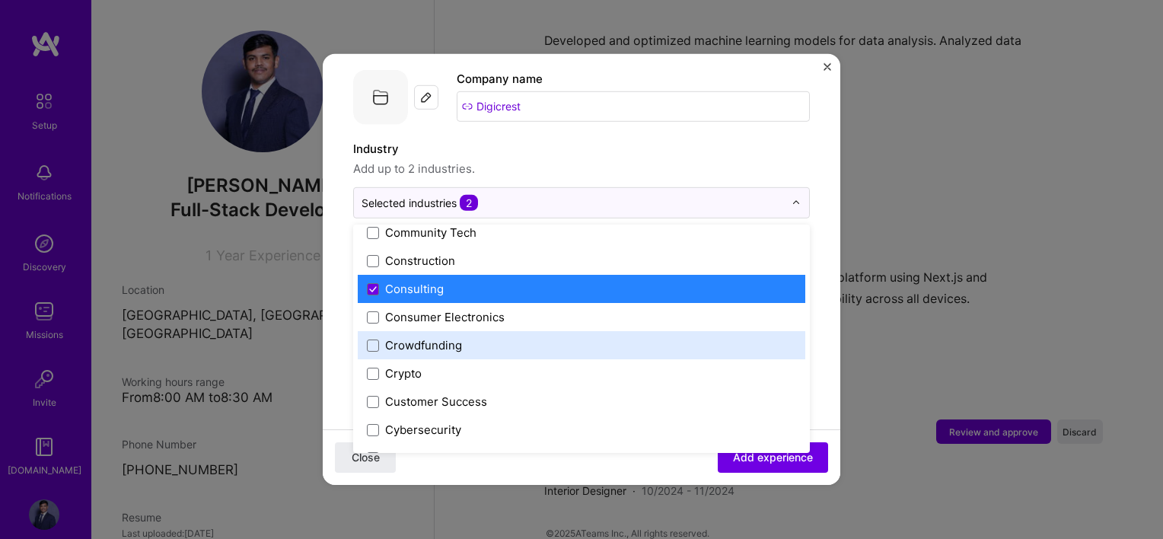
click at [396, 337] on div "Crowdfunding" at bounding box center [423, 345] width 77 height 16
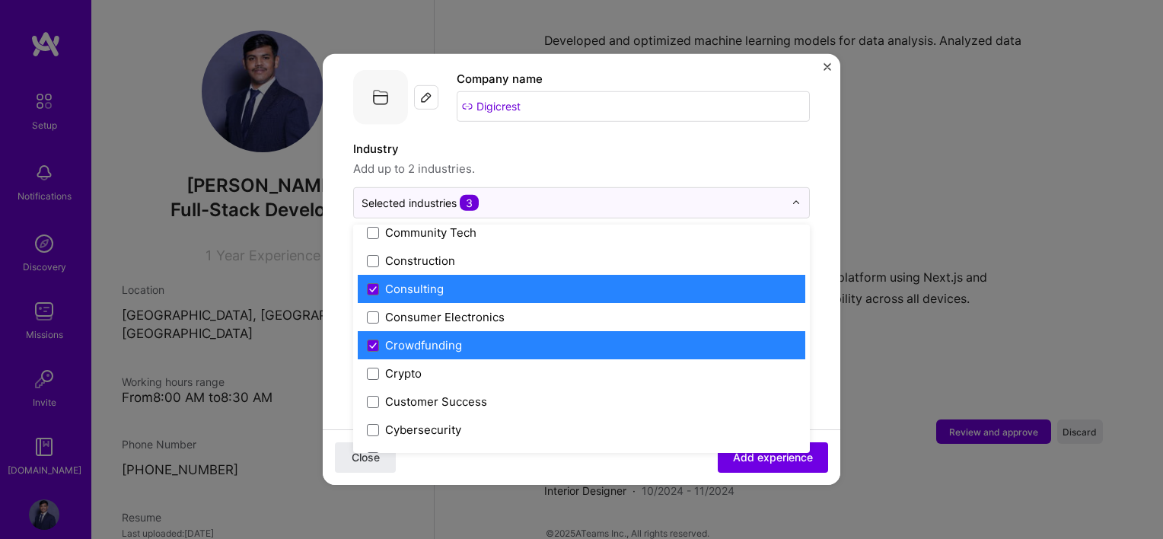
click at [396, 337] on div "Crowdfunding" at bounding box center [423, 345] width 77 height 16
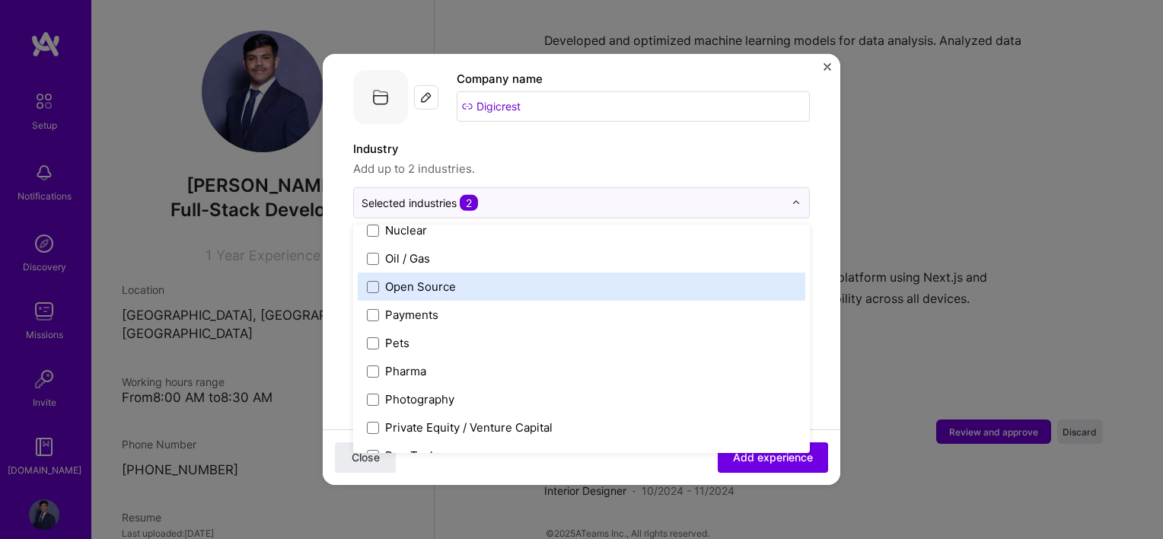
scroll to position [2577, 0]
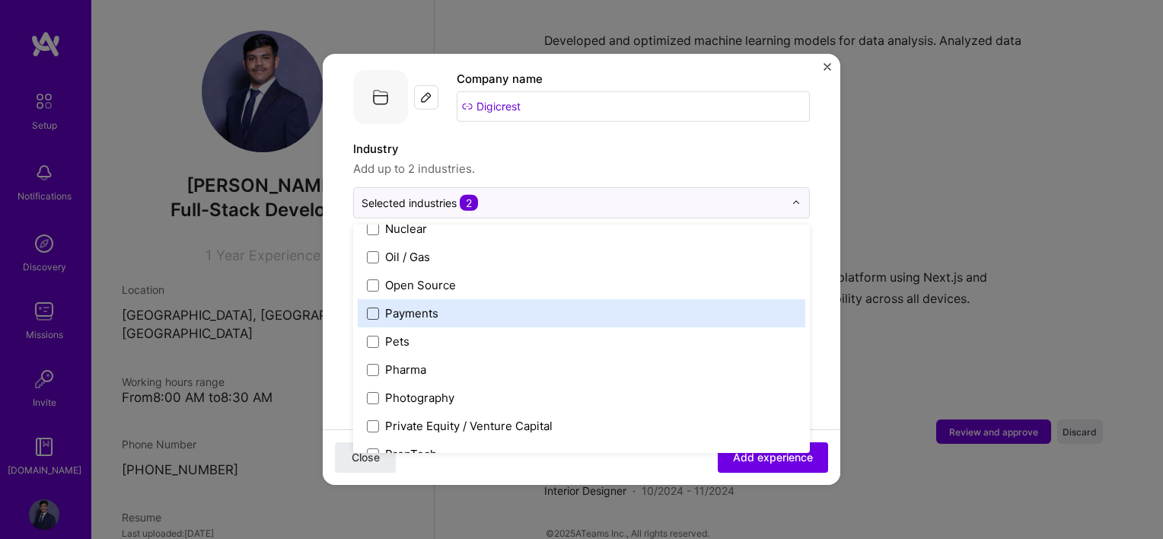
click at [369, 307] on span at bounding box center [373, 313] width 12 height 12
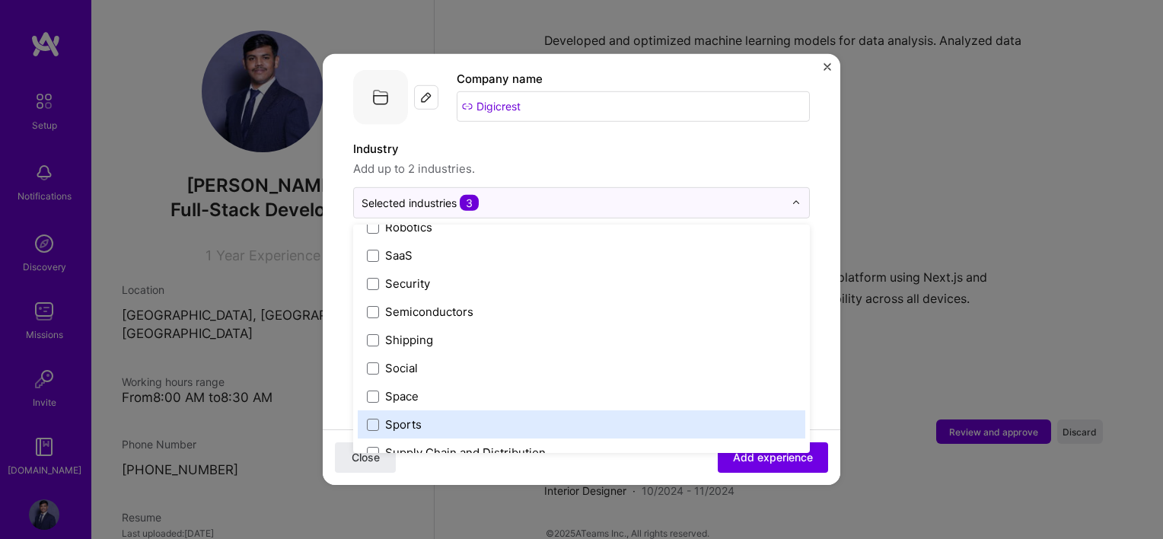
scroll to position [3019, 0]
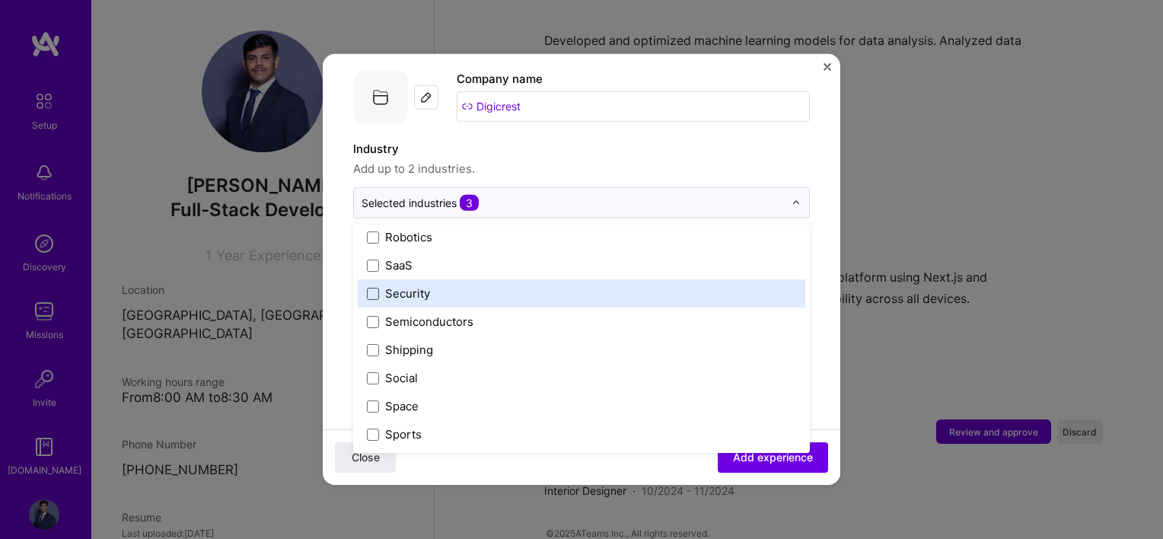
click at [370, 287] on span at bounding box center [373, 293] width 12 height 12
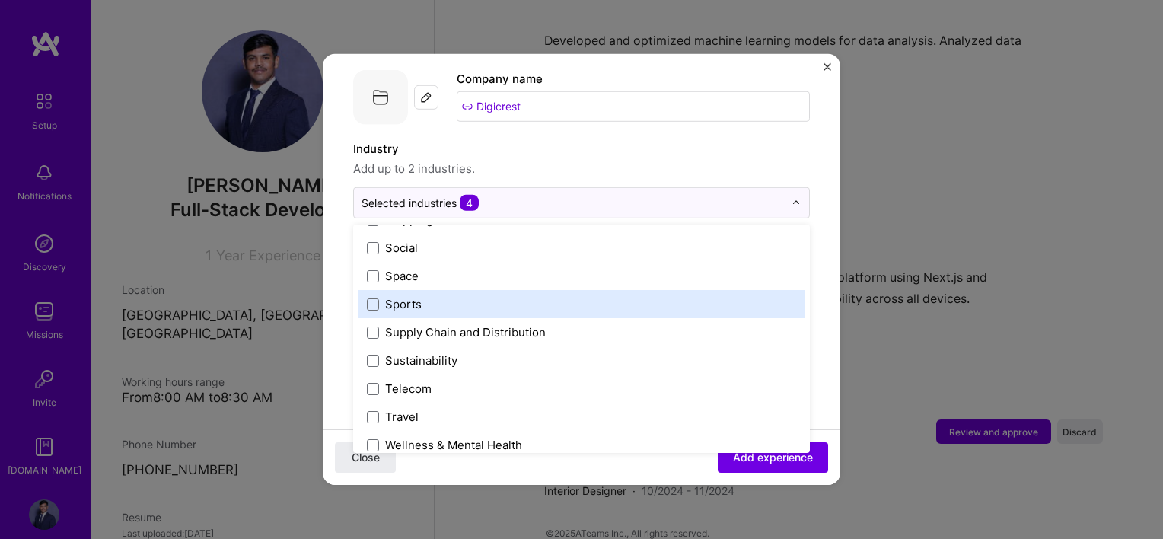
scroll to position [3160, 0]
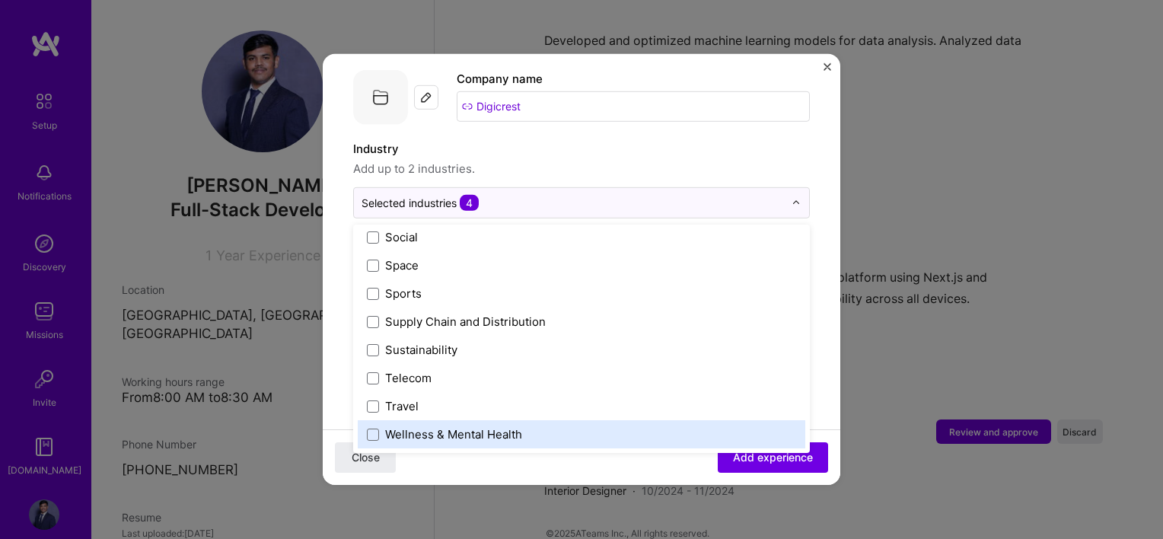
click at [372, 420] on div "Wellness & Mental Health" at bounding box center [581, 434] width 447 height 28
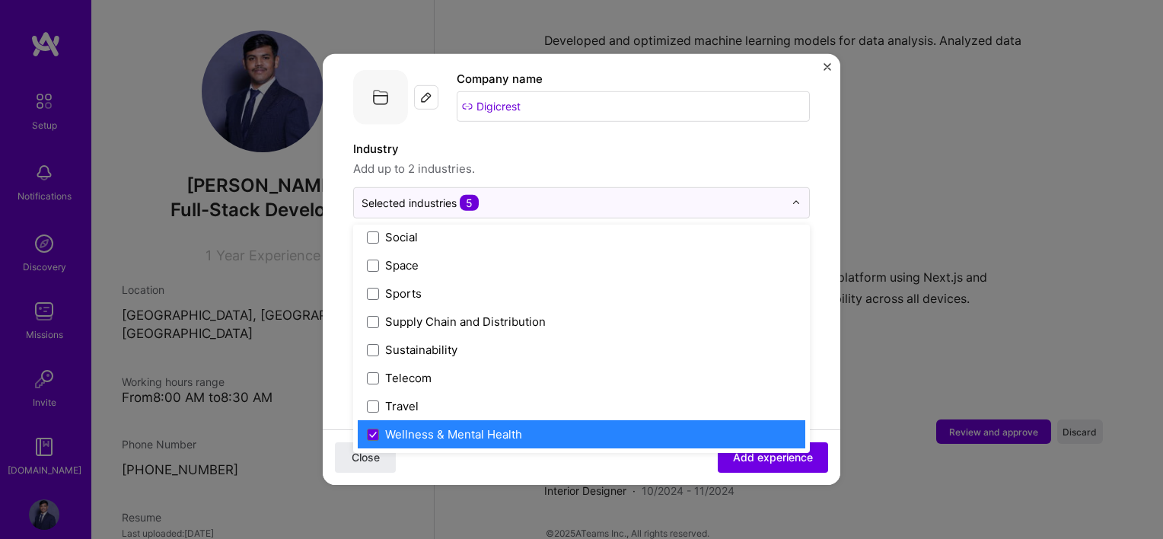
click at [338, 332] on form "Adding suggested job This job is suggested based on your LinkedIn, resume or [D…" at bounding box center [582, 495] width 518 height 1127
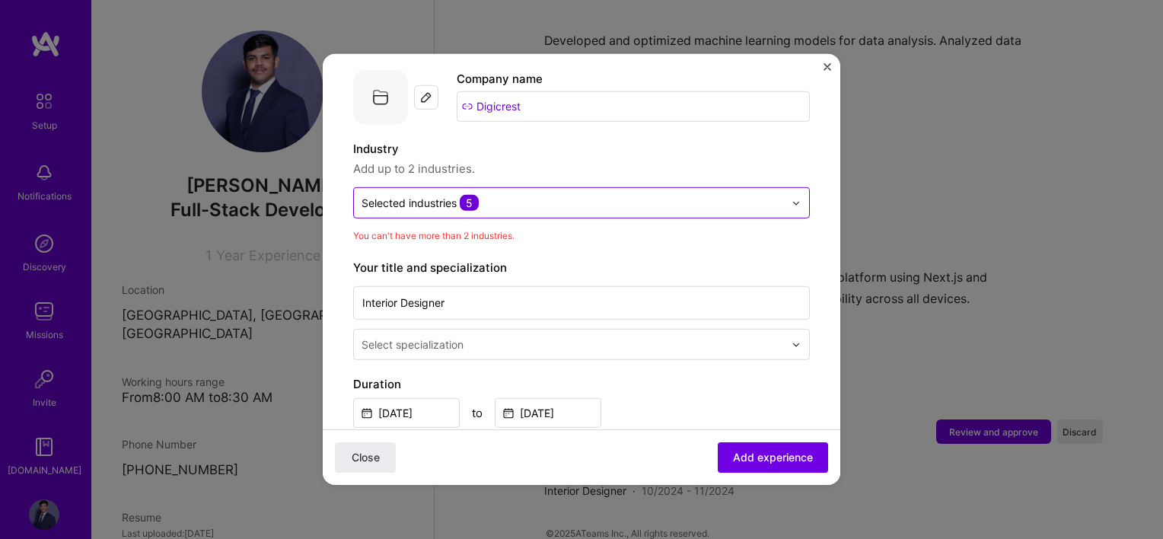
click at [524, 195] on input "text" at bounding box center [572, 203] width 422 height 16
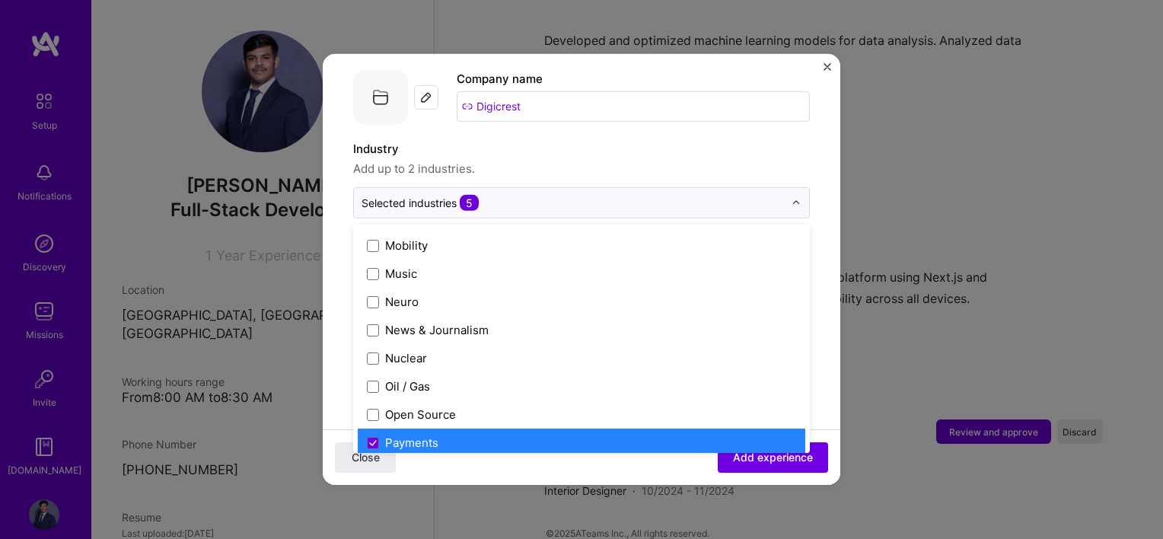
scroll to position [2511, 0]
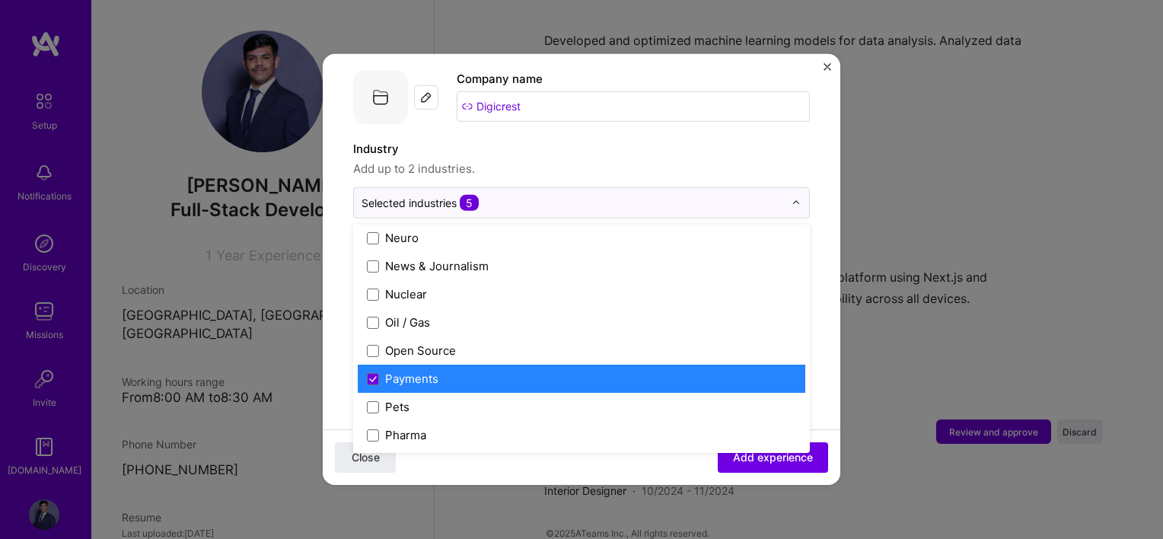
click at [392, 371] on div "Payments" at bounding box center [411, 379] width 53 height 16
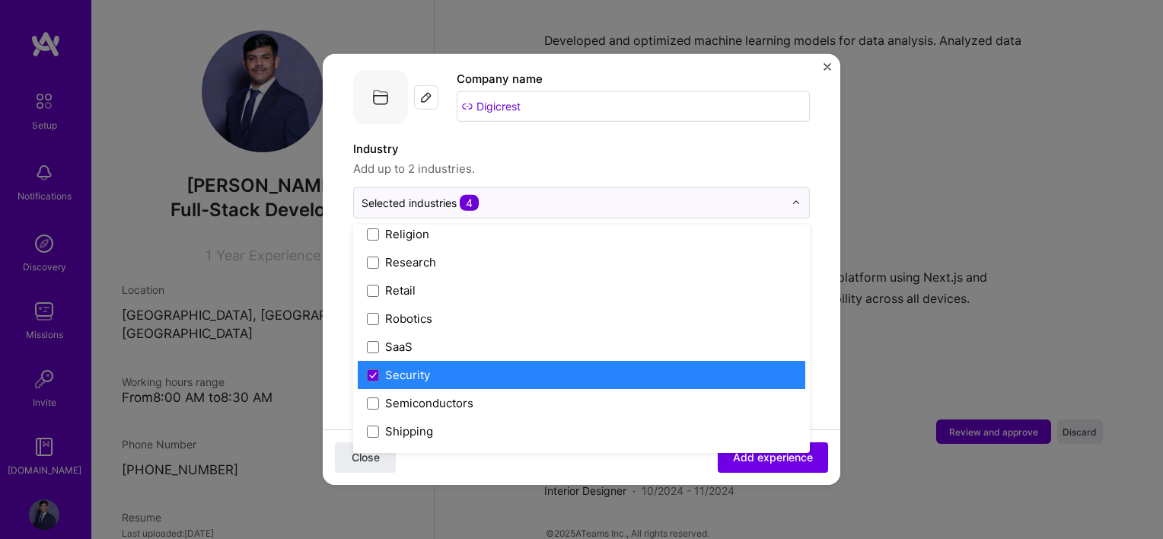
scroll to position [3044, 0]
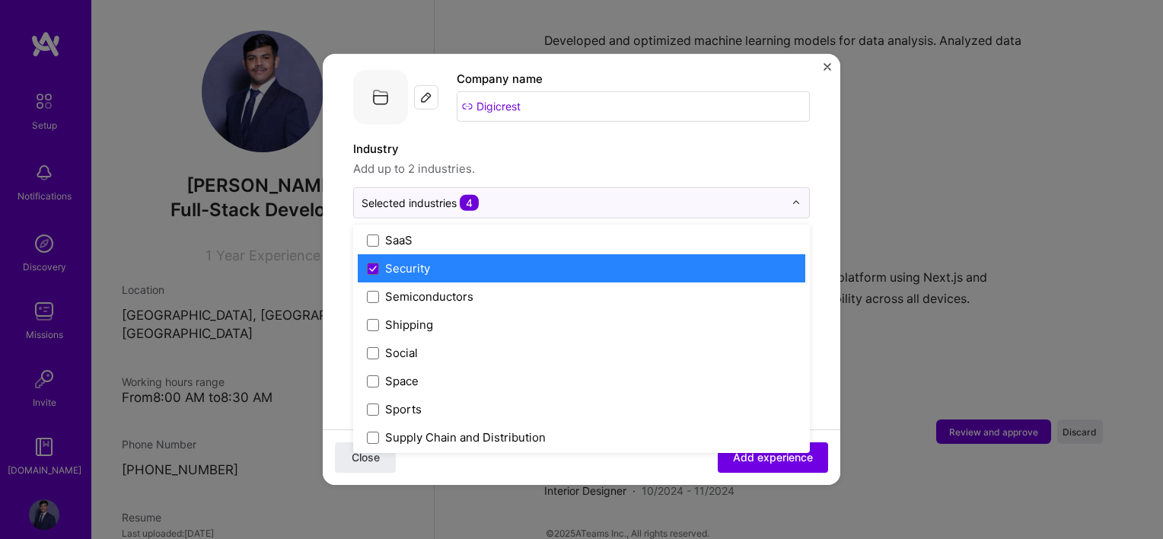
drag, startPoint x: 406, startPoint y: 255, endPoint x: 412, endPoint y: 268, distance: 14.0
click at [406, 260] on div "Security" at bounding box center [407, 268] width 45 height 16
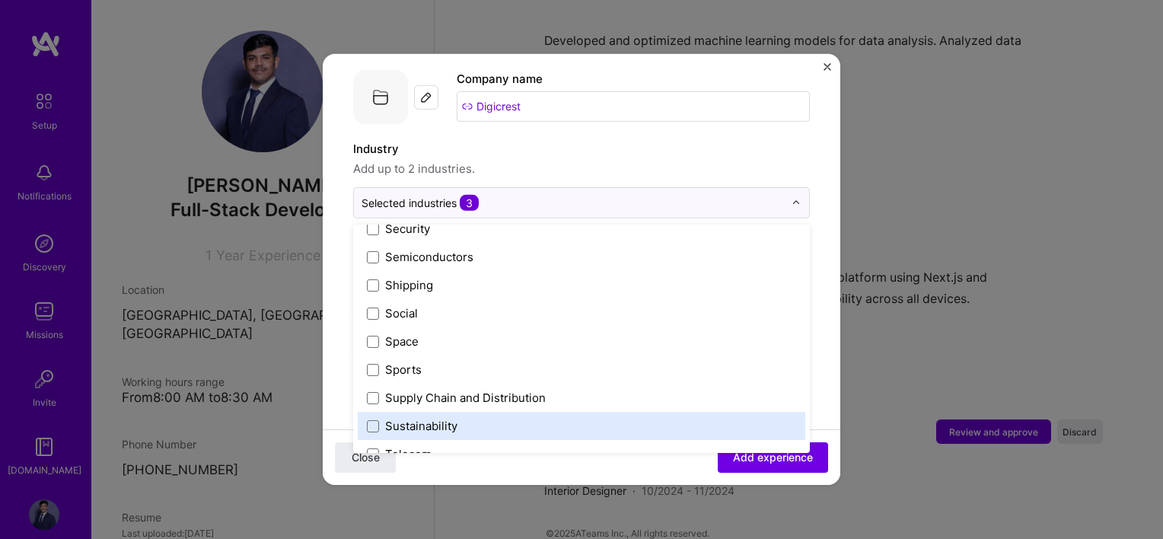
scroll to position [3160, 0]
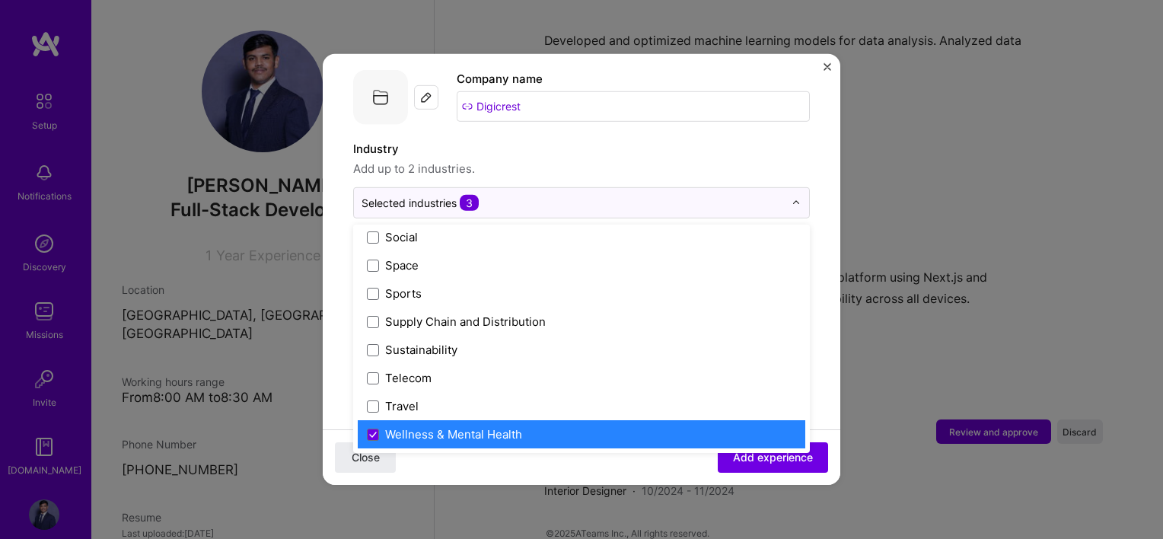
click at [420, 426] on div "Wellness & Mental Health" at bounding box center [453, 434] width 137 height 16
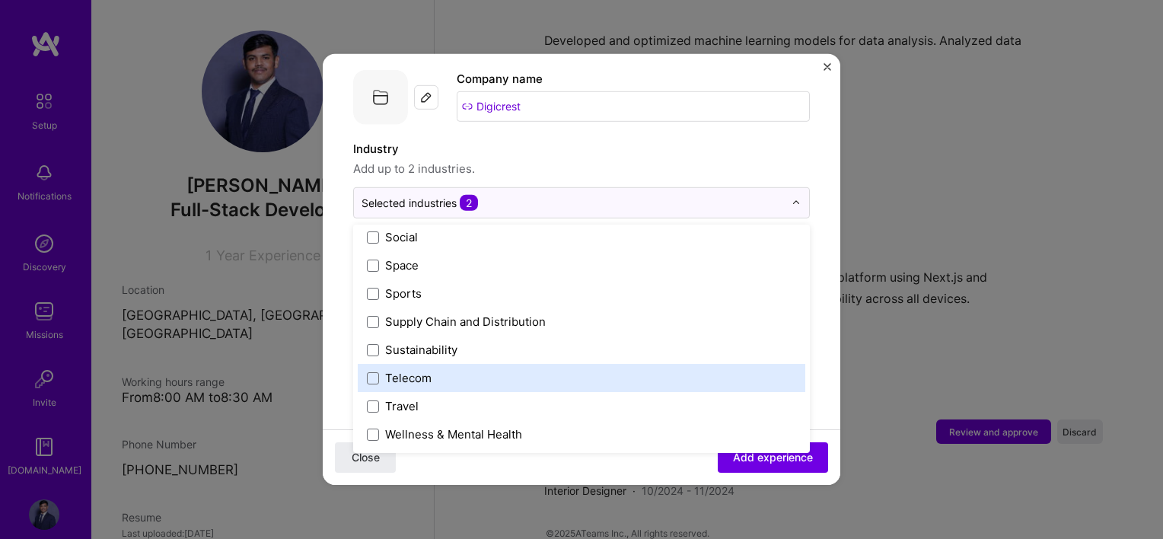
click at [343, 353] on form "Adding suggested job This job is suggested based on your LinkedIn, resume or [D…" at bounding box center [582, 483] width 518 height 1102
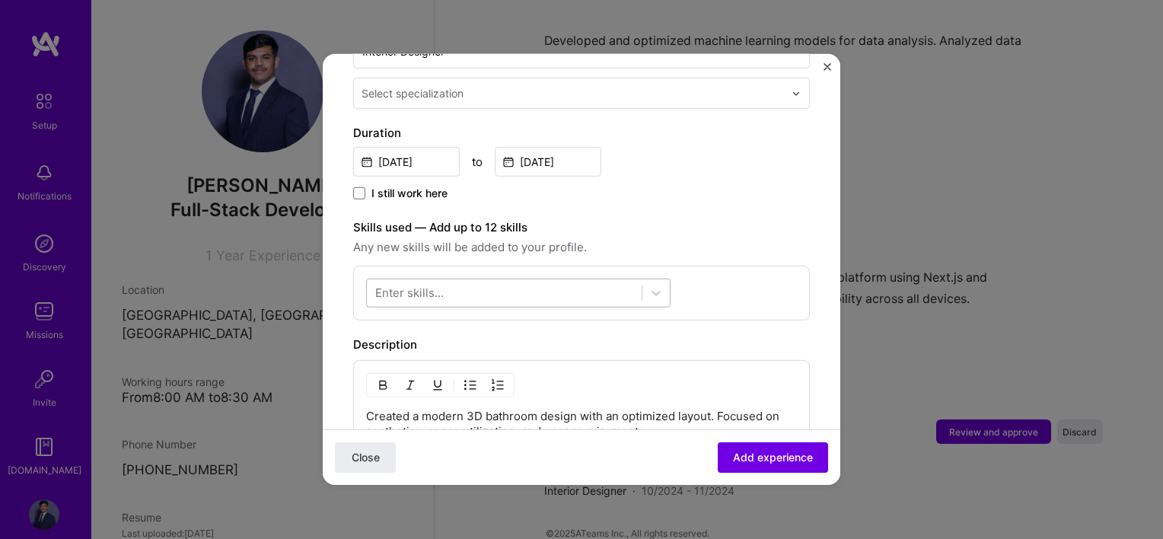
scroll to position [381, 0]
click at [621, 278] on div at bounding box center [504, 290] width 275 height 25
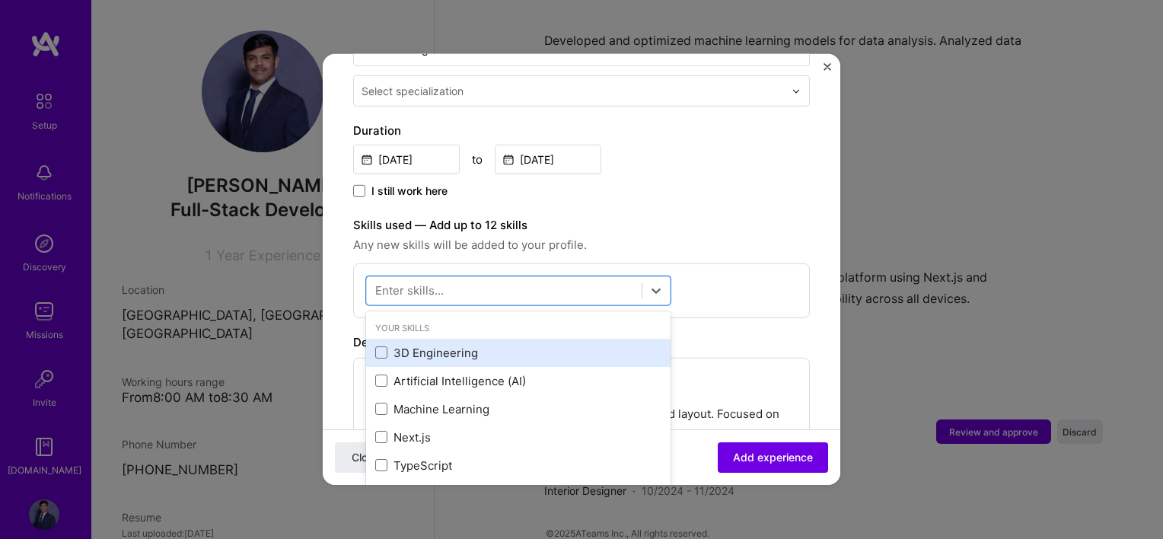
click at [435, 345] on div "3D Engineering" at bounding box center [518, 353] width 286 height 16
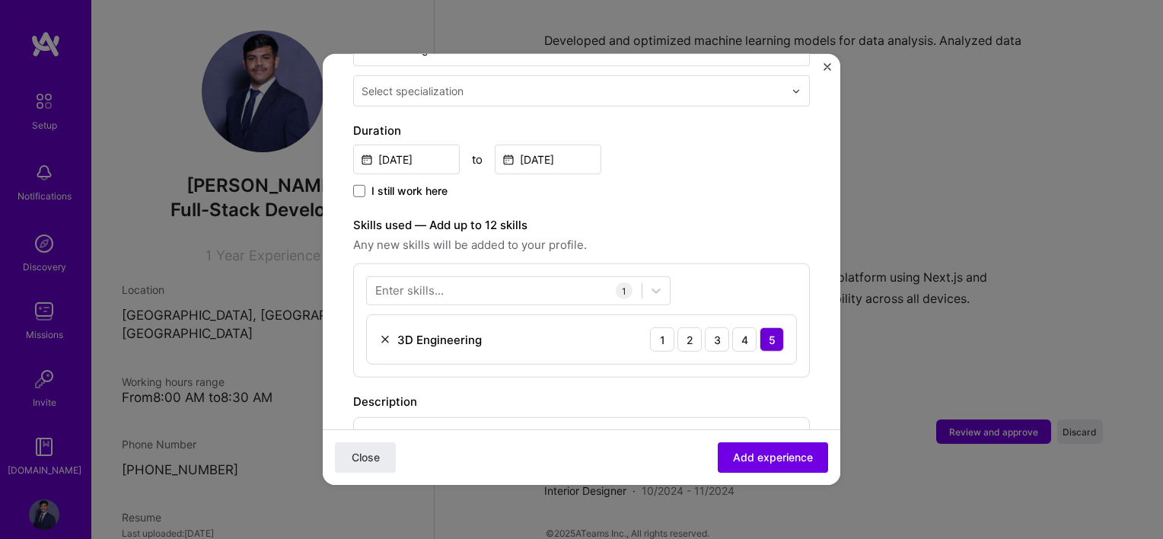
click at [740, 237] on span "Any new skills will be added to your profile." at bounding box center [581, 245] width 457 height 18
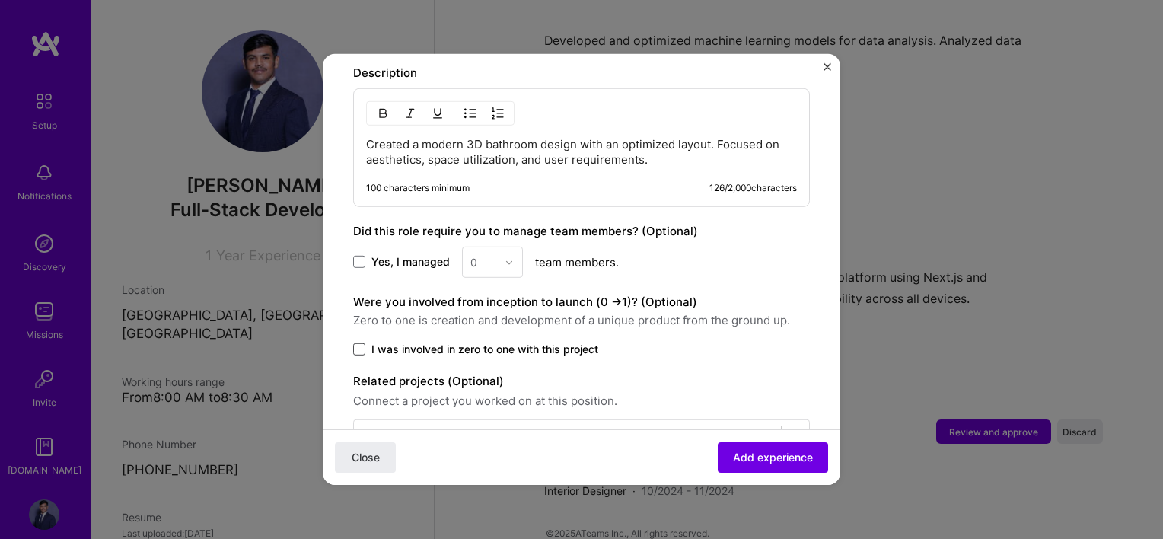
scroll to position [742, 0]
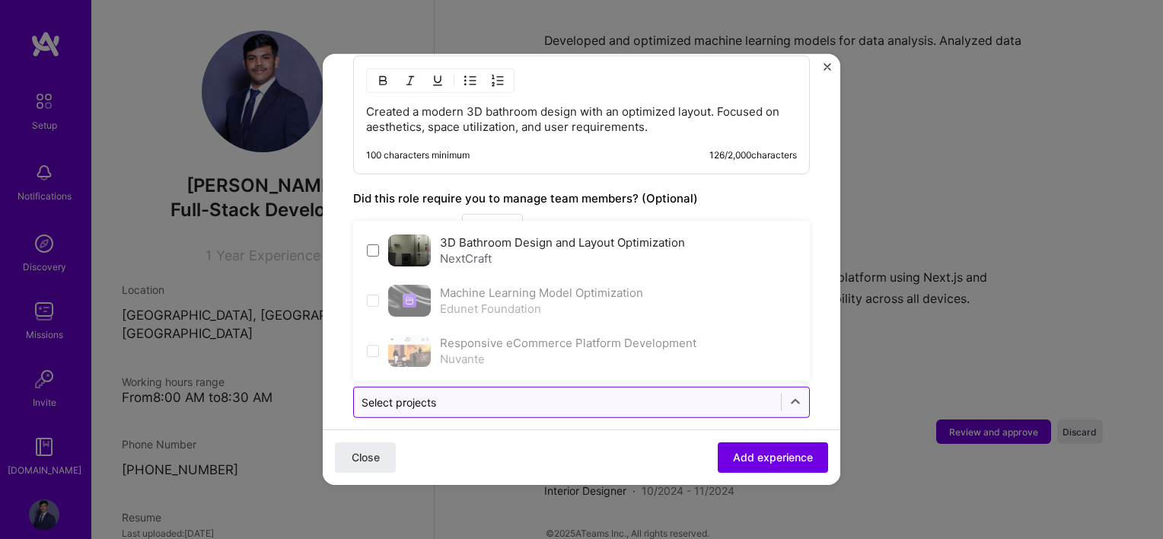
click at [422, 394] on div "Select projects" at bounding box center [398, 402] width 75 height 16
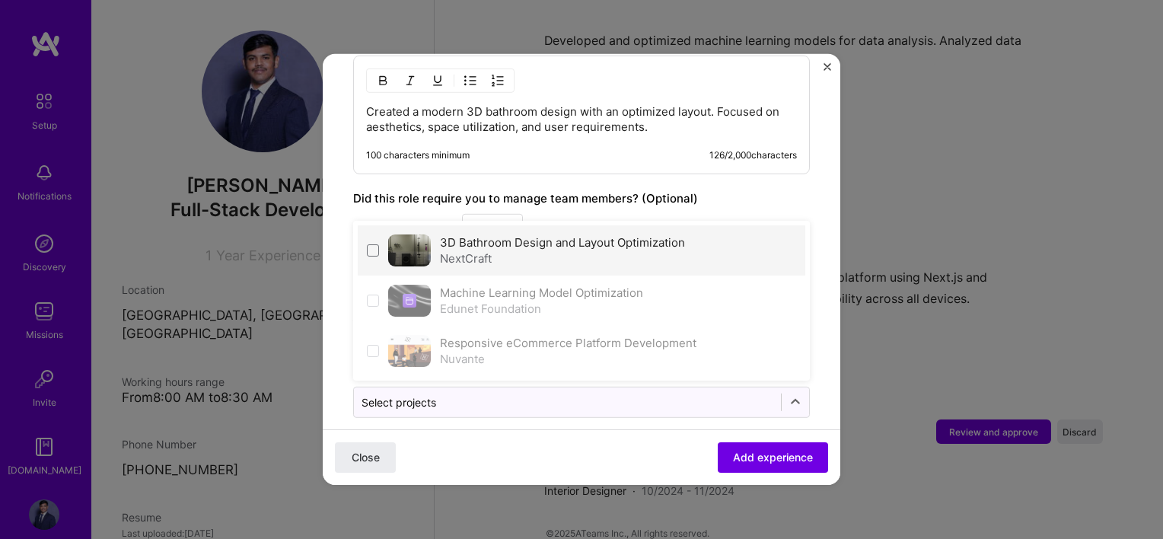
click at [454, 250] on div "NextCraft" at bounding box center [562, 258] width 245 height 16
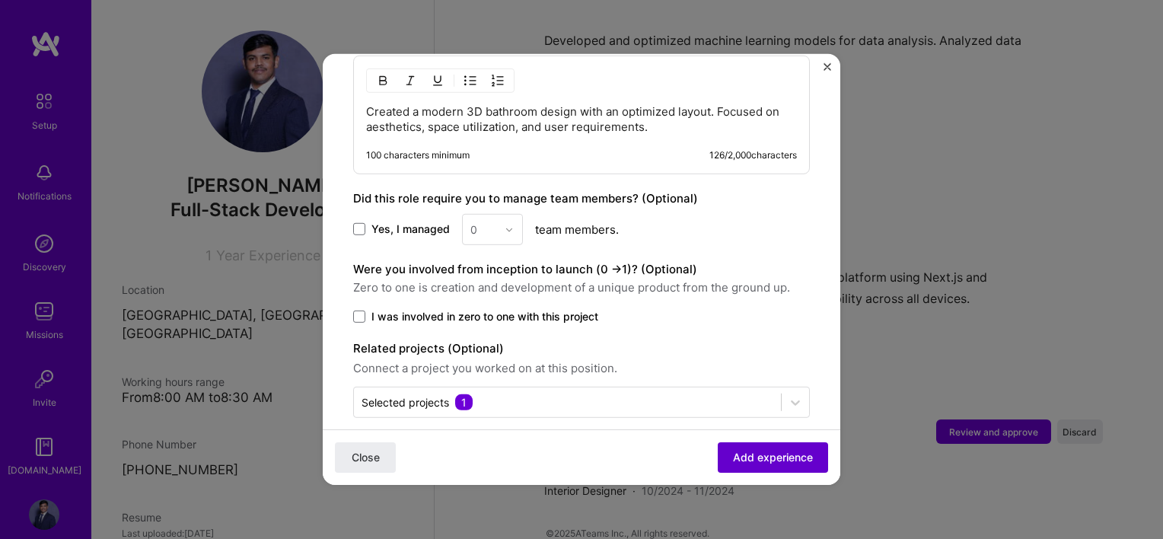
click at [747, 452] on span "Add experience" at bounding box center [773, 457] width 80 height 15
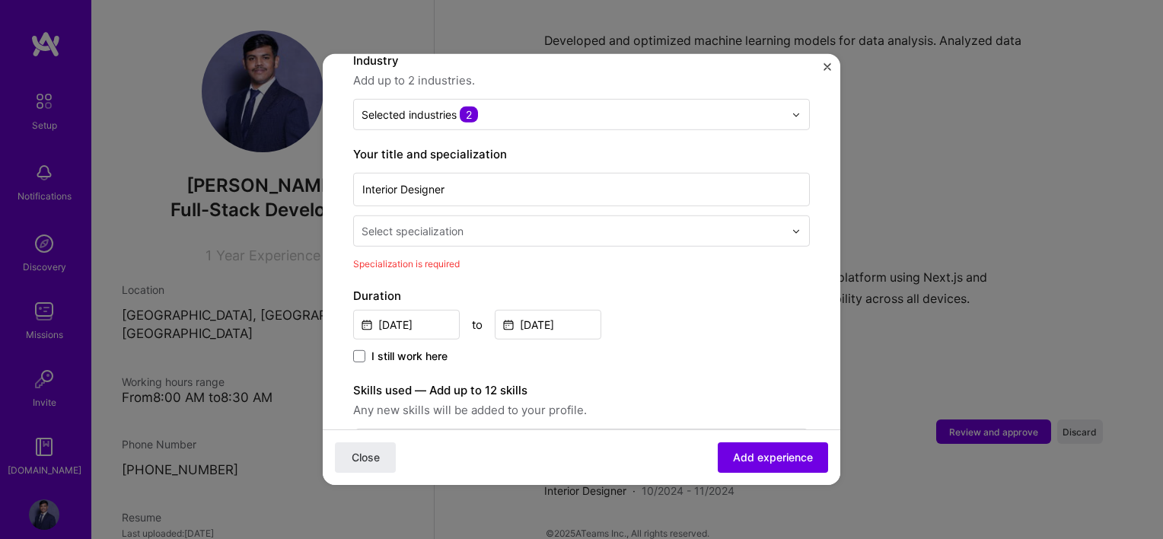
scroll to position [239, 0]
click at [465, 225] on input "text" at bounding box center [573, 233] width 425 height 16
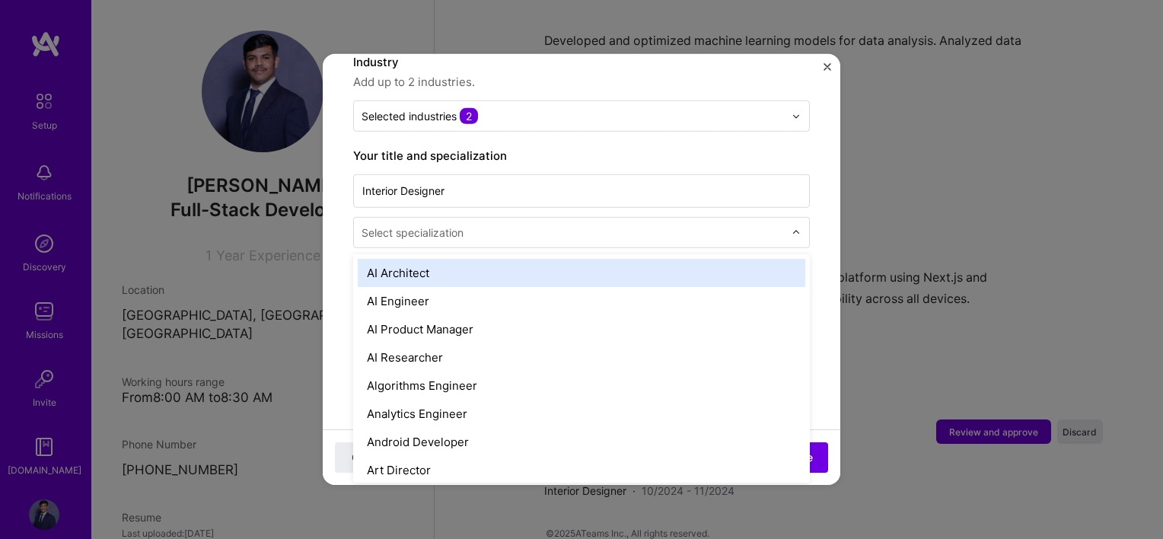
click at [424, 259] on div "AI Architect" at bounding box center [581, 273] width 447 height 28
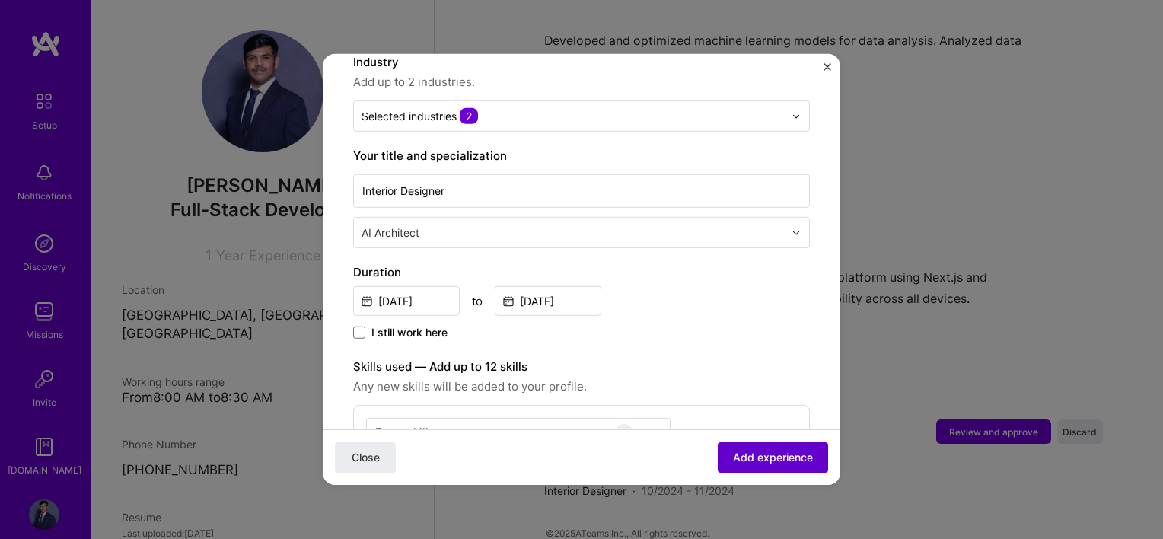
click at [779, 460] on span "Add experience" at bounding box center [773, 457] width 80 height 15
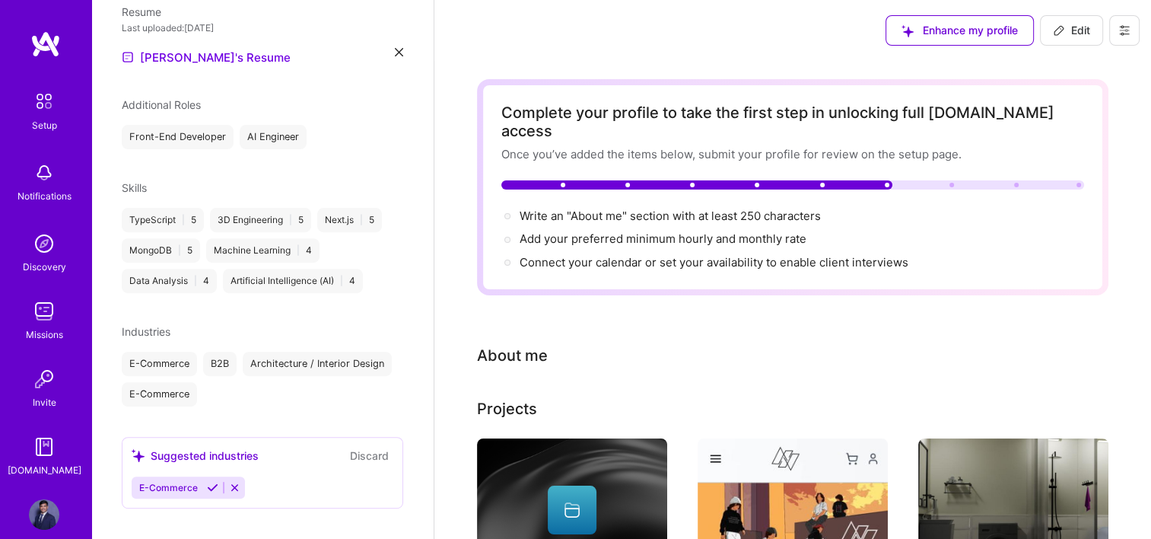
scroll to position [0, 0]
click at [708, 209] on span "Write an "About me" section with at least 250 characters →" at bounding box center [679, 216] width 318 height 14
select select "IN"
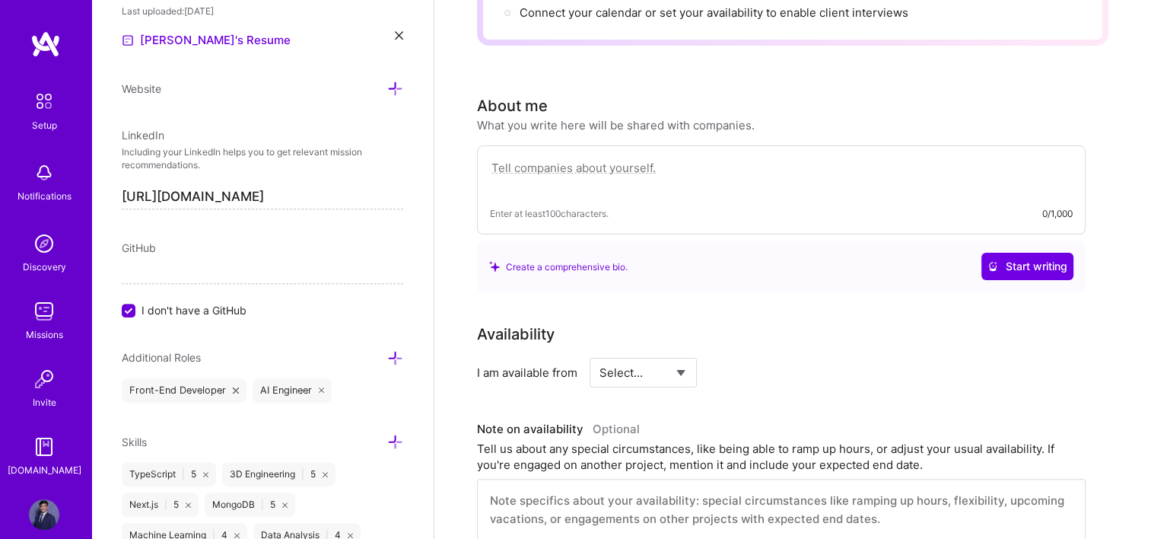
scroll to position [247, 0]
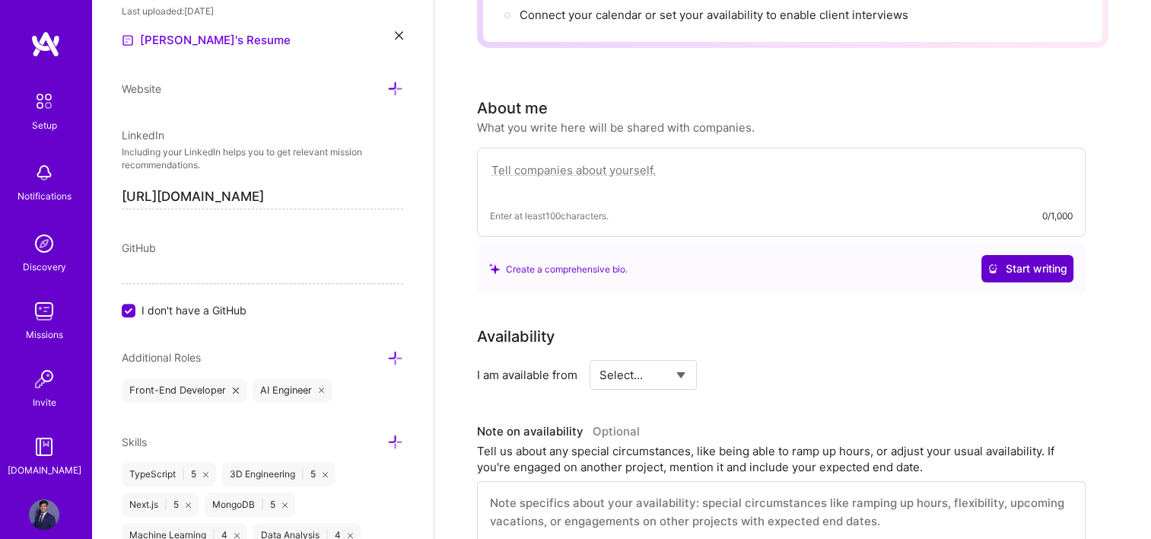
click at [1024, 261] on span "Start writing" at bounding box center [1028, 268] width 80 height 15
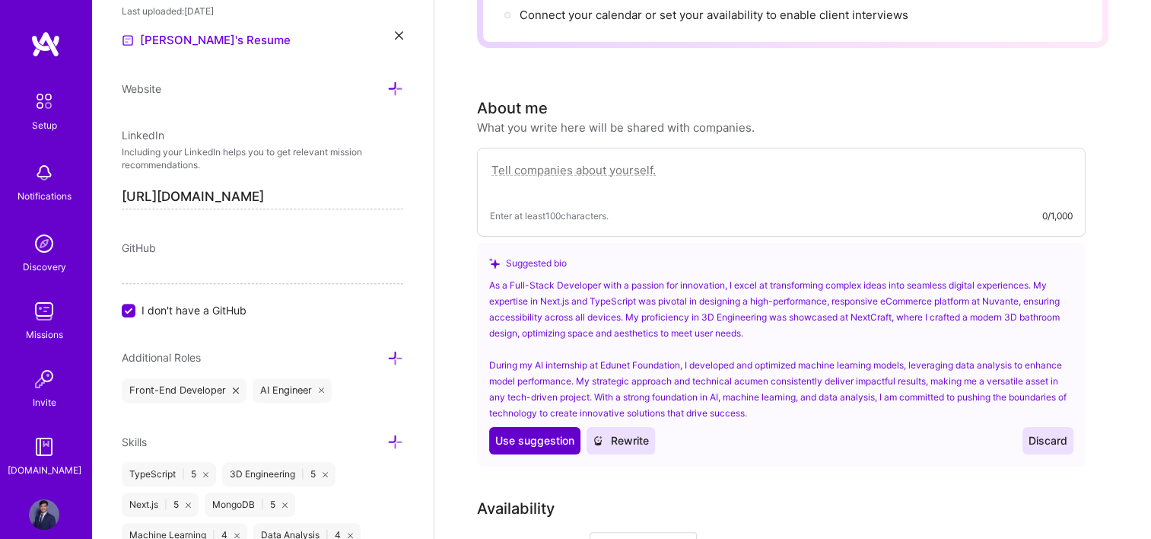
click at [549, 433] on span "Use suggestion" at bounding box center [534, 440] width 79 height 15
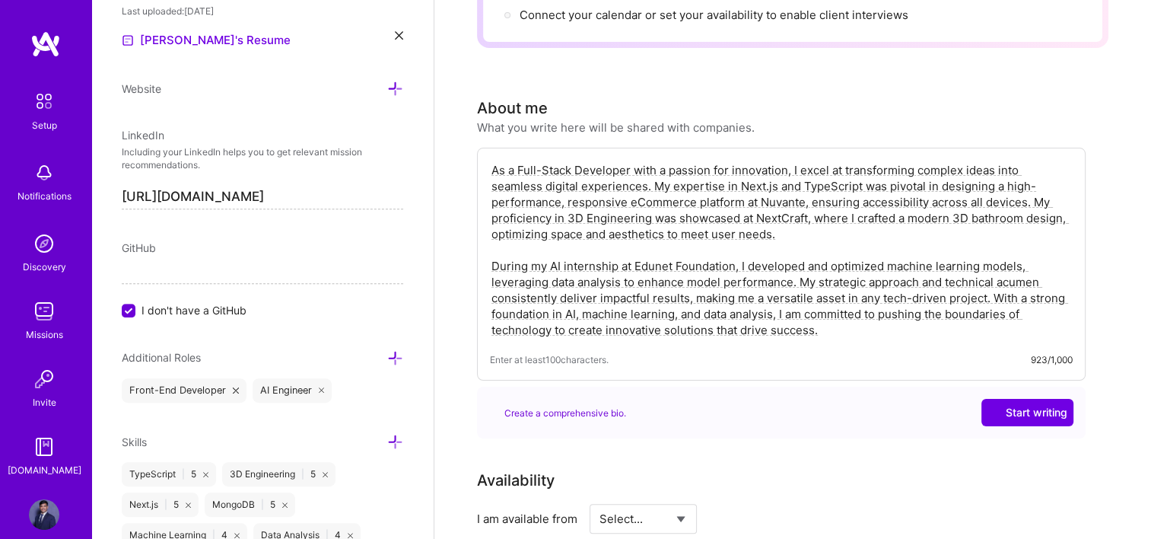
type textarea "As a Full-Stack Developer with a passion for innovation, I excel at transformin…"
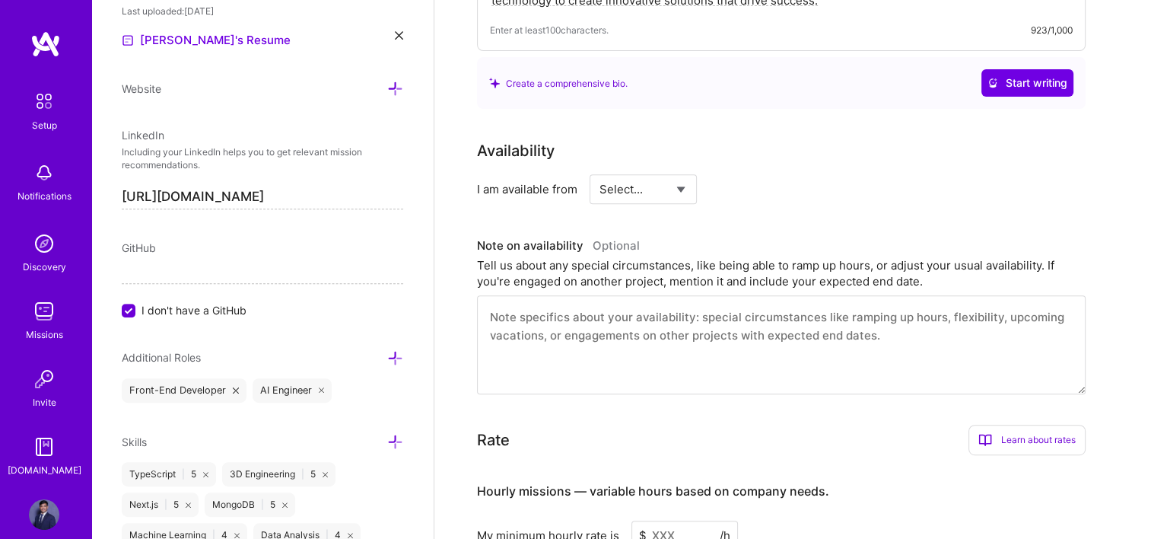
scroll to position [552, 0]
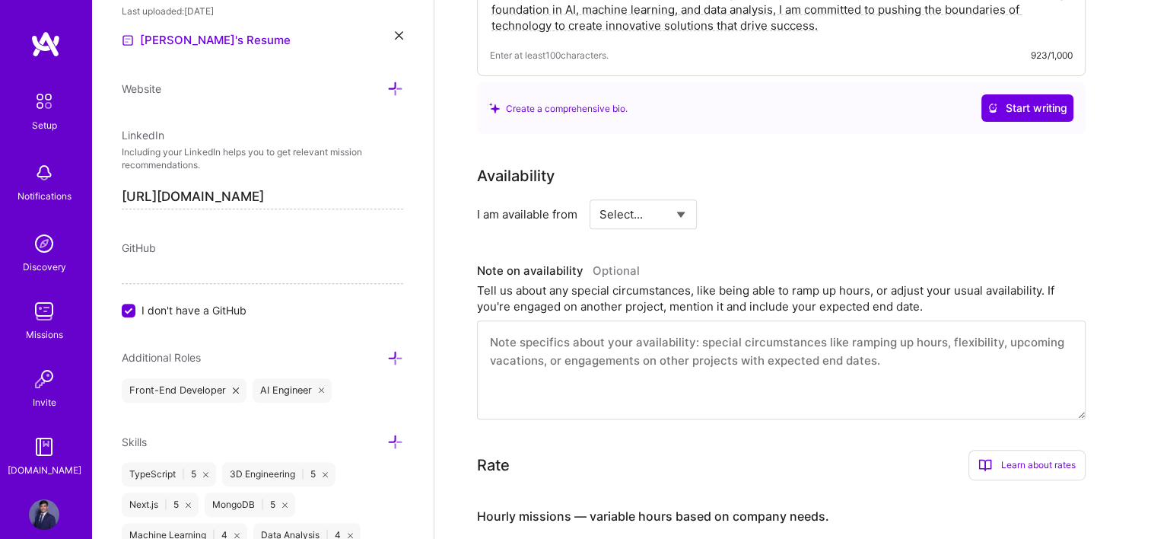
click at [664, 196] on select "Select... Right Now Future Date Not Available" at bounding box center [644, 214] width 88 height 39
select select "Right Now"
click at [600, 195] on select "Select... Right Now Future Date Not Available" at bounding box center [644, 214] width 88 height 39
click at [761, 199] on input at bounding box center [782, 214] width 91 height 30
type input "20"
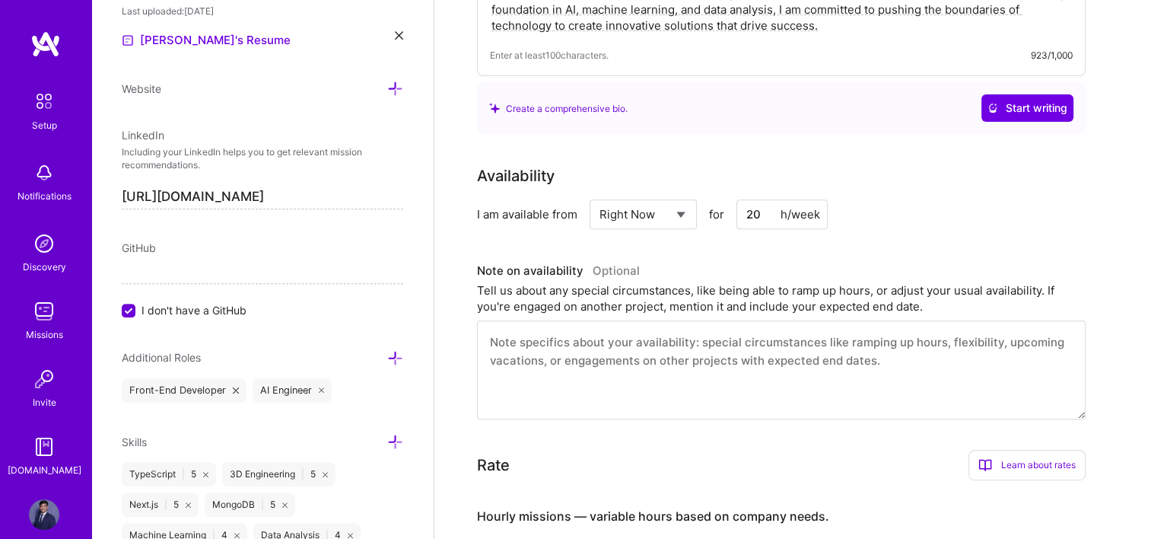
click at [877, 204] on div "I am available from Select... Right Now Future Date Not Available for 20 h/week" at bounding box center [781, 214] width 609 height 30
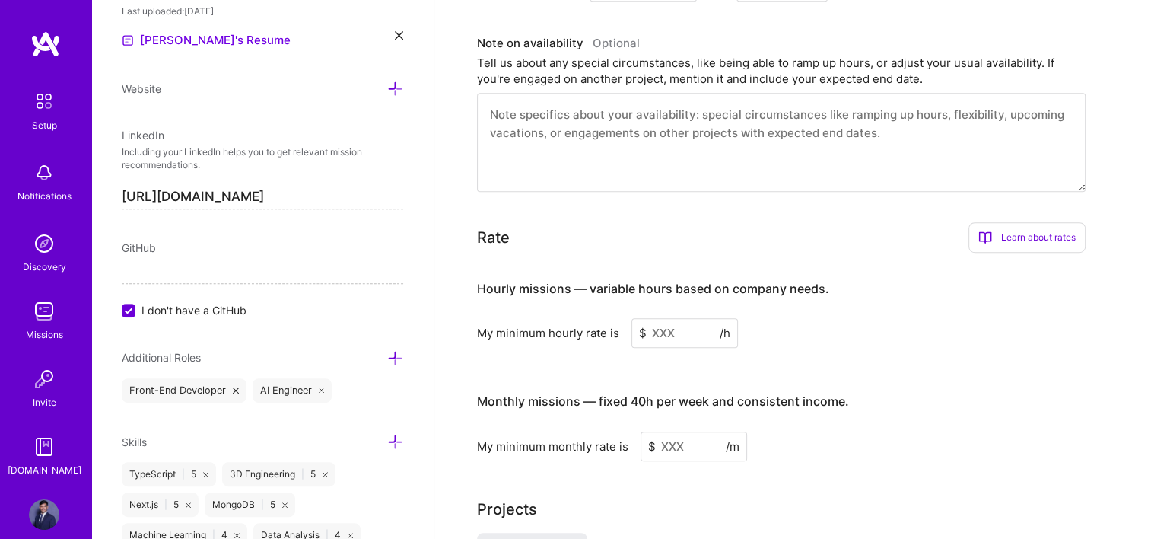
scroll to position [780, 0]
click at [676, 317] on input at bounding box center [685, 332] width 107 height 30
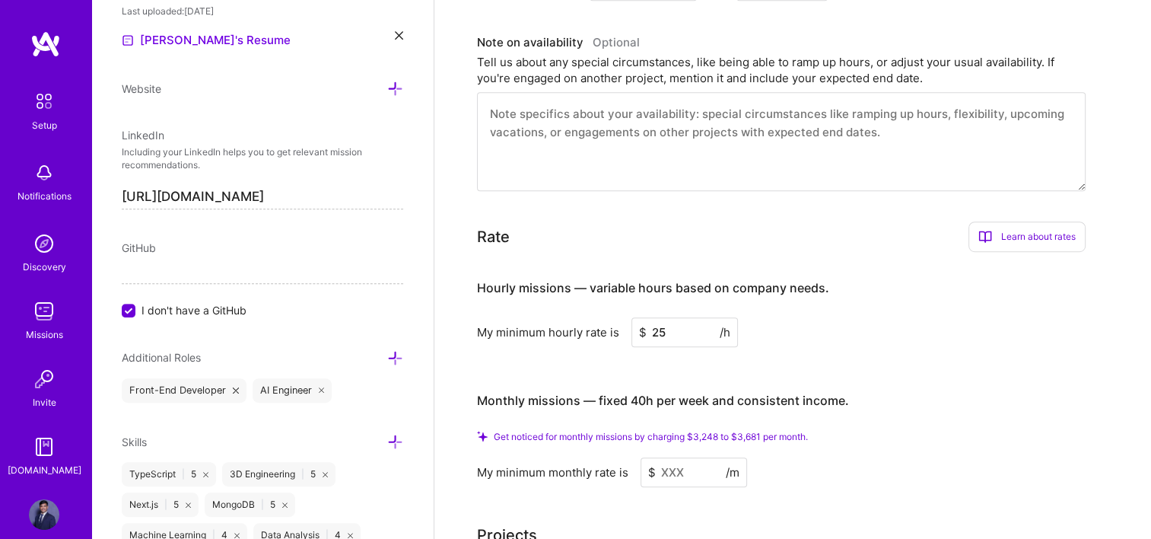
type input "25"
click at [814, 335] on div "Hourly missions — variable hours based on company needs. My minimum hourly rate…" at bounding box center [781, 375] width 609 height 222
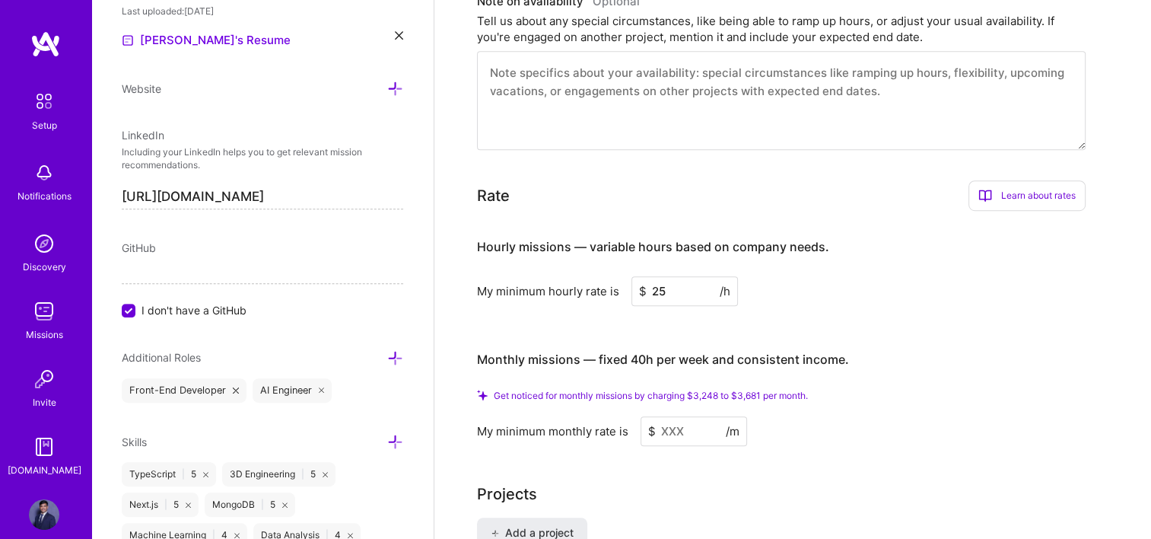
scroll to position [847, 0]
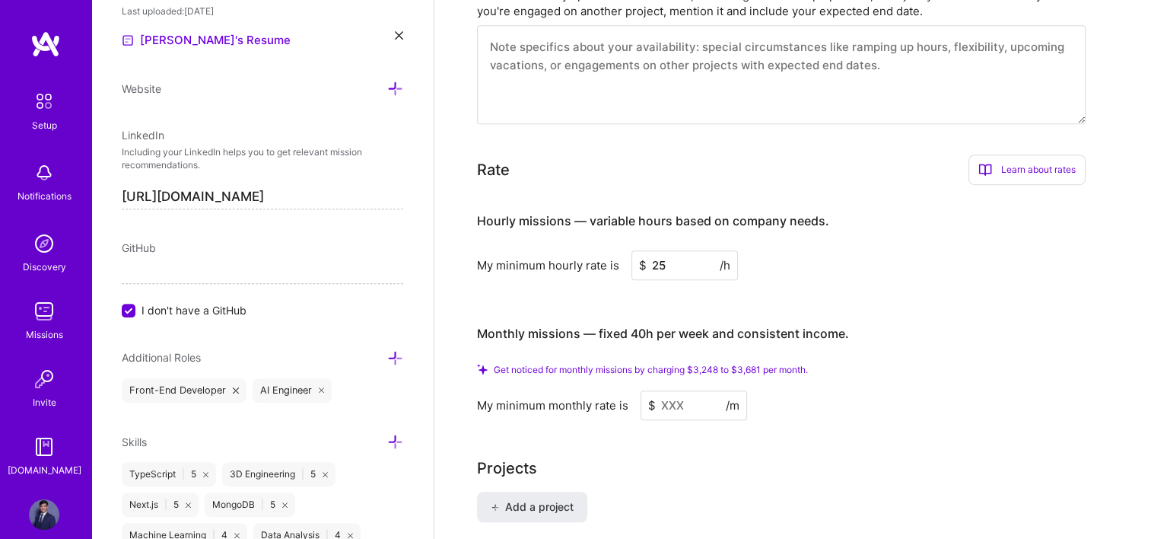
click at [697, 390] on input at bounding box center [694, 405] width 107 height 30
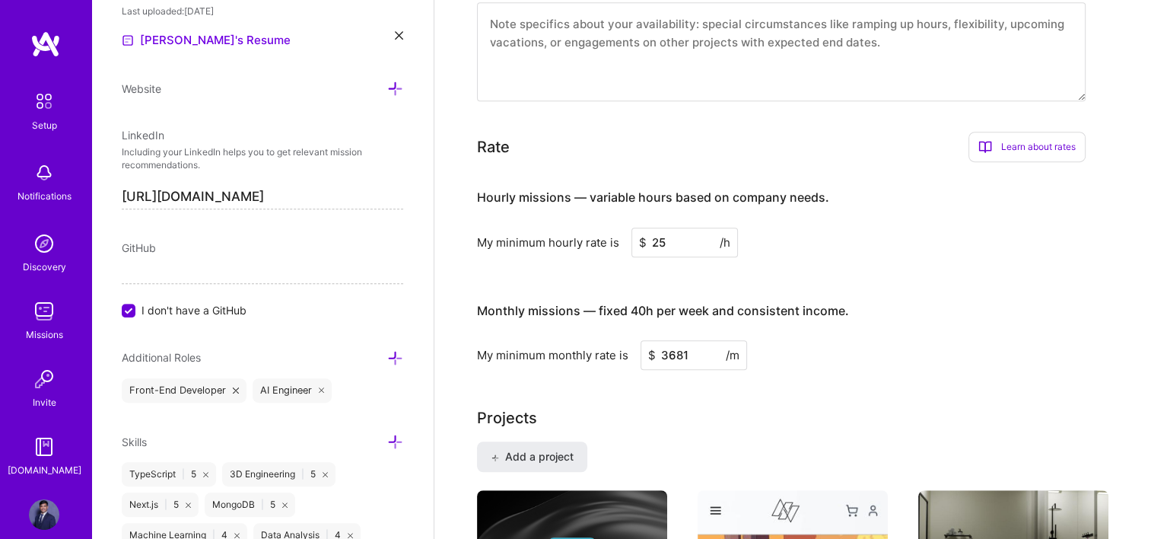
type input "3681"
click at [852, 317] on div "Monthly missions — fixed 40h per week and consistent income. My minimum monthly…" at bounding box center [781, 329] width 609 height 83
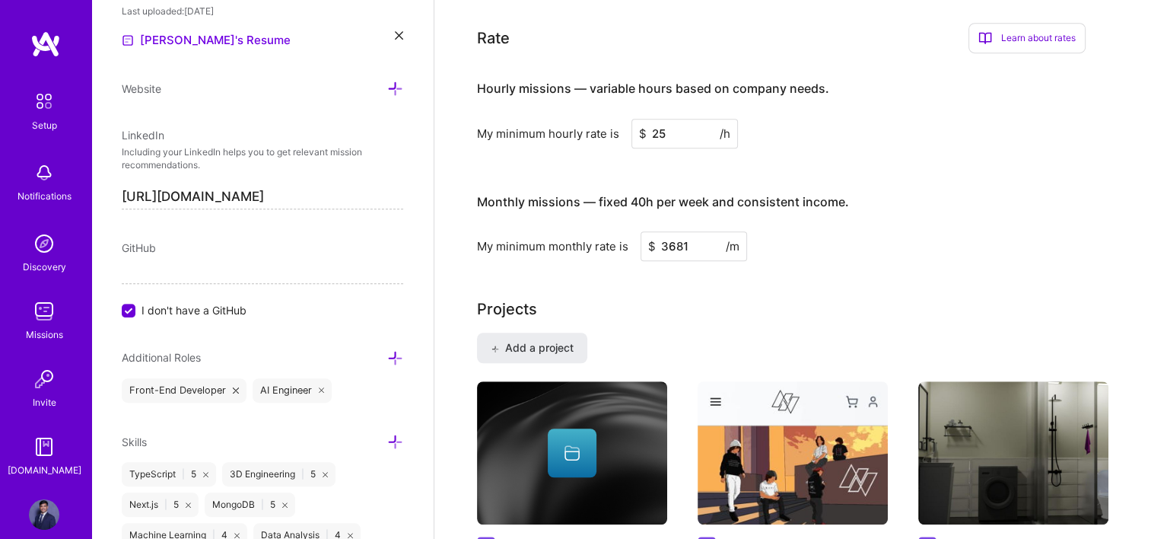
scroll to position [923, 0]
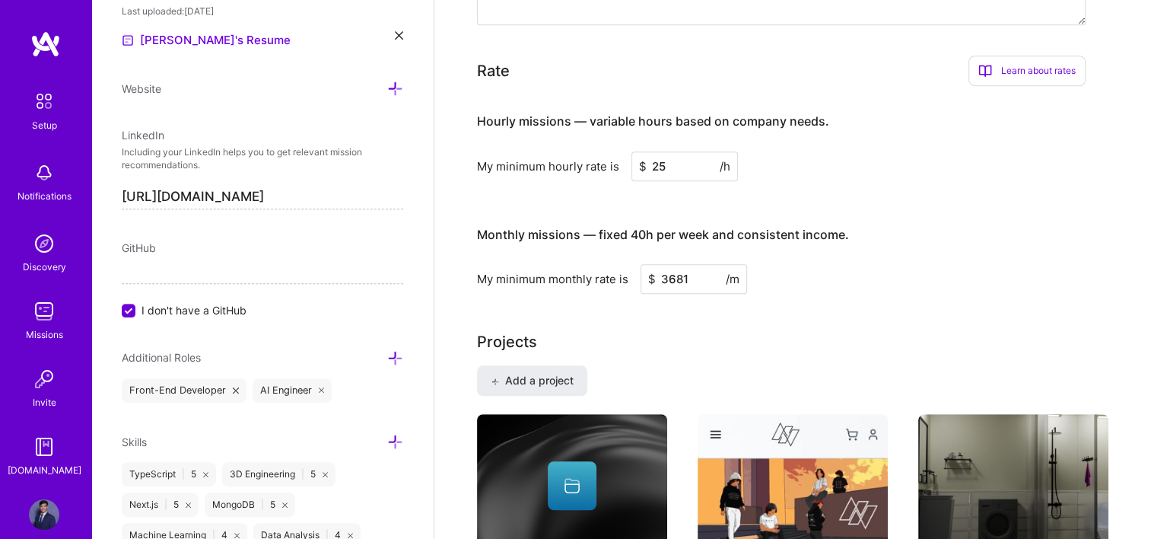
click at [670, 264] on input "3681" at bounding box center [694, 279] width 107 height 30
type input "3681"
drag, startPoint x: 673, startPoint y: 135, endPoint x: 645, endPoint y: 139, distance: 27.7
click at [645, 151] on div "$ 25 /h" at bounding box center [685, 166] width 107 height 30
type input "29"
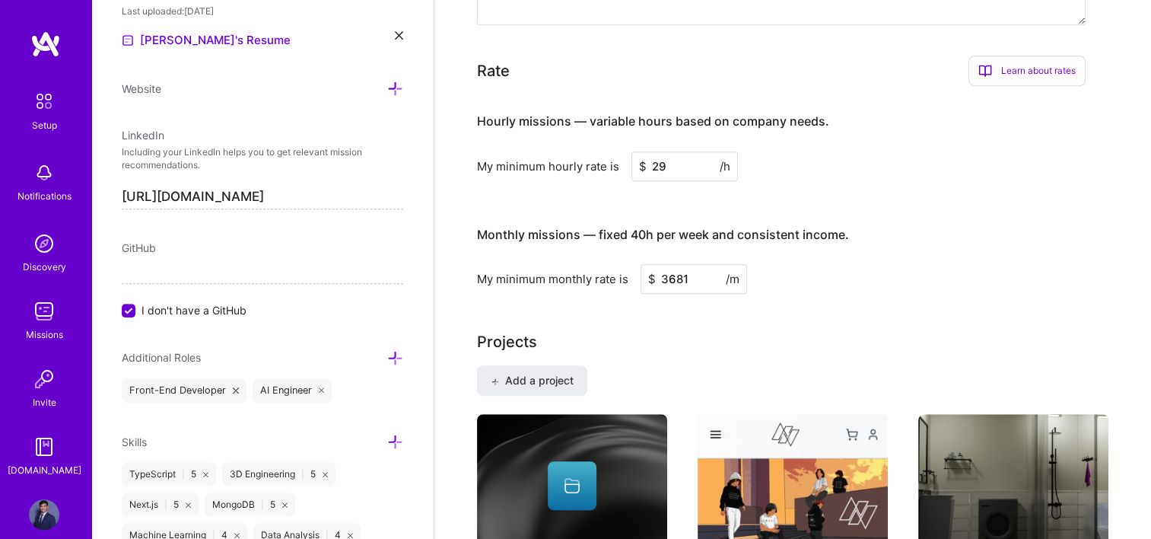
click at [824, 228] on h4 "Monthly missions — fixed 40h per week and consistent income." at bounding box center [663, 235] width 372 height 14
drag, startPoint x: 691, startPoint y: 256, endPoint x: 664, endPoint y: 257, distance: 27.4
click at [664, 264] on input "3681" at bounding box center [694, 279] width 107 height 30
type input "4"
type input "3999"
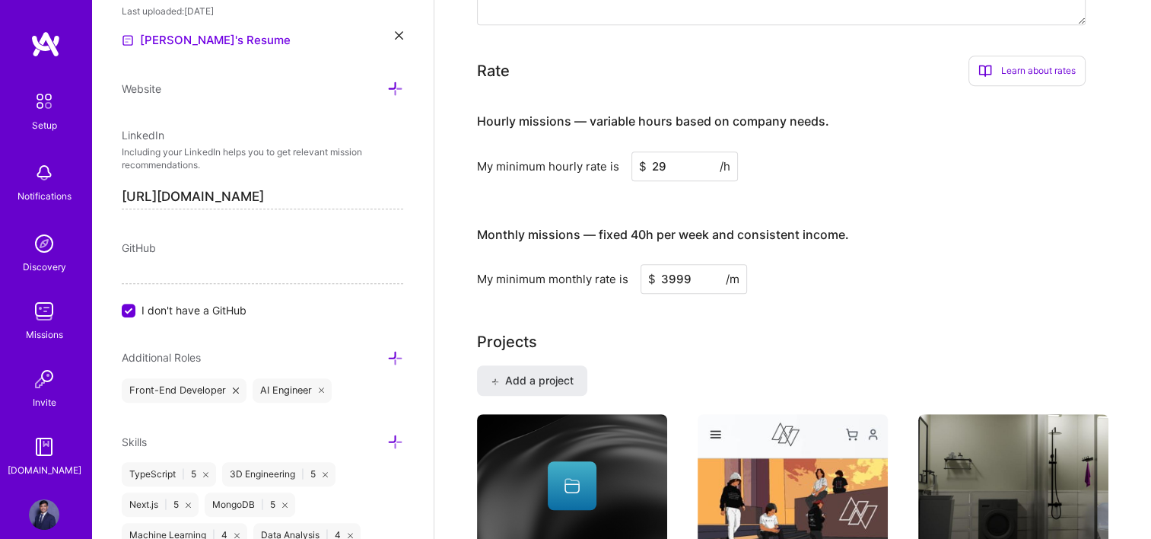
click at [883, 279] on div "Complete your profile to take the first step in unlocking full [DOMAIN_NAME] ac…" at bounding box center [793, 317] width 632 height 2323
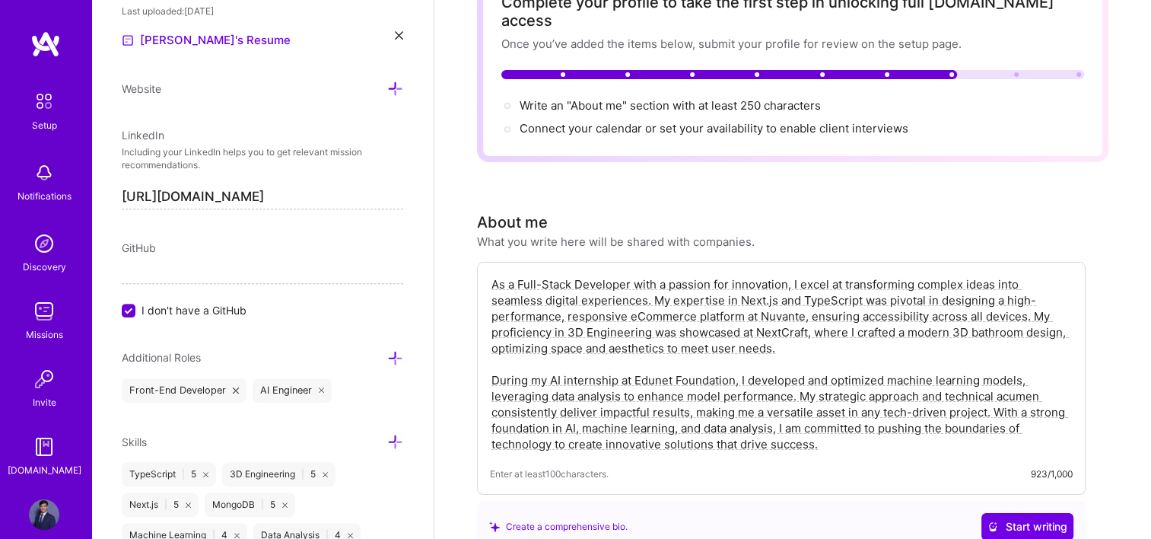
scroll to position [0, 0]
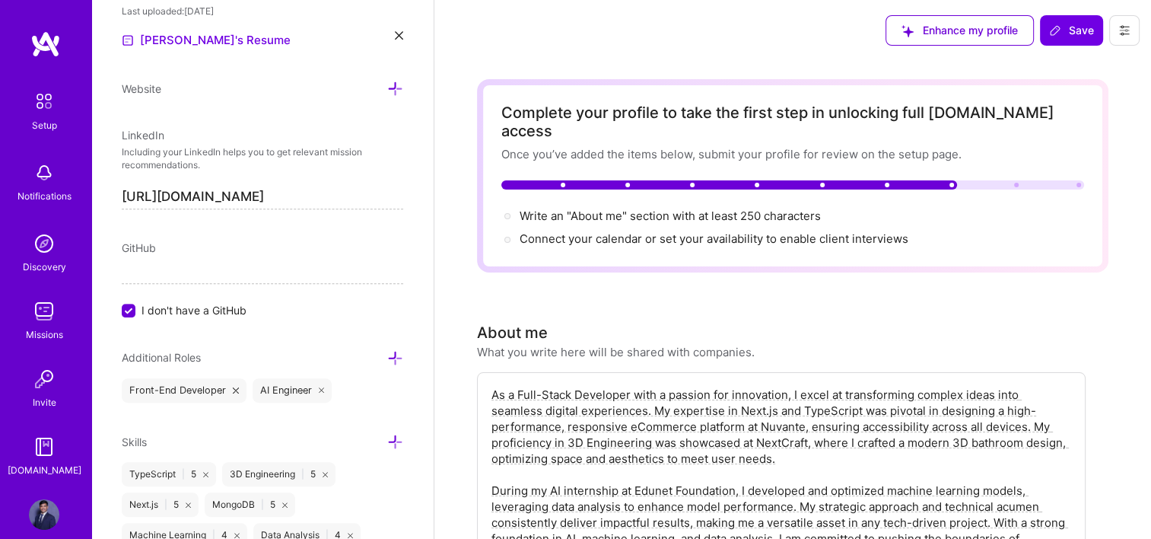
click at [763, 321] on div "About me What you write here will be shared with companies." at bounding box center [781, 340] width 609 height 39
click at [632, 209] on span "Write an "About me" section with at least 250 characters →" at bounding box center [679, 216] width 318 height 14
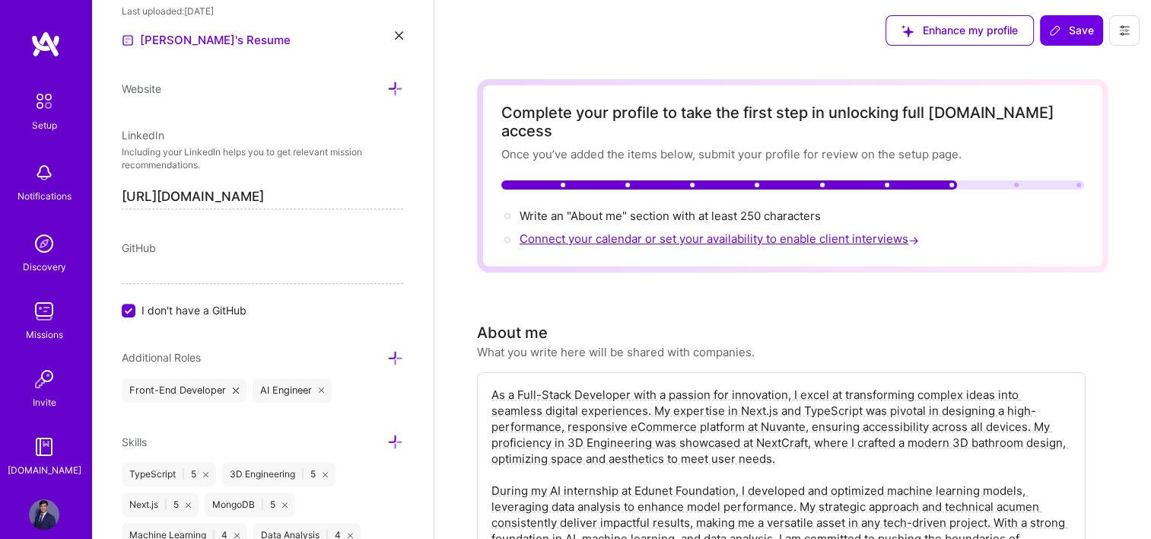
click at [683, 231] on span "Connect your calendar or set your availability to enable client interviews →" at bounding box center [721, 238] width 403 height 14
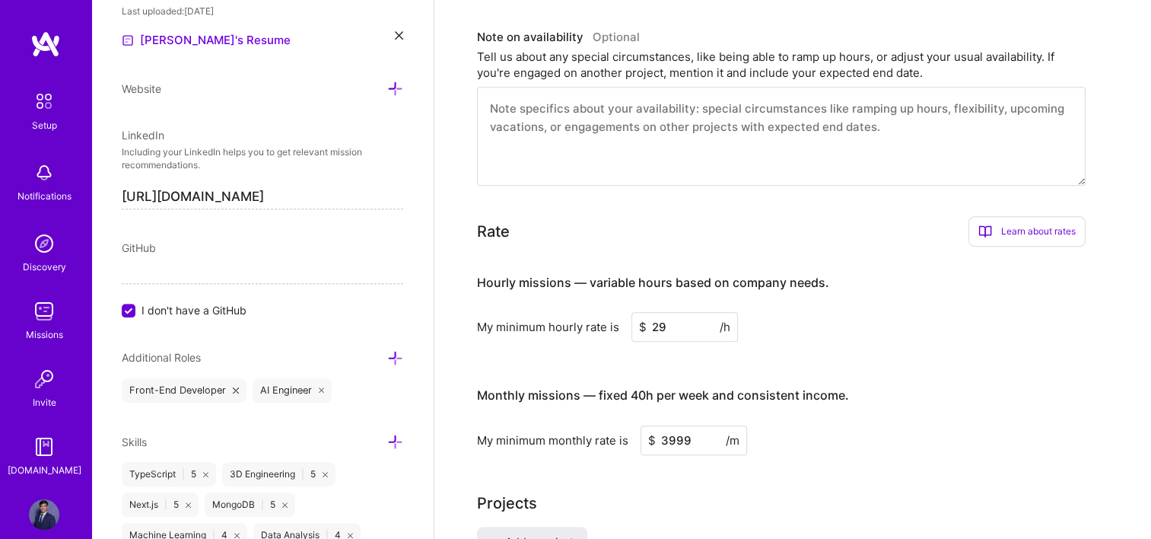
scroll to position [580, 0]
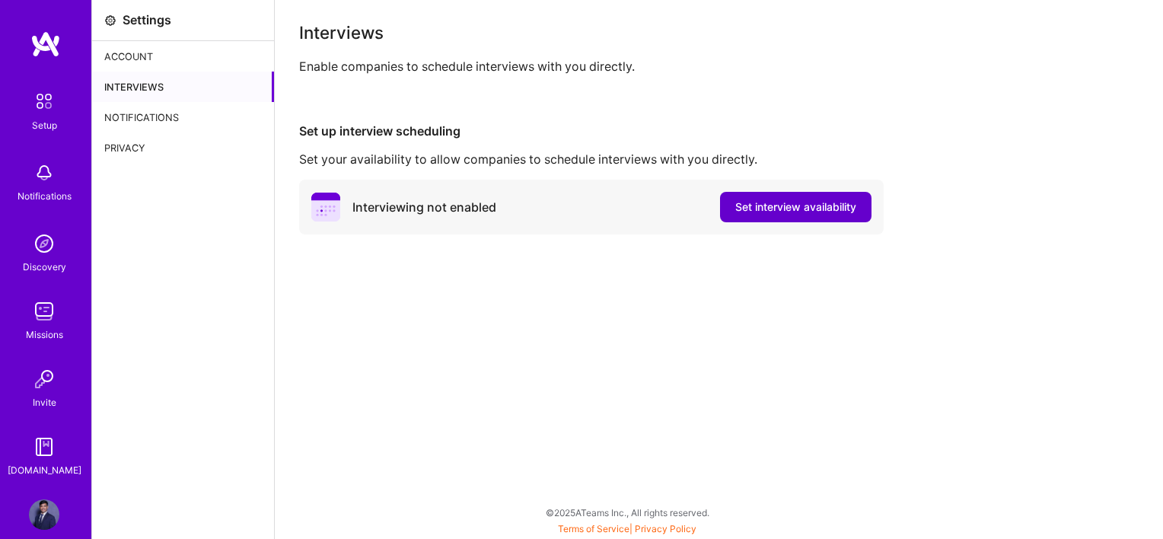
click at [766, 204] on span "Set interview availability" at bounding box center [795, 206] width 121 height 15
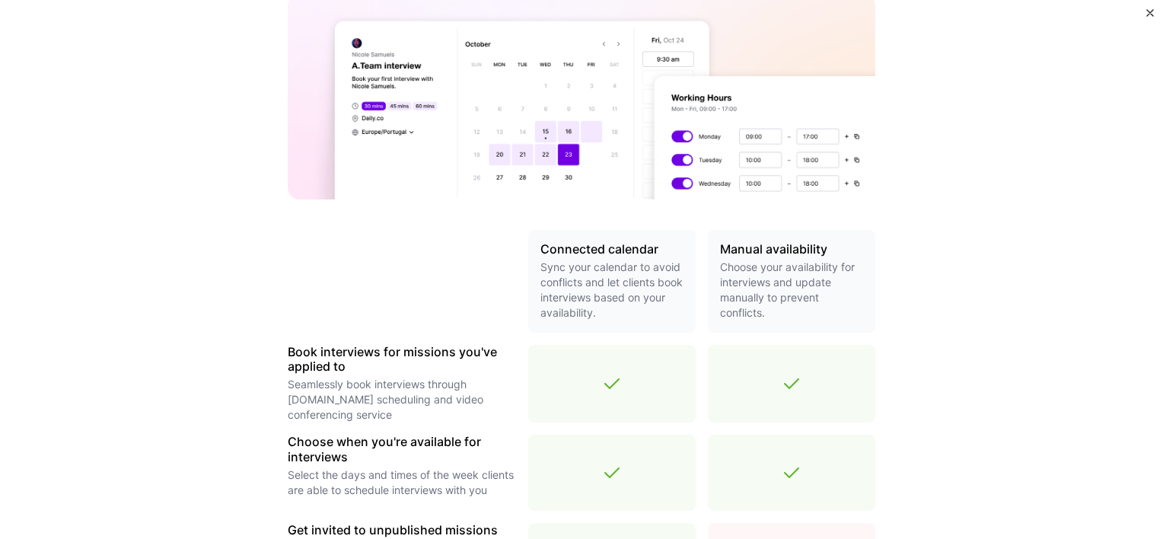
scroll to position [527, 0]
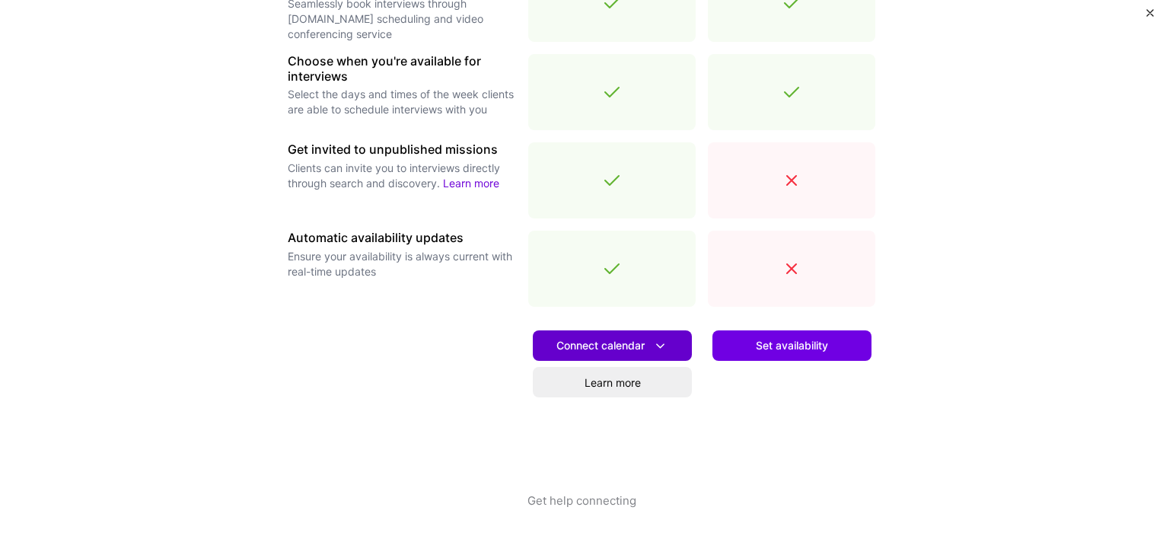
click at [644, 350] on span "Connect calendar" at bounding box center [612, 346] width 112 height 16
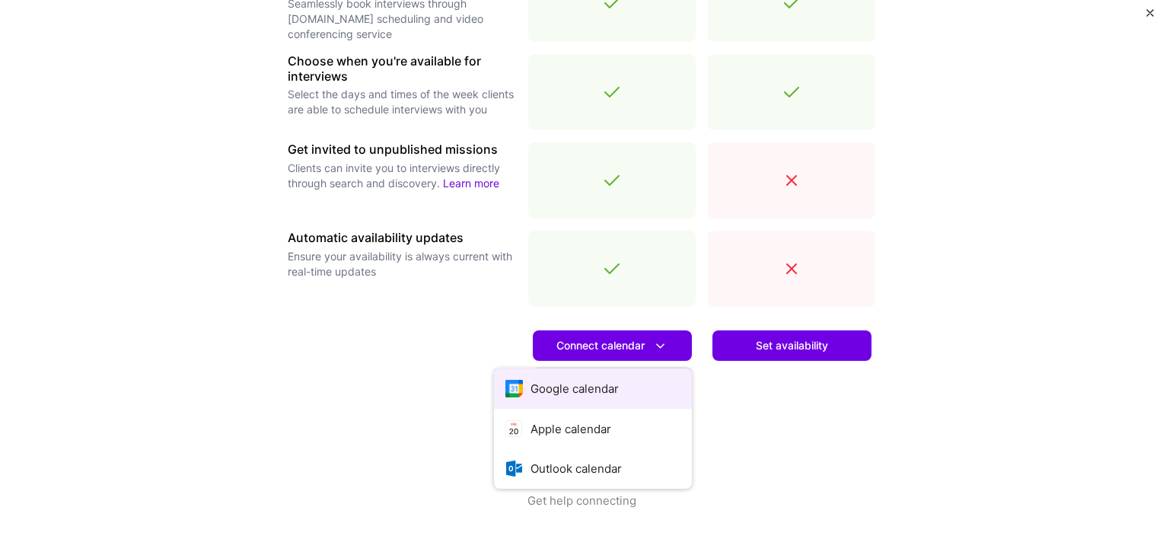
click at [594, 387] on button "Google calendar" at bounding box center [593, 388] width 198 height 40
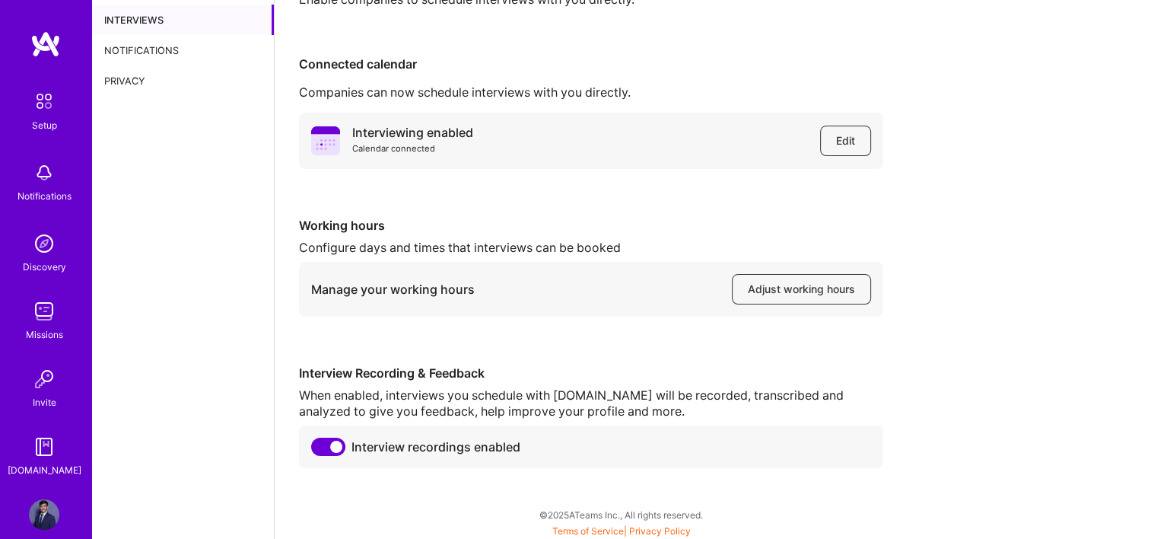
scroll to position [69, 0]
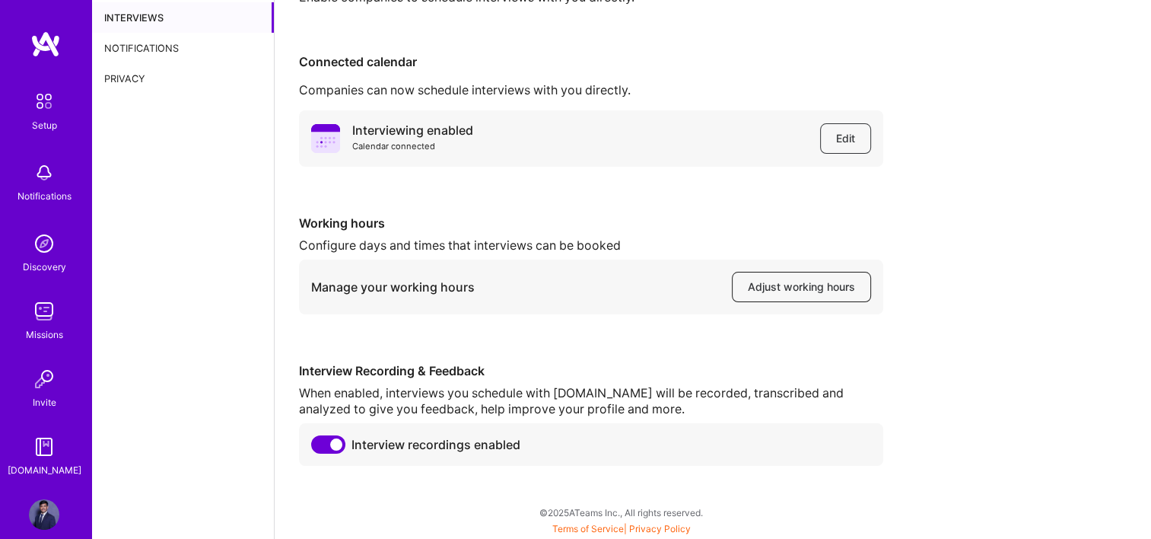
click at [788, 285] on span "Adjust working hours" at bounding box center [801, 286] width 107 height 15
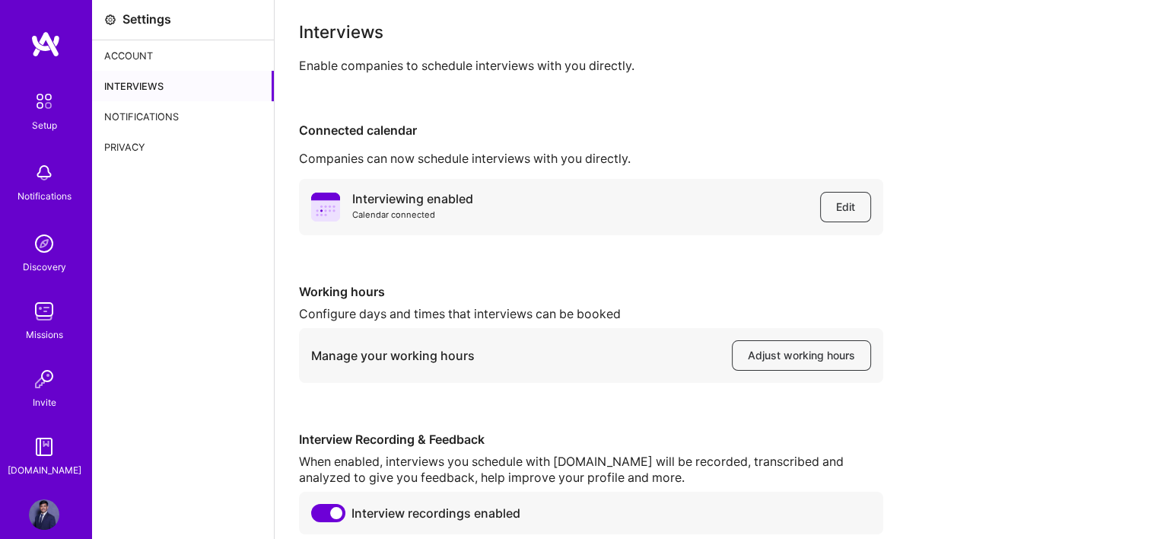
scroll to position [0, 0]
click at [46, 110] on img at bounding box center [44, 101] width 32 height 32
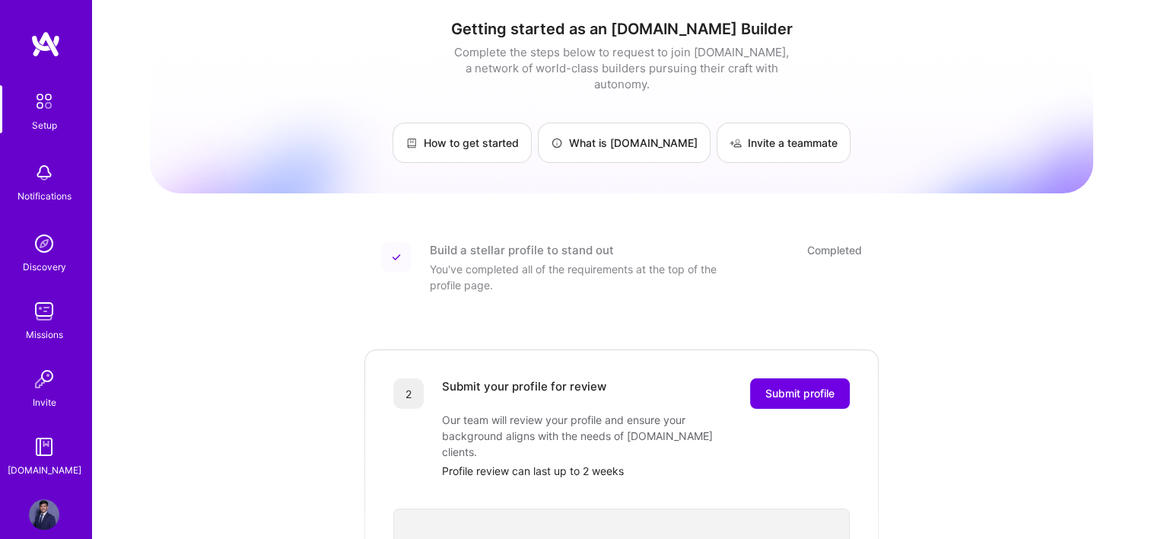
scroll to position [76, 0]
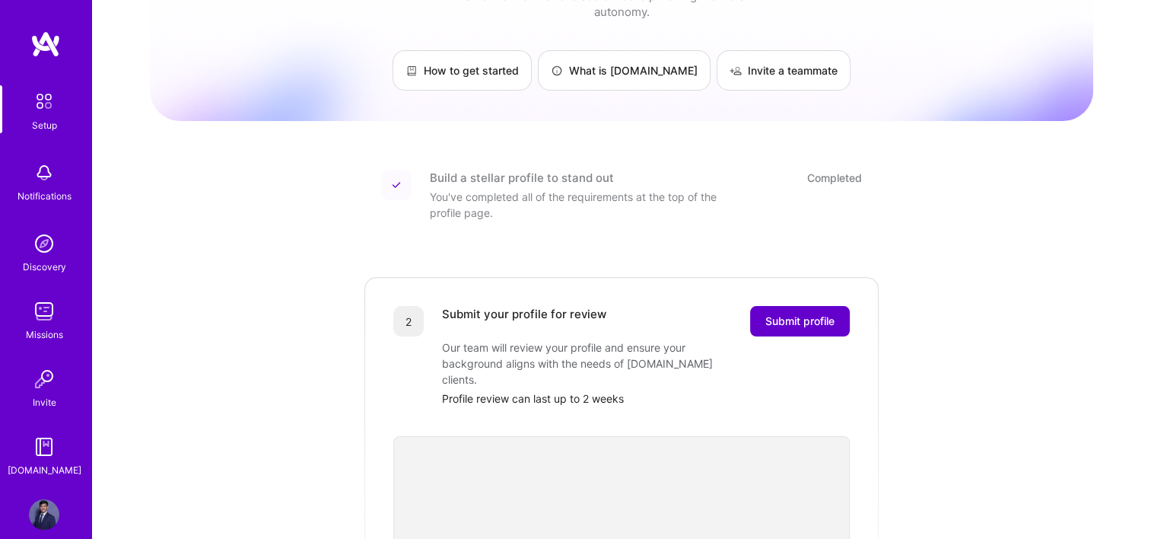
click at [795, 314] on span "Submit profile" at bounding box center [800, 321] width 69 height 15
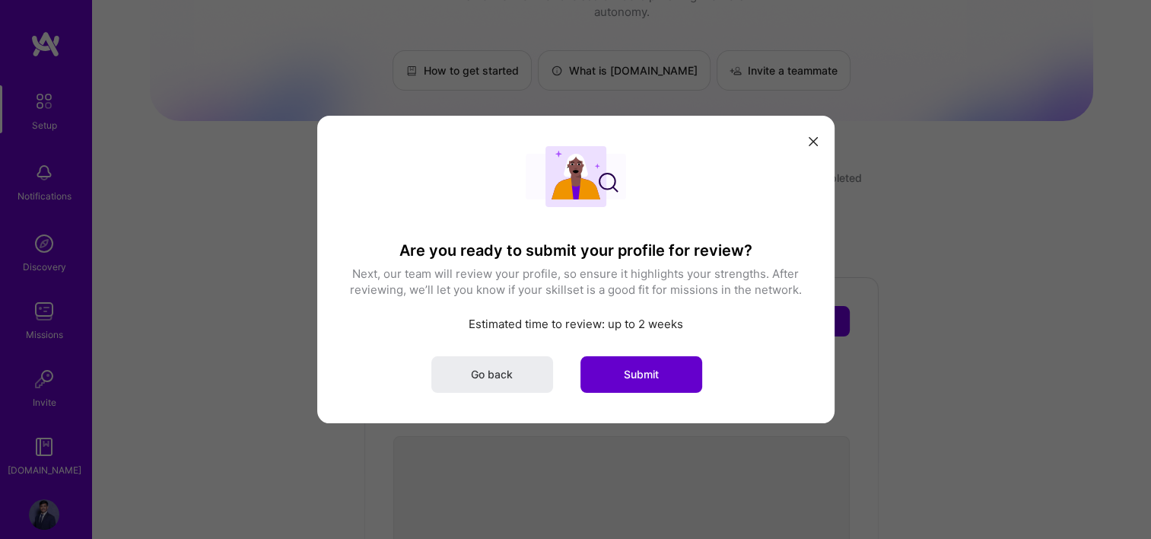
click at [621, 371] on button "Submit" at bounding box center [642, 374] width 122 height 37
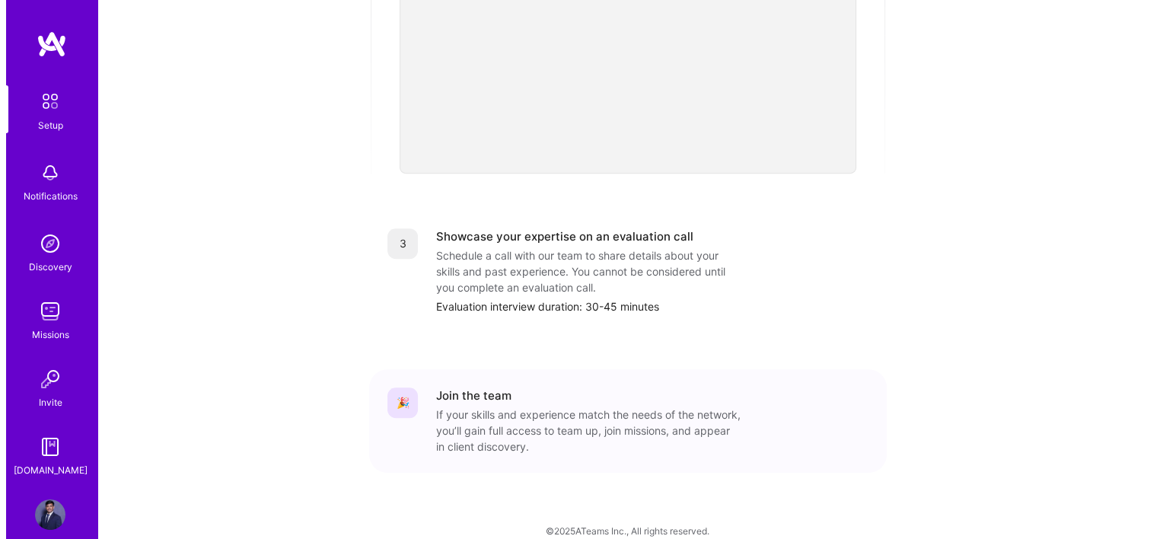
scroll to position [568, 0]
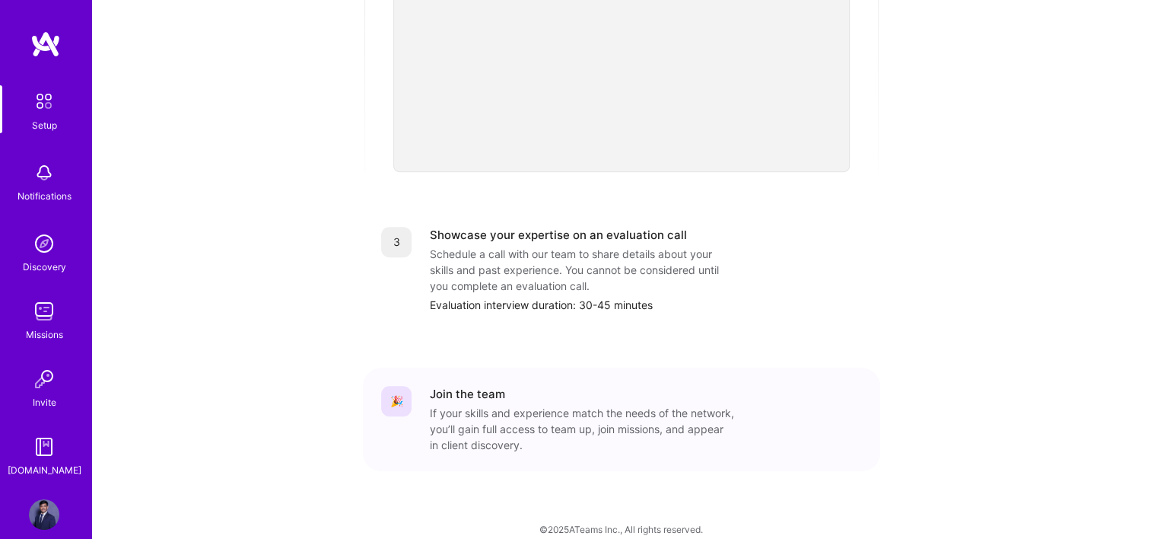
click at [40, 190] on div "Notifications" at bounding box center [45, 196] width 54 height 16
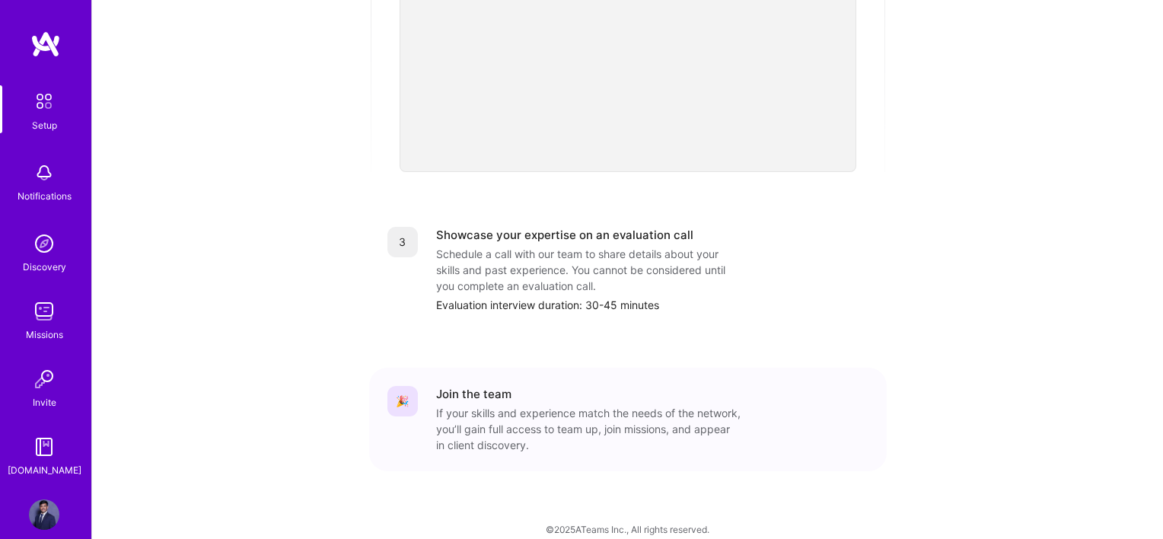
click at [30, 234] on img at bounding box center [44, 243] width 30 height 30
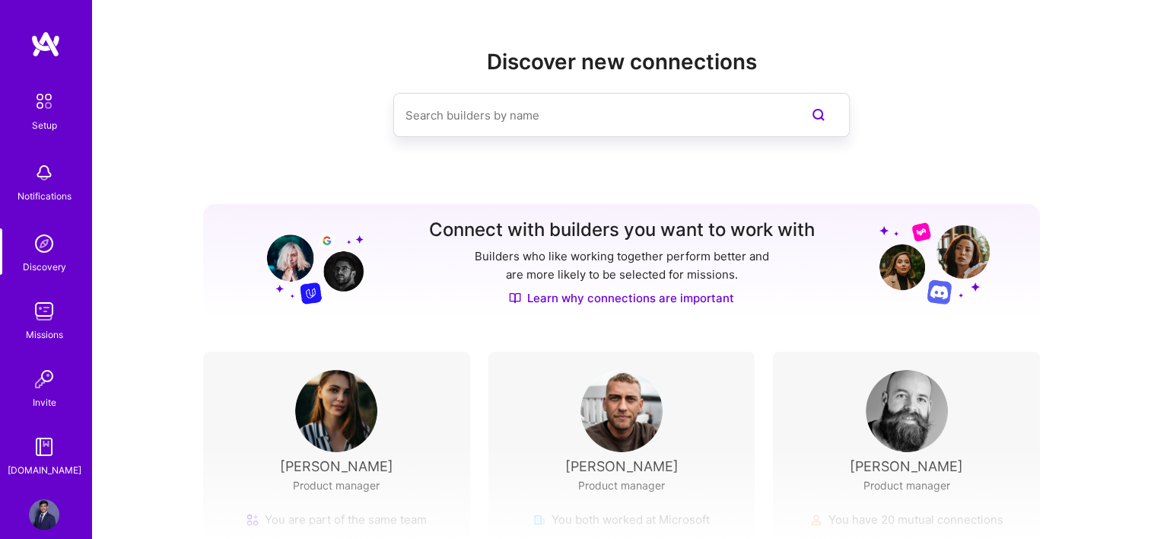
scroll to position [189, 0]
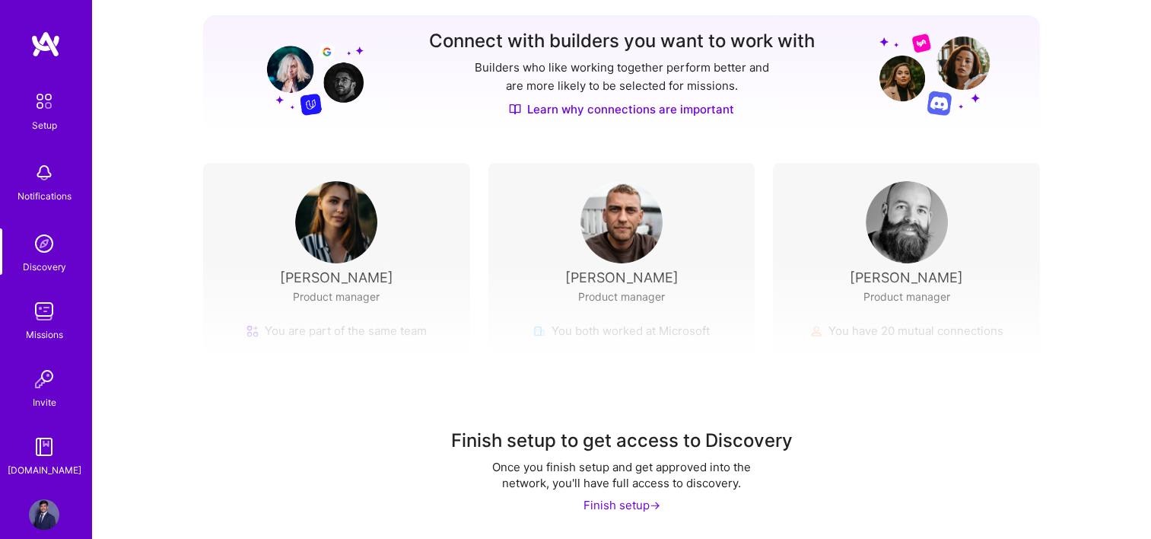
click at [26, 333] on div "Missions" at bounding box center [44, 334] width 37 height 16
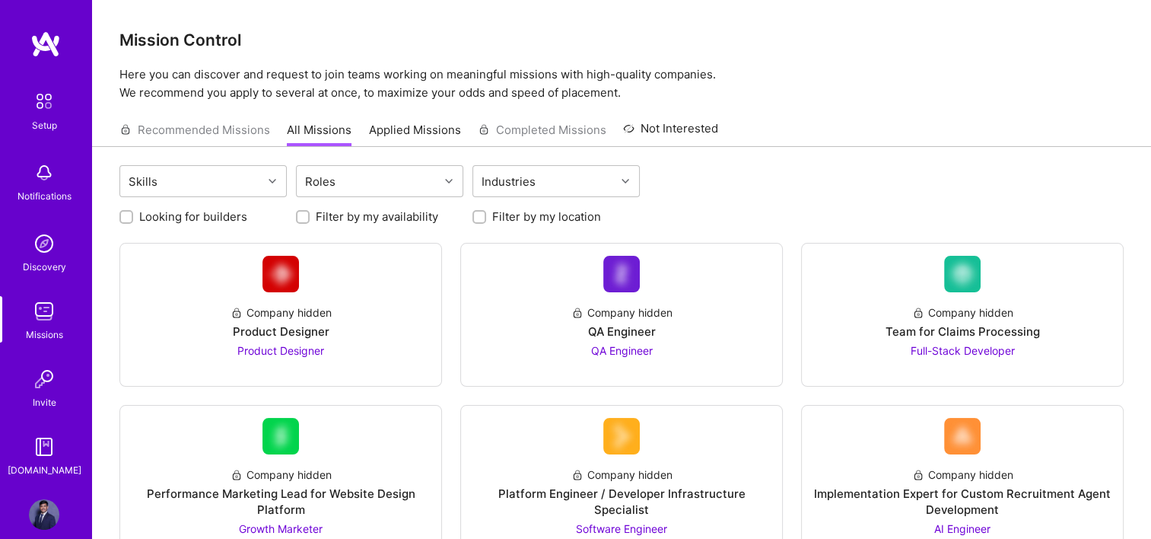
click at [39, 390] on img at bounding box center [44, 379] width 30 height 30
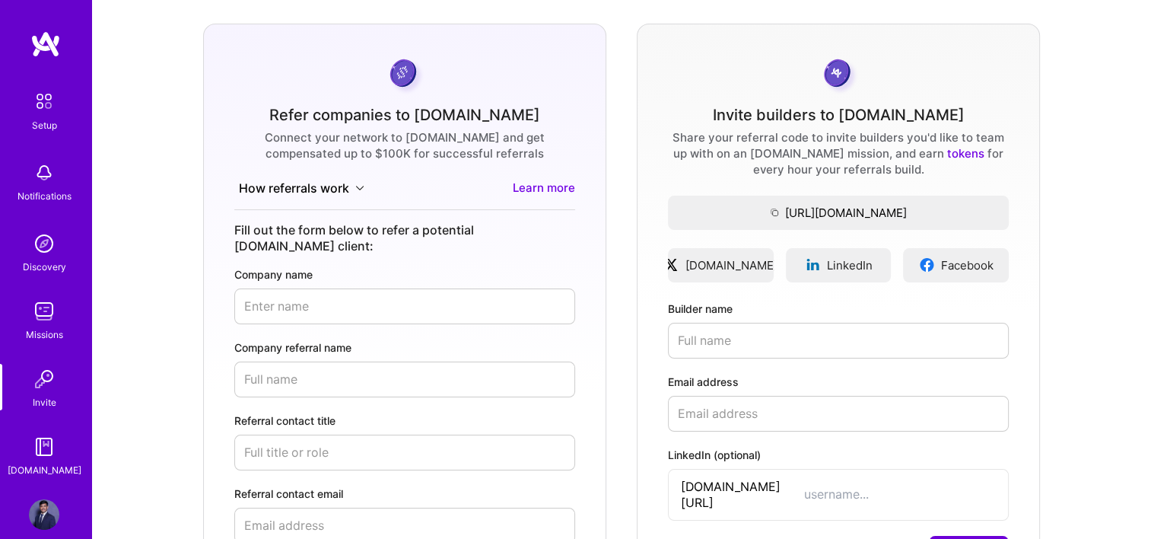
scroll to position [62, 0]
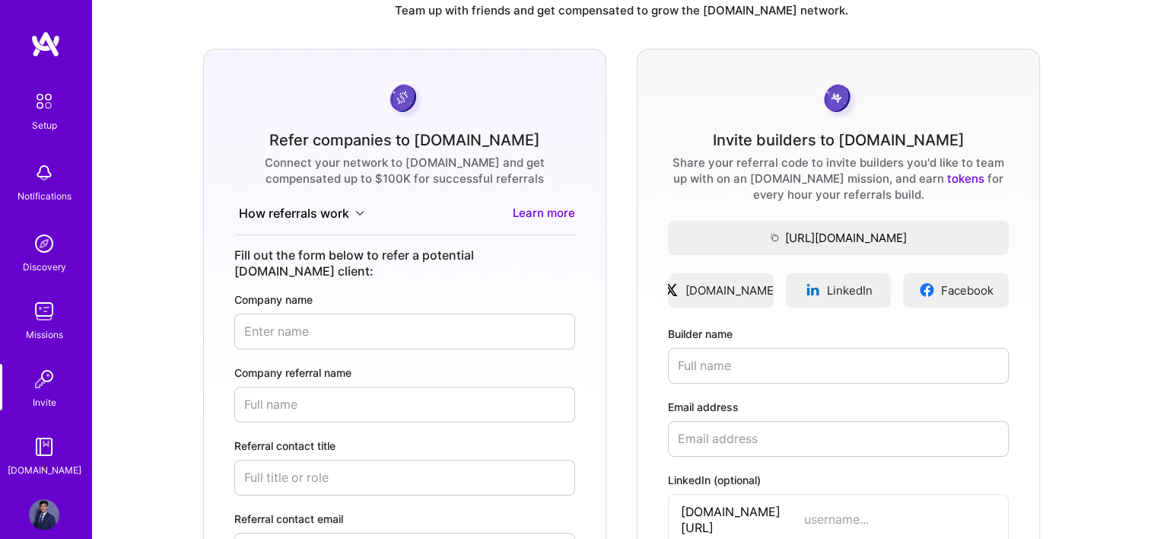
click at [43, 462] on div "[DOMAIN_NAME]" at bounding box center [45, 470] width 74 height 16
